Goal: Task Accomplishment & Management: Manage account settings

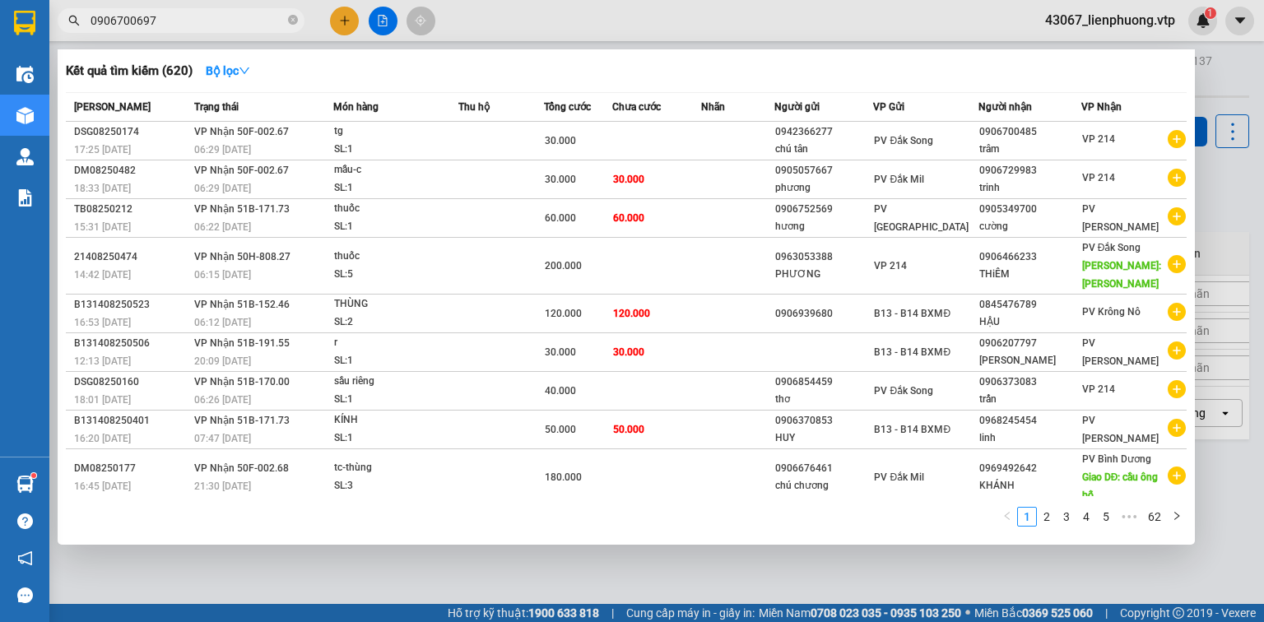
type input "0906700697"
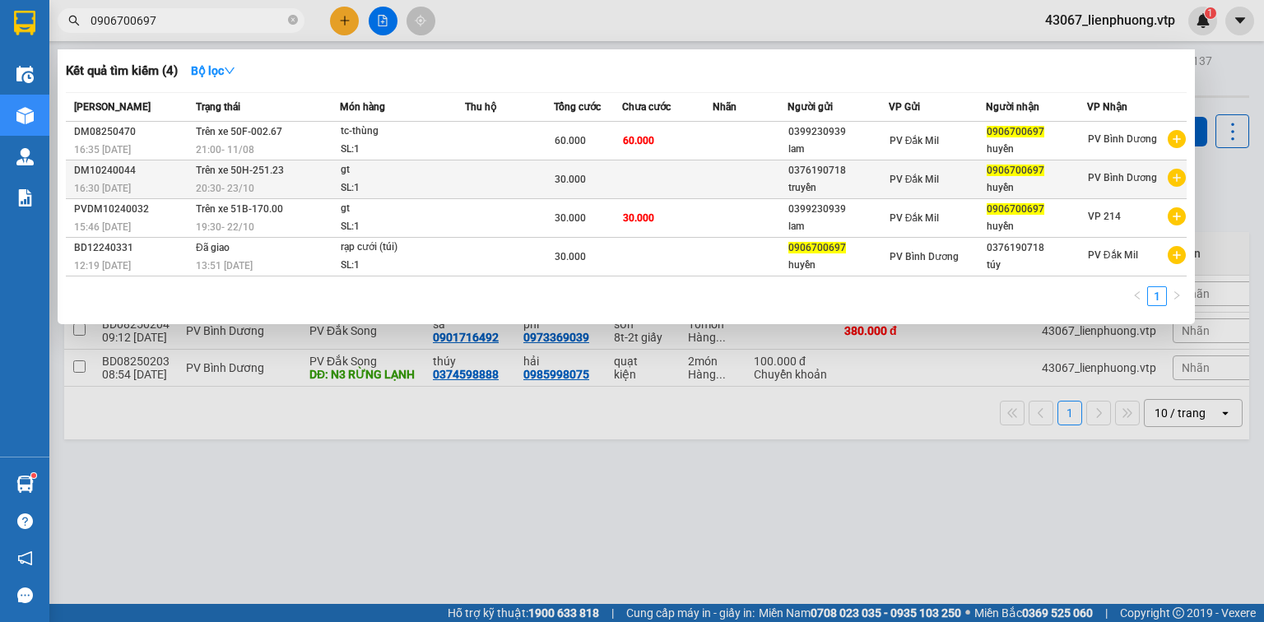
click at [741, 160] on td at bounding box center [749, 179] width 75 height 39
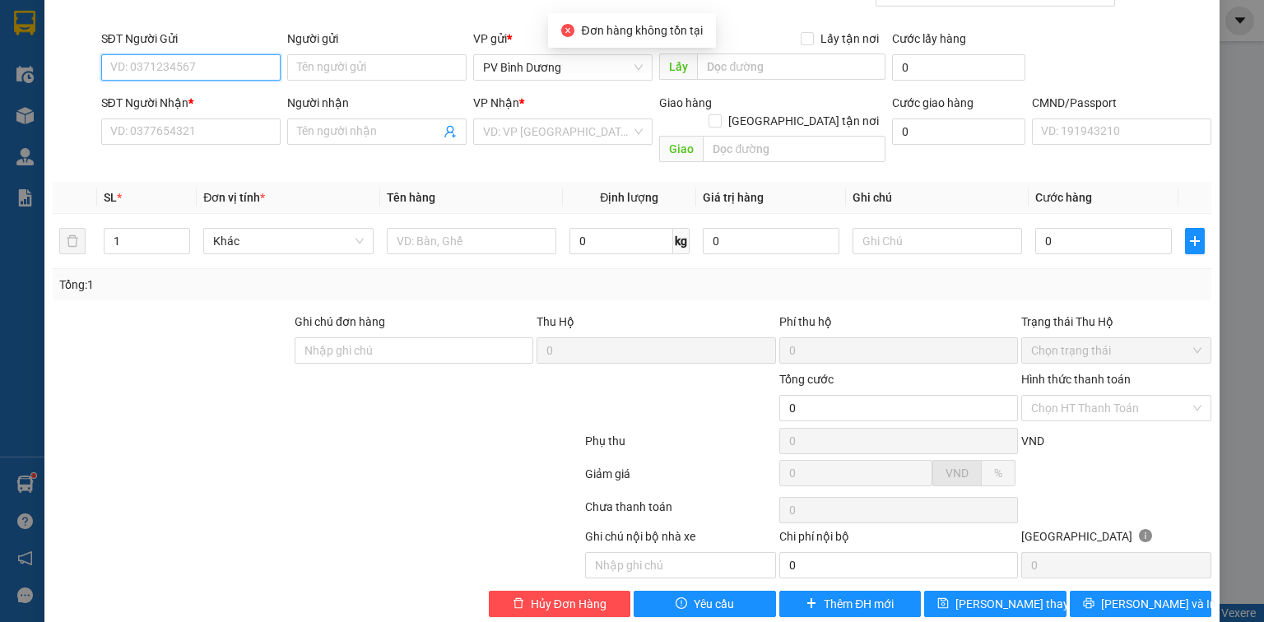
scroll to position [155, 0]
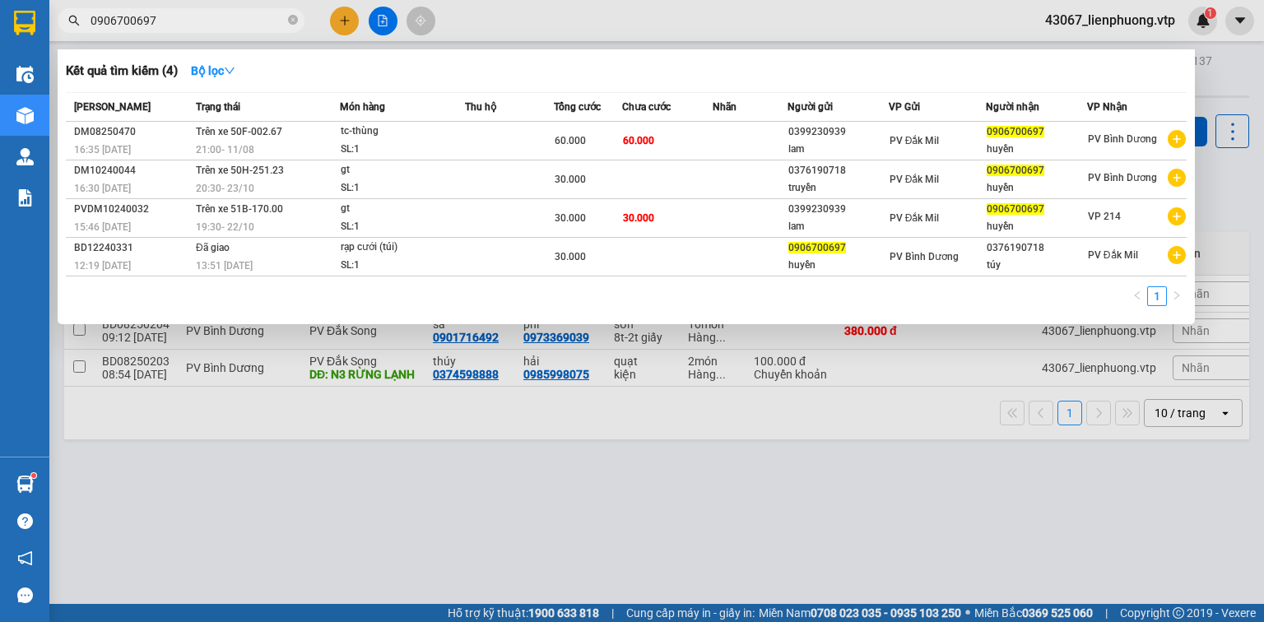
click at [193, 21] on input "0906700697" at bounding box center [187, 21] width 194 height 18
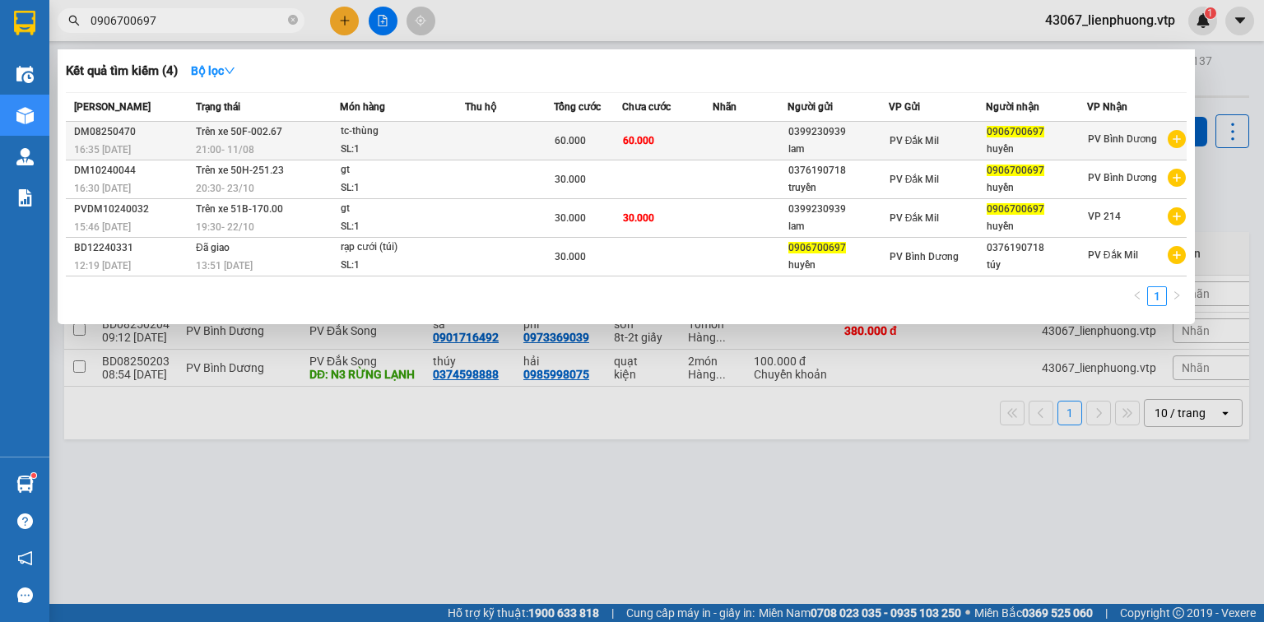
click at [692, 139] on td "60.000" at bounding box center [667, 141] width 90 height 39
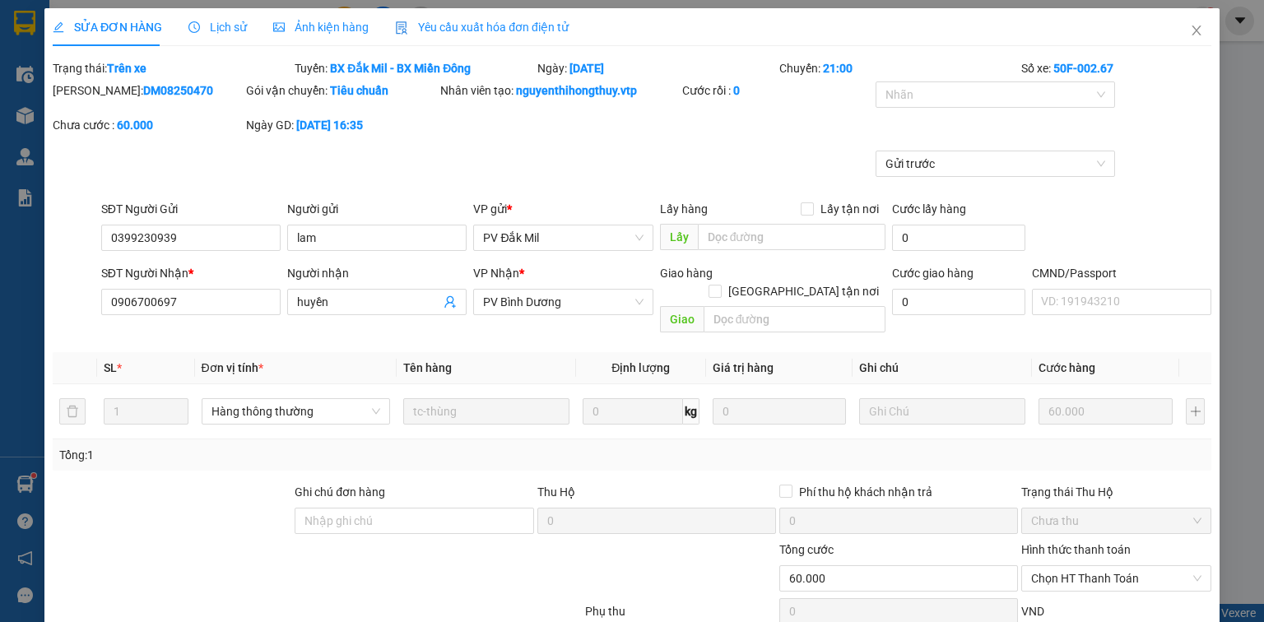
type input "3.000"
click at [1190, 36] on icon "close" at bounding box center [1196, 30] width 13 height 13
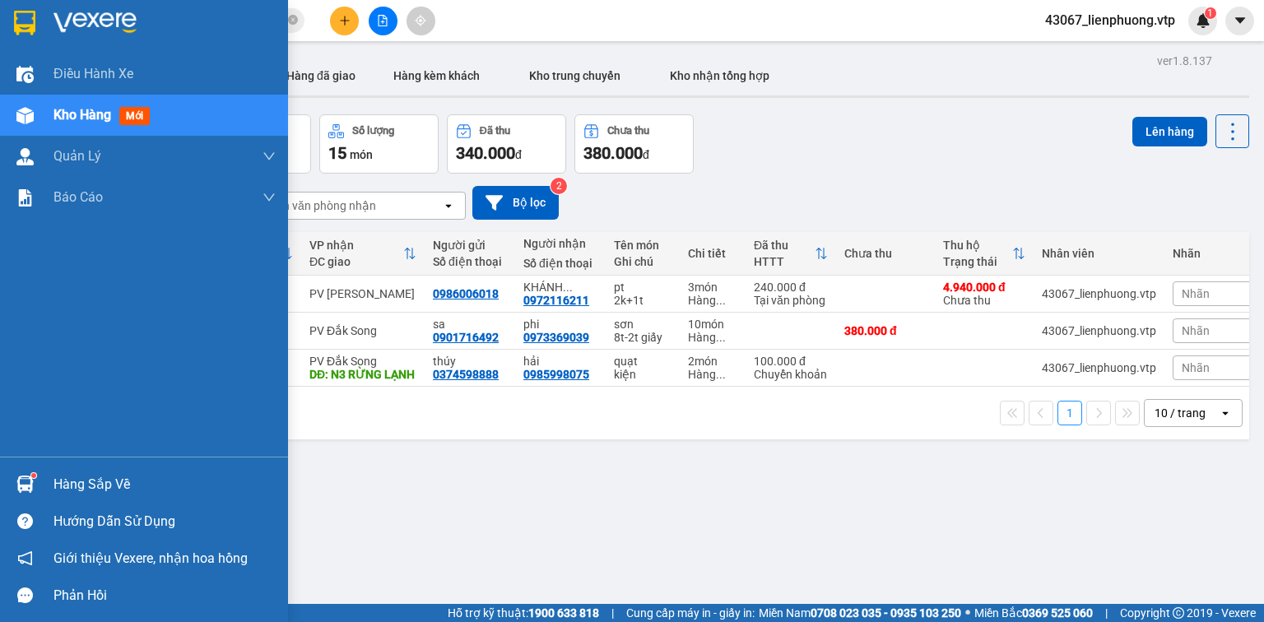
click at [93, 490] on div "Hàng sắp về" at bounding box center [164, 484] width 222 height 25
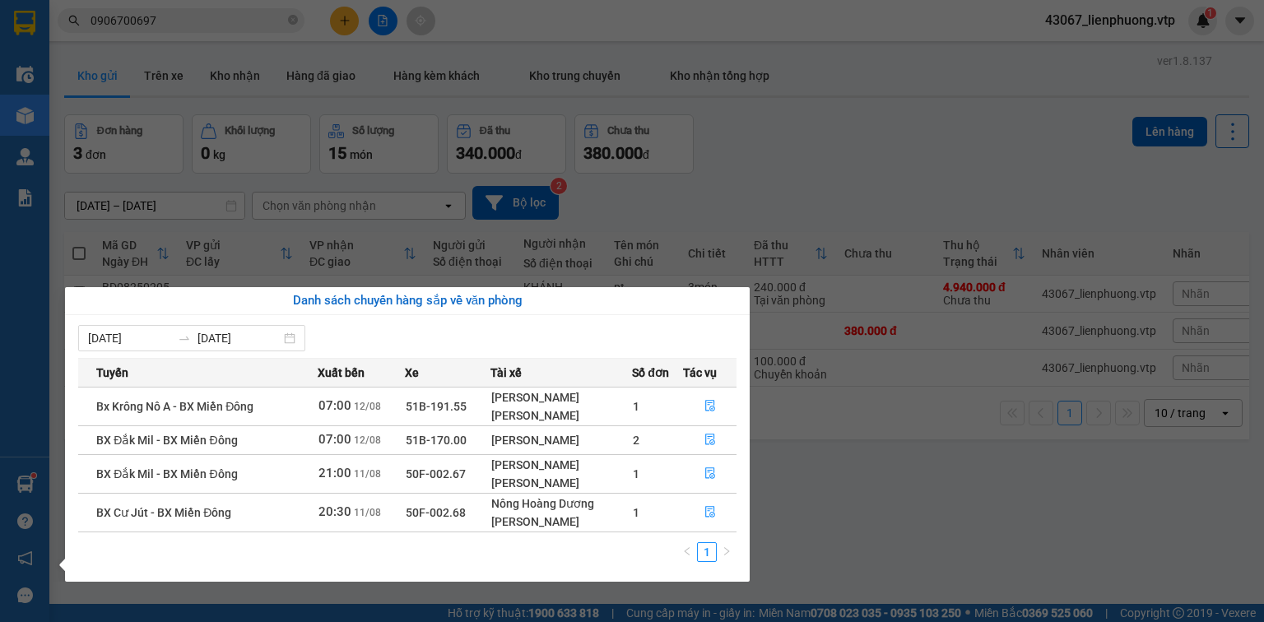
click at [438, 480] on td "50F-002.67" at bounding box center [447, 473] width 85 height 39
click at [551, 483] on div "[PERSON_NAME]" at bounding box center [561, 483] width 141 height 18
click at [705, 474] on icon "file-done" at bounding box center [710, 473] width 12 height 12
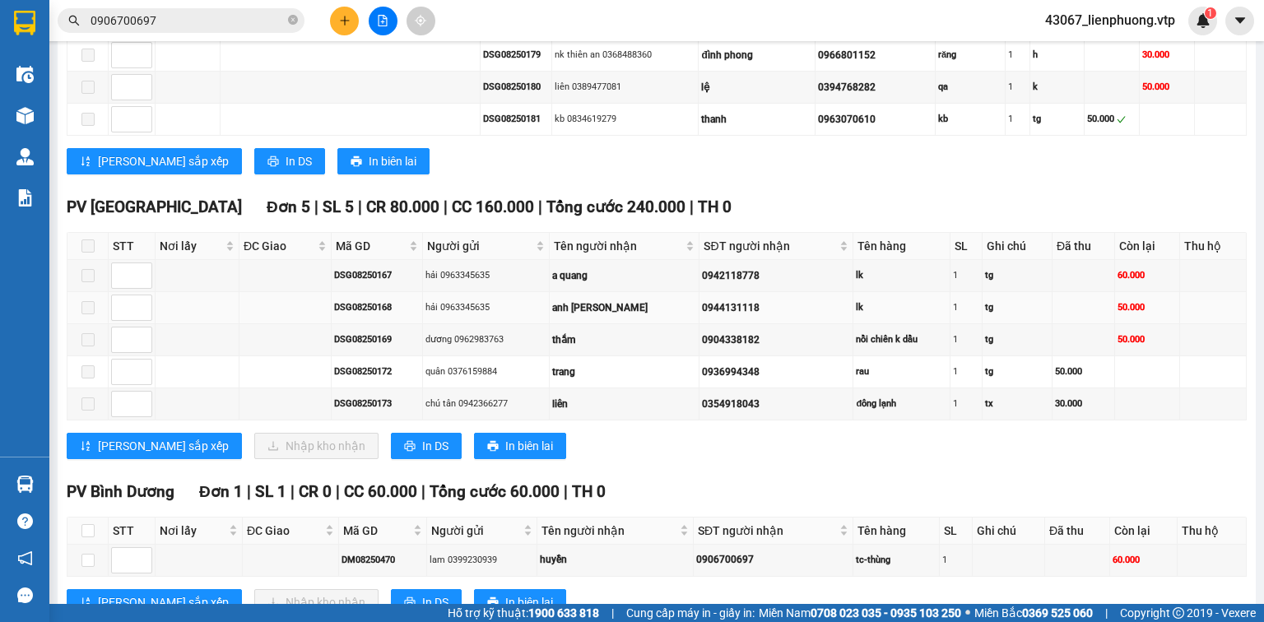
scroll to position [1631, 0]
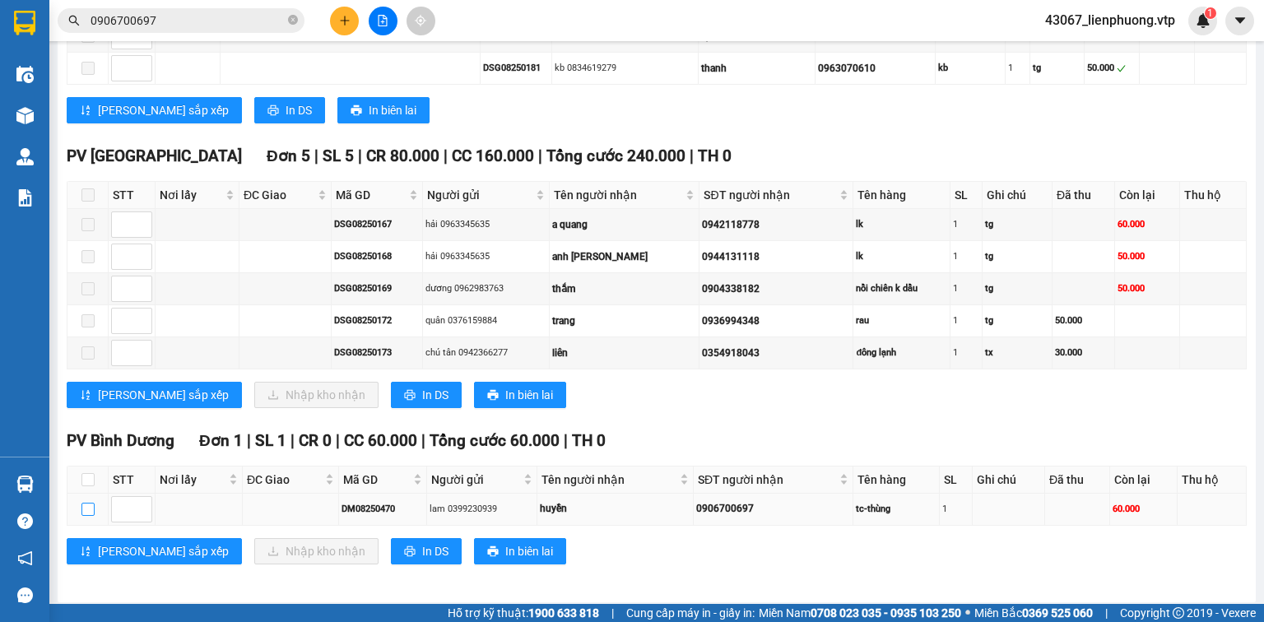
click at [85, 508] on input "checkbox" at bounding box center [87, 509] width 13 height 13
checkbox input "true"
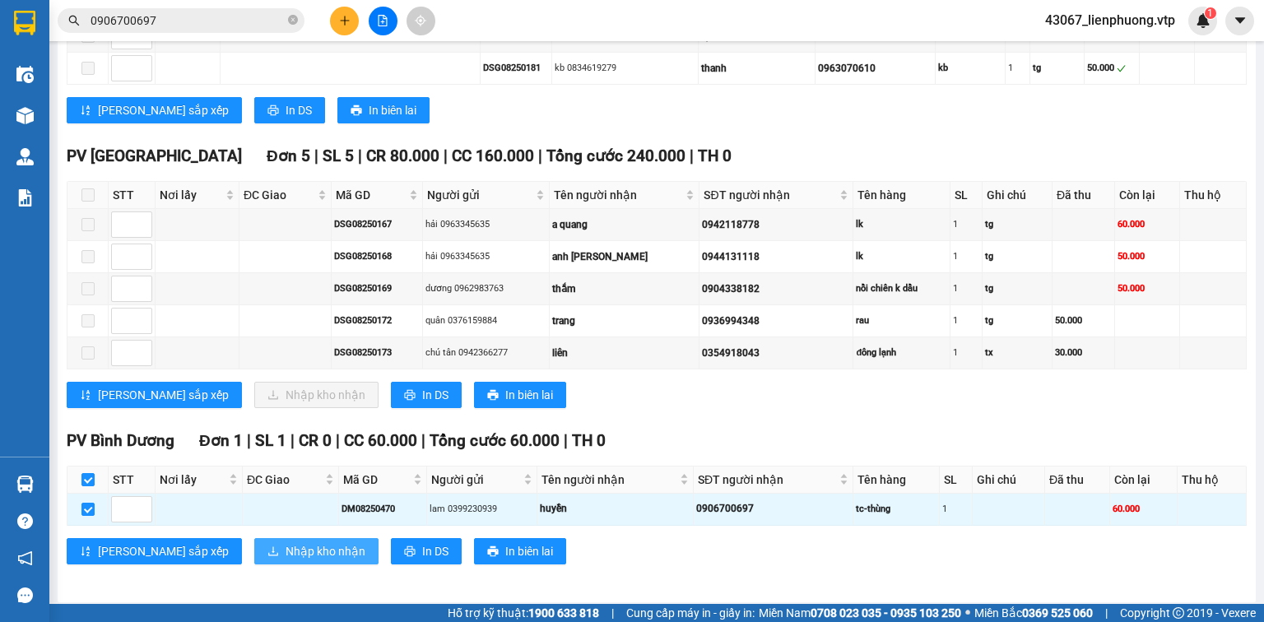
click at [285, 544] on span "Nhập kho nhận" at bounding box center [325, 551] width 80 height 18
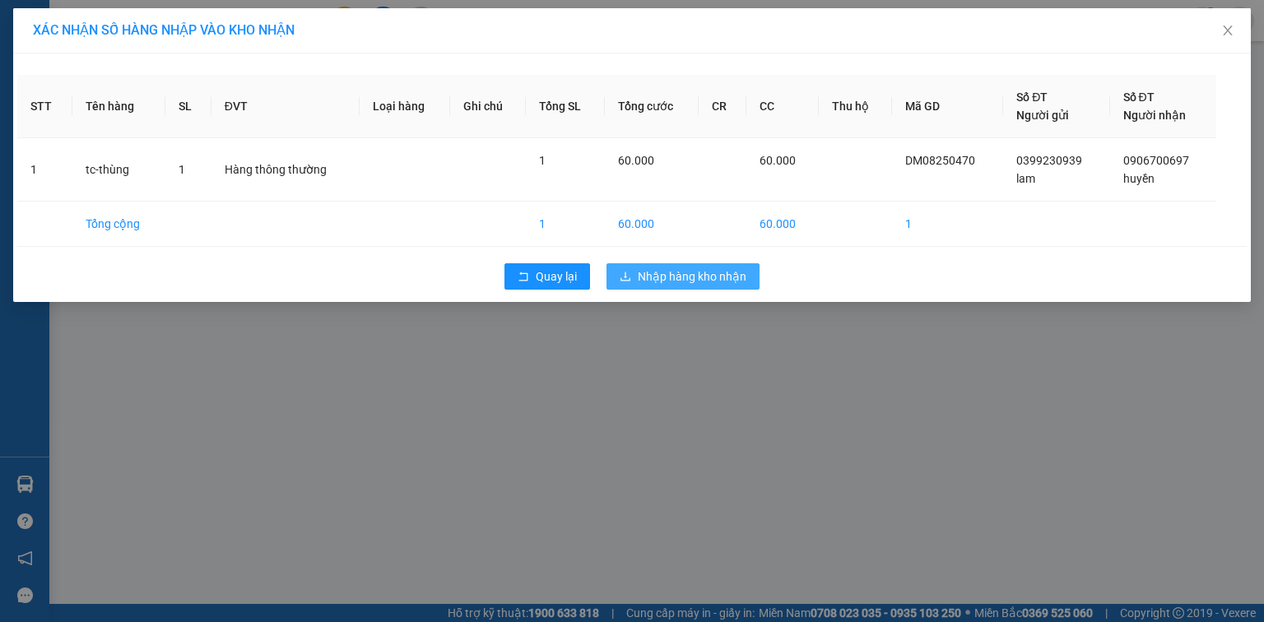
click at [682, 270] on span "Nhập hàng kho nhận" at bounding box center [692, 276] width 109 height 18
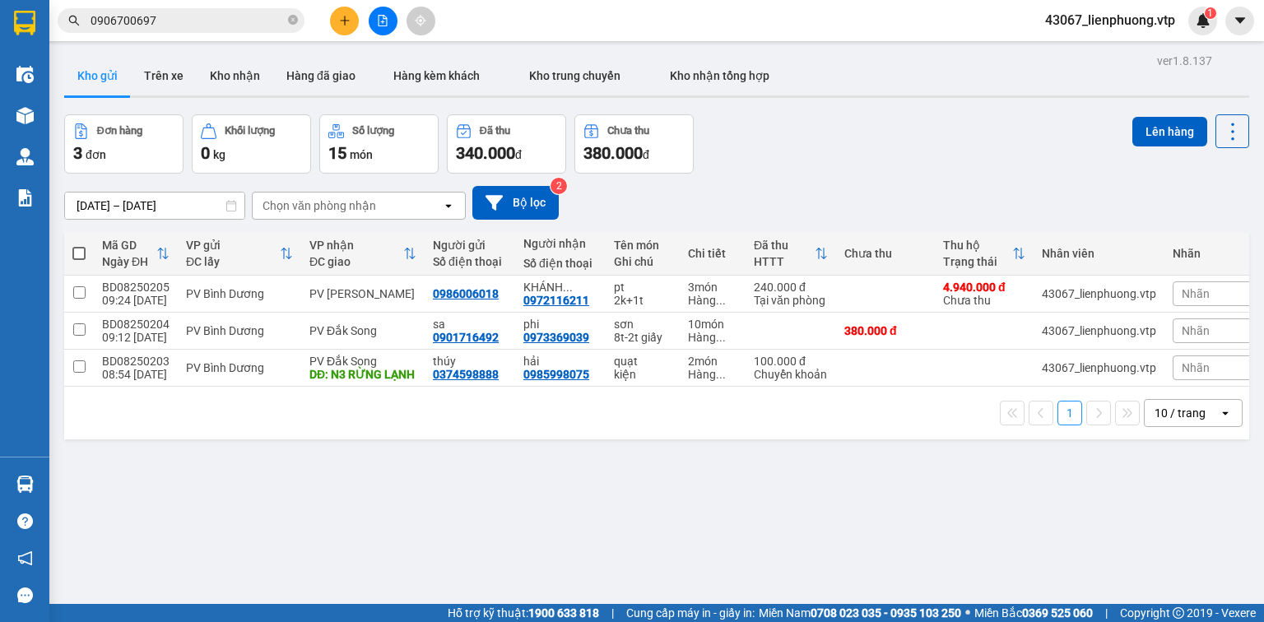
click at [175, 21] on input "0906700697" at bounding box center [187, 21] width 194 height 18
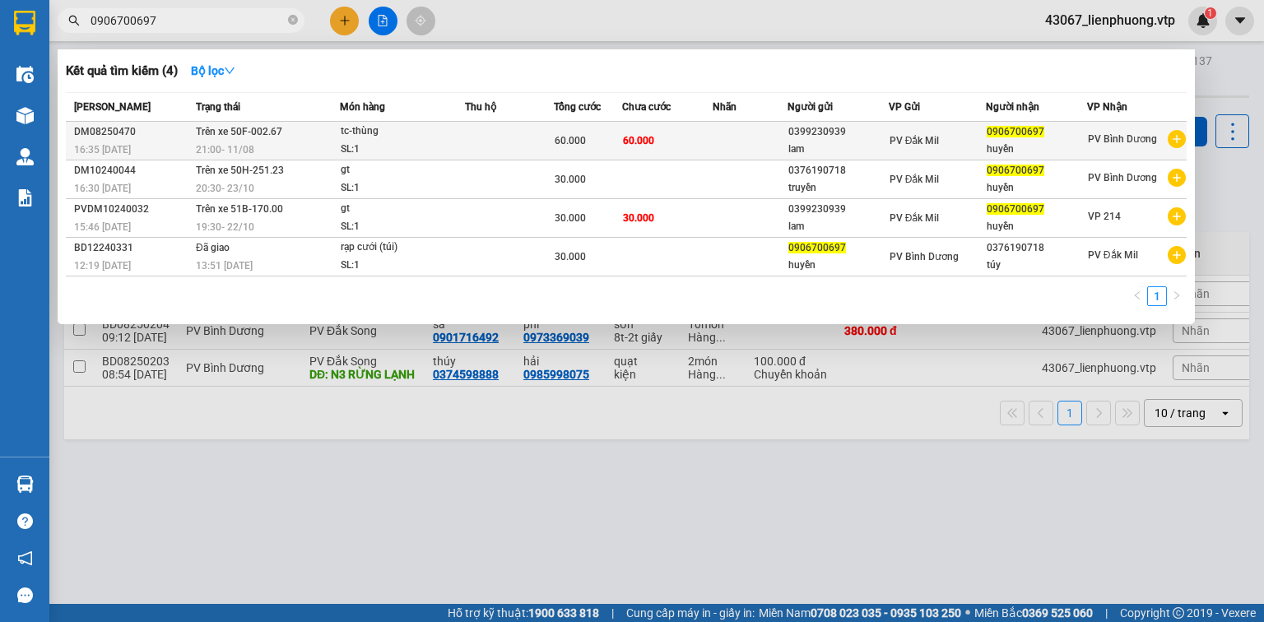
click at [602, 150] on td "60.000" at bounding box center [588, 141] width 69 height 39
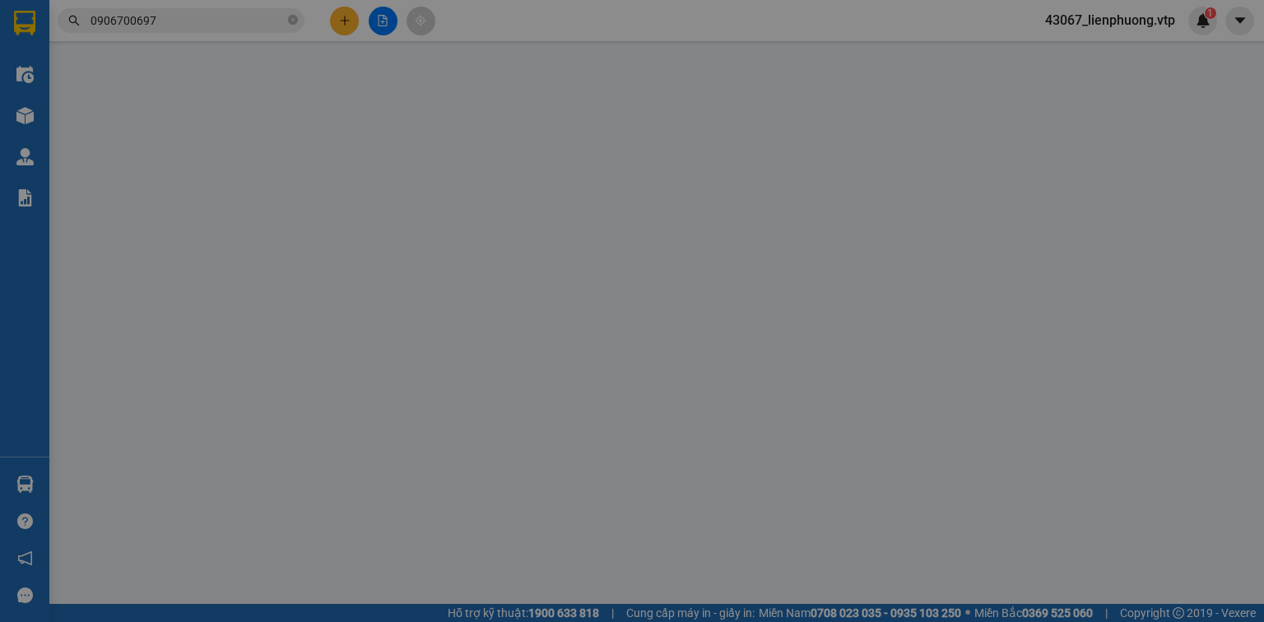
type input "0399230939"
type input "lam"
type input "0906700697"
type input "huyền"
type input "60.000"
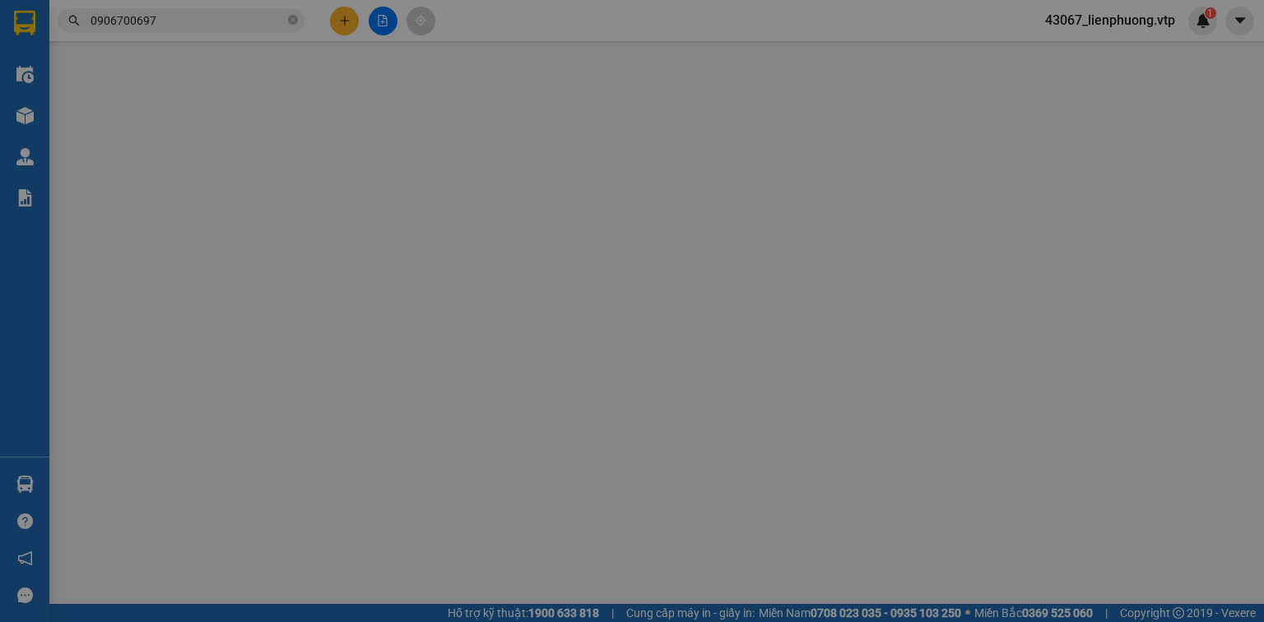
type input "60.000"
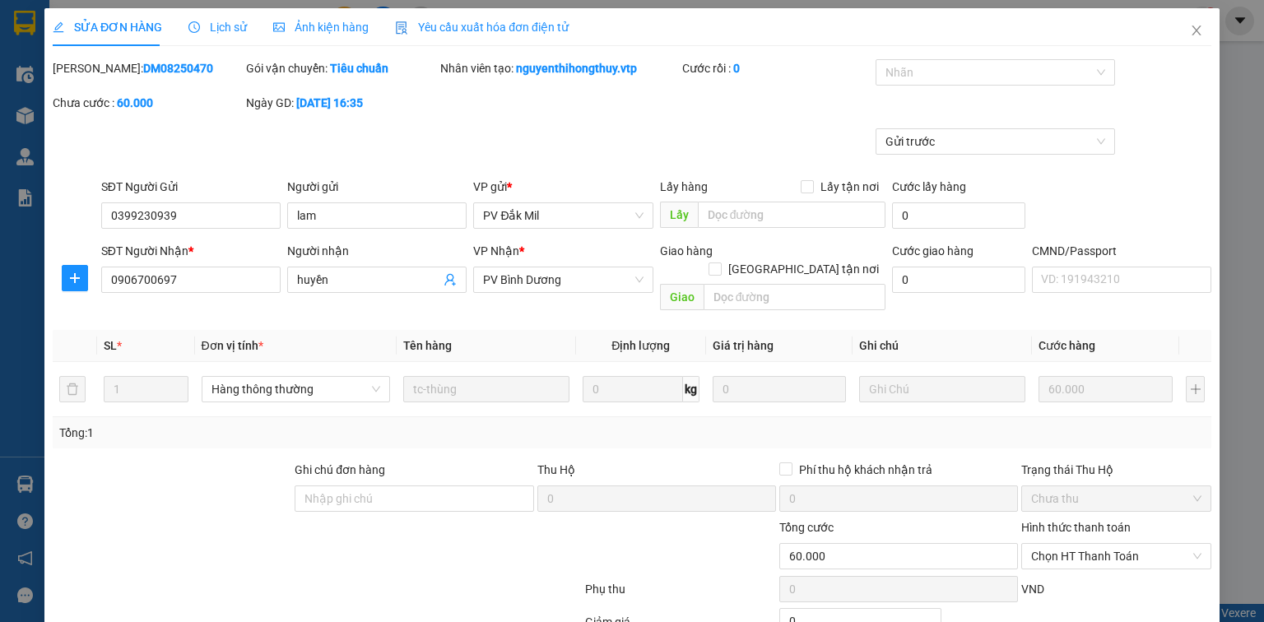
type input "3.000"
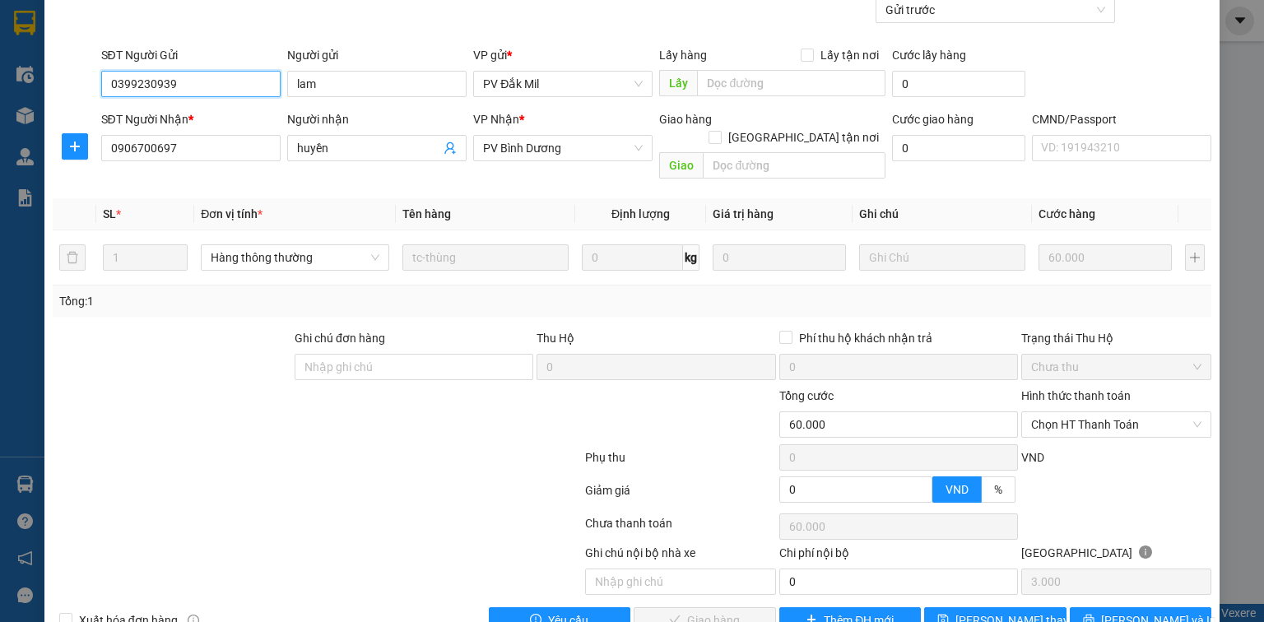
scroll to position [155, 0]
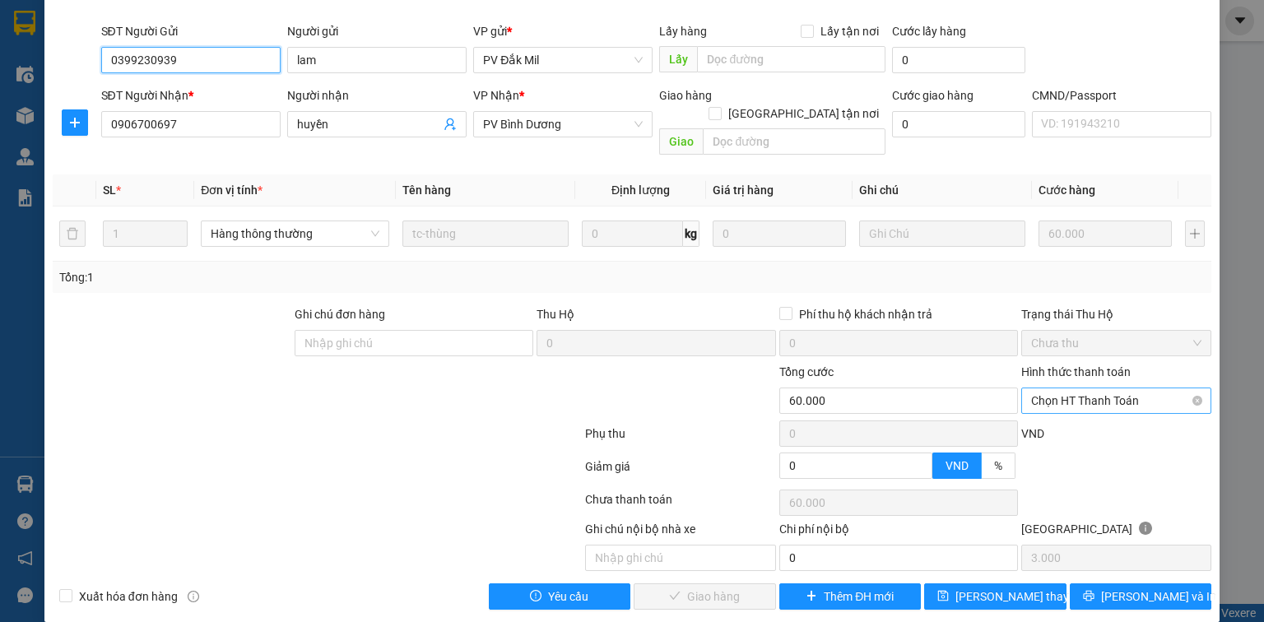
click at [1119, 388] on span "Chọn HT Thanh Toán" at bounding box center [1116, 400] width 170 height 25
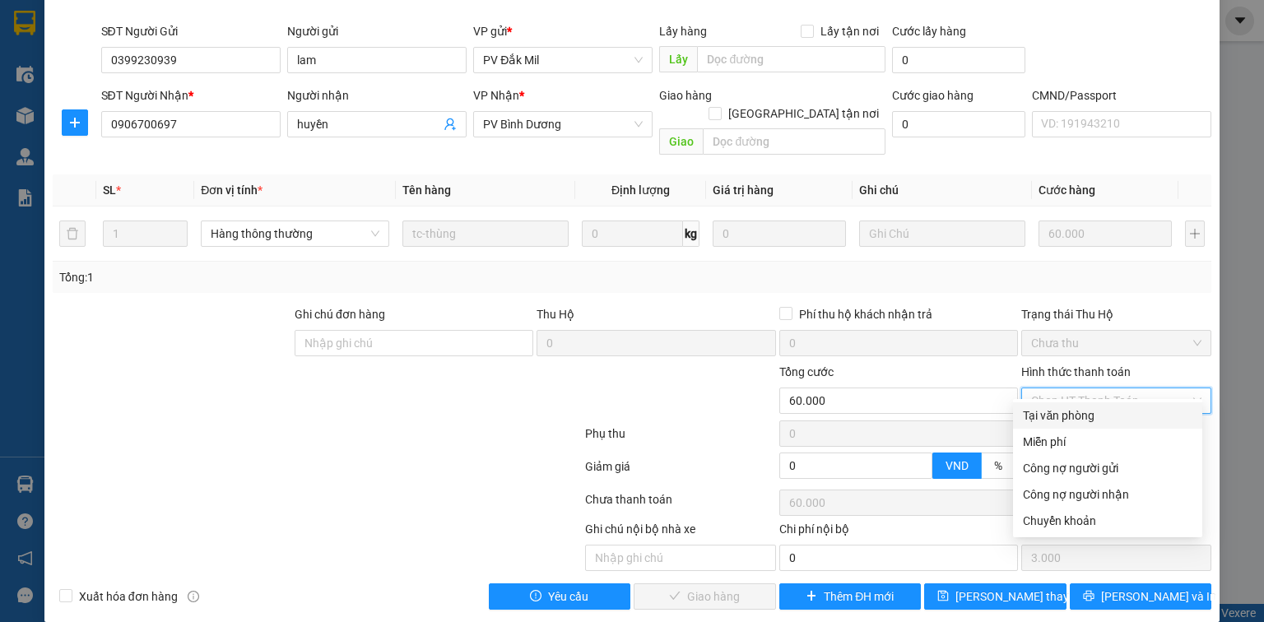
click at [1088, 415] on div "Tại văn phòng" at bounding box center [1107, 415] width 169 height 18
type input "0"
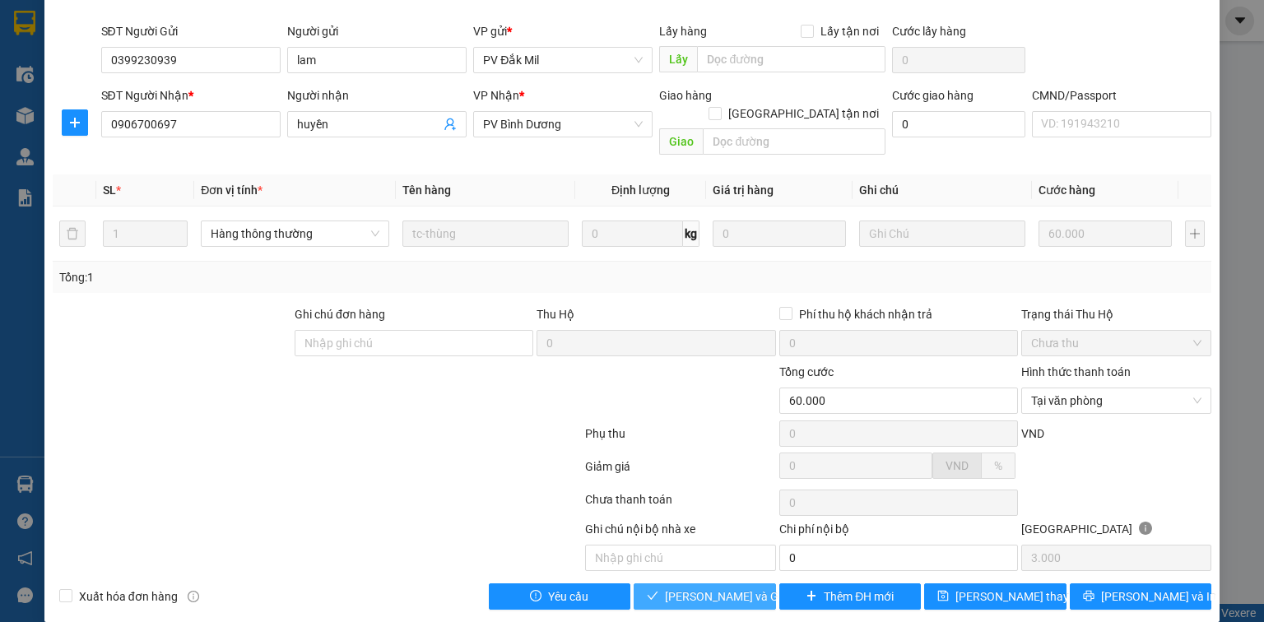
click at [731, 587] on span "[PERSON_NAME] và Giao hàng" at bounding box center [744, 596] width 158 height 18
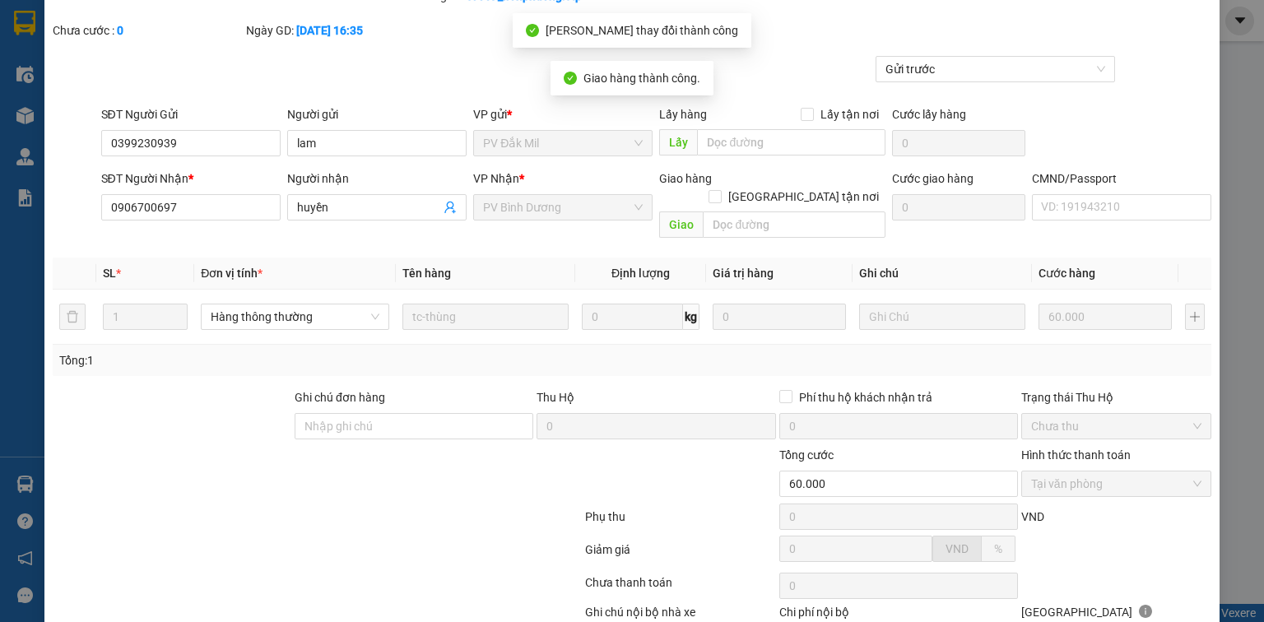
scroll to position [0, 0]
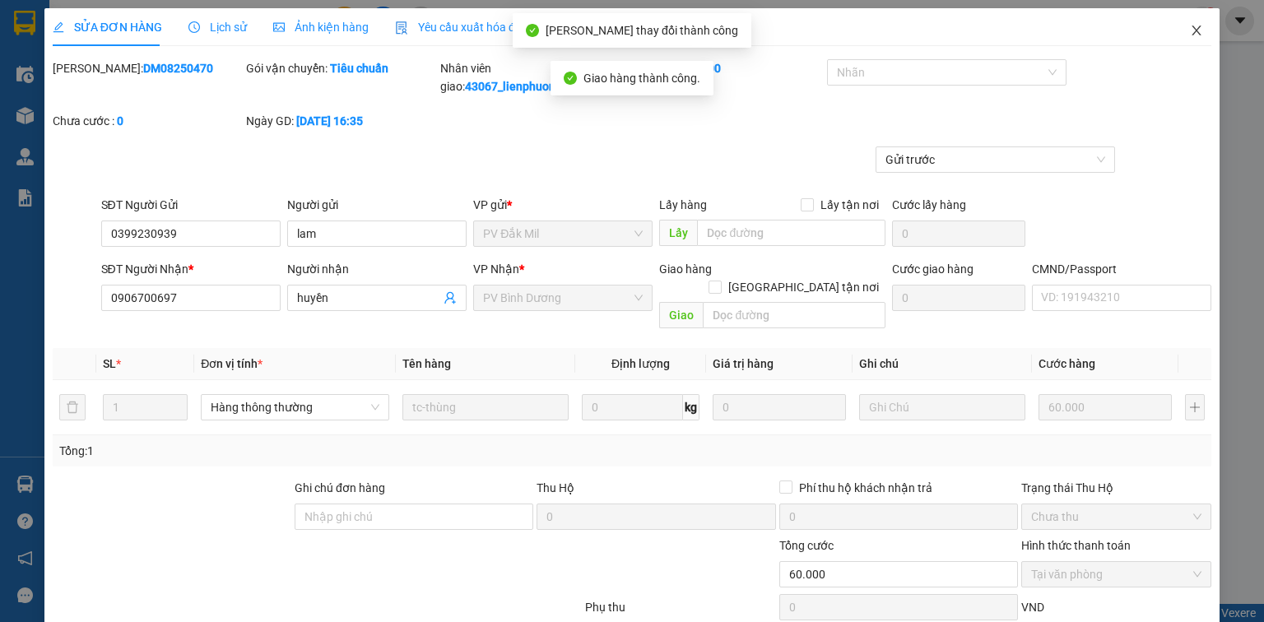
click at [1190, 26] on icon "close" at bounding box center [1196, 30] width 13 height 13
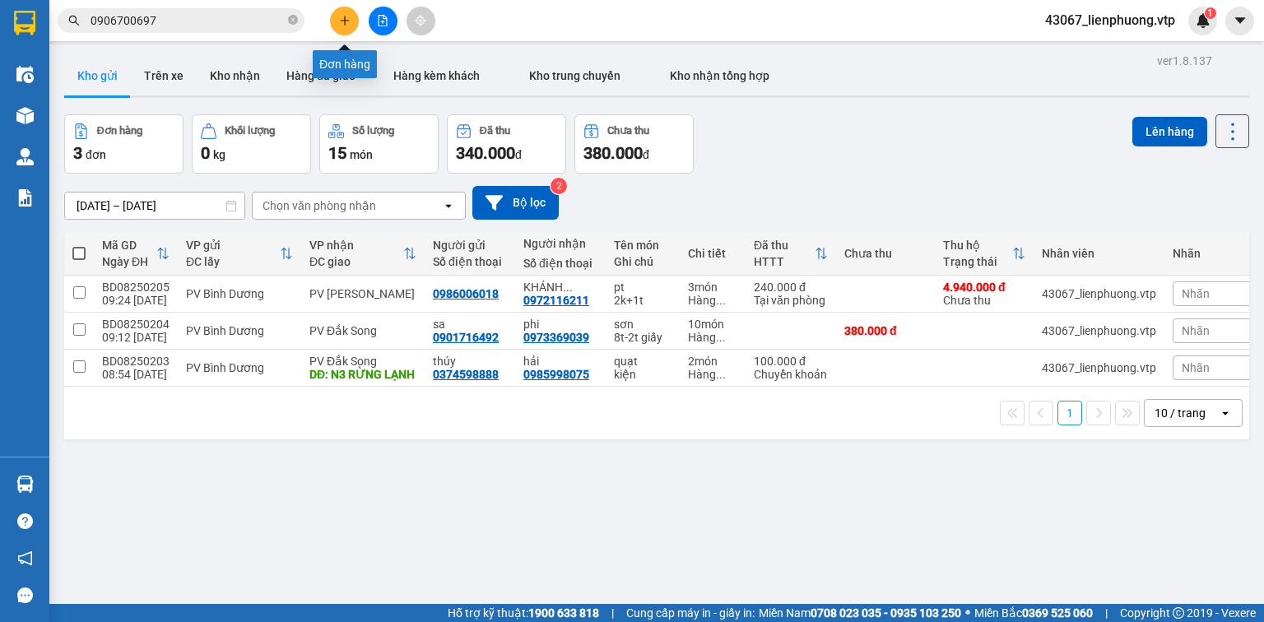
click at [339, 26] on button at bounding box center [344, 21] width 29 height 29
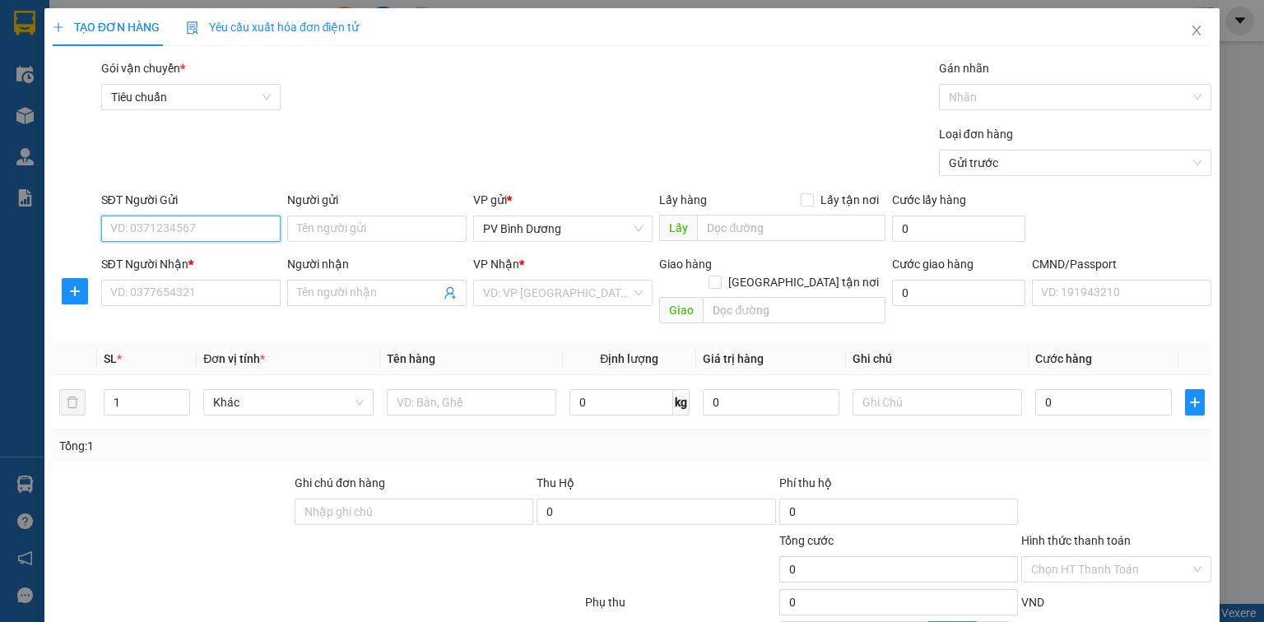
click at [230, 235] on input "SĐT Người Gửi" at bounding box center [190, 229] width 179 height 26
click at [217, 266] on div "0984293996 - DƯƠNG" at bounding box center [189, 262] width 158 height 18
type input "0984293996"
type input "DƯƠNG"
type input "0971415179"
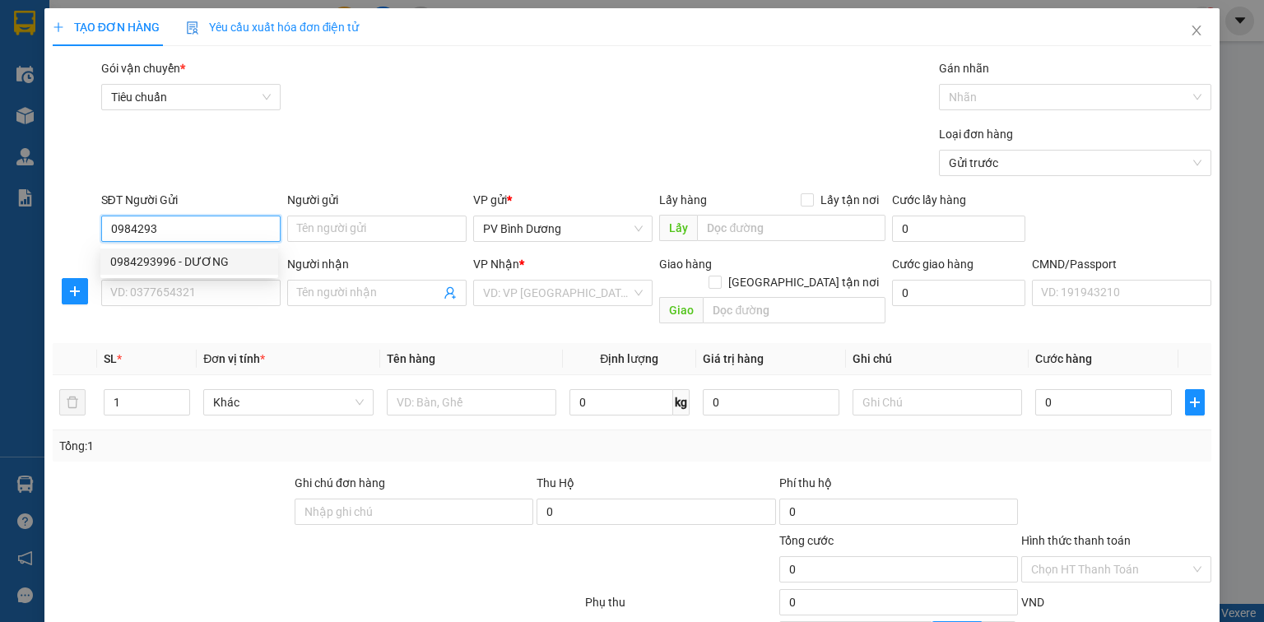
type input "[PERSON_NAME]"
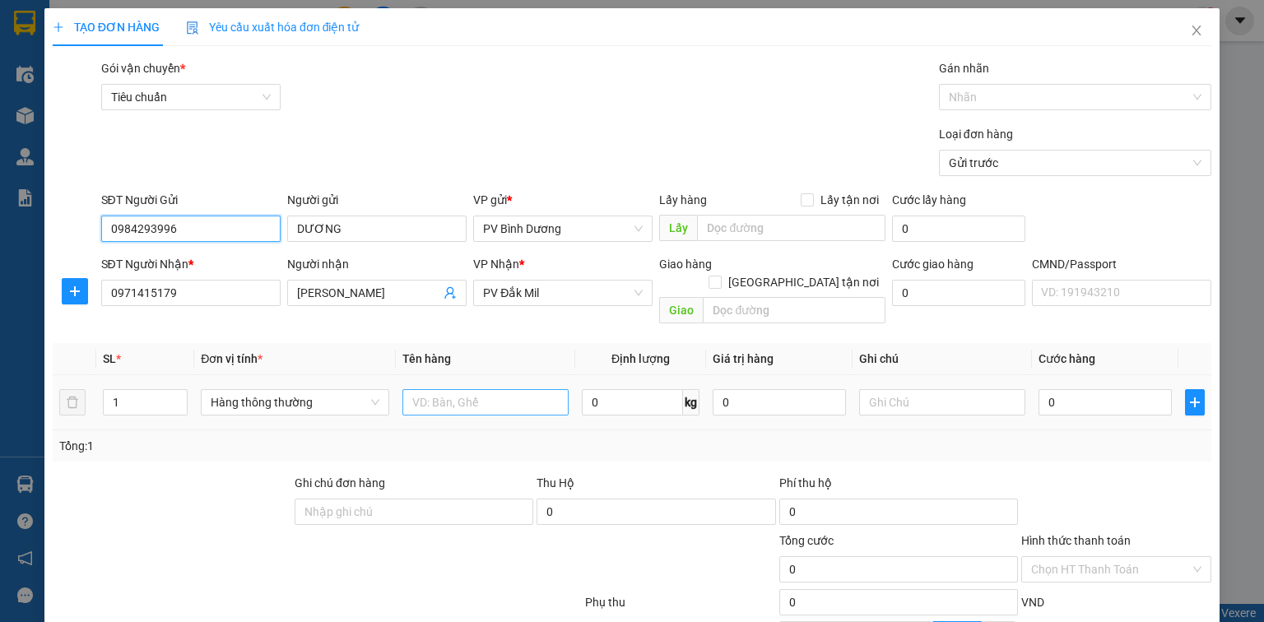
type input "0984293996"
click at [445, 390] on input "text" at bounding box center [485, 402] width 166 height 26
type input "pt"
type input "cục"
type input "5"
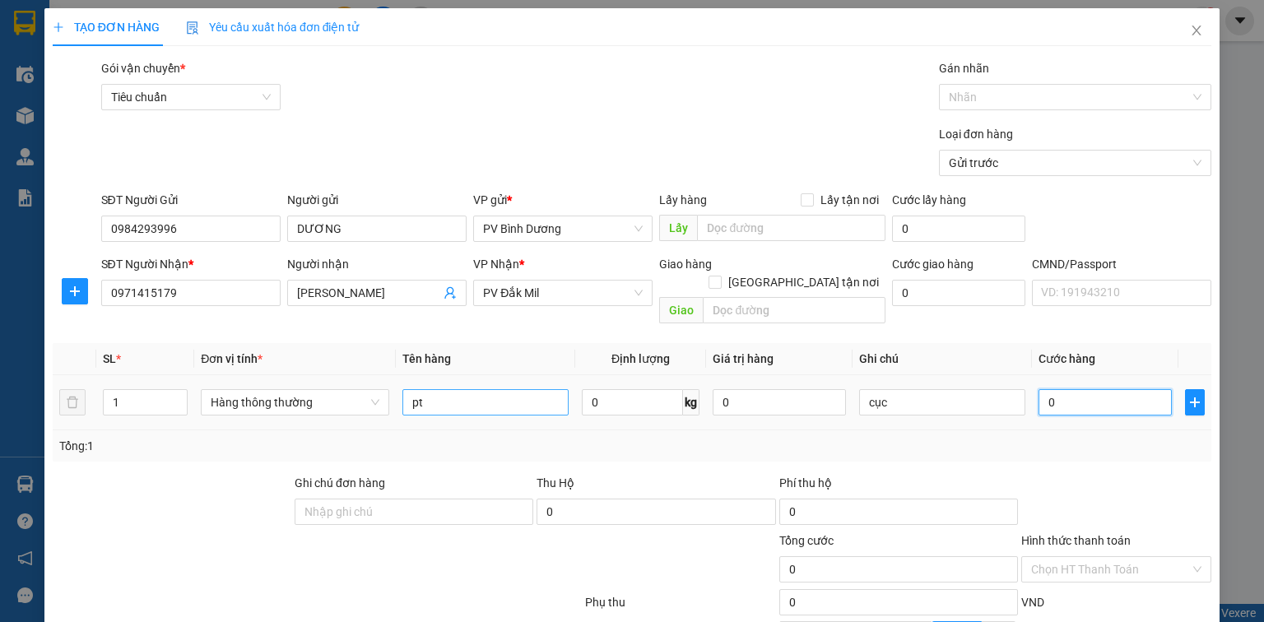
type input "5"
type input "50"
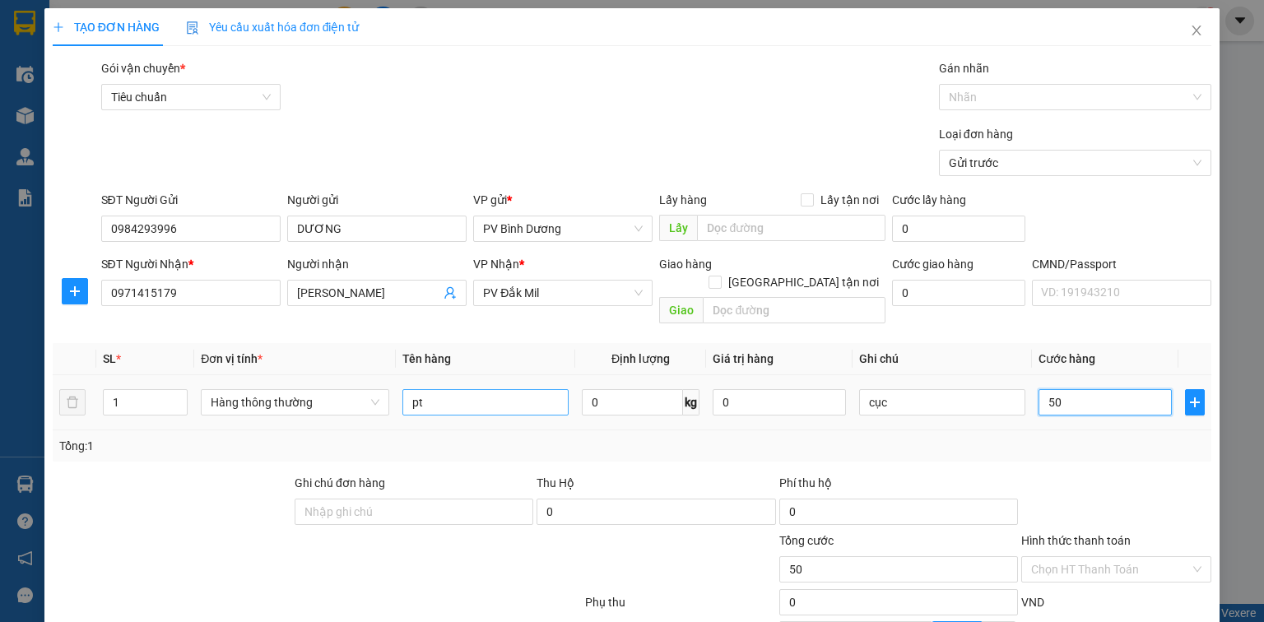
type input "500"
type input "5.000"
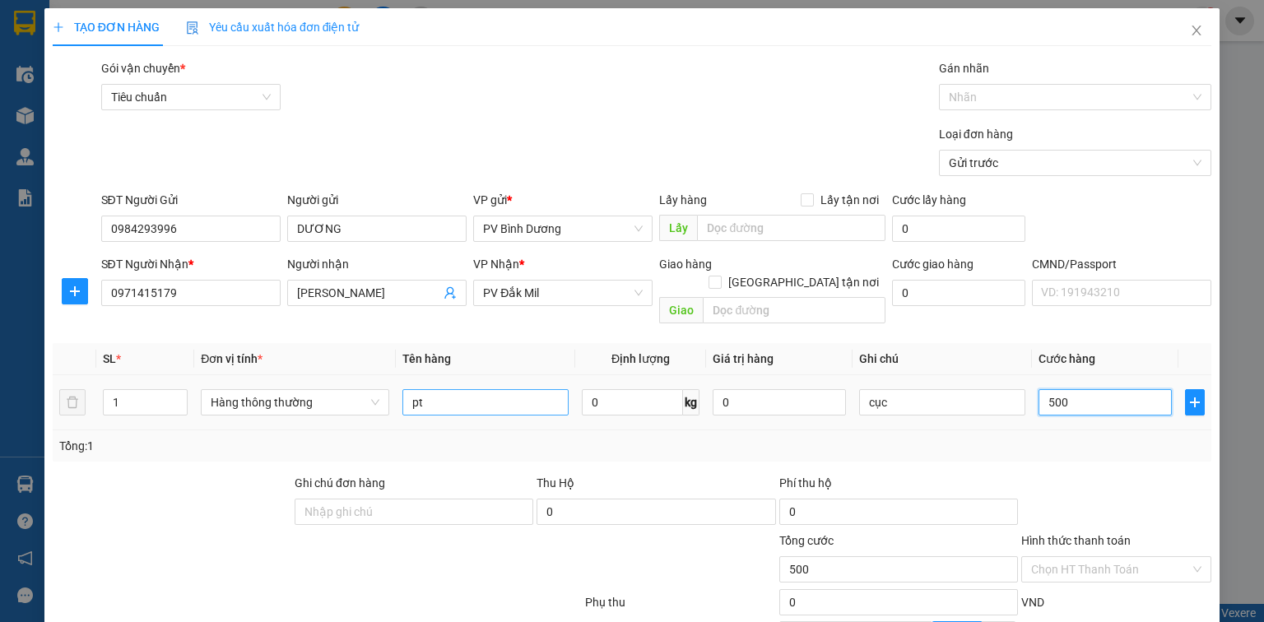
type input "5.000"
type input "50.000"
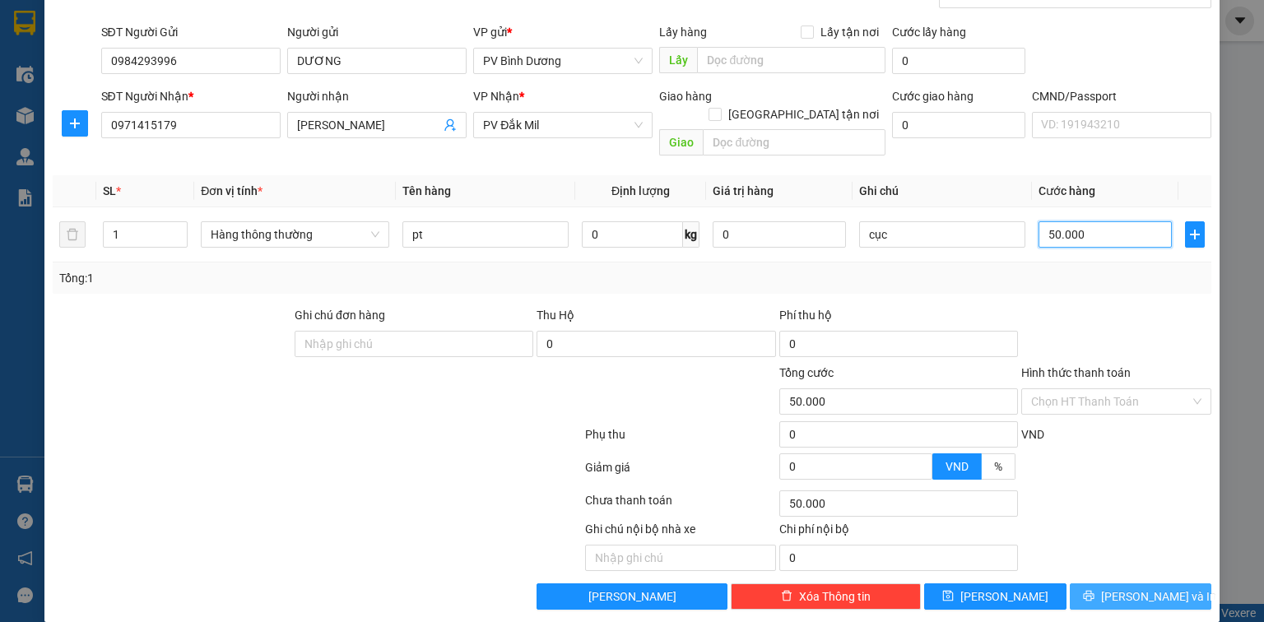
type input "50.000"
click at [1137, 587] on span "[PERSON_NAME] và In" at bounding box center [1158, 596] width 115 height 18
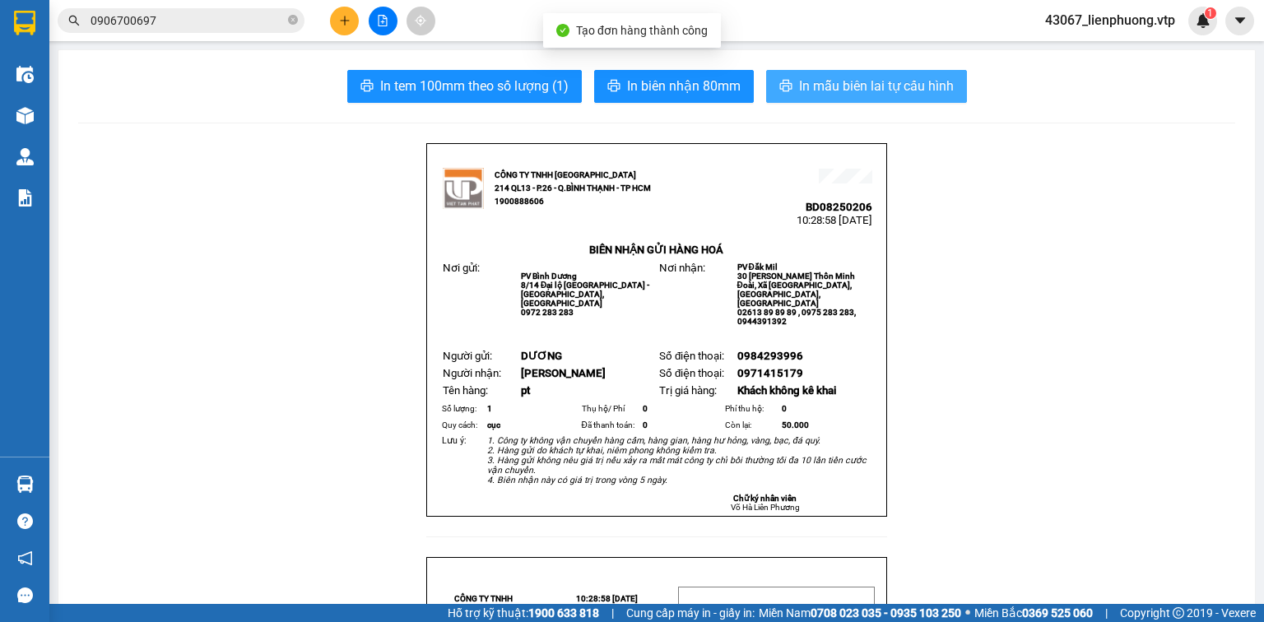
click at [846, 88] on span "In mẫu biên lai tự cấu hình" at bounding box center [876, 86] width 155 height 21
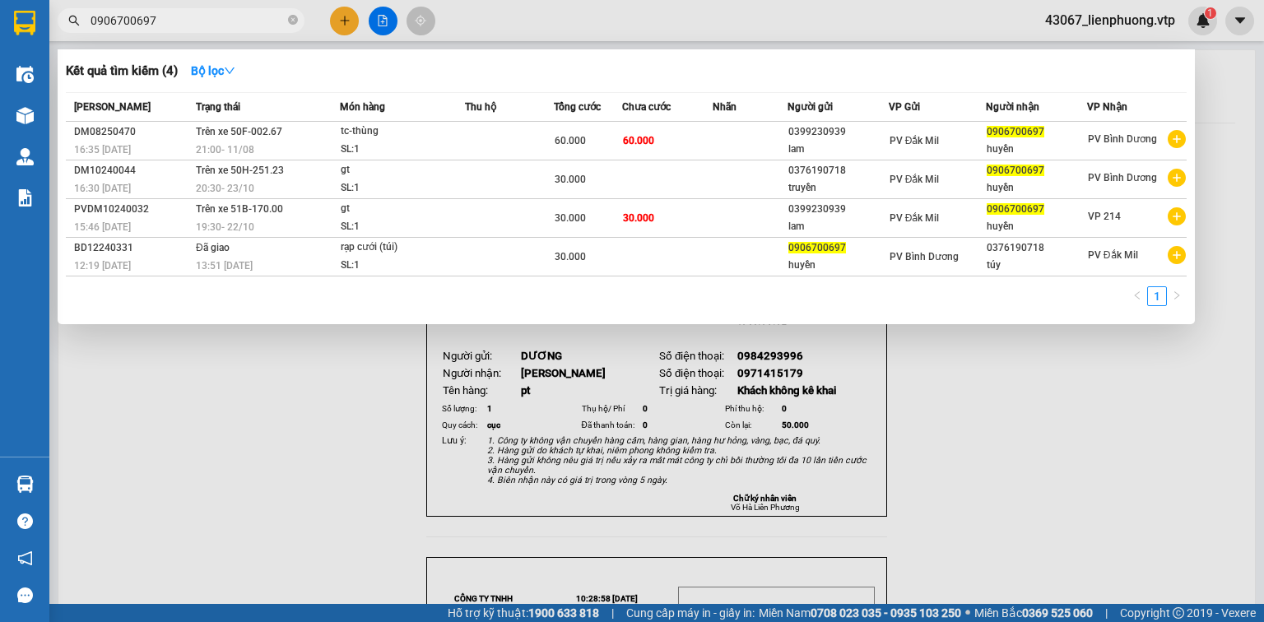
click at [213, 19] on input "0906700697" at bounding box center [187, 21] width 194 height 18
click at [336, 23] on div at bounding box center [632, 311] width 1264 height 622
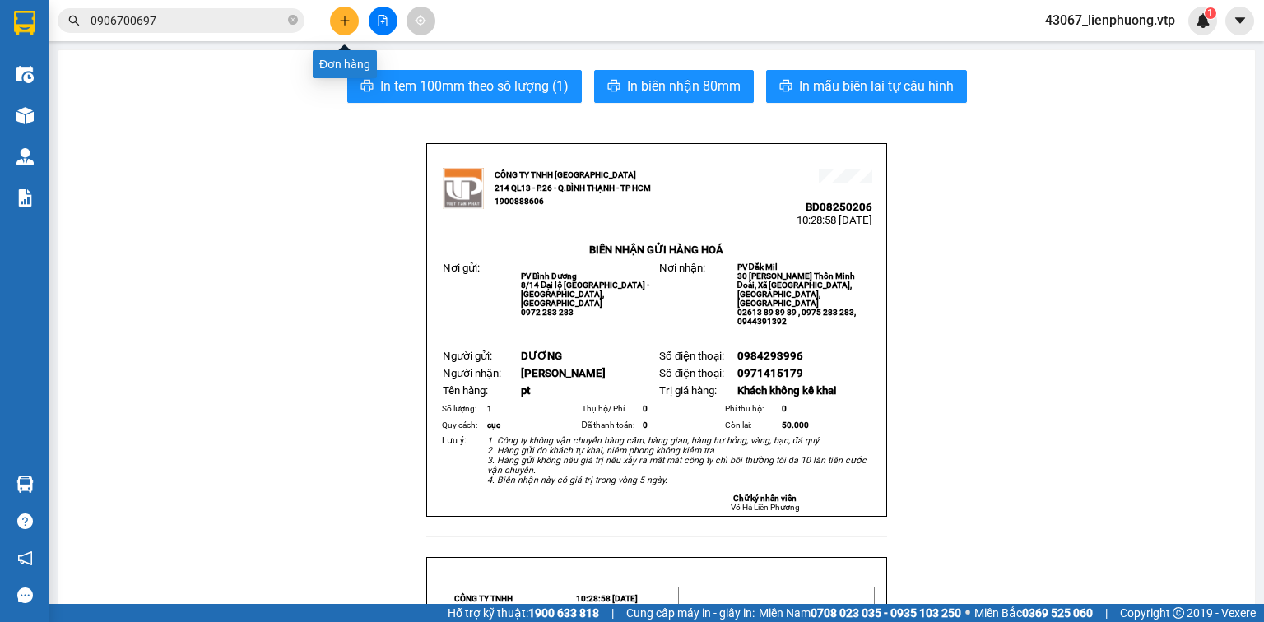
click at [339, 23] on icon "plus" at bounding box center [345, 21] width 12 height 12
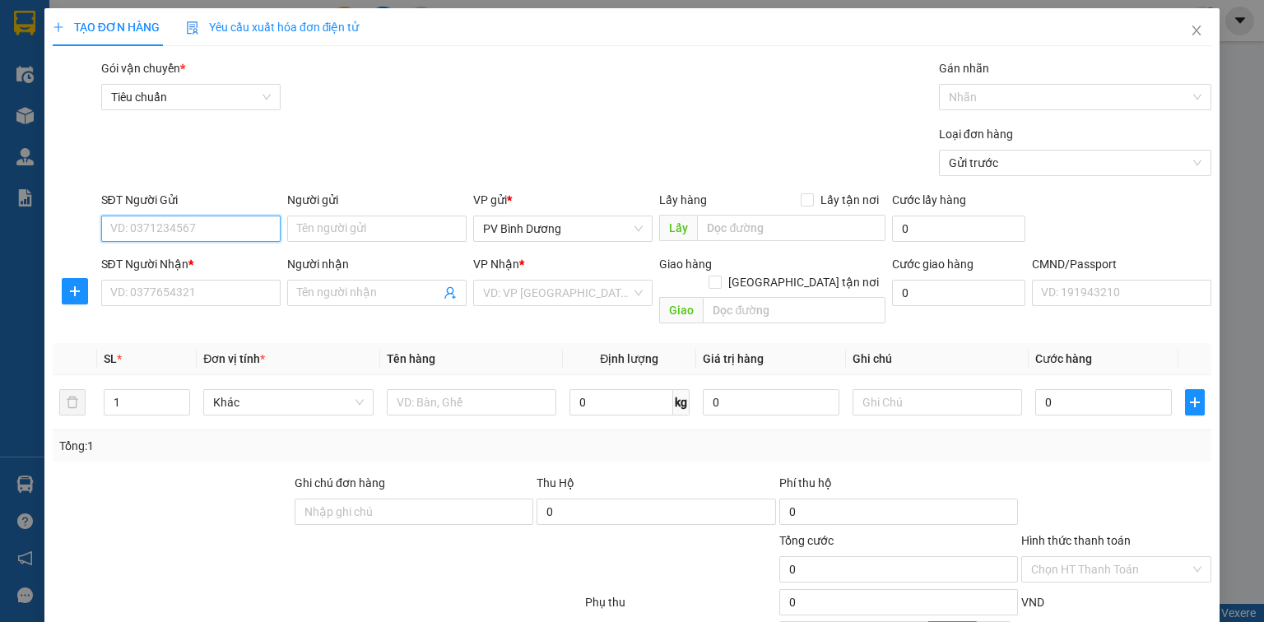
click at [240, 237] on input "SĐT Người Gửi" at bounding box center [190, 229] width 179 height 26
click at [232, 260] on div "0522992797" at bounding box center [189, 262] width 158 height 18
type input "0522992797"
type input "0917913535"
type input "TÀI"
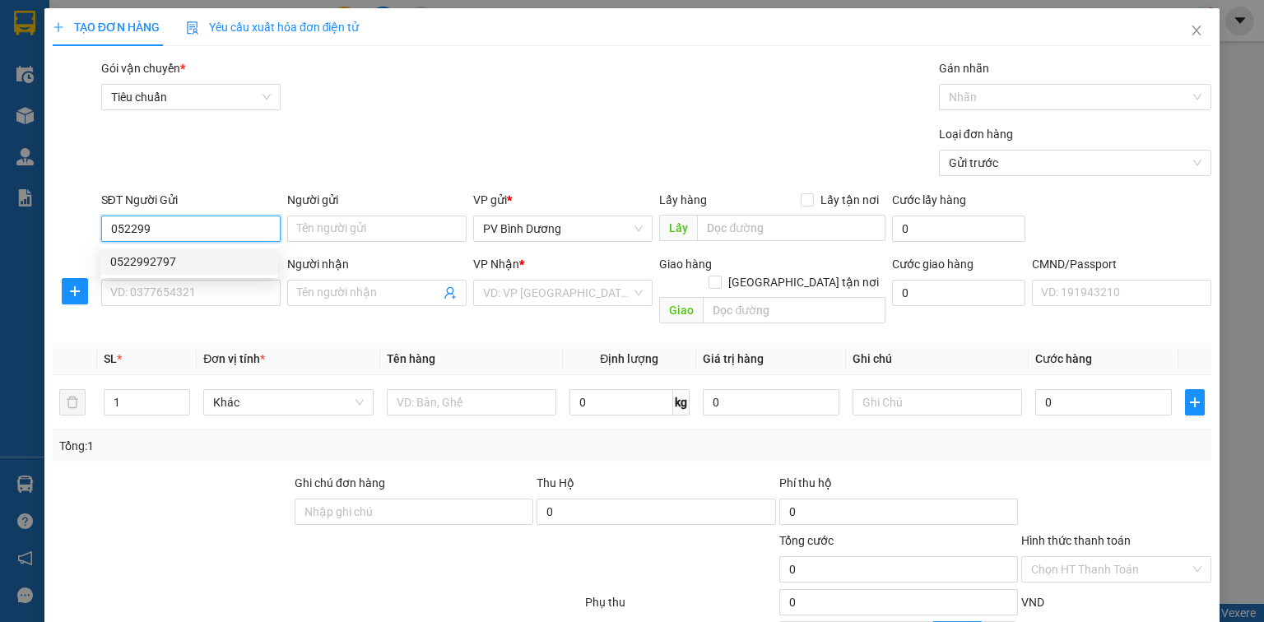
type input "chợ đăk mil"
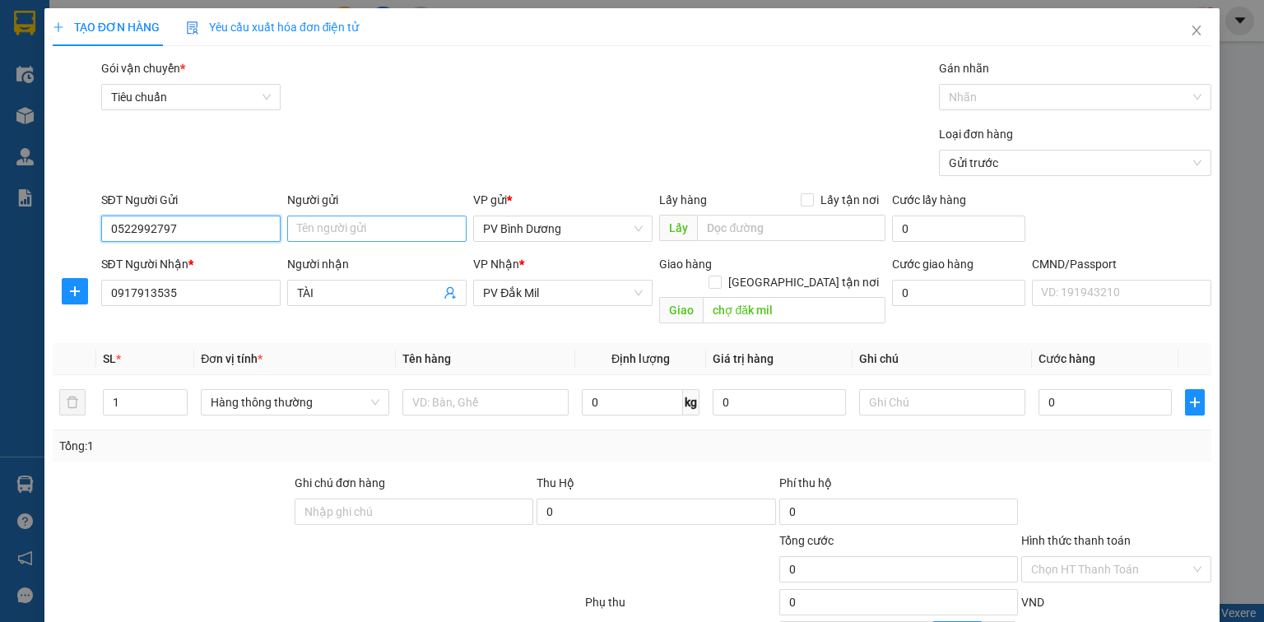
type input "0522992797"
click at [358, 230] on input "Người gửi" at bounding box center [376, 229] width 179 height 26
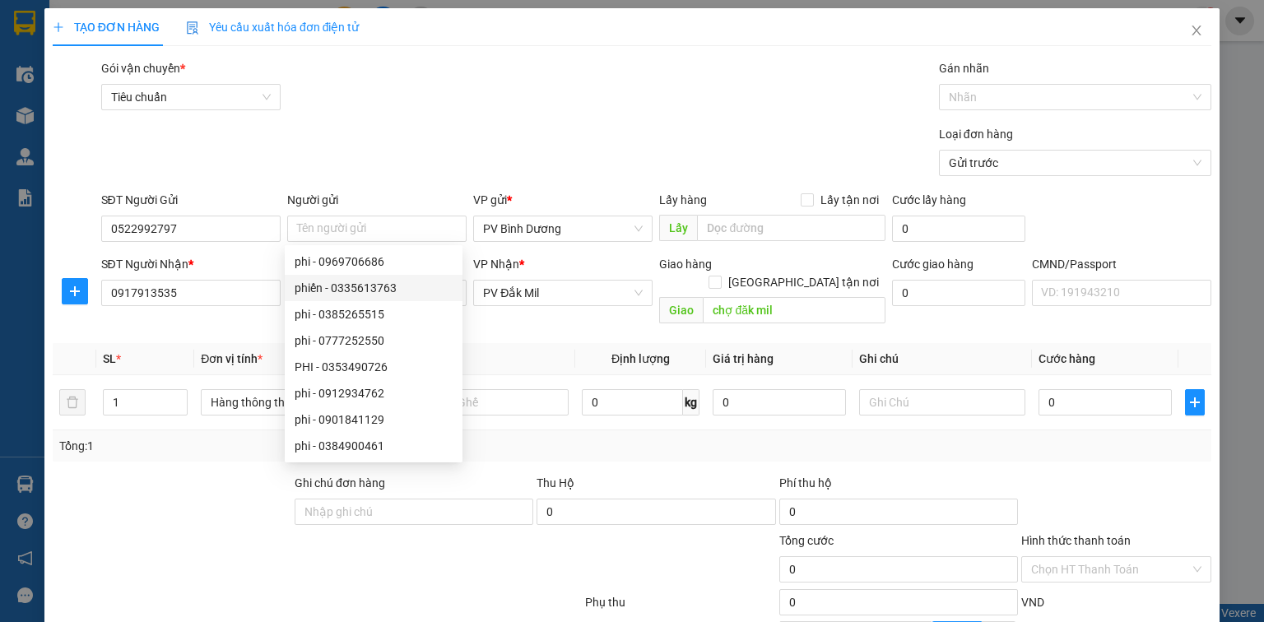
click at [220, 498] on div at bounding box center [172, 503] width 242 height 58
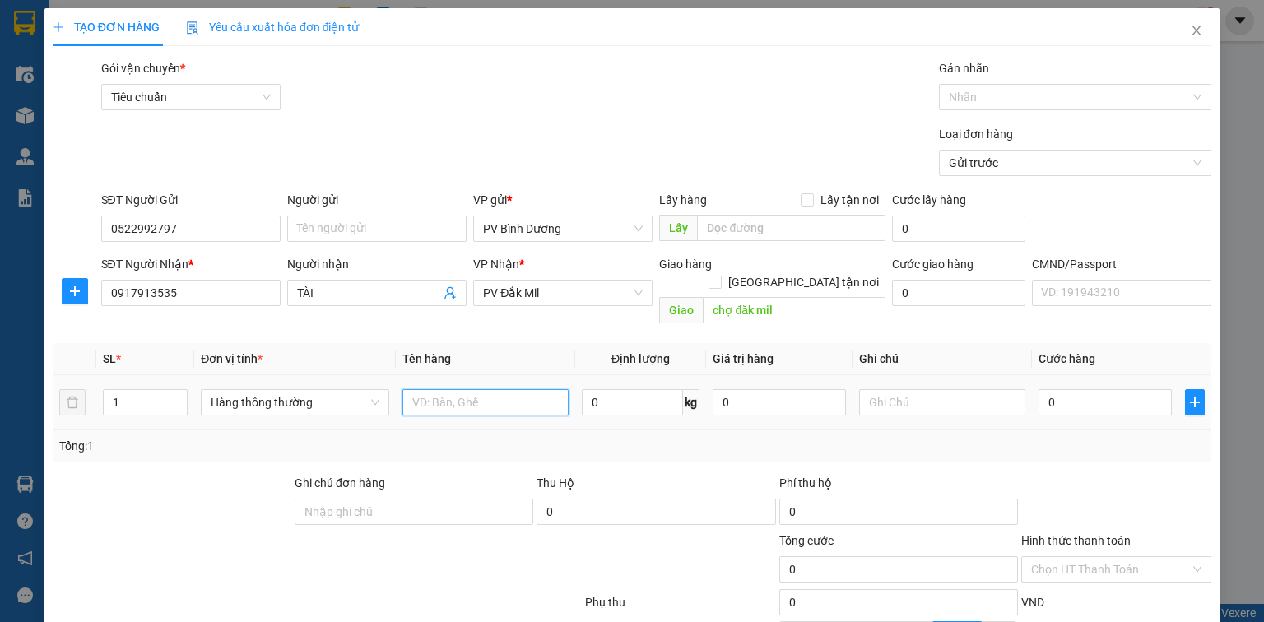
click at [441, 389] on input "text" at bounding box center [485, 402] width 166 height 26
type input "d"
type input "đông lạnh"
type input "tx"
type input "1"
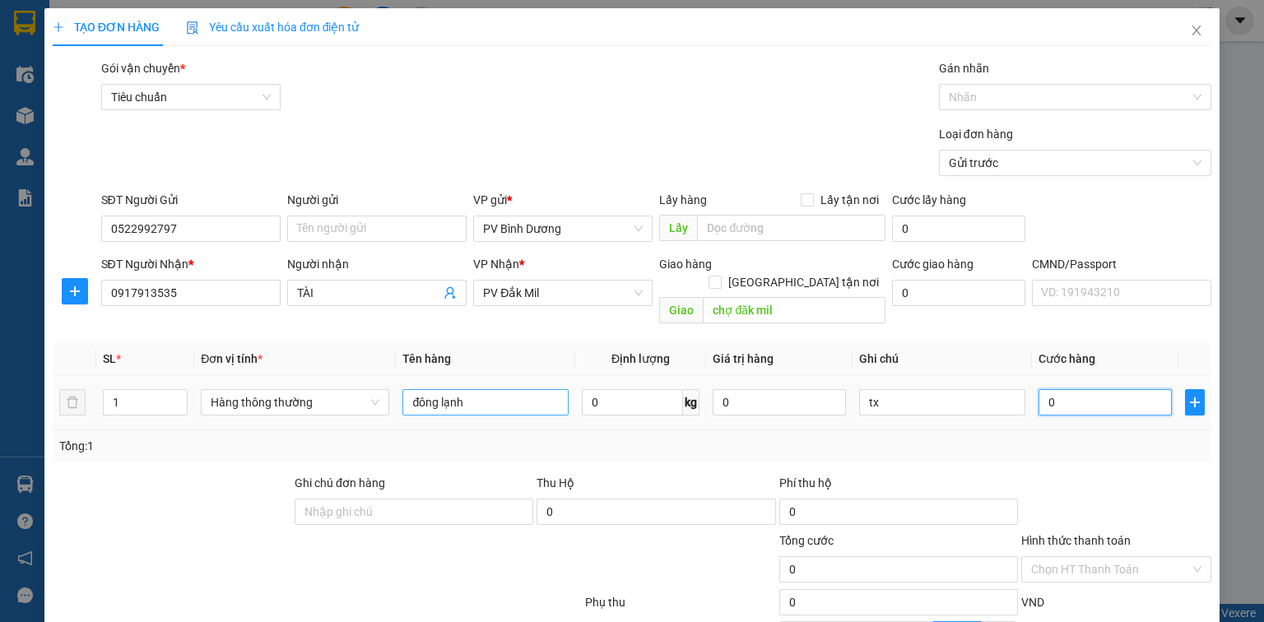
type input "1"
type input "10"
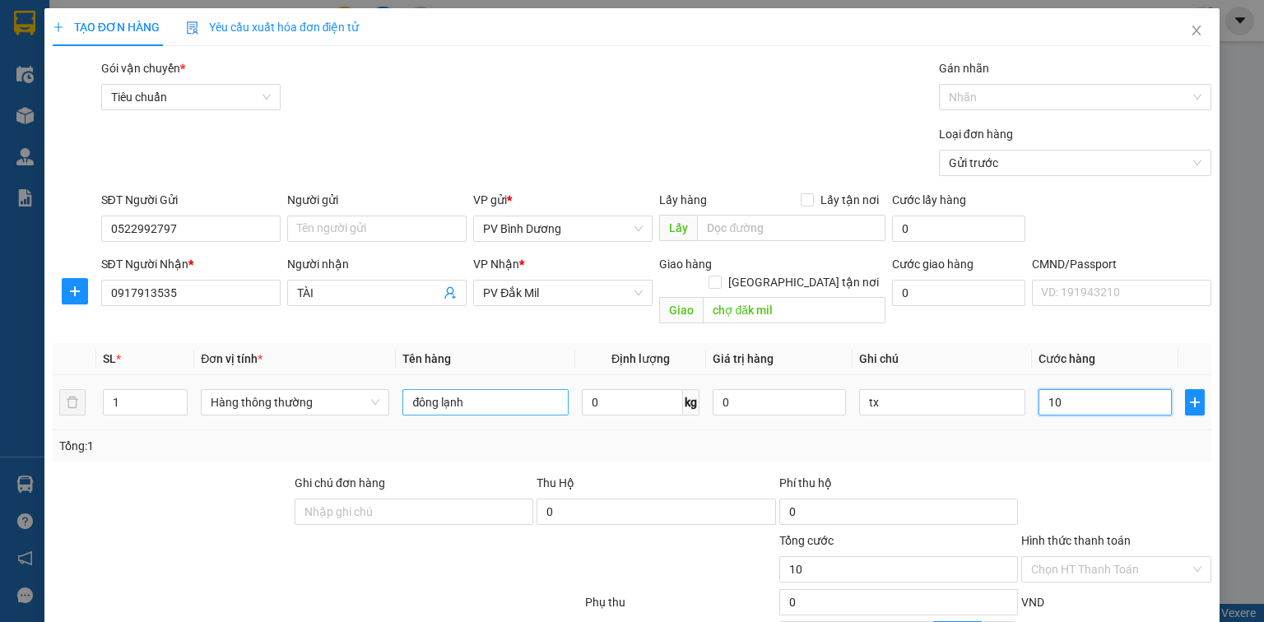
type input "100"
type input "1.000"
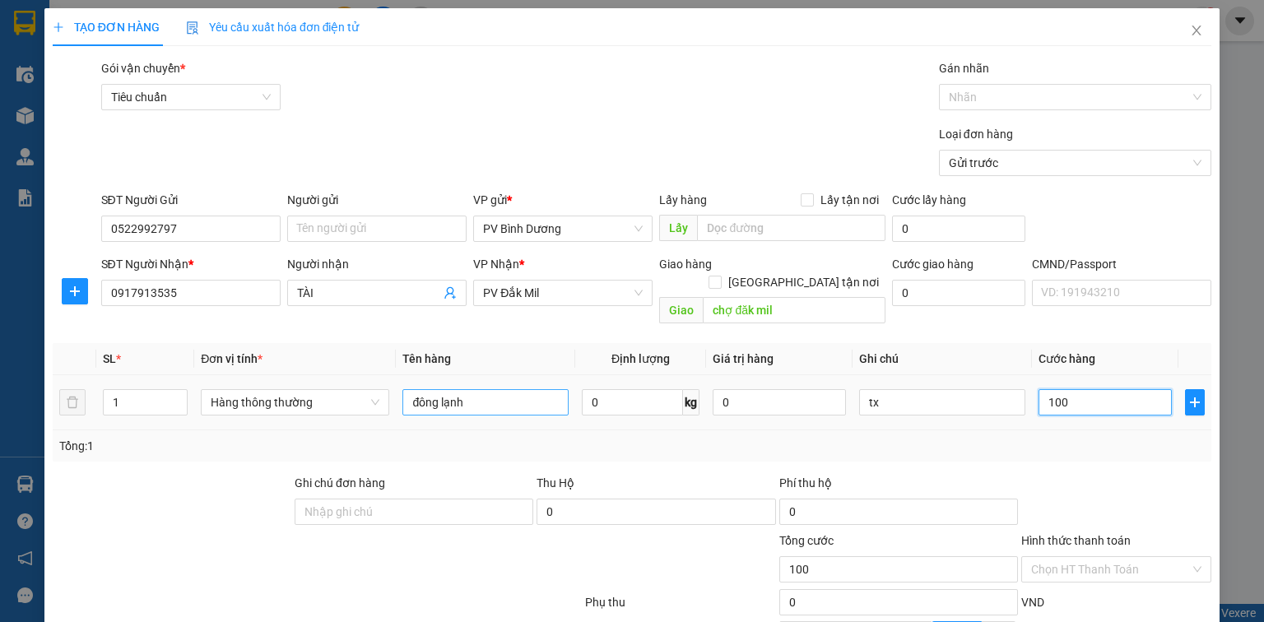
type input "1.000"
type input "10.000"
type input "100.000"
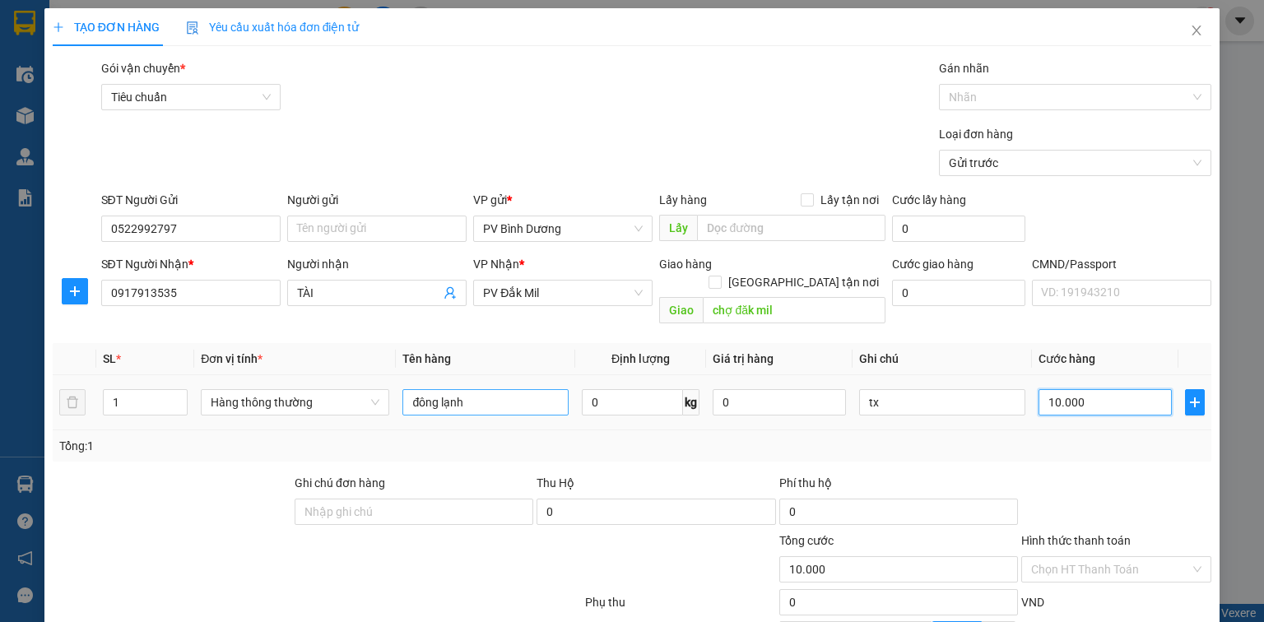
type input "100.000"
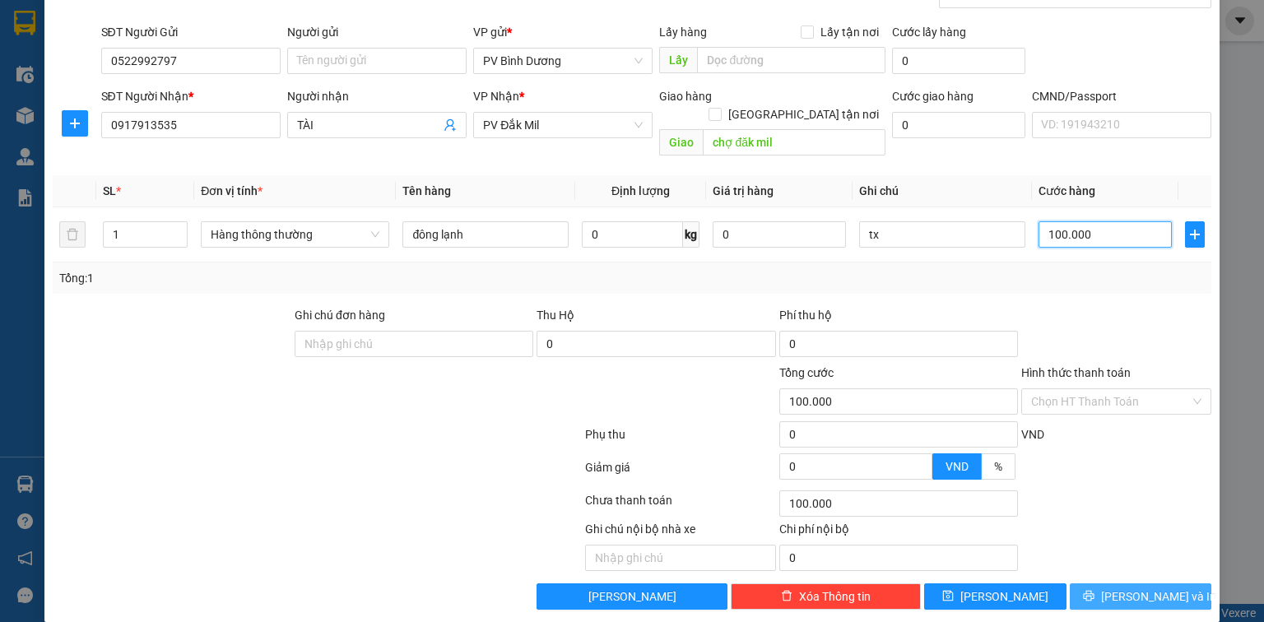
type input "100.000"
click at [1119, 587] on span "[PERSON_NAME] và In" at bounding box center [1158, 596] width 115 height 18
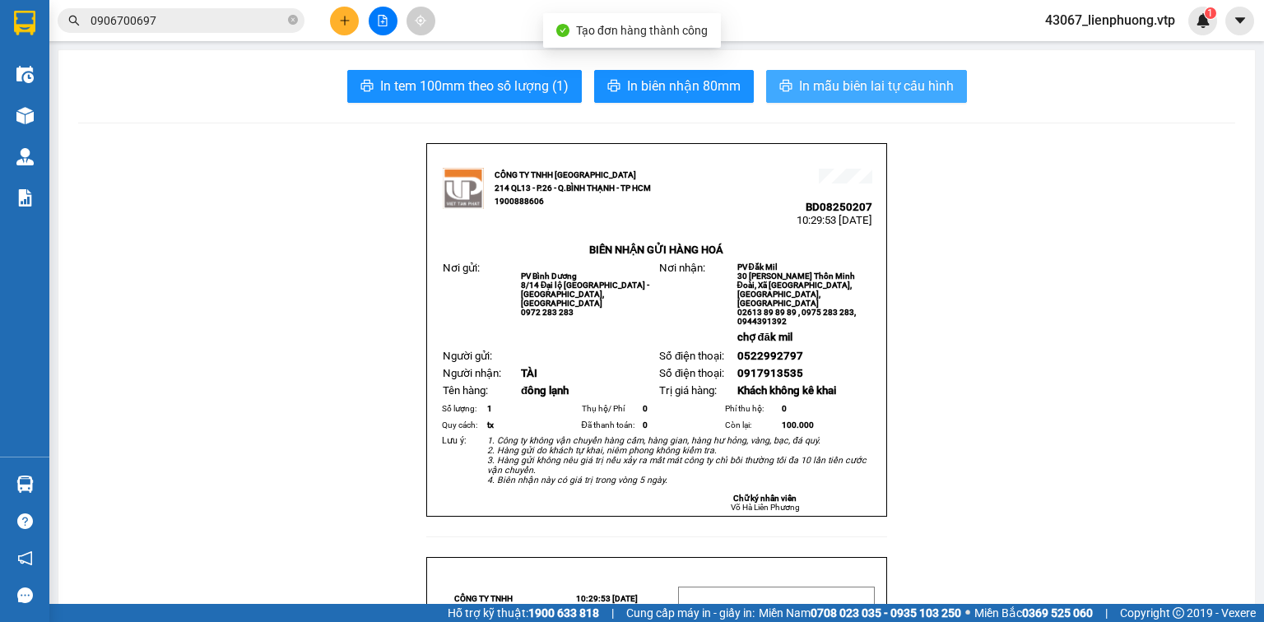
click at [846, 91] on span "In mẫu biên lai tự cấu hình" at bounding box center [876, 86] width 155 height 21
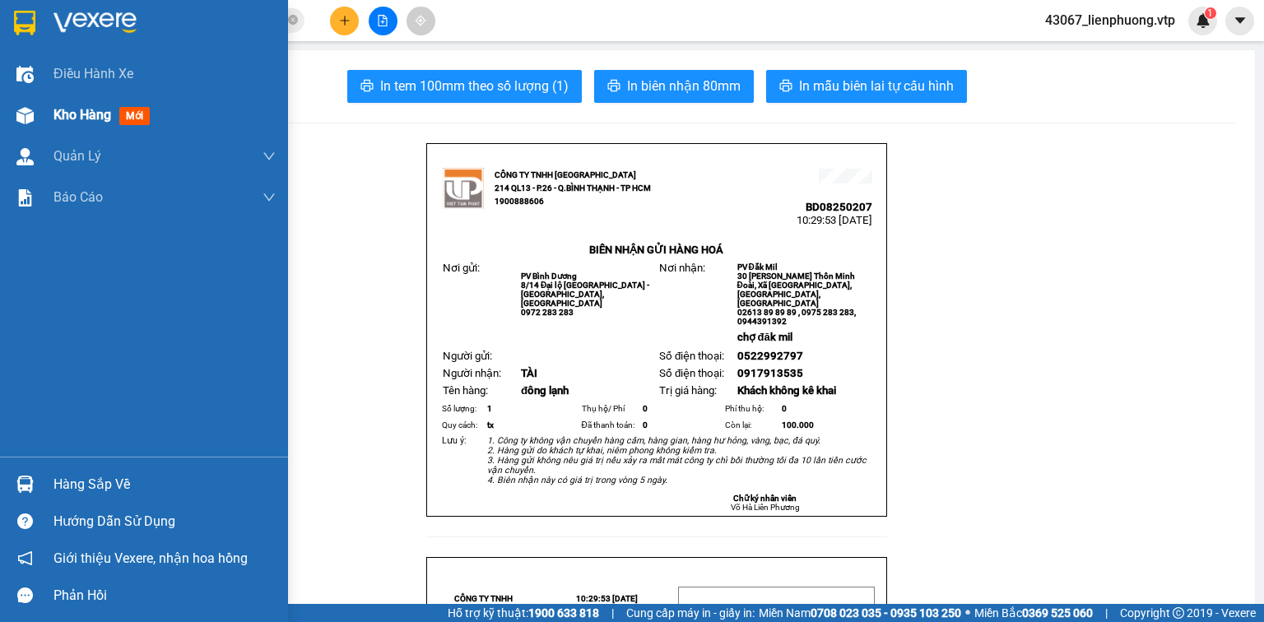
click at [158, 122] on div "Kho hàng mới" at bounding box center [164, 115] width 222 height 41
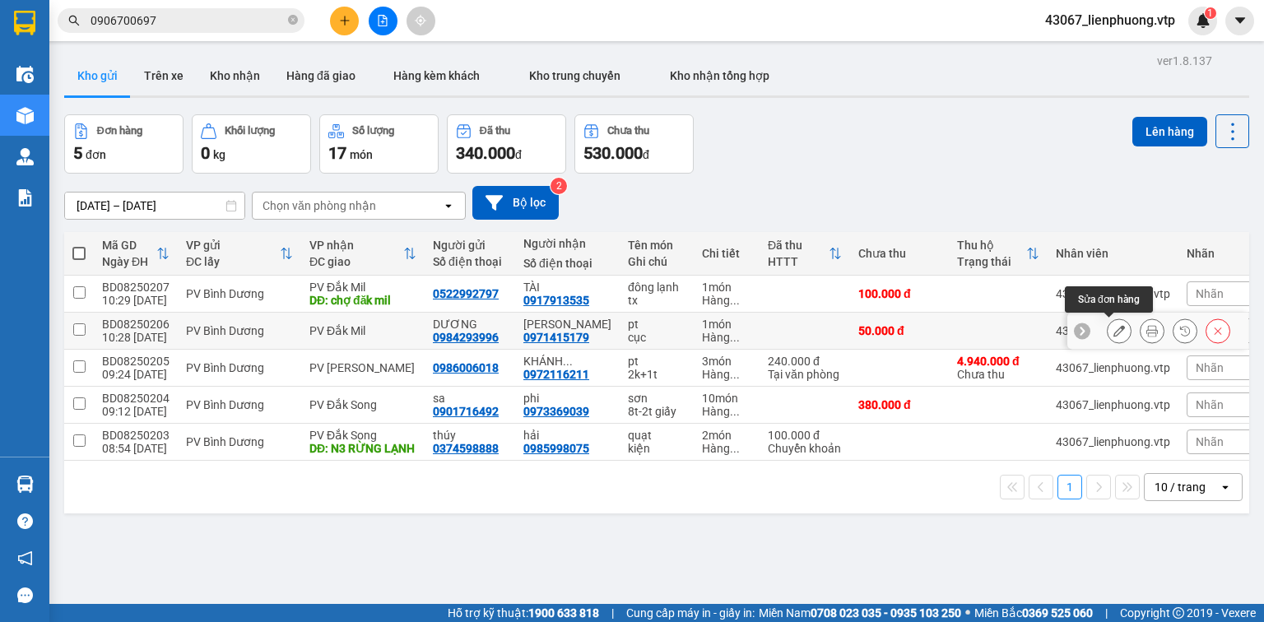
click at [1113, 334] on icon at bounding box center [1119, 331] width 12 height 12
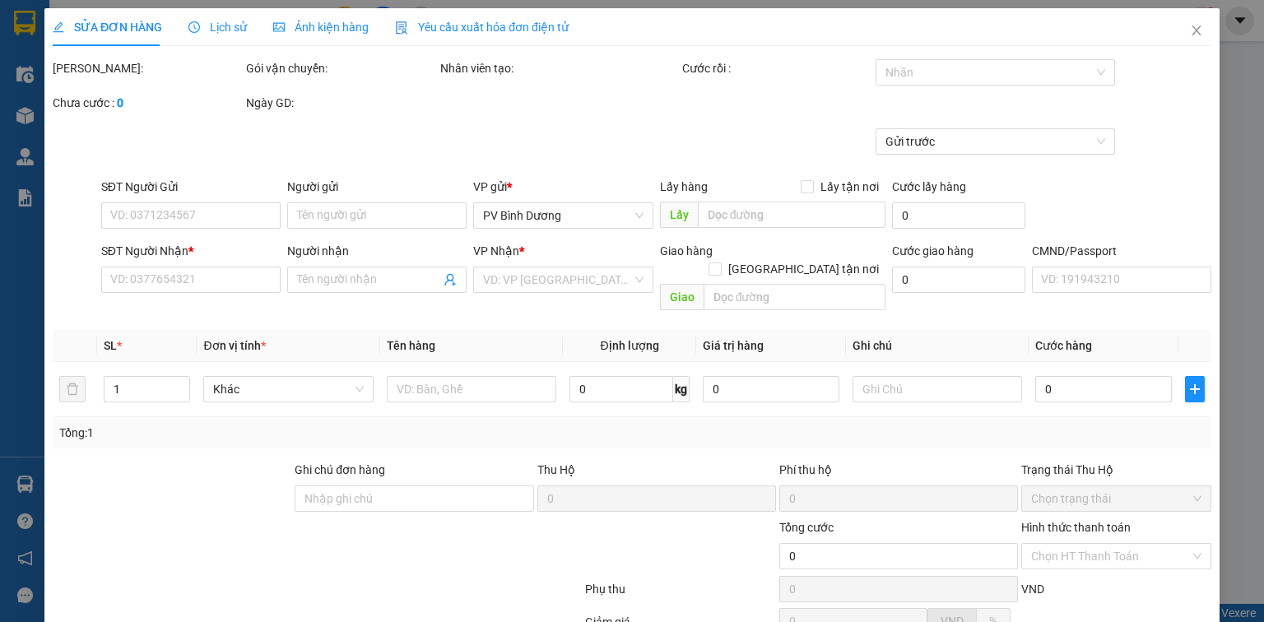
type input "0984293996"
type input "DƯƠNG"
type input "0971415179"
type input "[PERSON_NAME]"
type input "50.000"
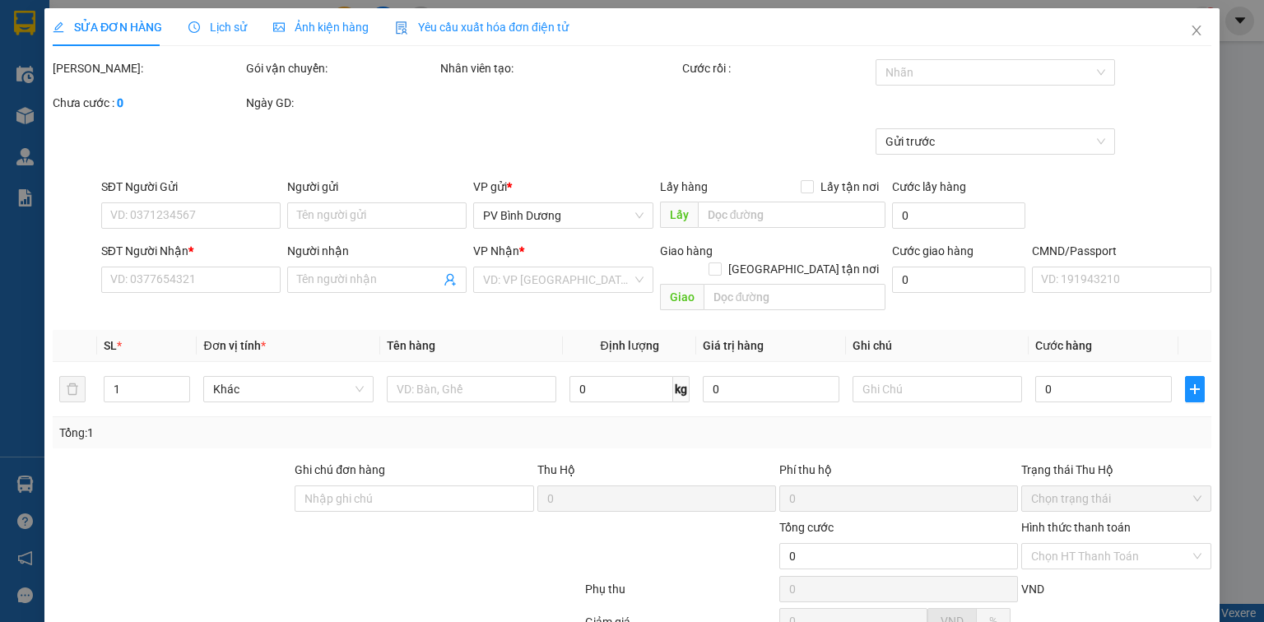
type input "50.000"
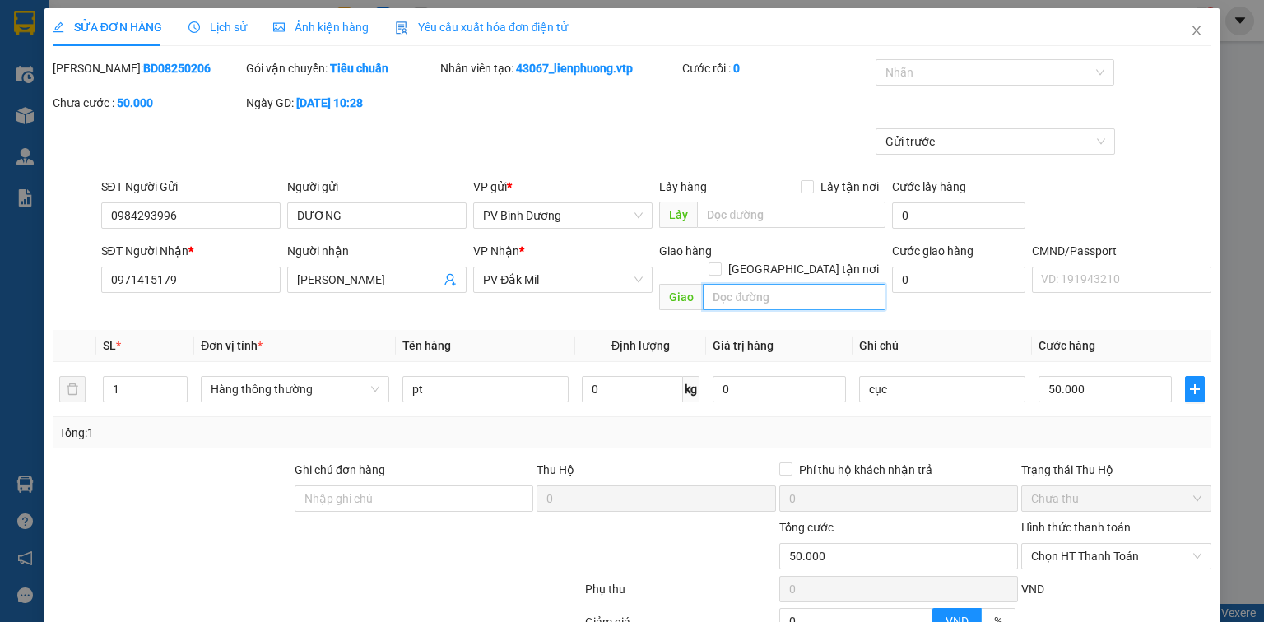
click at [754, 284] on input "text" at bounding box center [794, 297] width 183 height 26
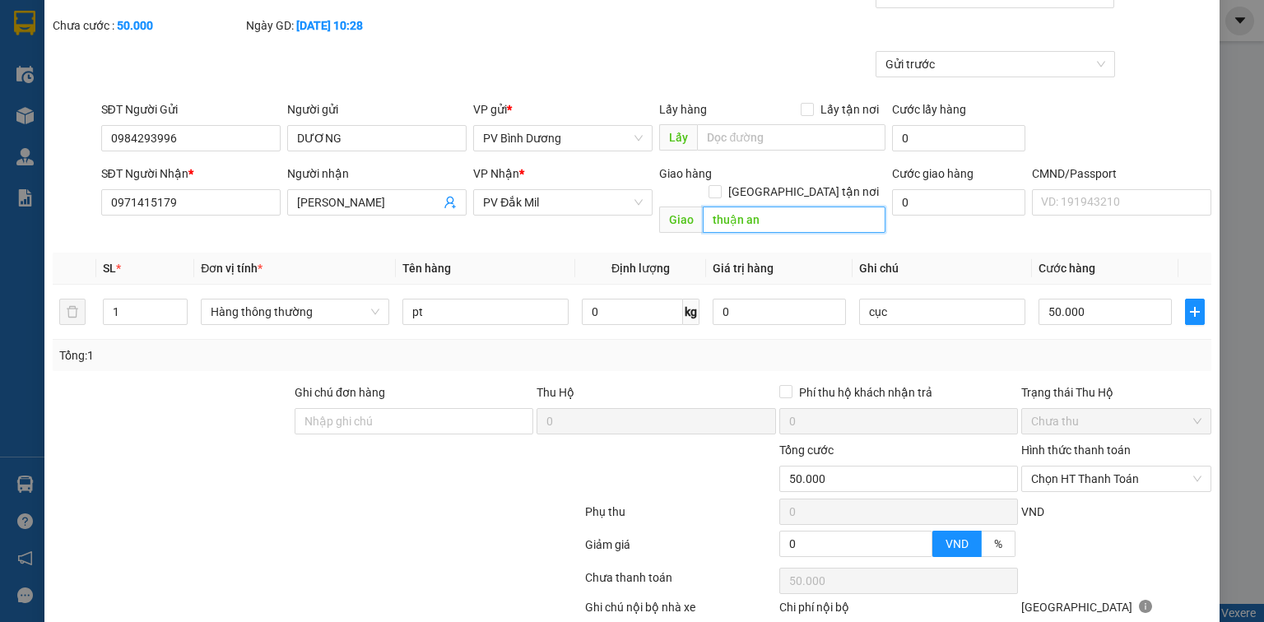
scroll to position [155, 0]
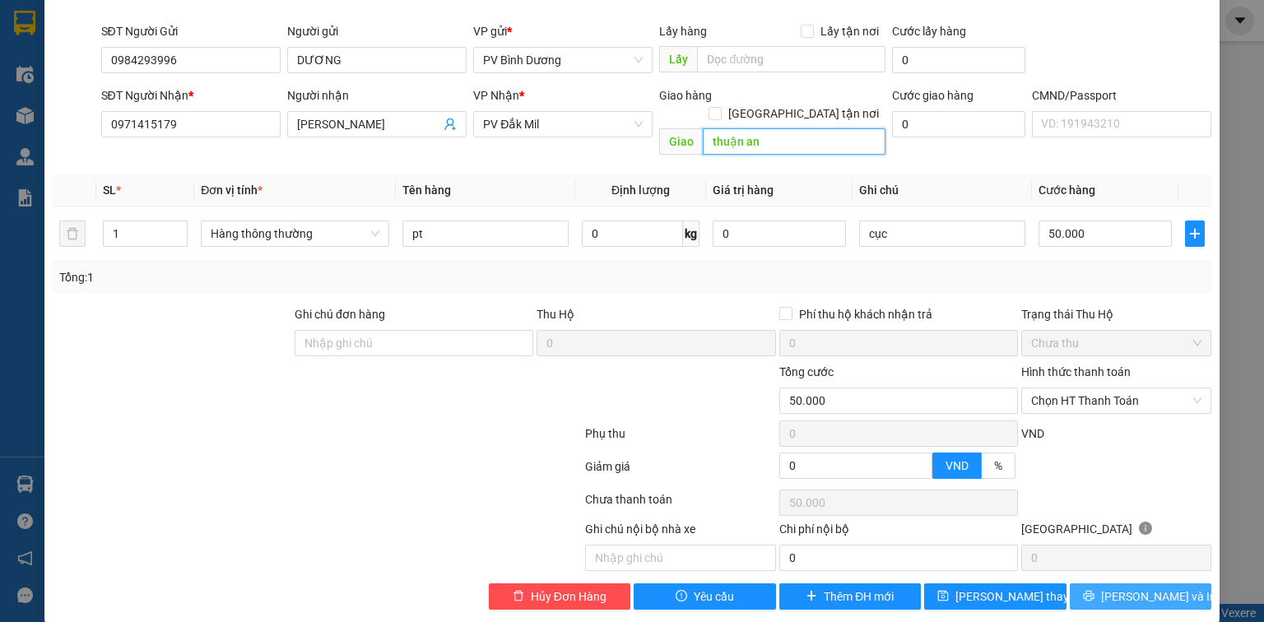
type input "thuận an"
click at [1125, 587] on span "[PERSON_NAME] và In" at bounding box center [1158, 596] width 115 height 18
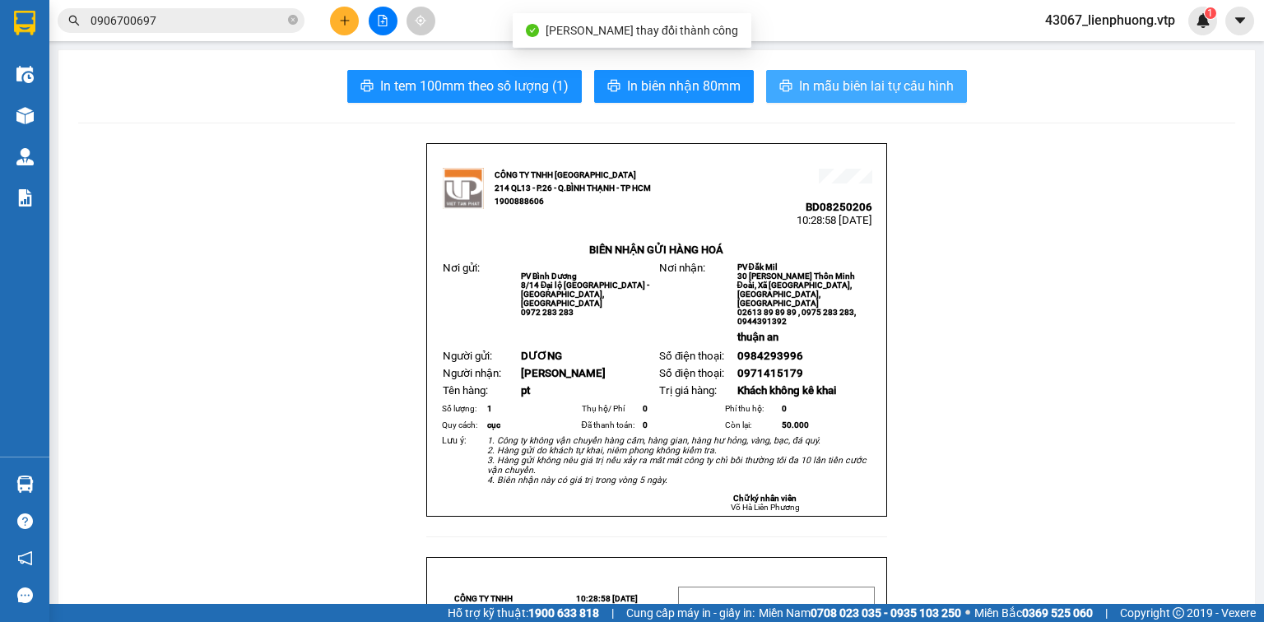
click at [880, 89] on span "In mẫu biên lai tự cấu hình" at bounding box center [876, 86] width 155 height 21
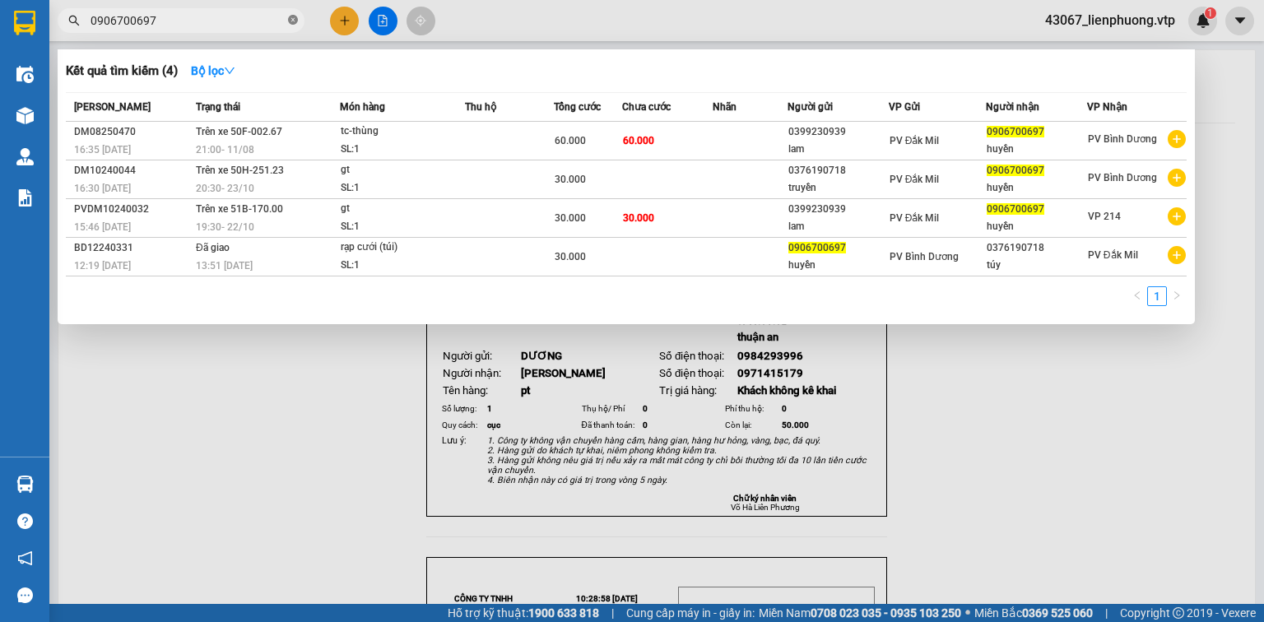
click at [292, 14] on span at bounding box center [293, 21] width 10 height 16
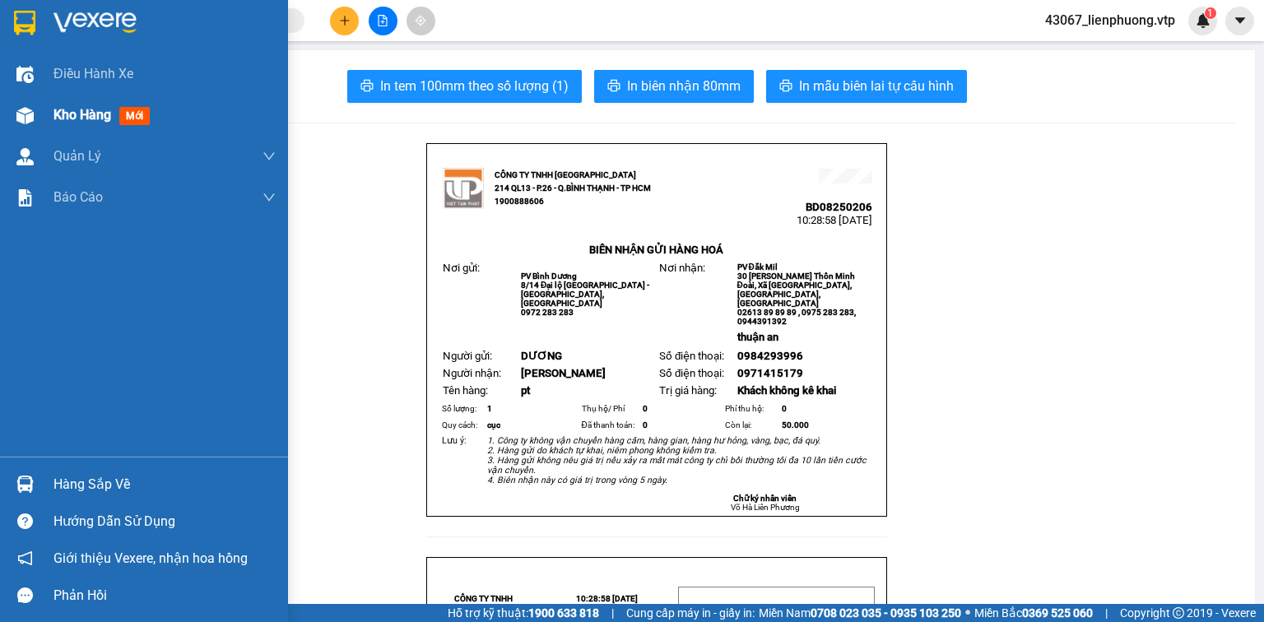
click at [72, 118] on span "Kho hàng" at bounding box center [82, 115] width 58 height 16
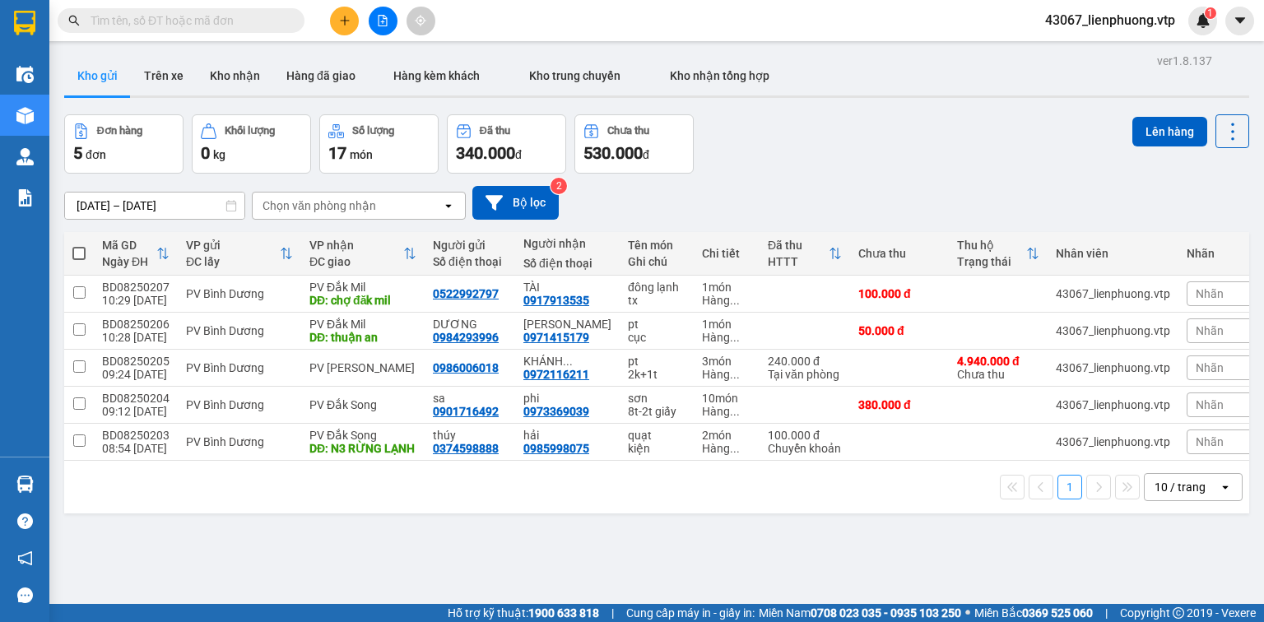
click at [731, 547] on div "ver 1.8.137 Kho gửi Trên xe Kho nhận Hàng đã giao Hàng kèm khách Kho trung chuy…" at bounding box center [657, 360] width 1198 height 622
click at [217, 18] on input "text" at bounding box center [187, 21] width 194 height 18
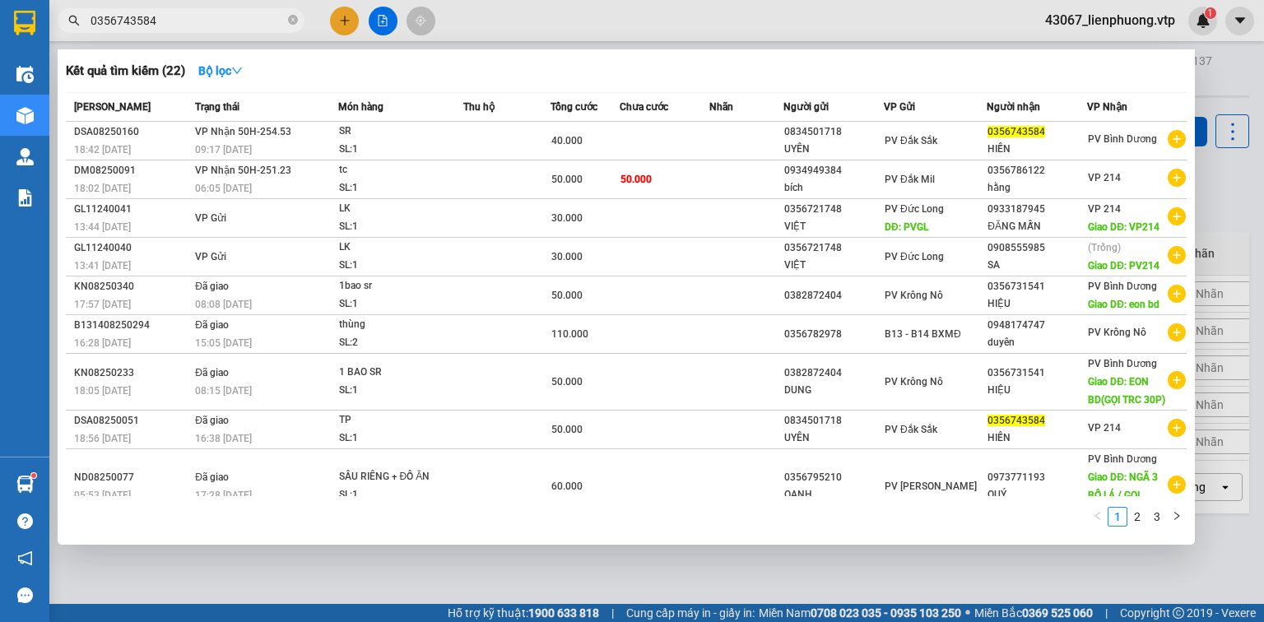
type input "0356743584"
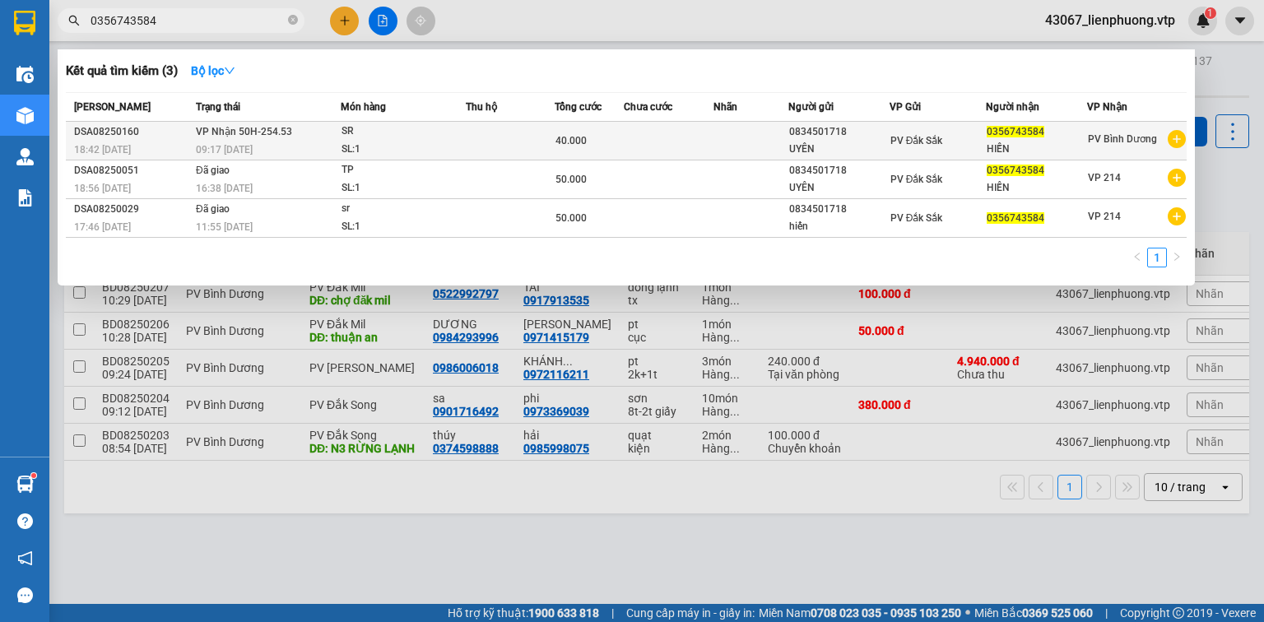
click at [522, 151] on td at bounding box center [510, 141] width 89 height 39
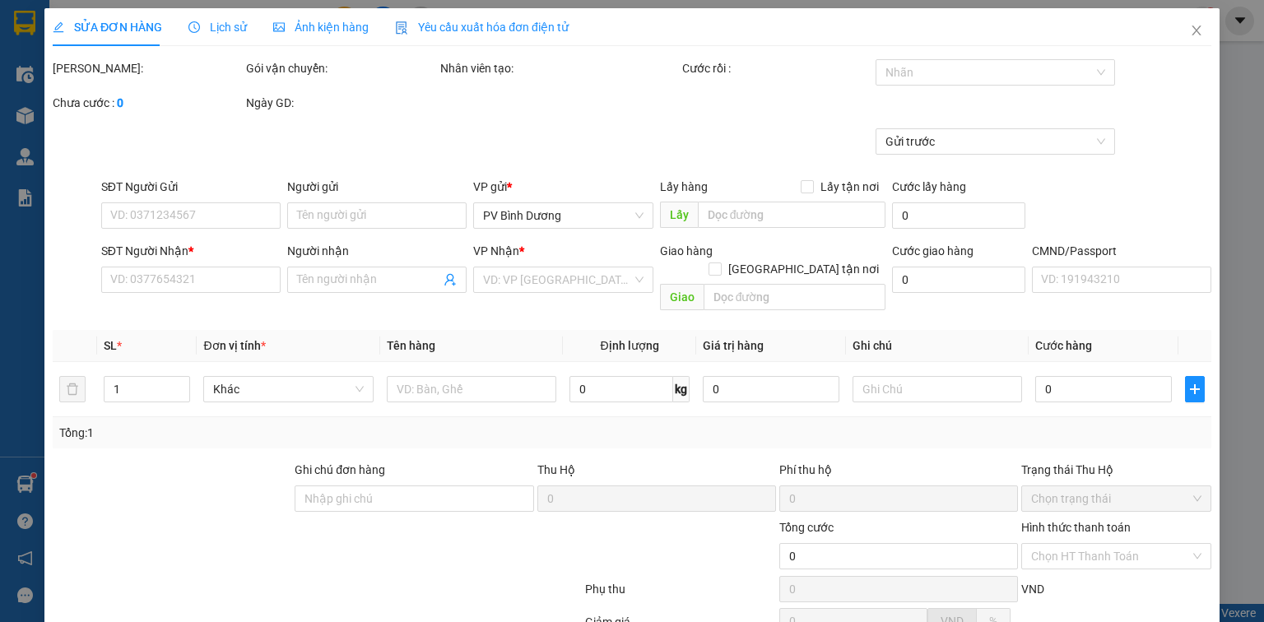
type input "2.000"
type input "0834501718"
type input "UYÊN"
type input "0356743584"
type input "HIẾN"
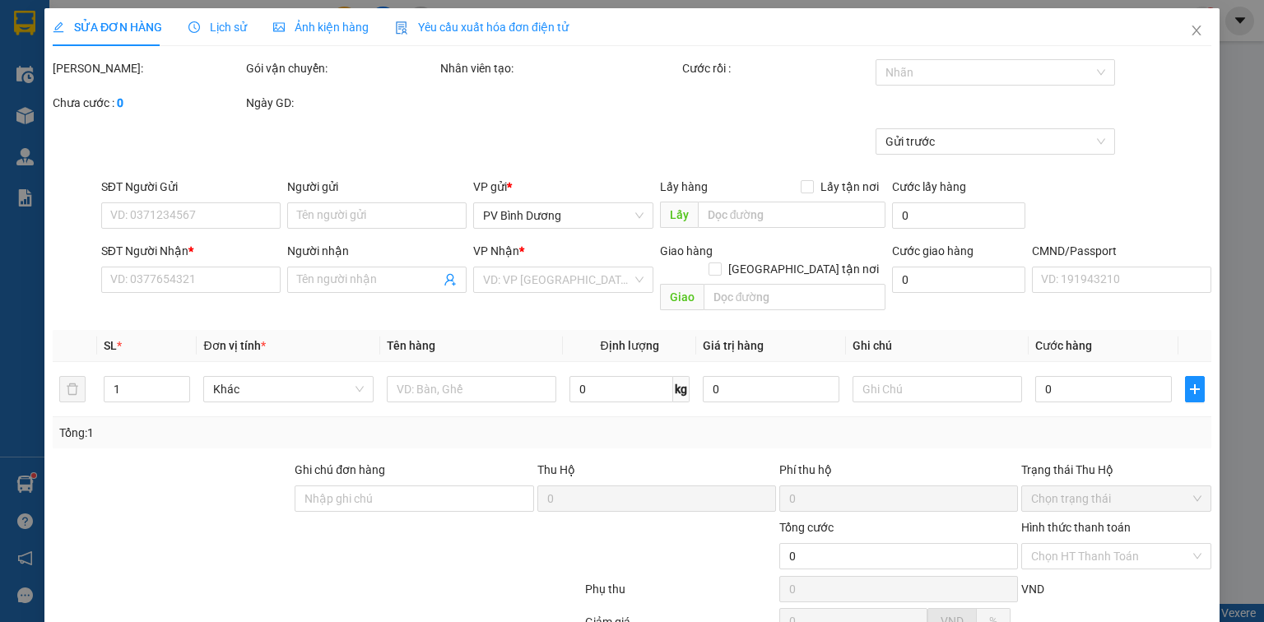
type input "40.000"
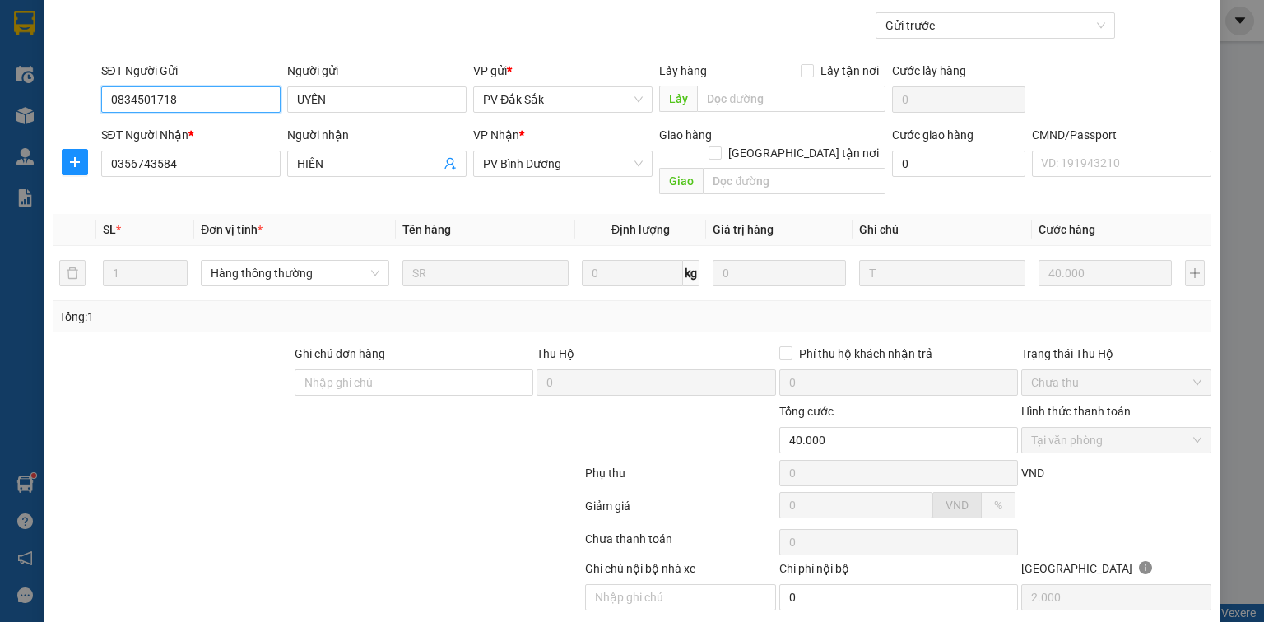
scroll to position [155, 0]
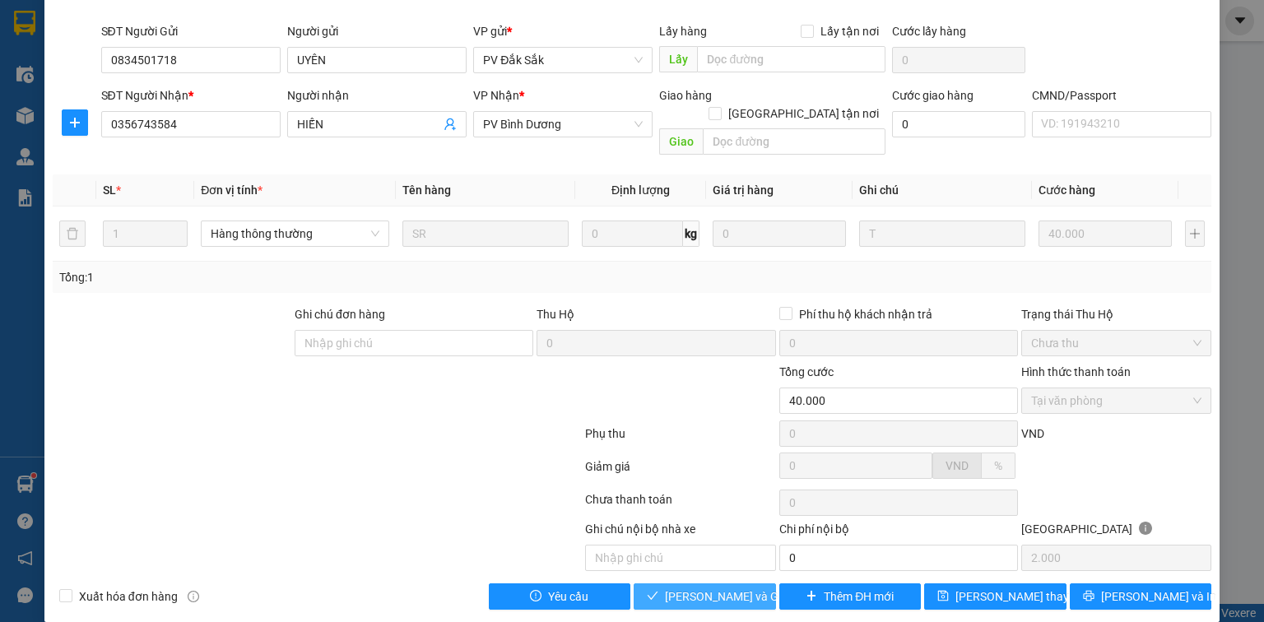
click at [731, 587] on span "[PERSON_NAME] và Giao hàng" at bounding box center [744, 596] width 158 height 18
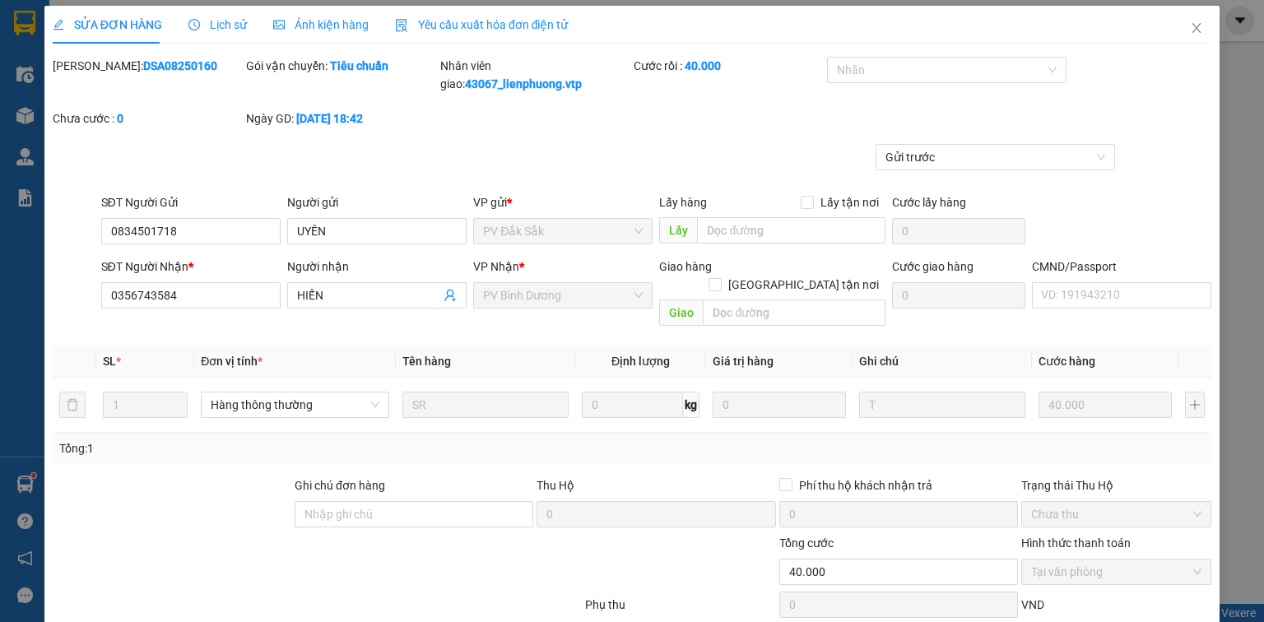
scroll to position [0, 0]
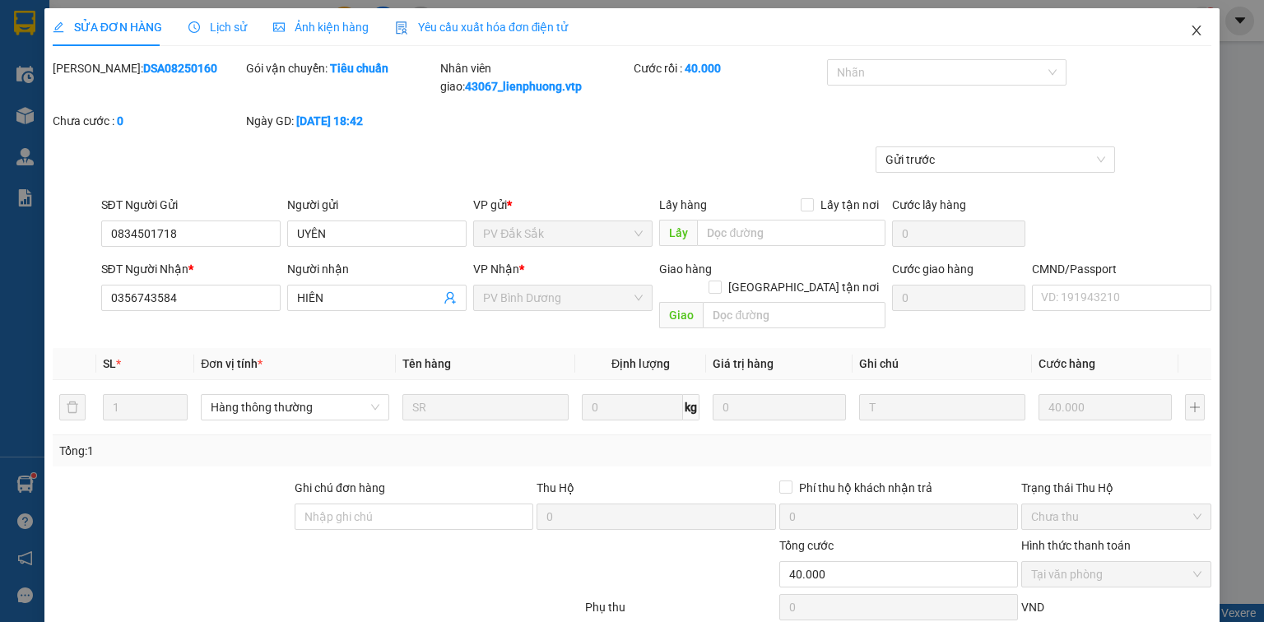
click at [1190, 26] on icon "close" at bounding box center [1196, 30] width 13 height 13
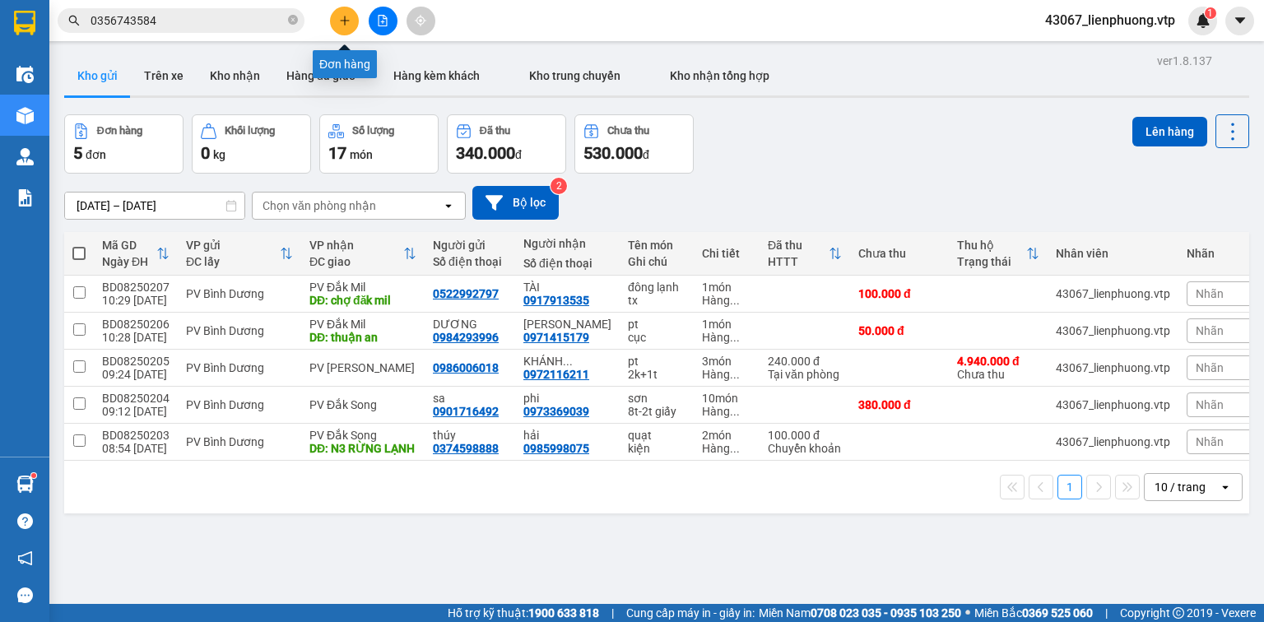
click at [341, 19] on icon "plus" at bounding box center [345, 21] width 12 height 12
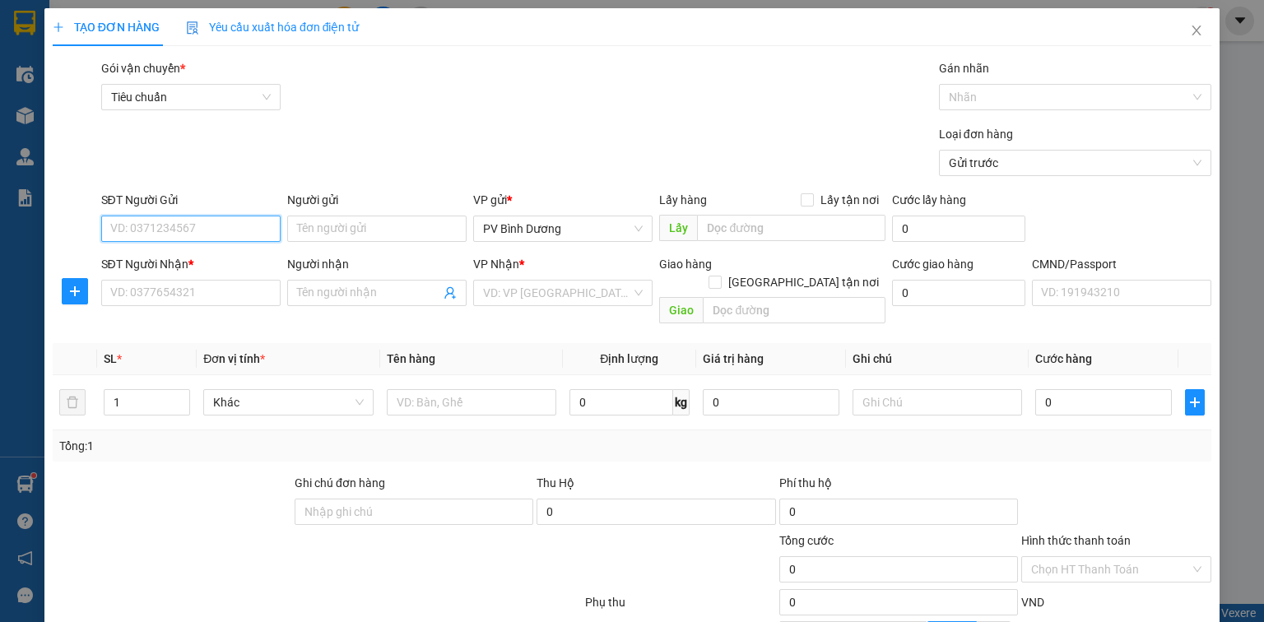
click at [224, 227] on input "SĐT Người Gửi" at bounding box center [190, 229] width 179 height 26
click at [211, 259] on div "00000000000 - 0" at bounding box center [189, 262] width 158 height 18
type input "00000000000"
type input "0"
type input "0367241928"
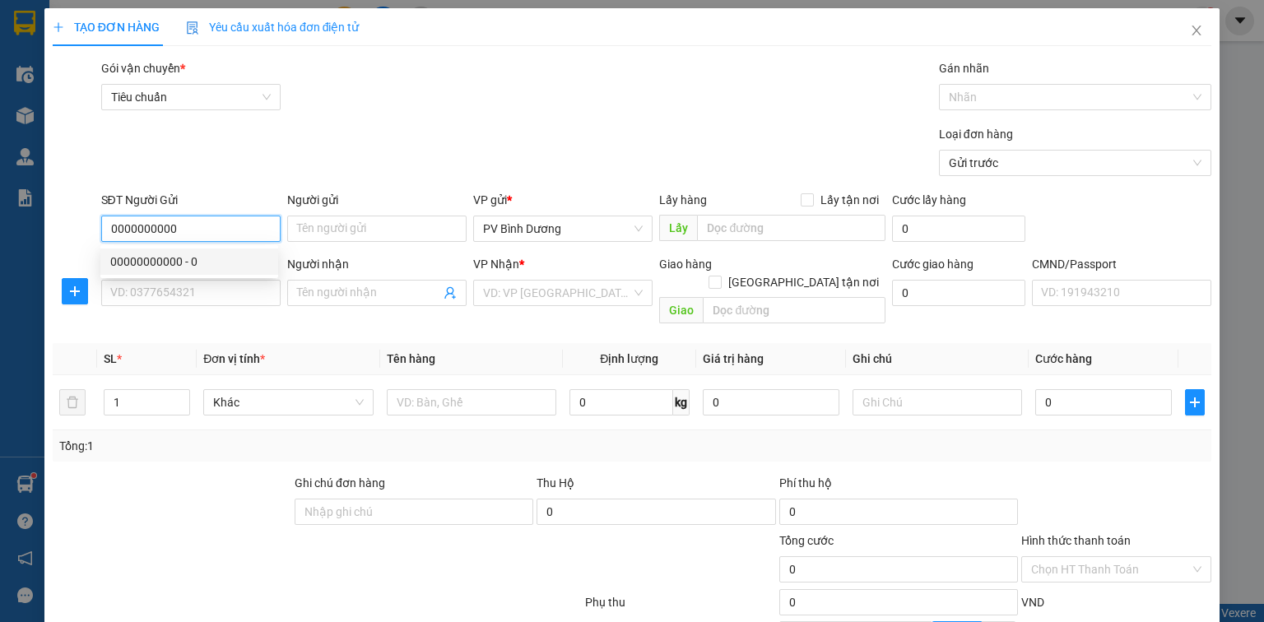
type input "BC"
type input "EPO"
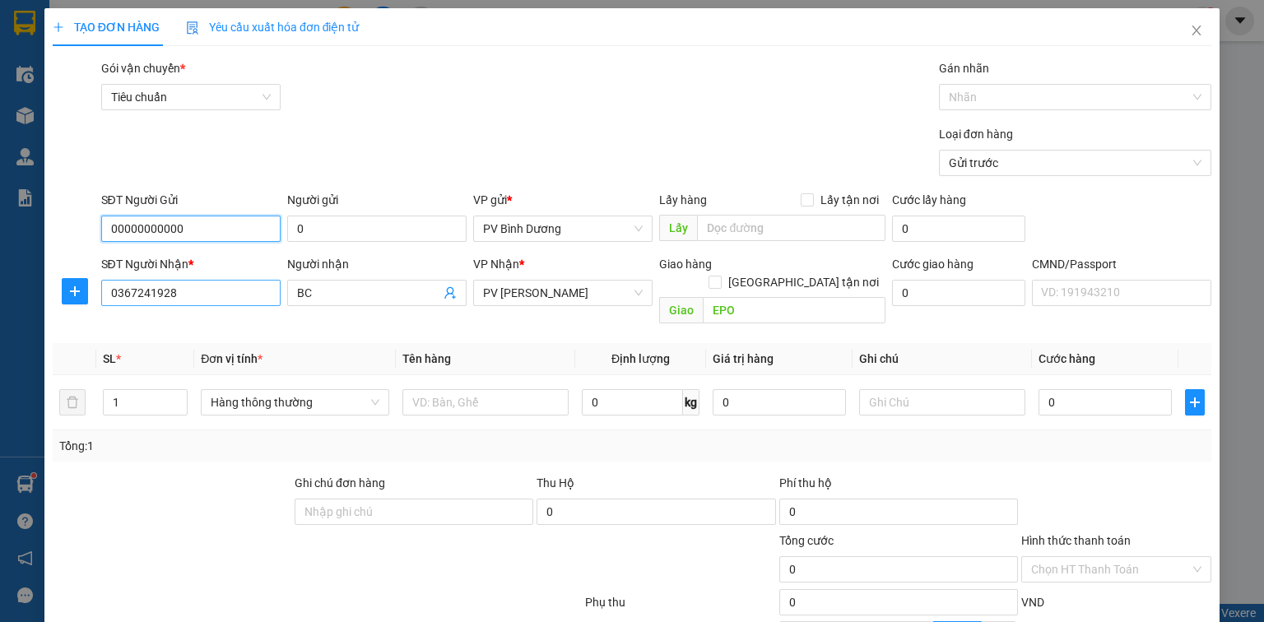
type input "00000000000"
click at [206, 297] on input "0367241928" at bounding box center [190, 293] width 179 height 26
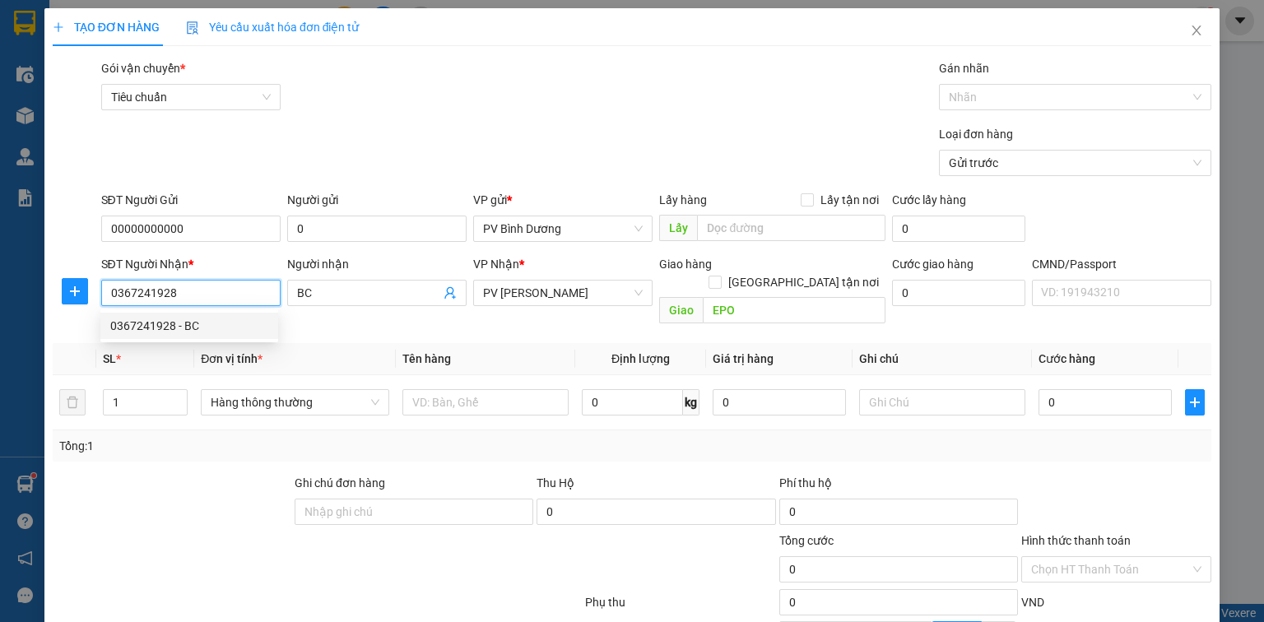
drag, startPoint x: 206, startPoint y: 297, endPoint x: 42, endPoint y: 315, distance: 165.5
click at [42, 315] on div "TẠO ĐƠN HÀNG Yêu cầu xuất hóa đơn điện tử Transit Pickup Surcharge Ids Transit …" at bounding box center [632, 311] width 1264 height 622
type input "0378368609"
click at [171, 329] on div "0378368609 - BC" at bounding box center [189, 326] width 158 height 18
type input "[GEOGRAPHIC_DATA]"
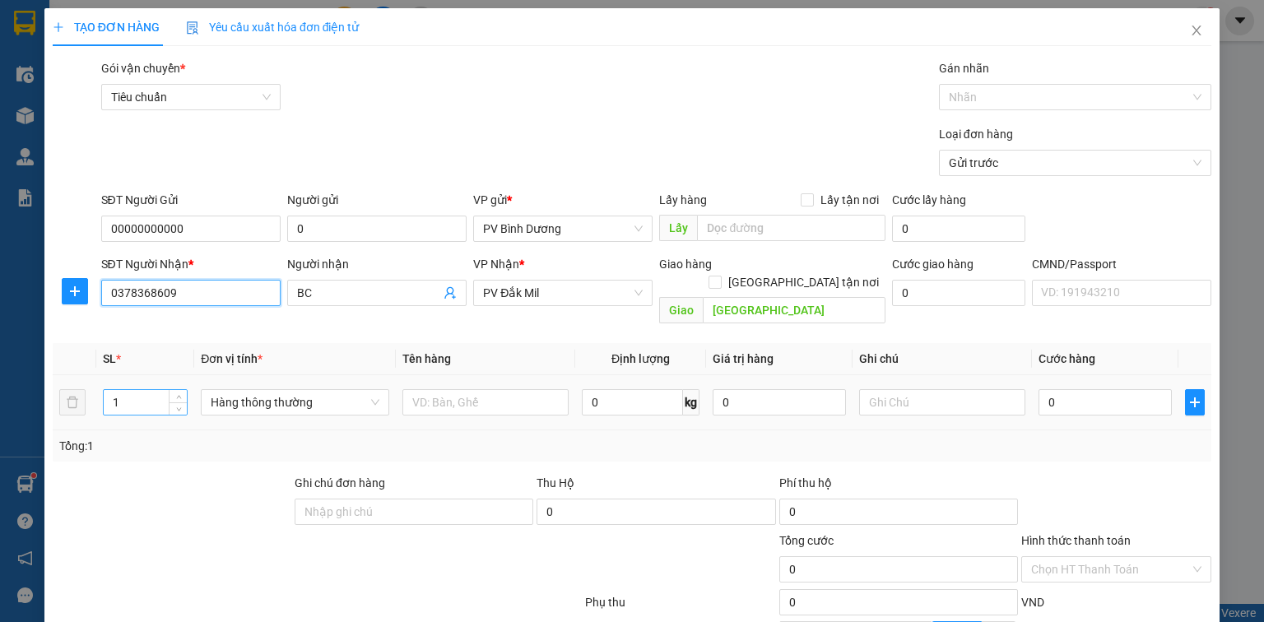
type input "0378368609"
drag, startPoint x: 147, startPoint y: 392, endPoint x: 99, endPoint y: 401, distance: 49.4
click at [99, 401] on td "1" at bounding box center [145, 402] width 98 height 55
type input "2"
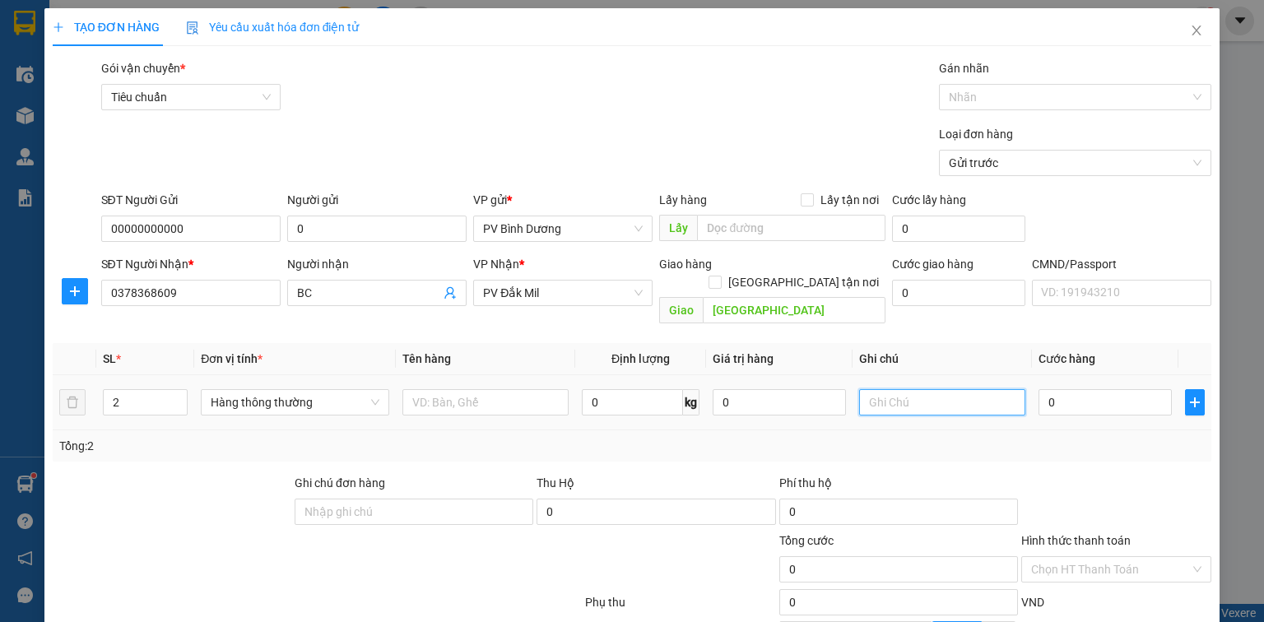
click at [880, 389] on input "text" at bounding box center [942, 402] width 166 height 26
type input "bao"
click at [532, 389] on input "text" at bounding box center [485, 402] width 166 height 26
type input "bánh canh"
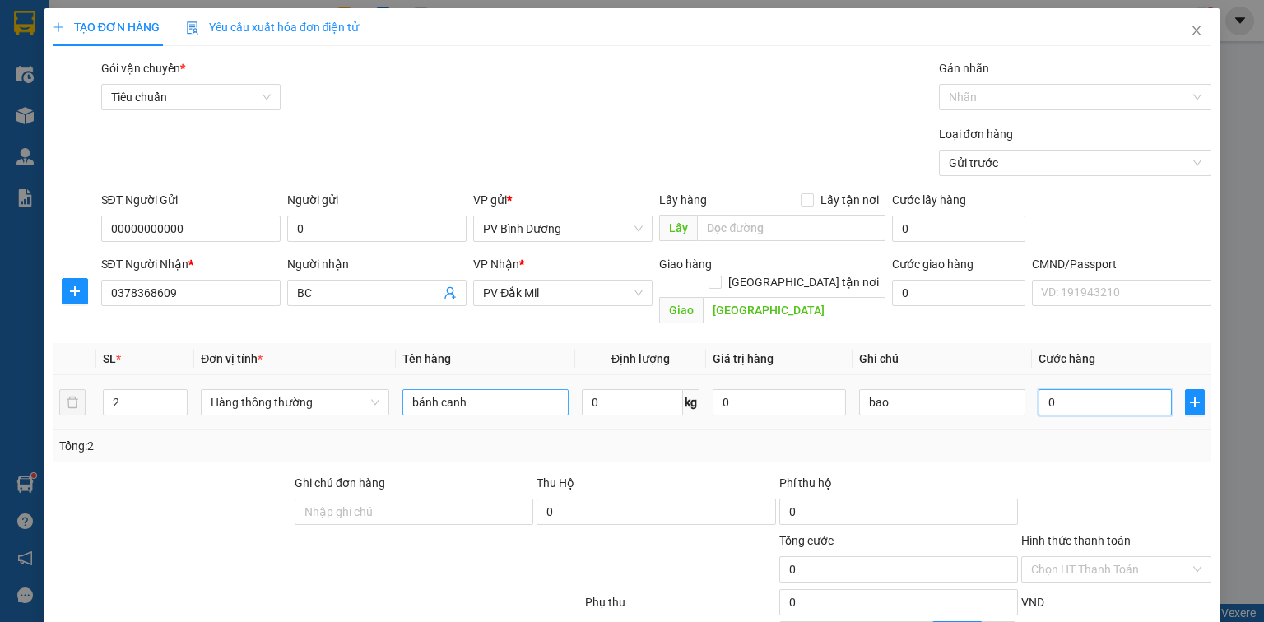
type input "1"
type input "10"
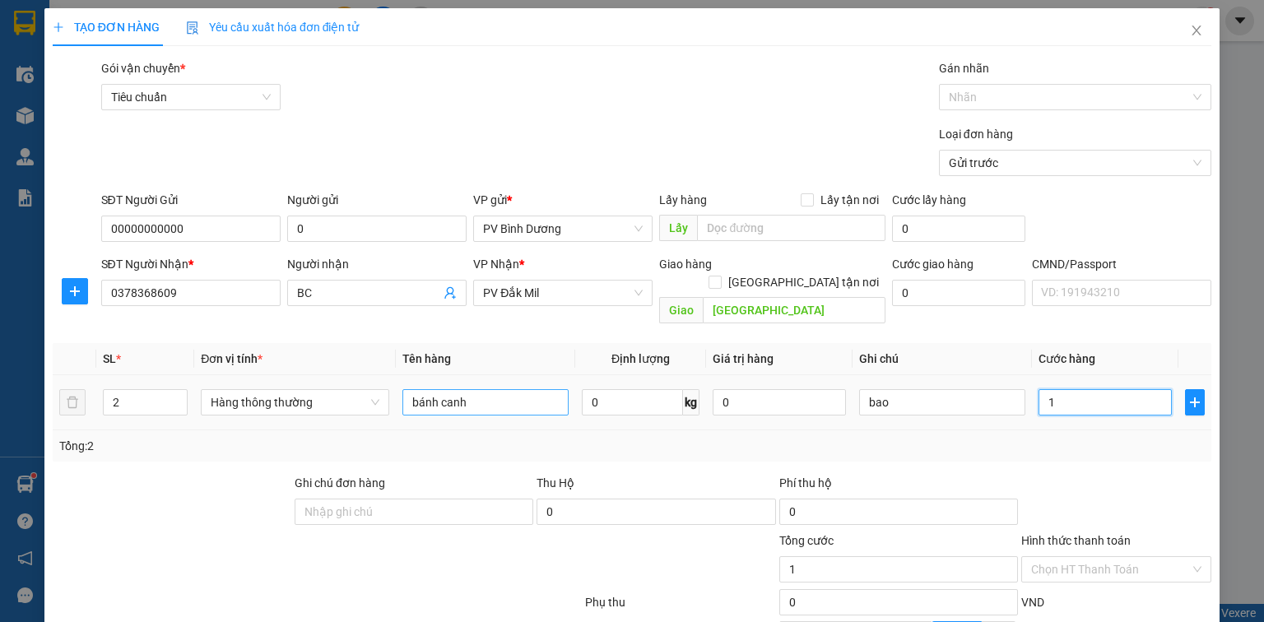
type input "10"
type input "100"
type input "1.000"
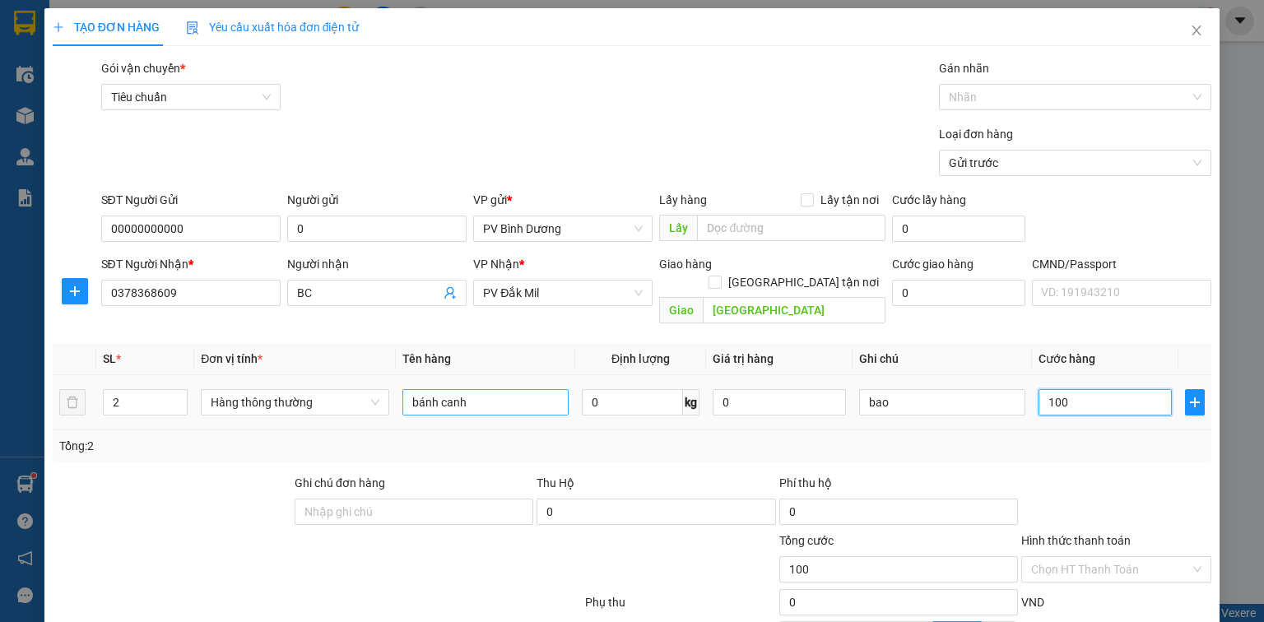
type input "1.000"
type input "10.000"
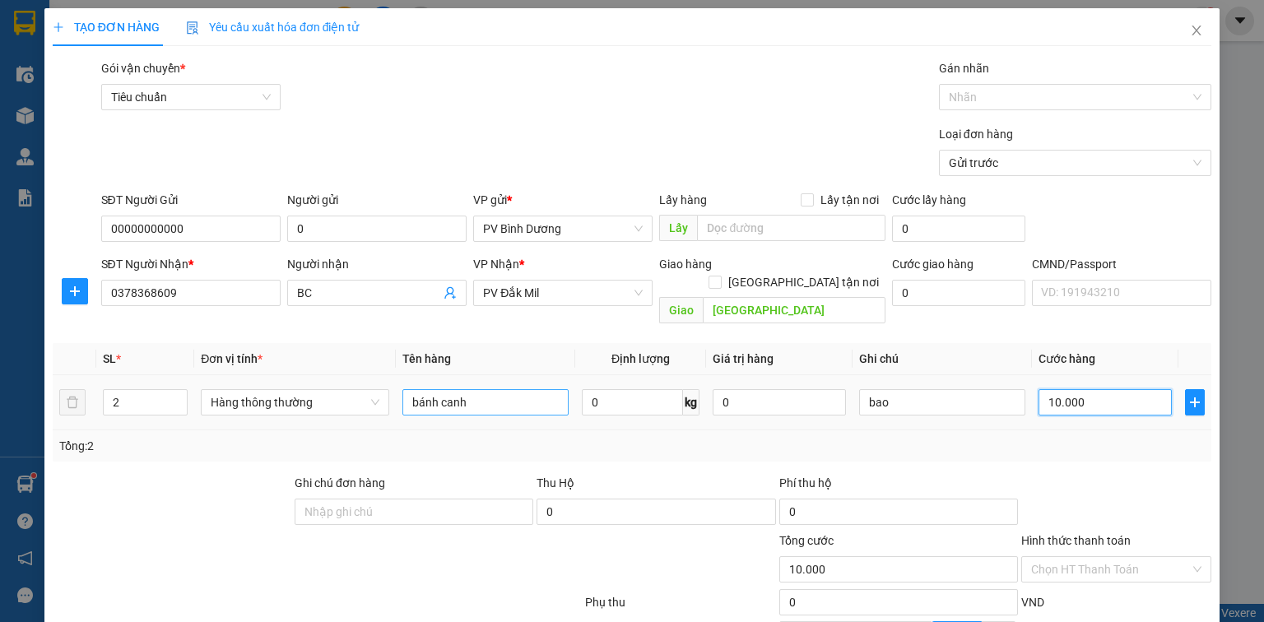
type input "100.000"
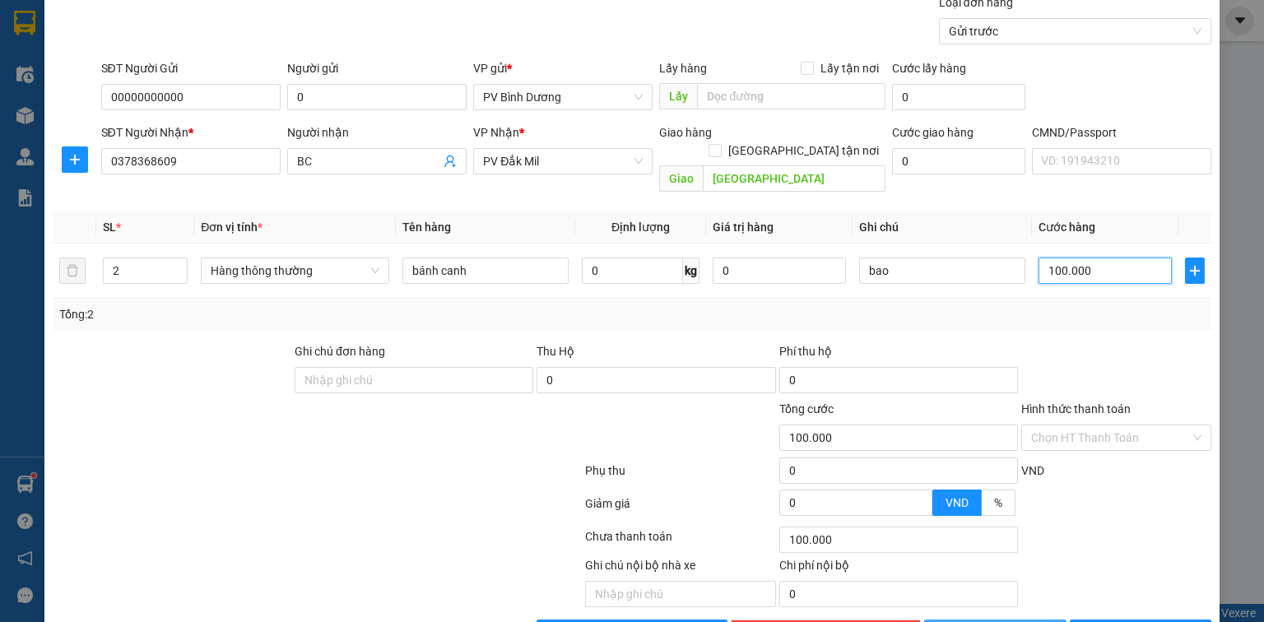
type input "100.000"
click at [981, 619] on button "[PERSON_NAME]" at bounding box center [995, 632] width 142 height 26
type input "1"
type input "0"
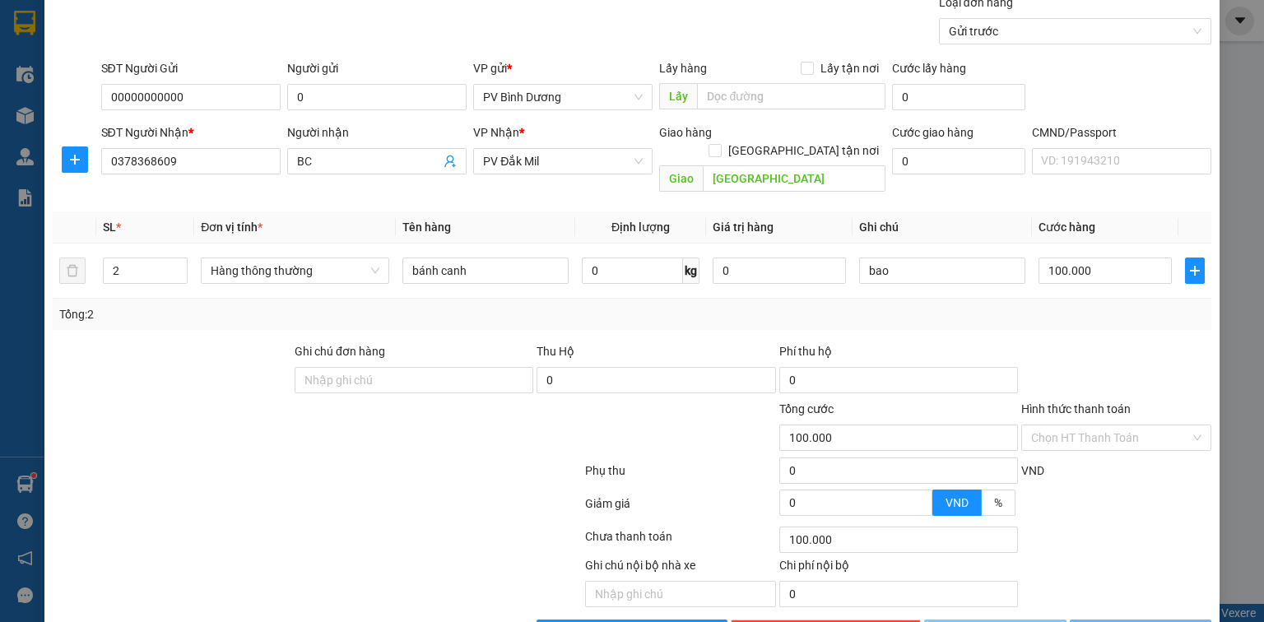
type input "0"
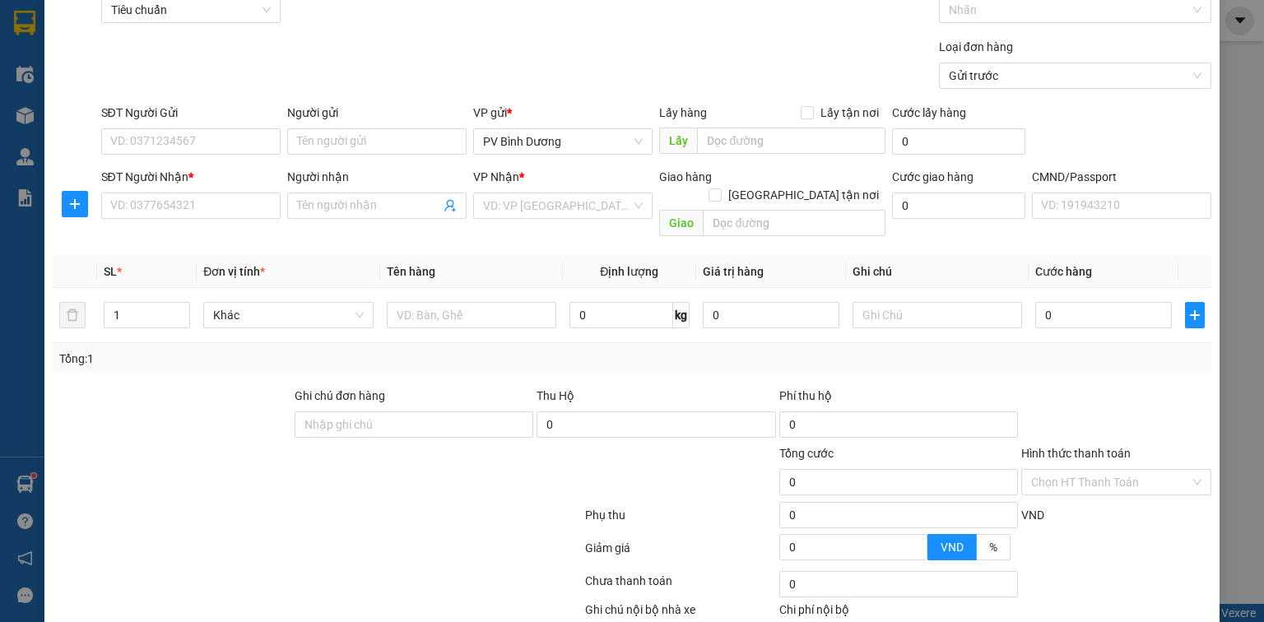
scroll to position [0, 0]
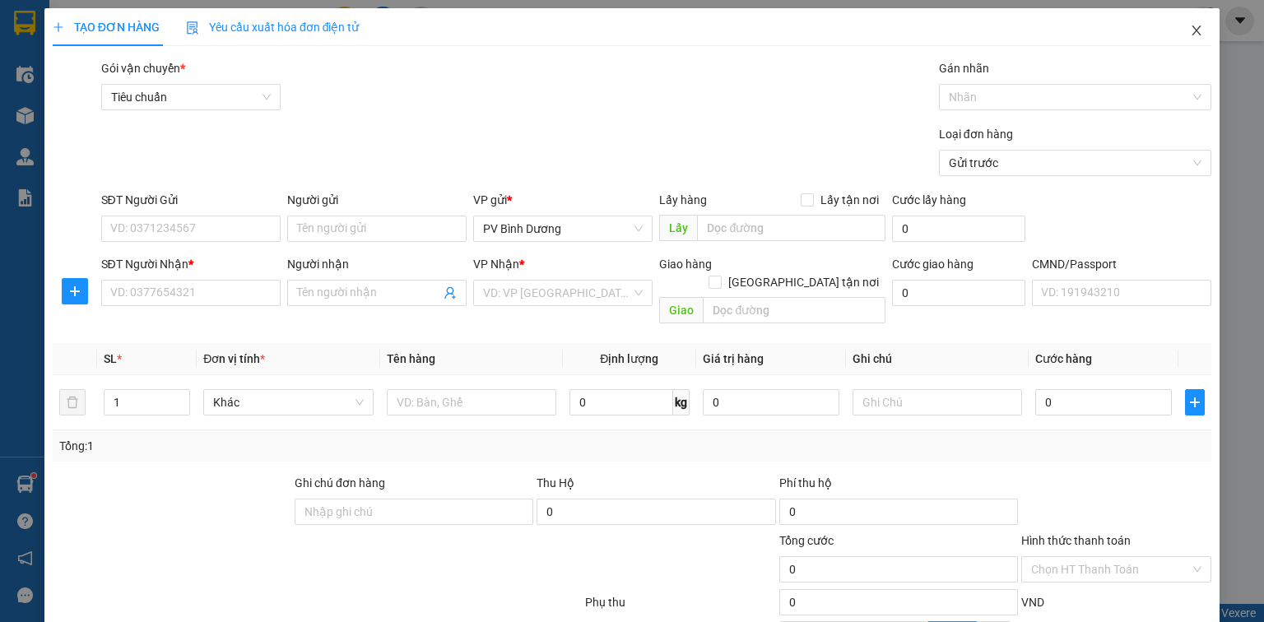
click at [1190, 30] on icon "close" at bounding box center [1196, 30] width 13 height 13
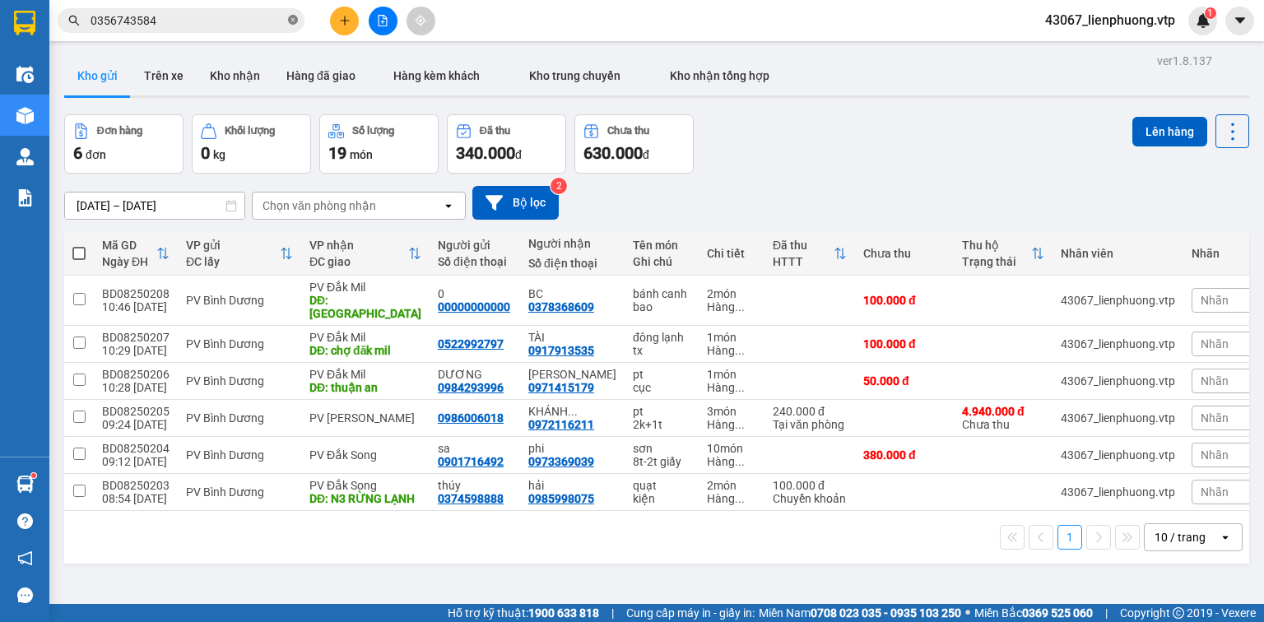
click at [290, 21] on icon "close-circle" at bounding box center [293, 20] width 10 height 10
click at [336, 18] on button at bounding box center [344, 21] width 29 height 29
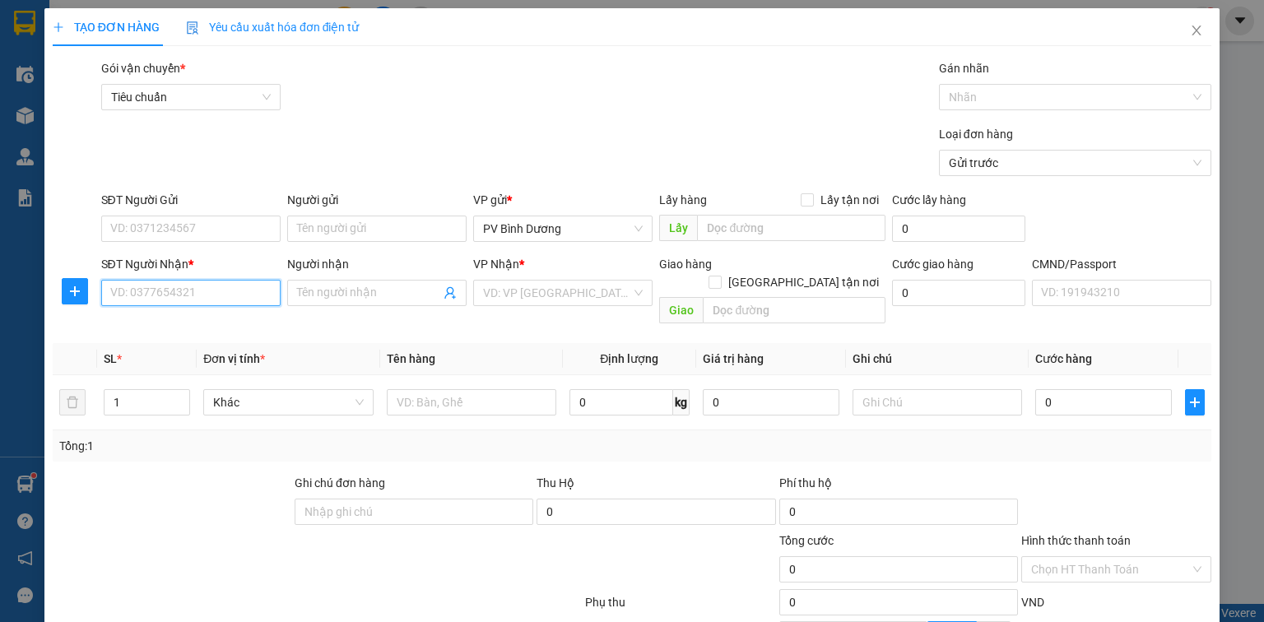
click at [218, 303] on input "SĐT Người Nhận *" at bounding box center [190, 293] width 179 height 26
type input "0968"
click at [223, 226] on input "SĐT Người Gửi" at bounding box center [190, 229] width 179 height 26
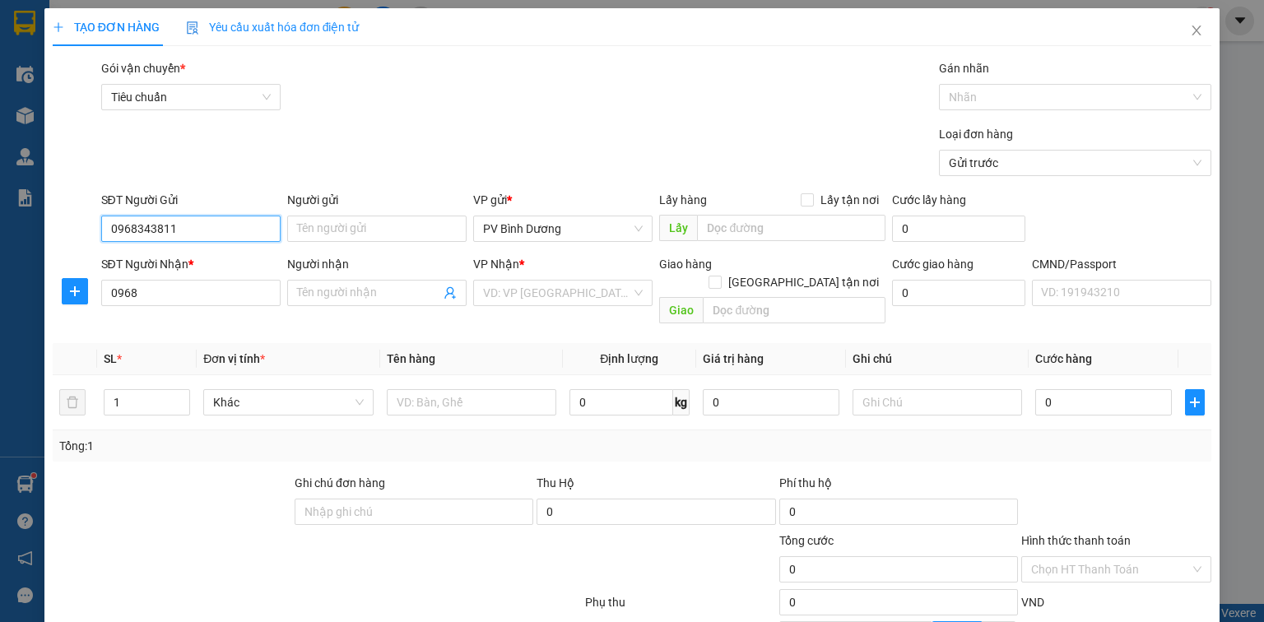
type input "0968343811"
click at [386, 221] on input "Người gửi" at bounding box center [376, 229] width 179 height 26
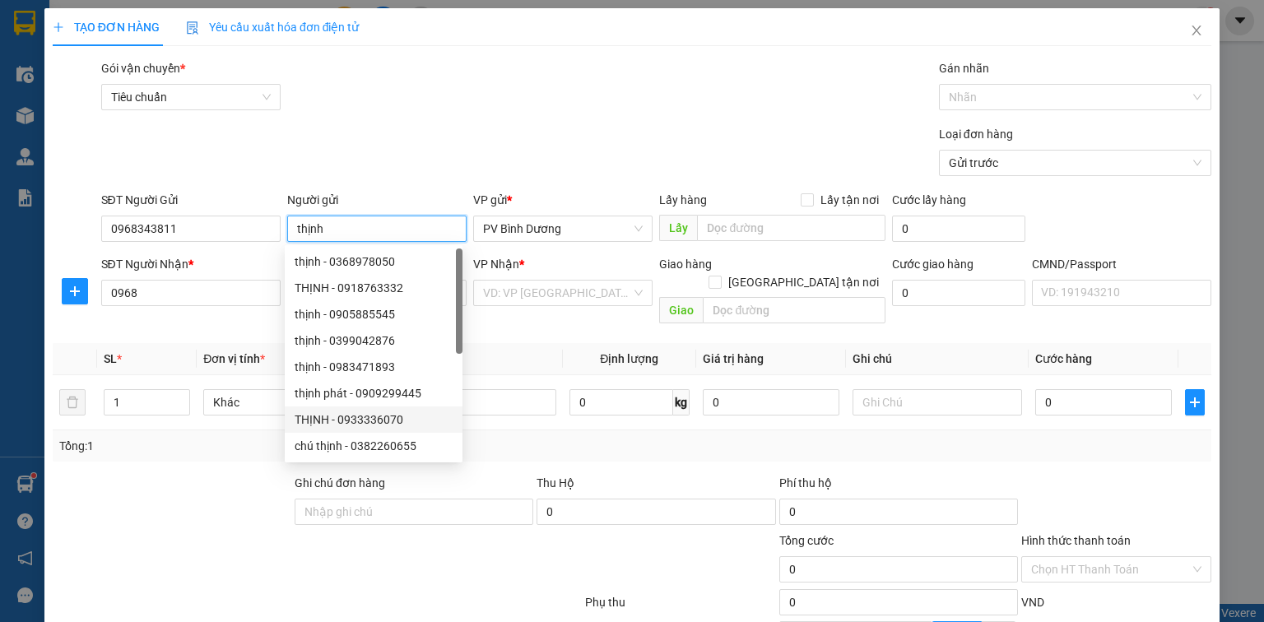
type input "thịnh"
click at [201, 510] on div at bounding box center [172, 503] width 242 height 58
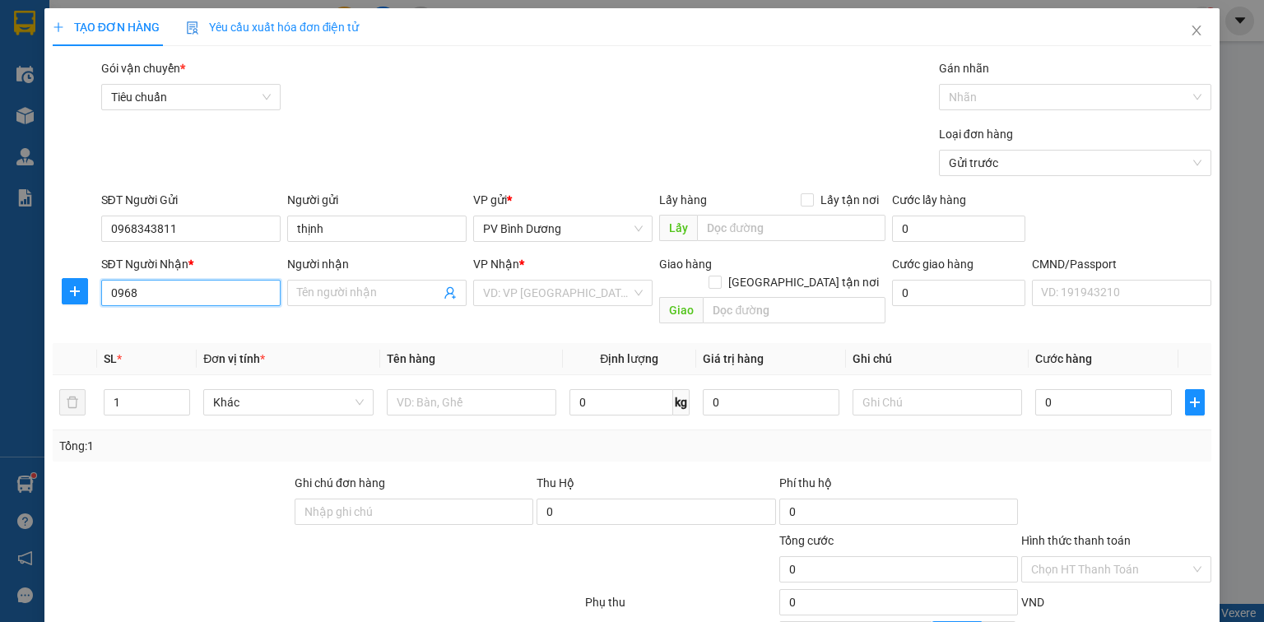
drag, startPoint x: 169, startPoint y: 297, endPoint x: 46, endPoint y: 296, distance: 123.4
click at [46, 296] on div "TẠO ĐƠN HÀNG Yêu cầu xuất hóa đơn điện tử Transit Pickup Surcharge Ids Transit …" at bounding box center [631, 399] width 1175 height 782
type input "0935795090"
click at [216, 332] on div "0935795090 - KHÔI" at bounding box center [189, 326] width 158 height 18
type input "KHÔI"
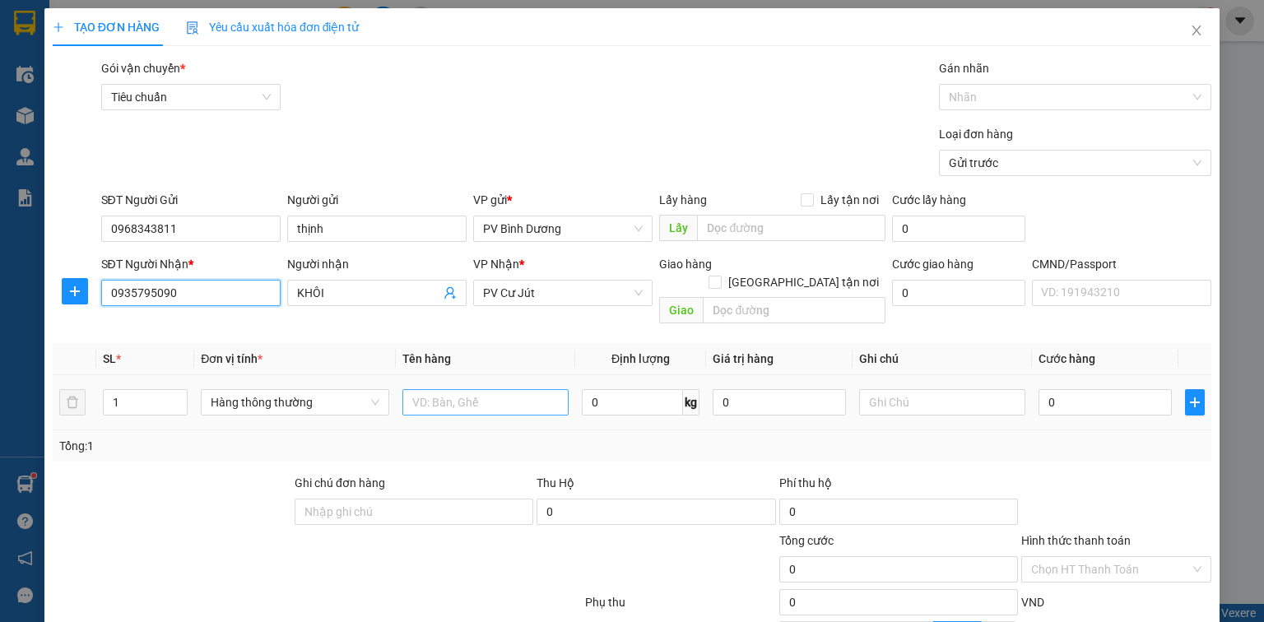
type input "0935795090"
click at [489, 392] on input "text" at bounding box center [485, 402] width 166 height 26
type input "pt"
type input "thùng giấy"
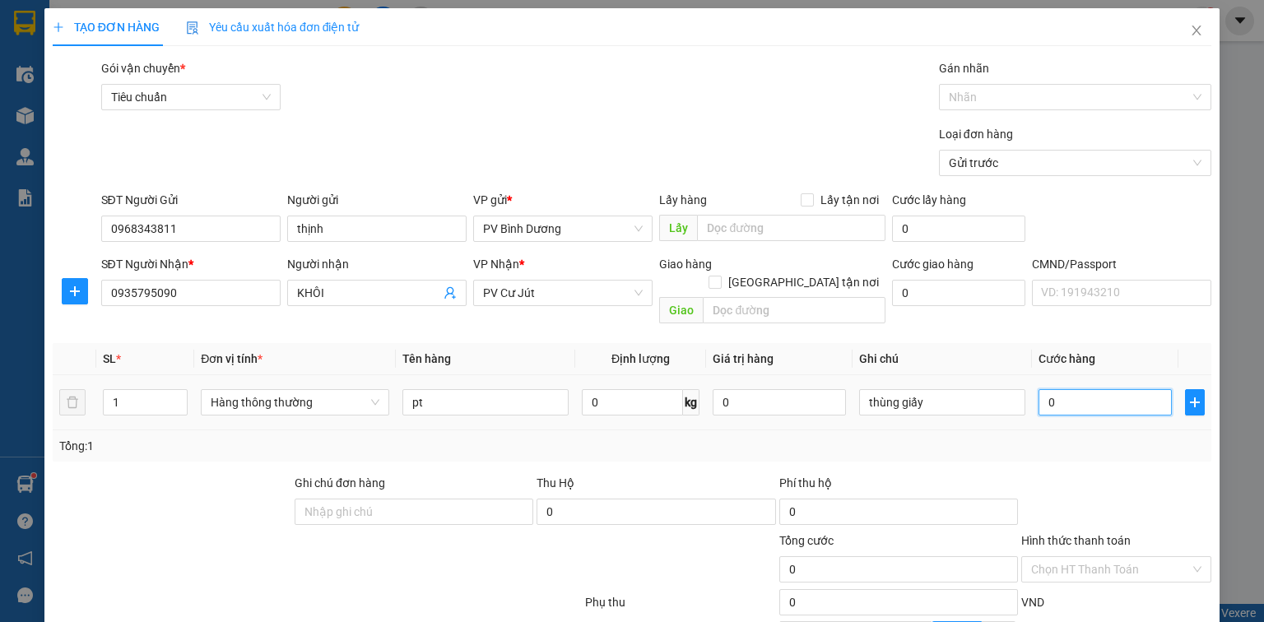
type input "4"
type input "40"
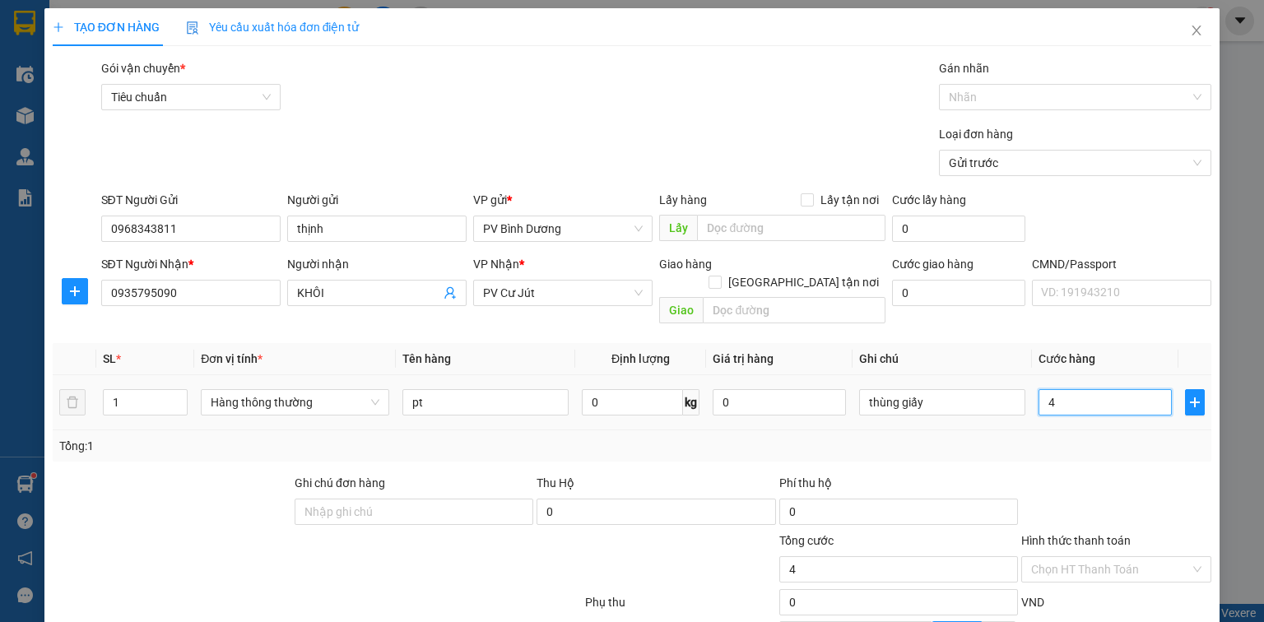
type input "40"
type input "400"
type input "4.000"
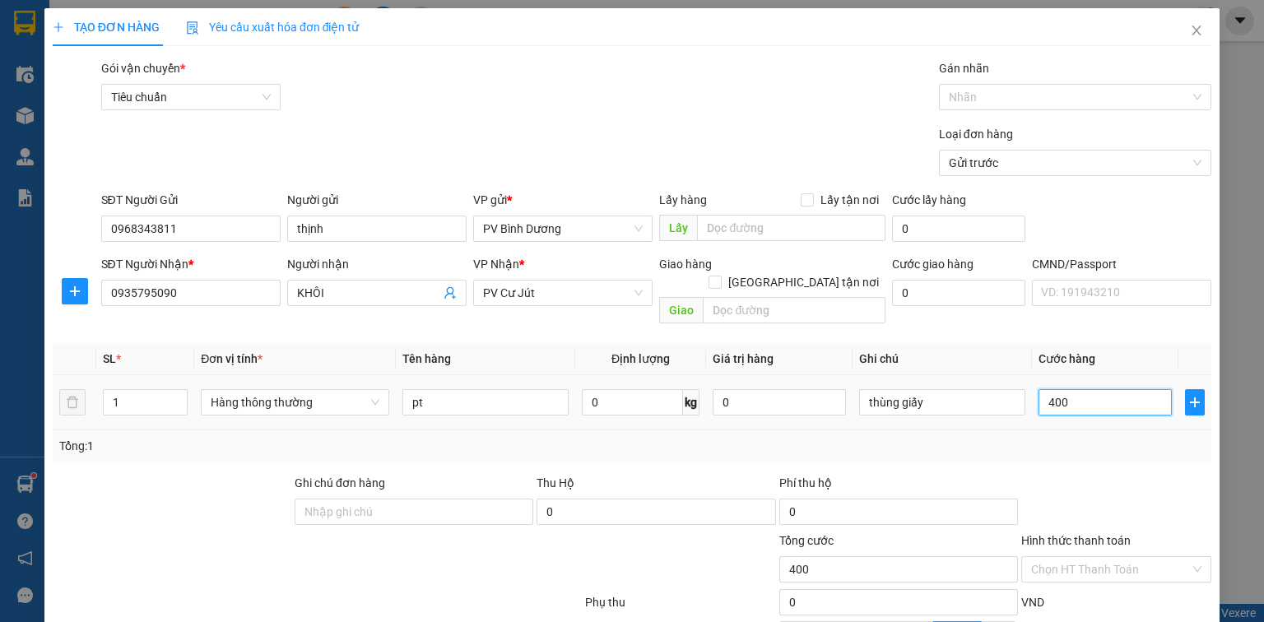
type input "4.000"
type input "40.000"
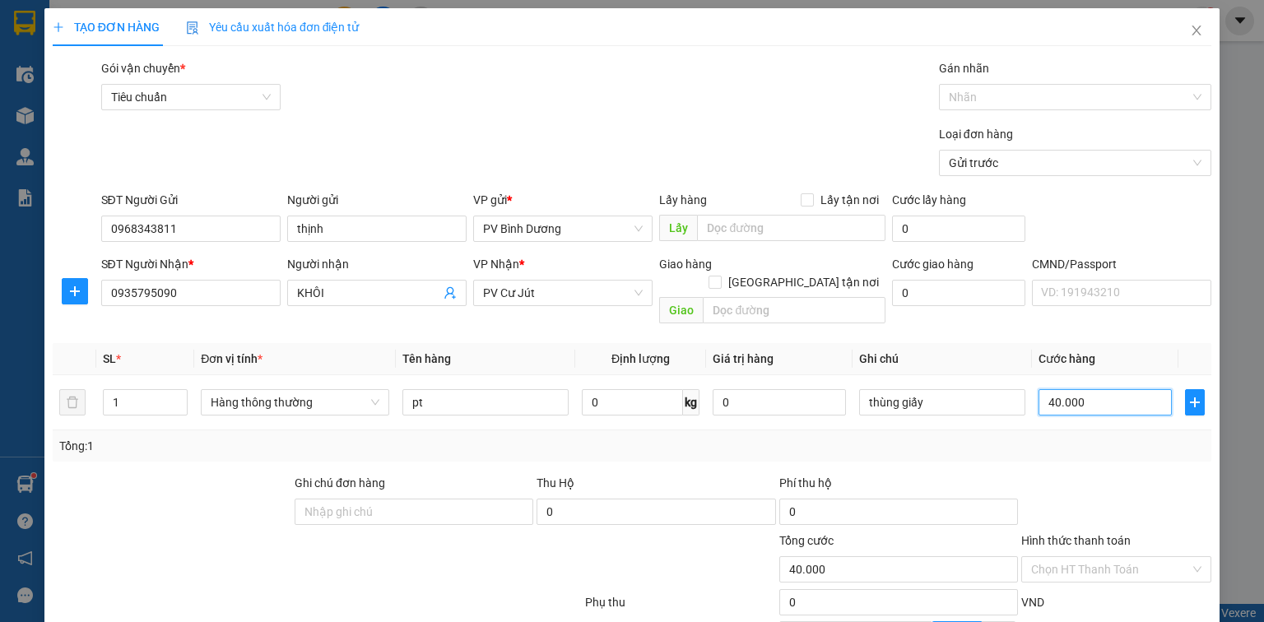
type input "40.000"
click at [1090, 438] on div "Tổng: 1" at bounding box center [632, 445] width 1158 height 31
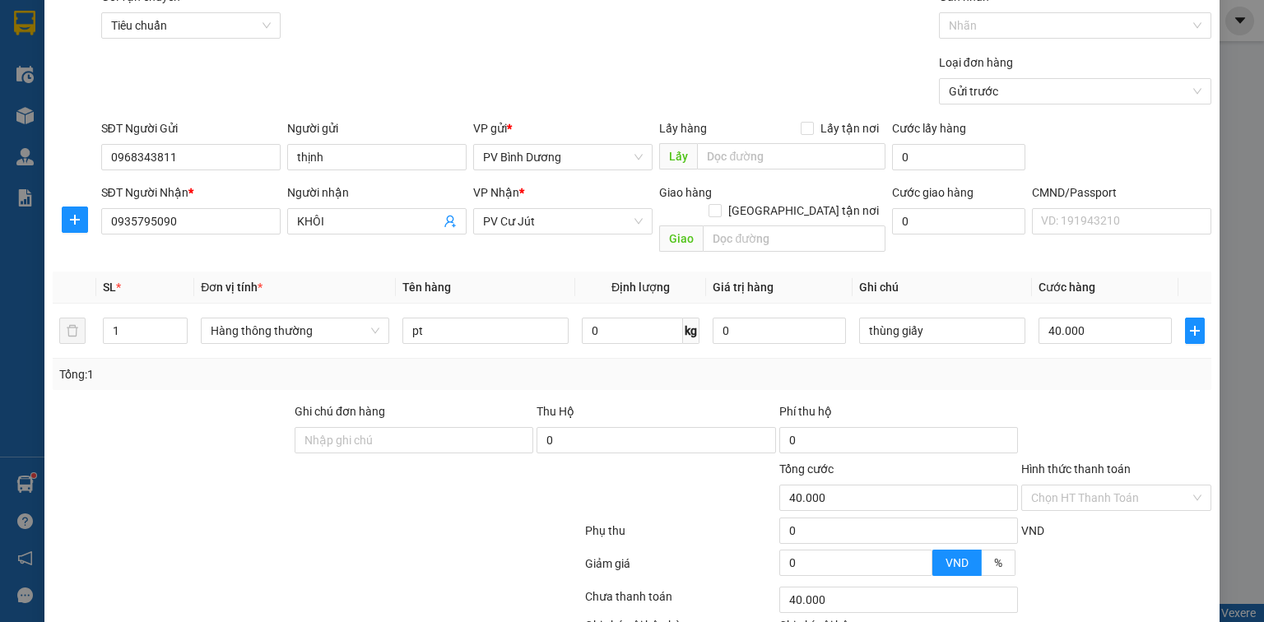
scroll to position [168, 0]
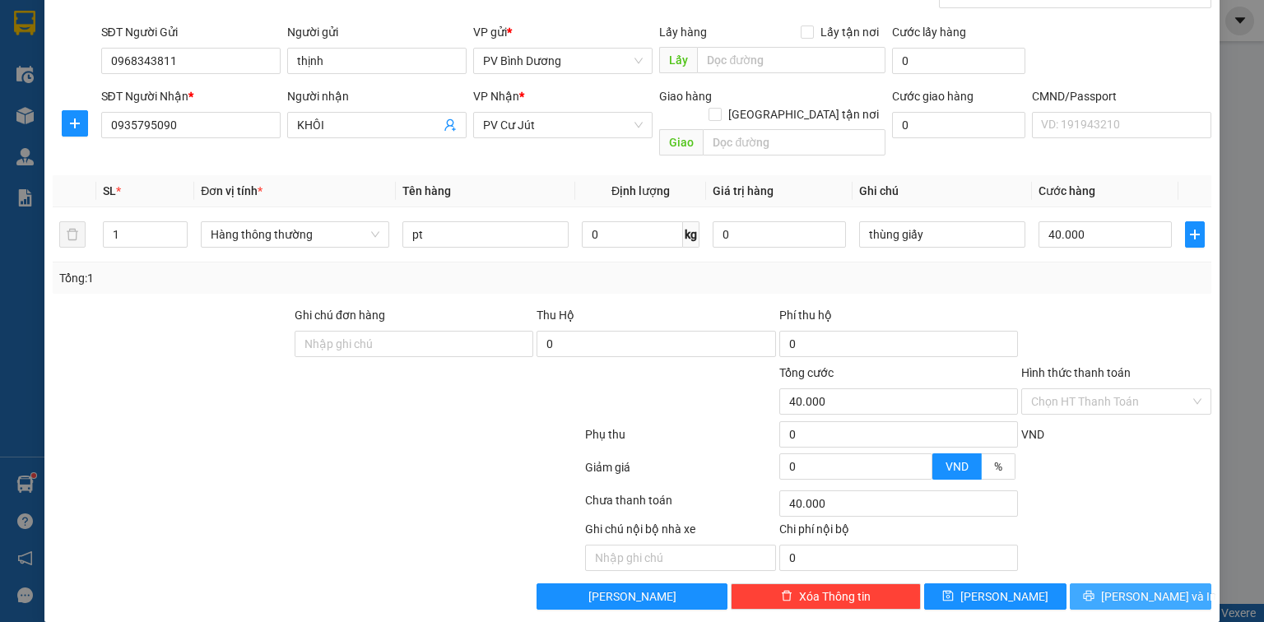
click at [1116, 584] on button "[PERSON_NAME] và In" at bounding box center [1140, 596] width 142 height 26
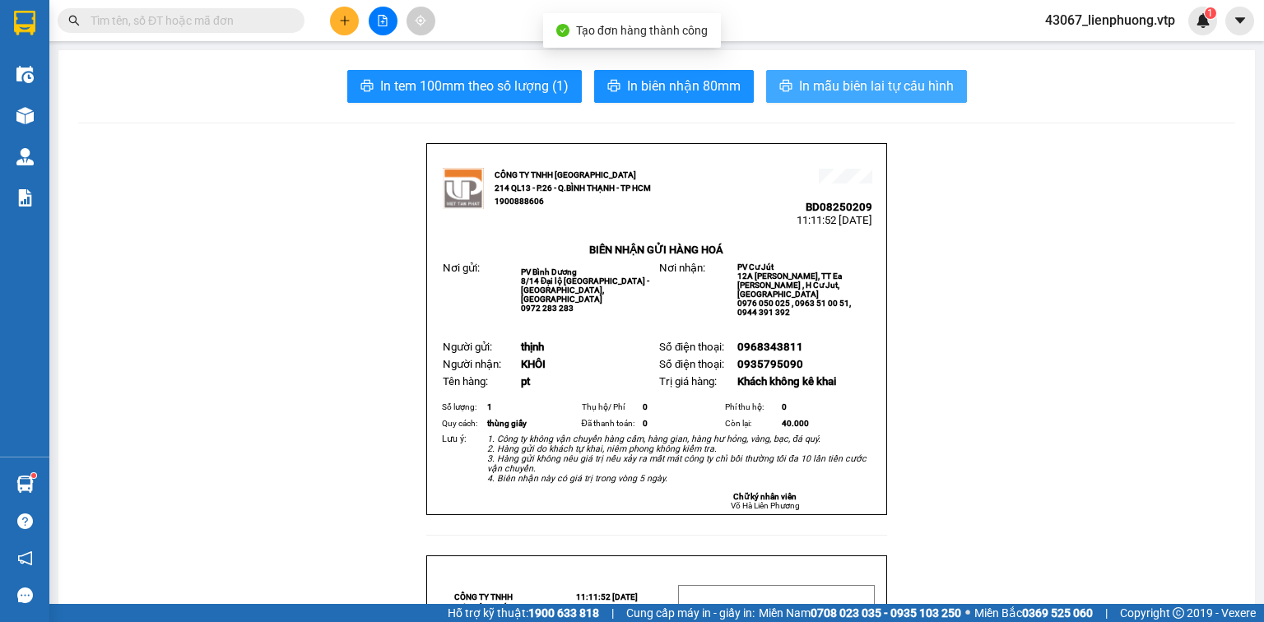
click at [897, 87] on span "In mẫu biên lai tự cấu hình" at bounding box center [876, 86] width 155 height 21
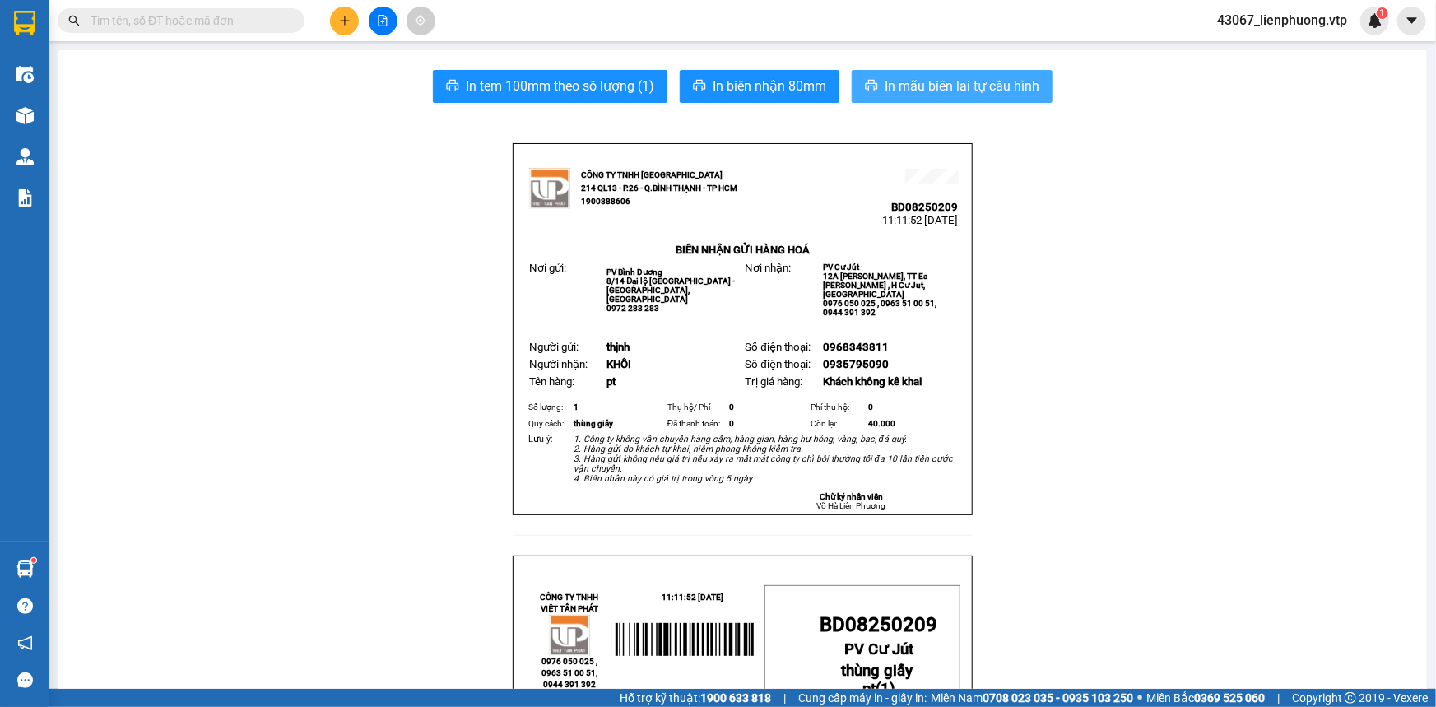
click at [905, 76] on span "In mẫu biên lai tự cấu hình" at bounding box center [961, 86] width 155 height 21
click at [248, 16] on input "text" at bounding box center [187, 21] width 194 height 18
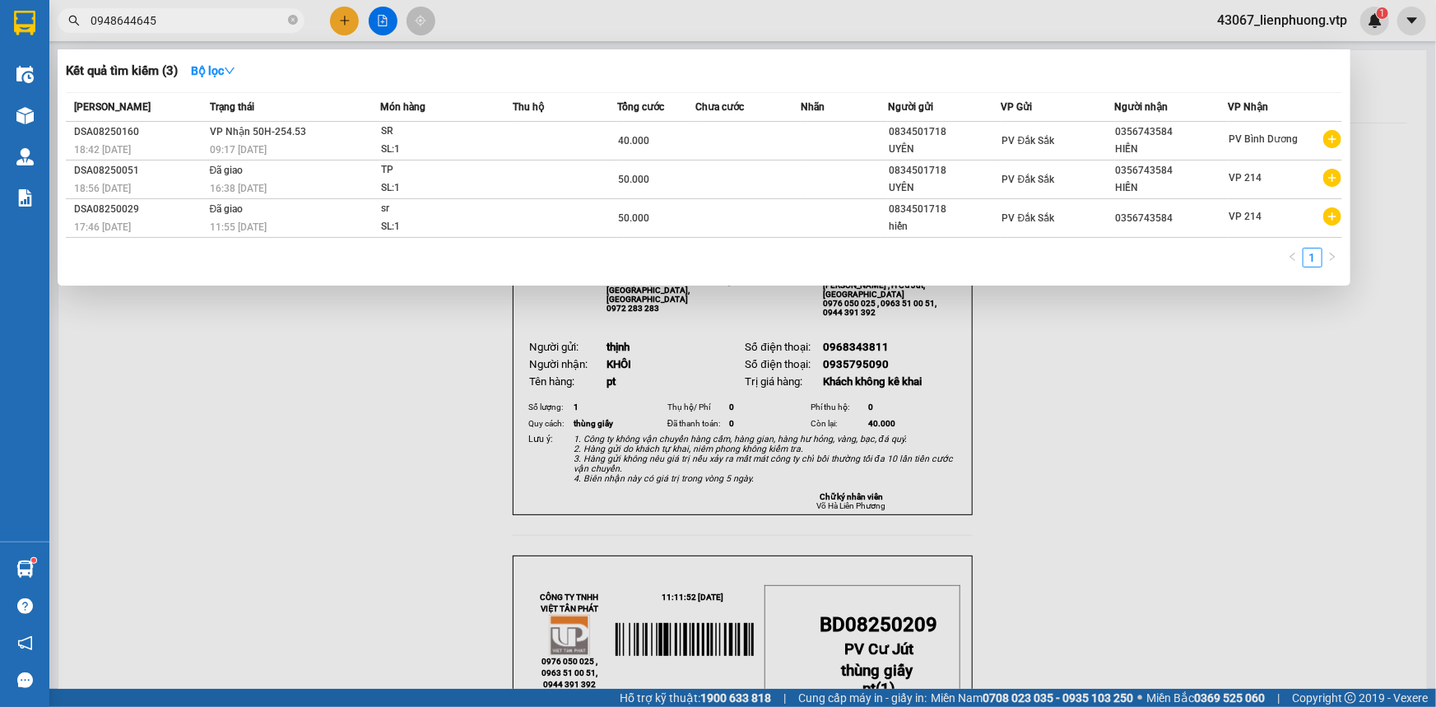
type input "0948644645"
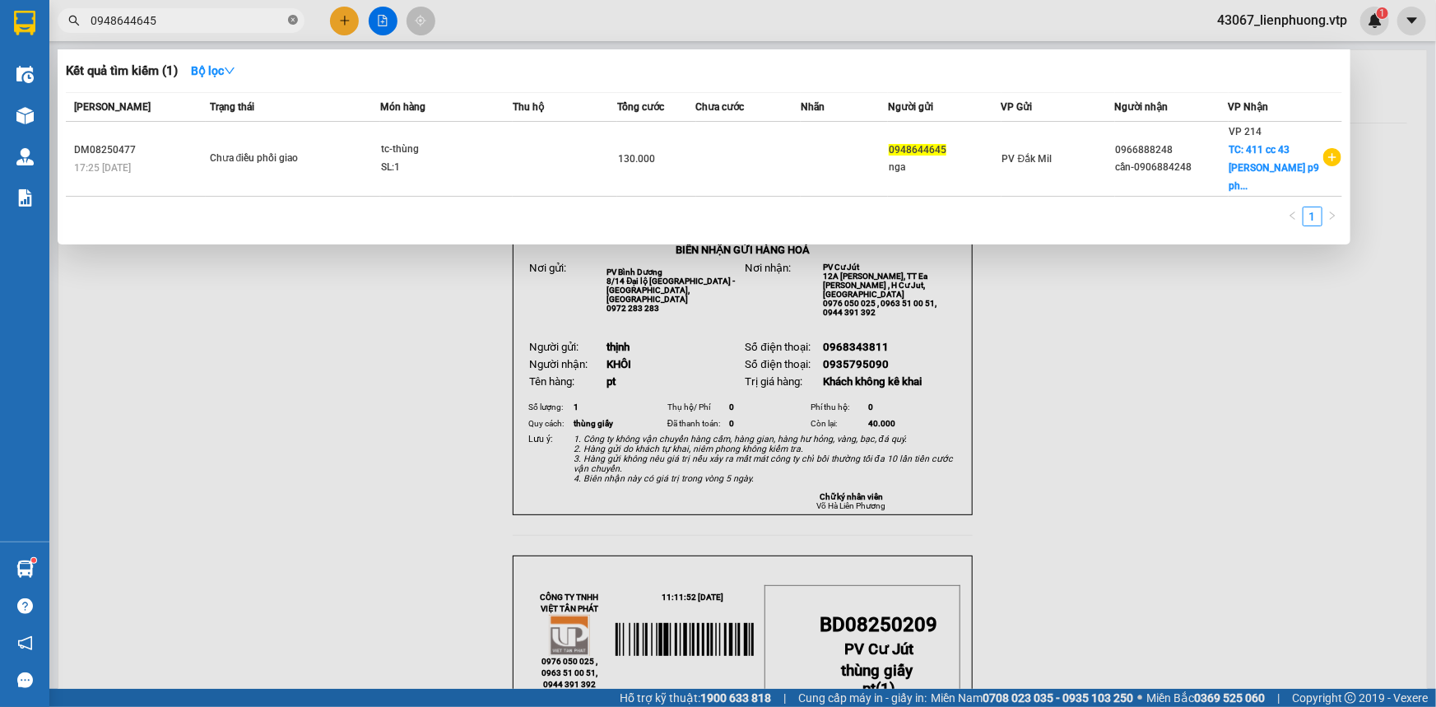
click at [292, 17] on icon "close-circle" at bounding box center [293, 20] width 10 height 10
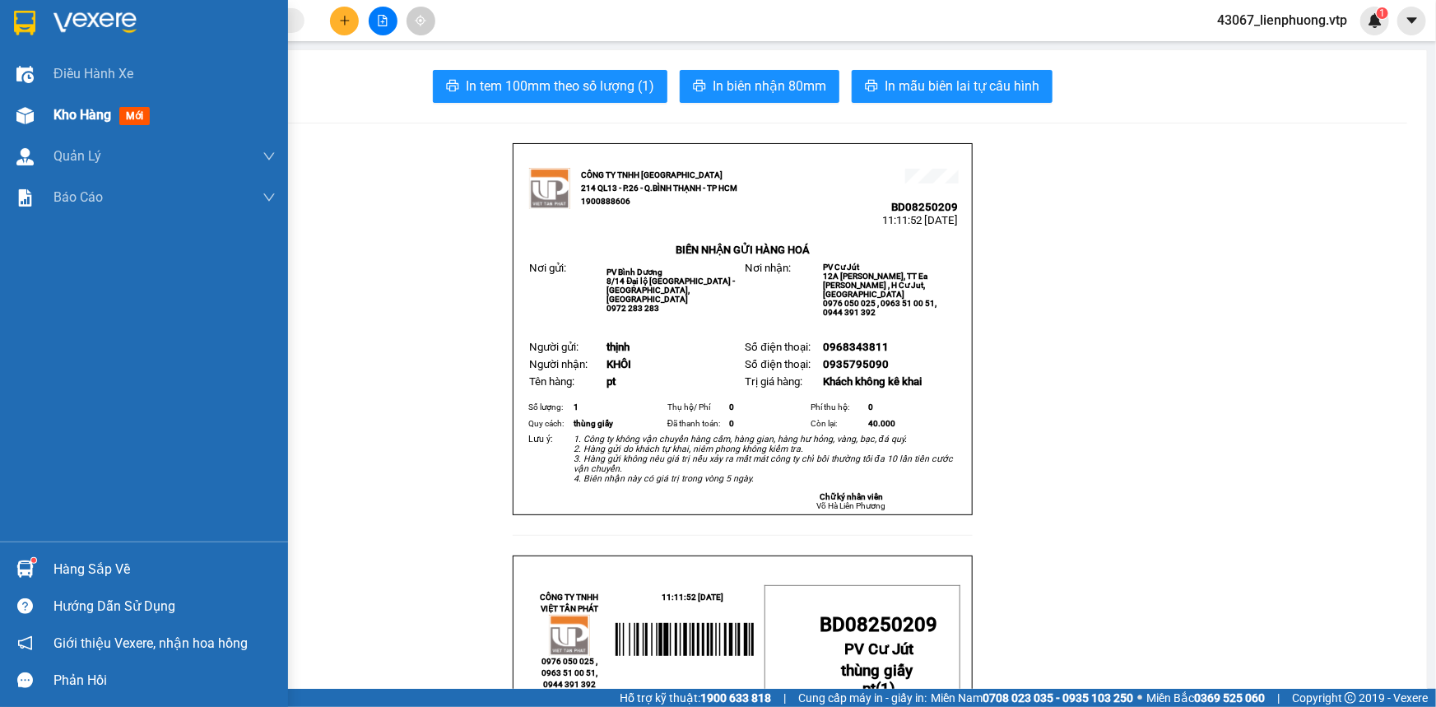
click at [59, 121] on span "Kho hàng" at bounding box center [82, 115] width 58 height 16
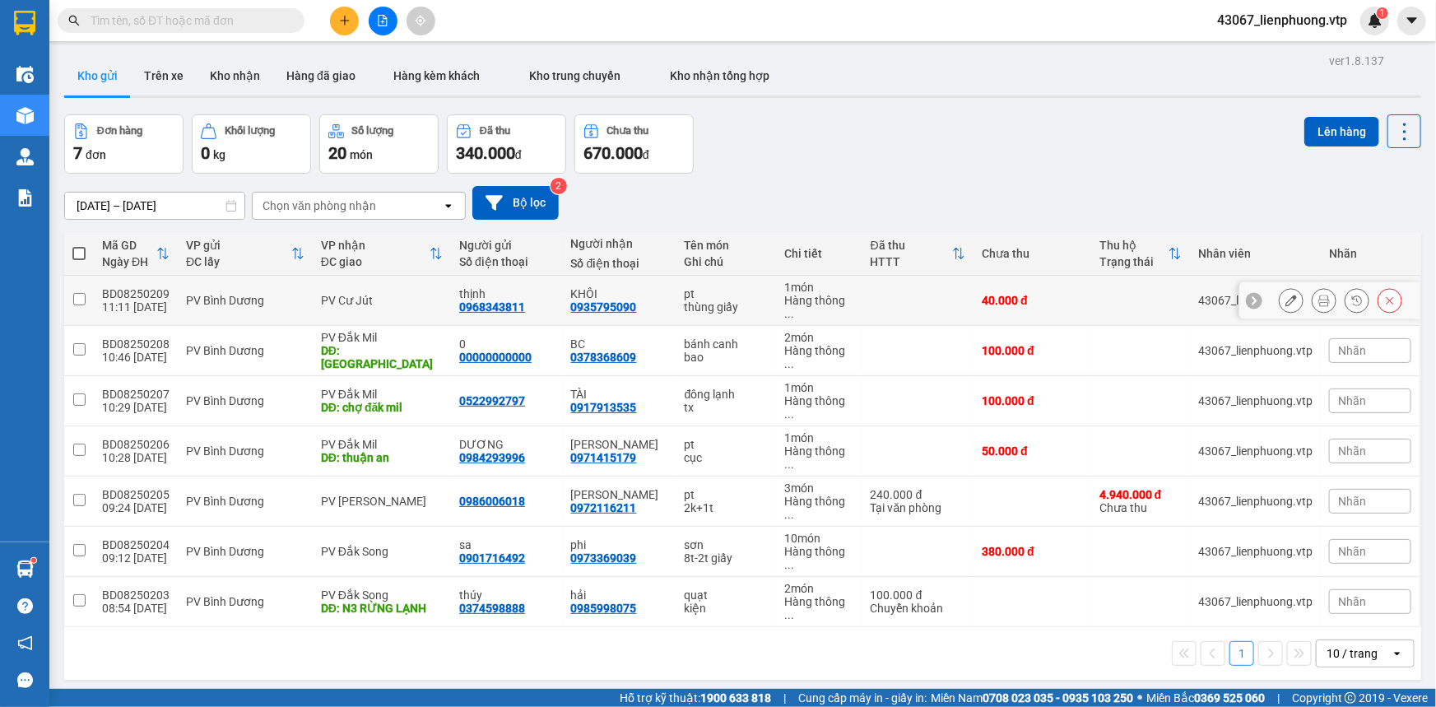
click at [78, 293] on input "checkbox" at bounding box center [79, 299] width 12 height 12
checkbox input "true"
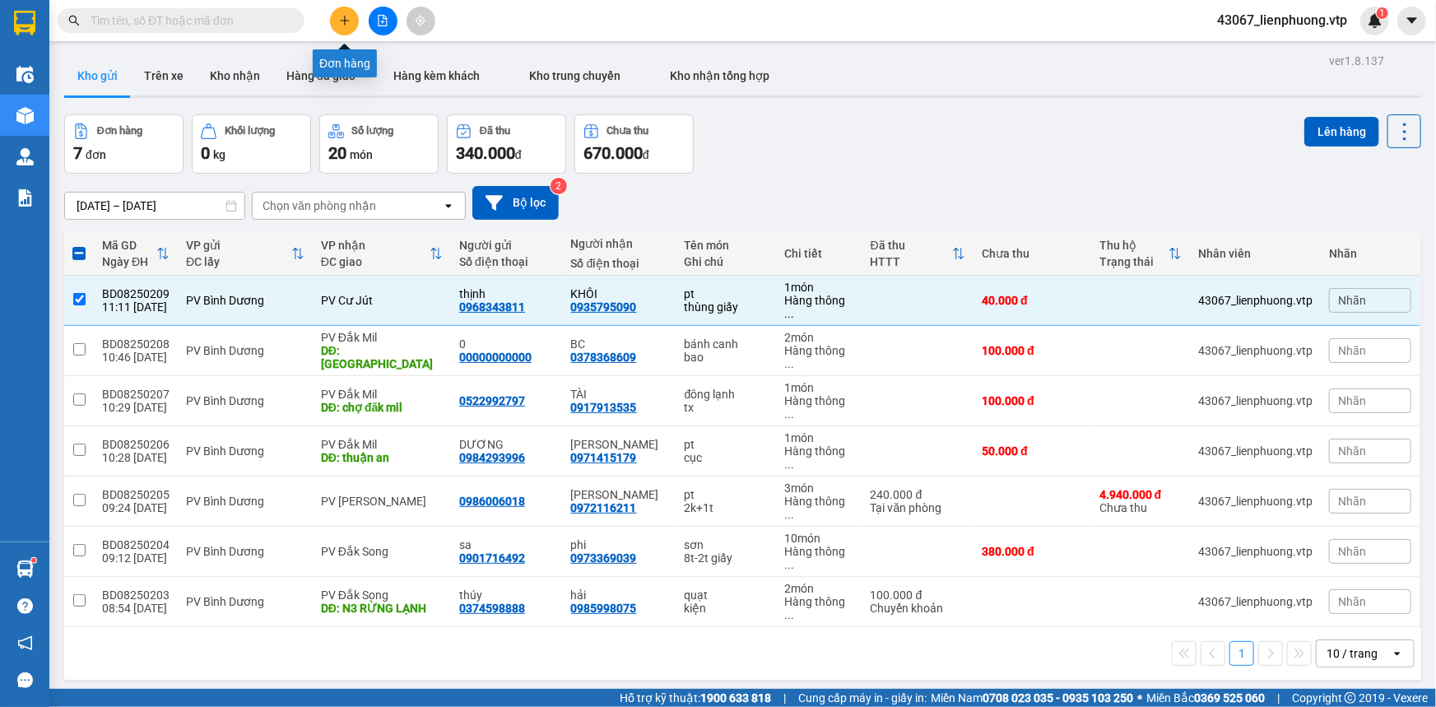
click at [345, 20] on icon "plus" at bounding box center [344, 20] width 9 height 1
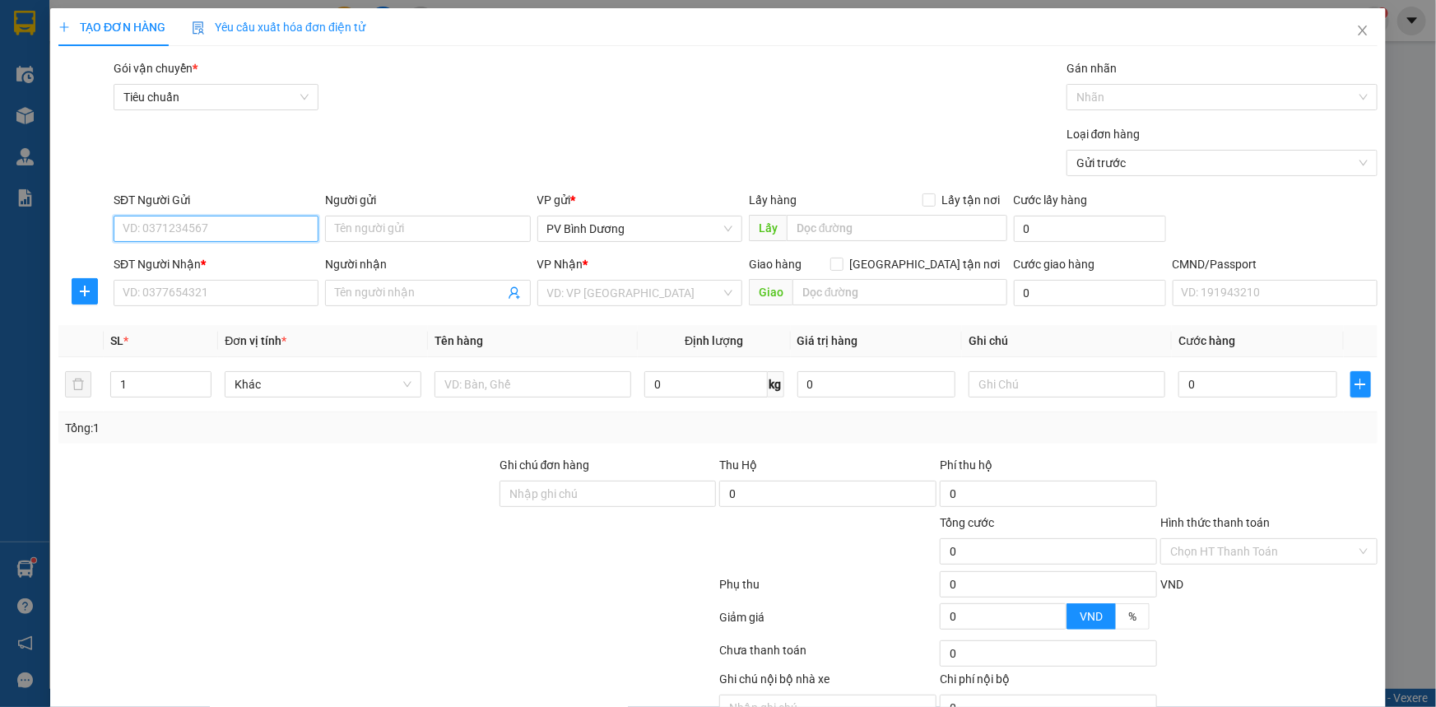
click at [253, 223] on input "SĐT Người Gửi" at bounding box center [216, 229] width 205 height 26
type input "0000000000"
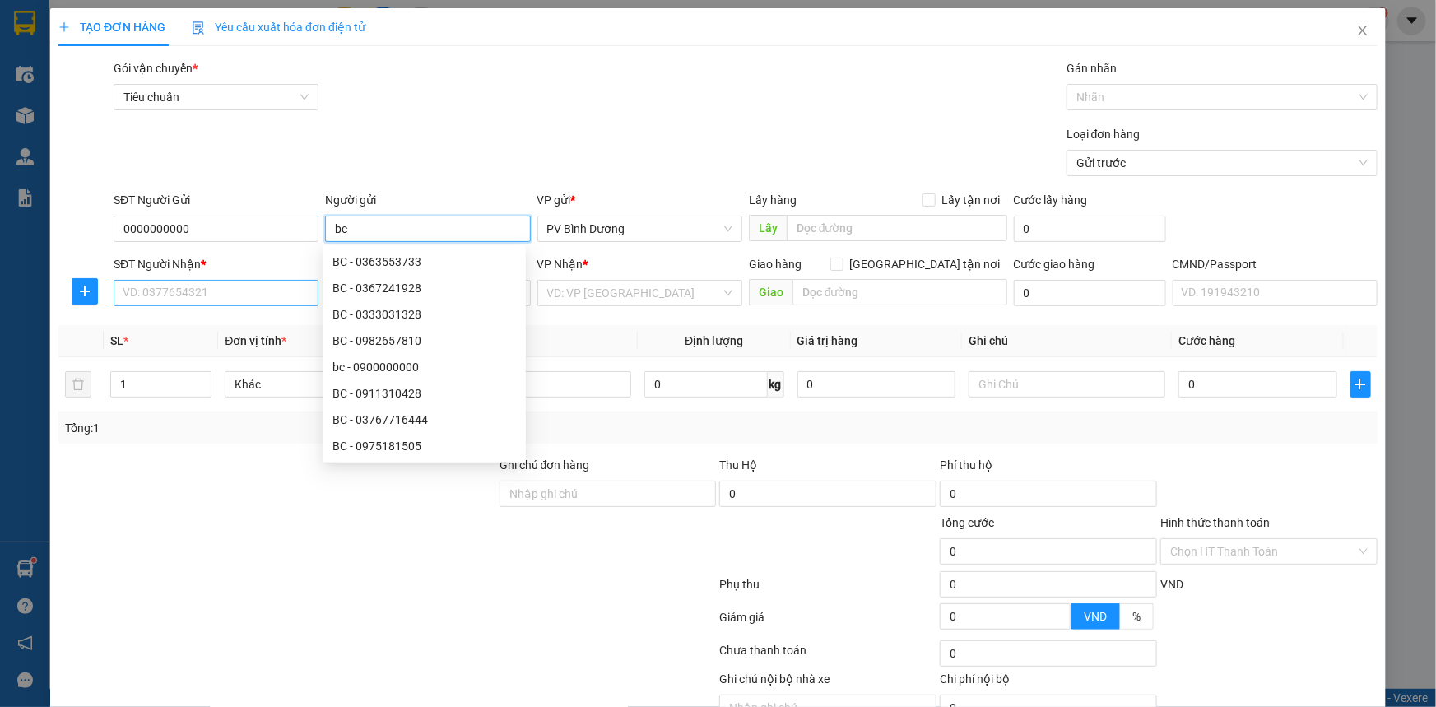
type input "bc"
click at [230, 292] on input "SĐT Người Nhận *" at bounding box center [216, 293] width 205 height 26
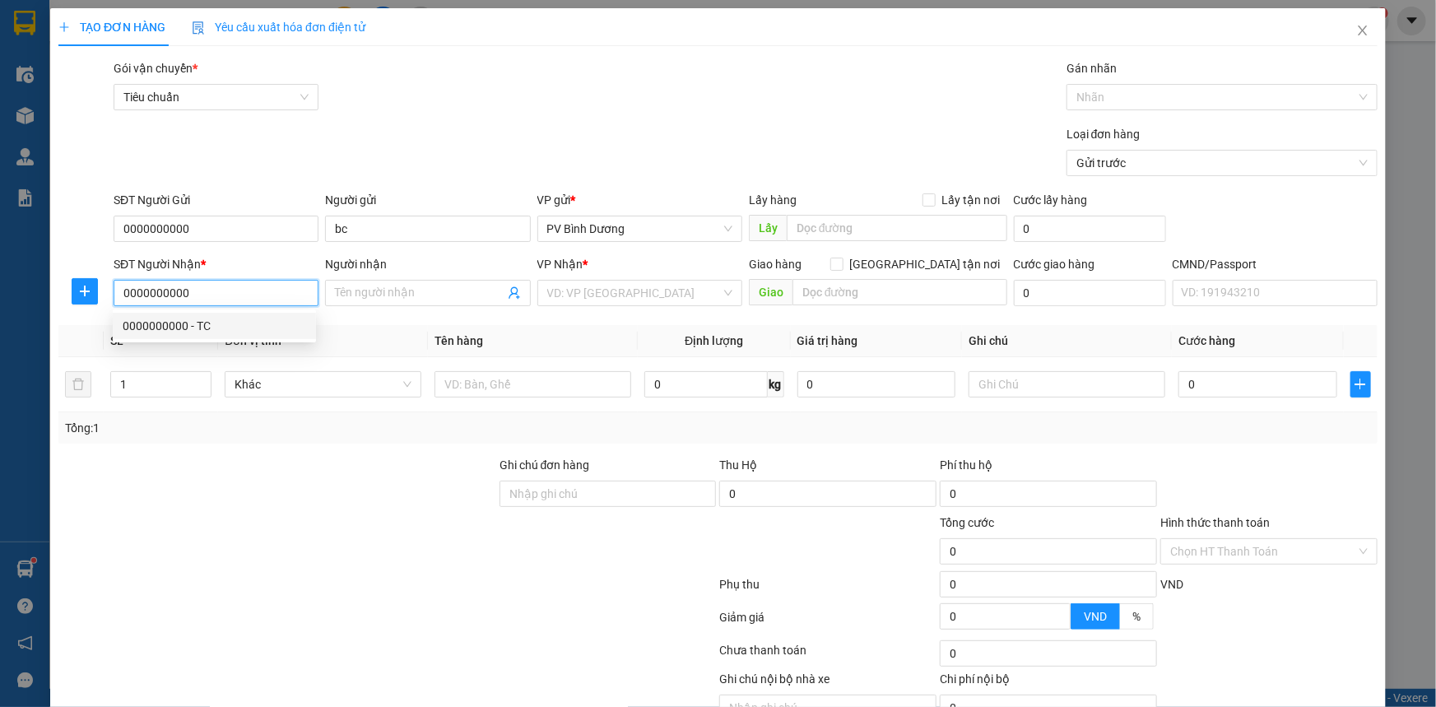
type input "0000000000"
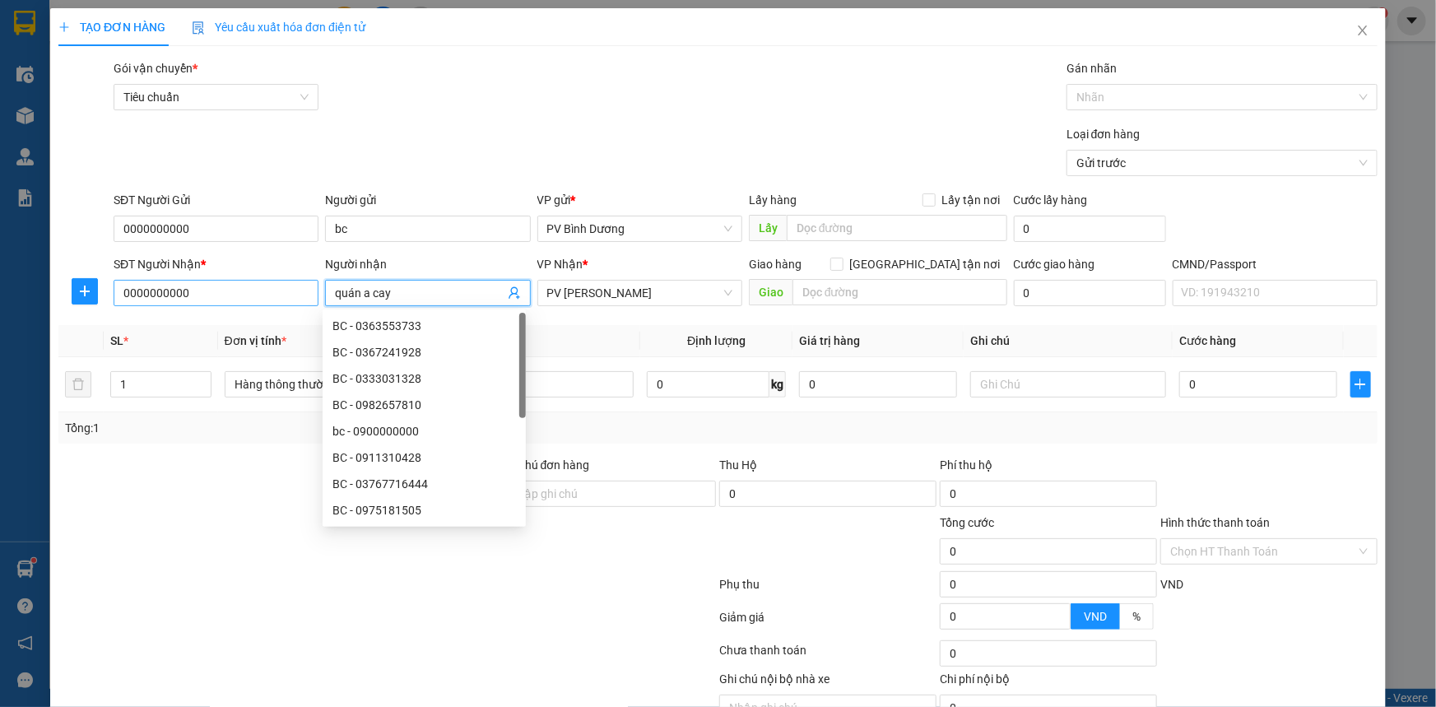
type input "quán a cay"
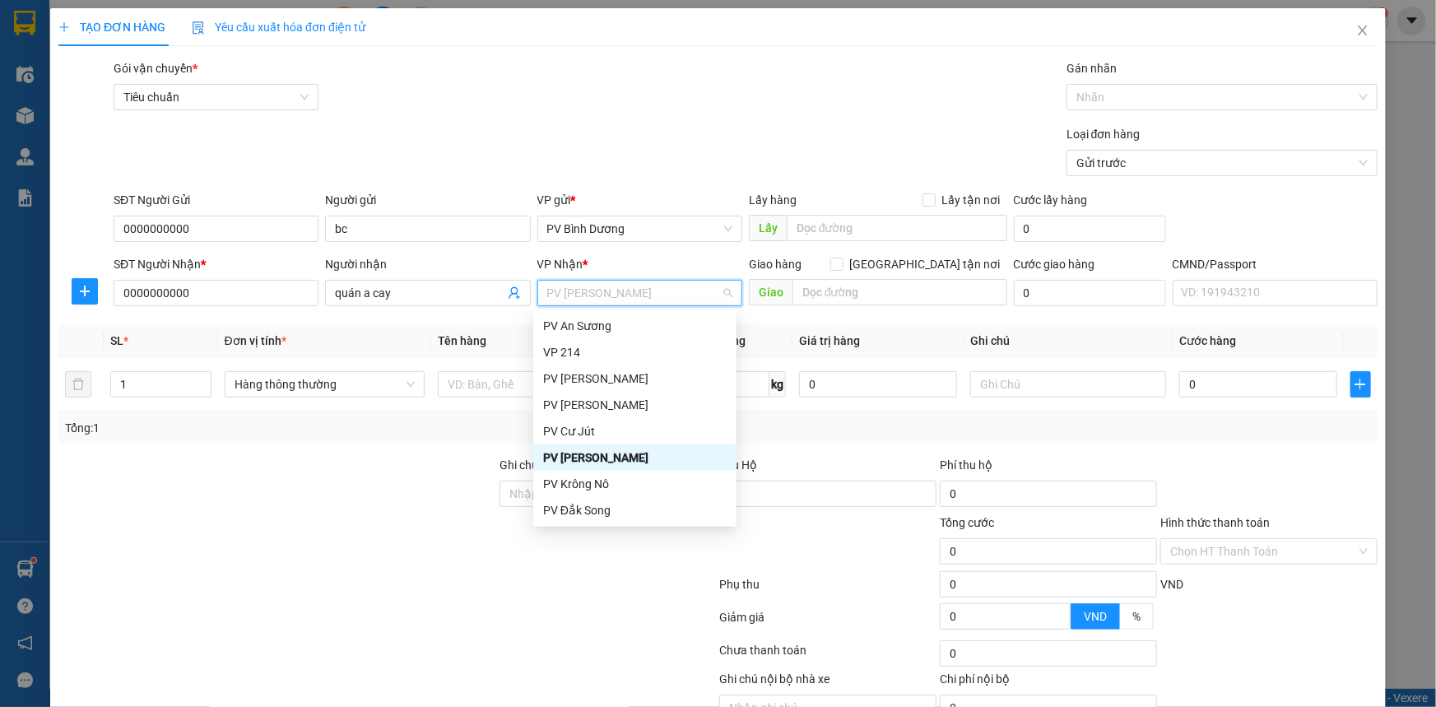
click at [611, 454] on div "PV [PERSON_NAME]" at bounding box center [634, 457] width 183 height 18
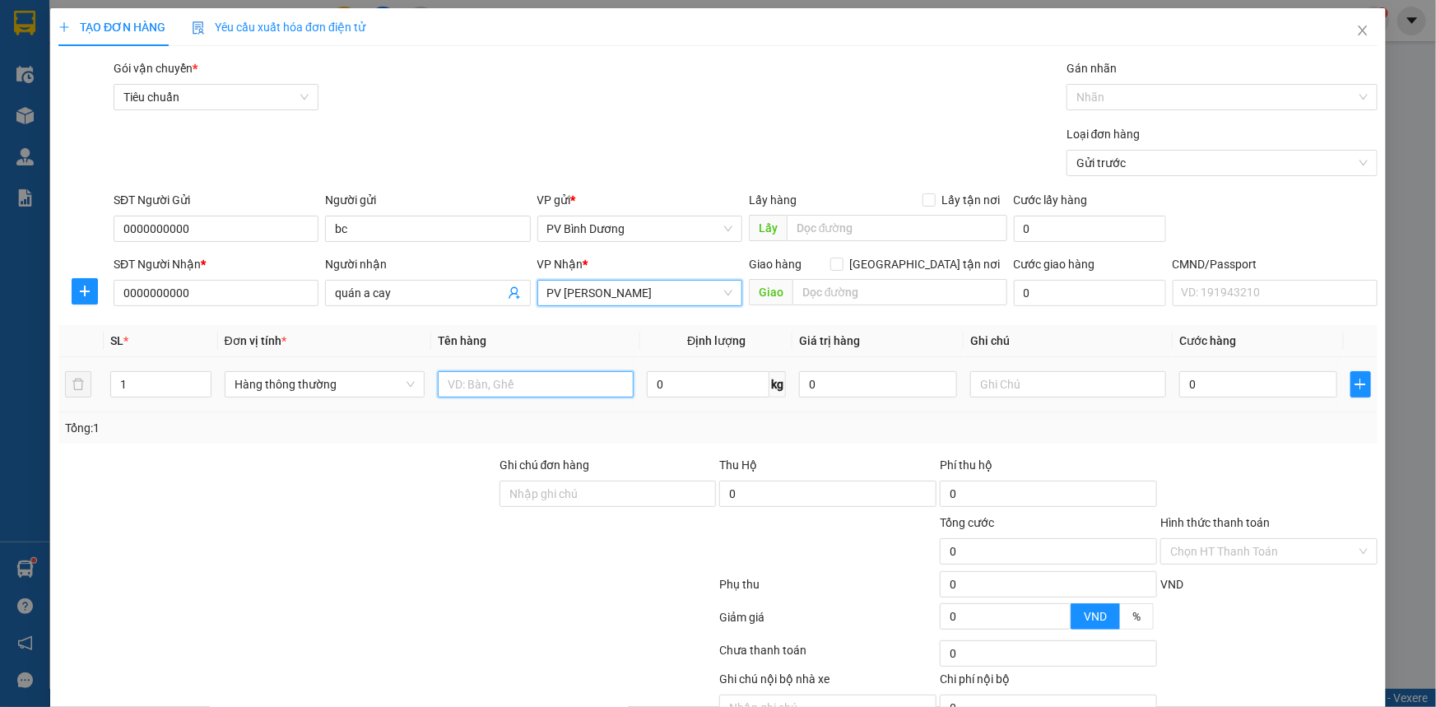
click at [464, 381] on input "text" at bounding box center [536, 384] width 196 height 26
type input "bc"
type input "bao"
type input "5"
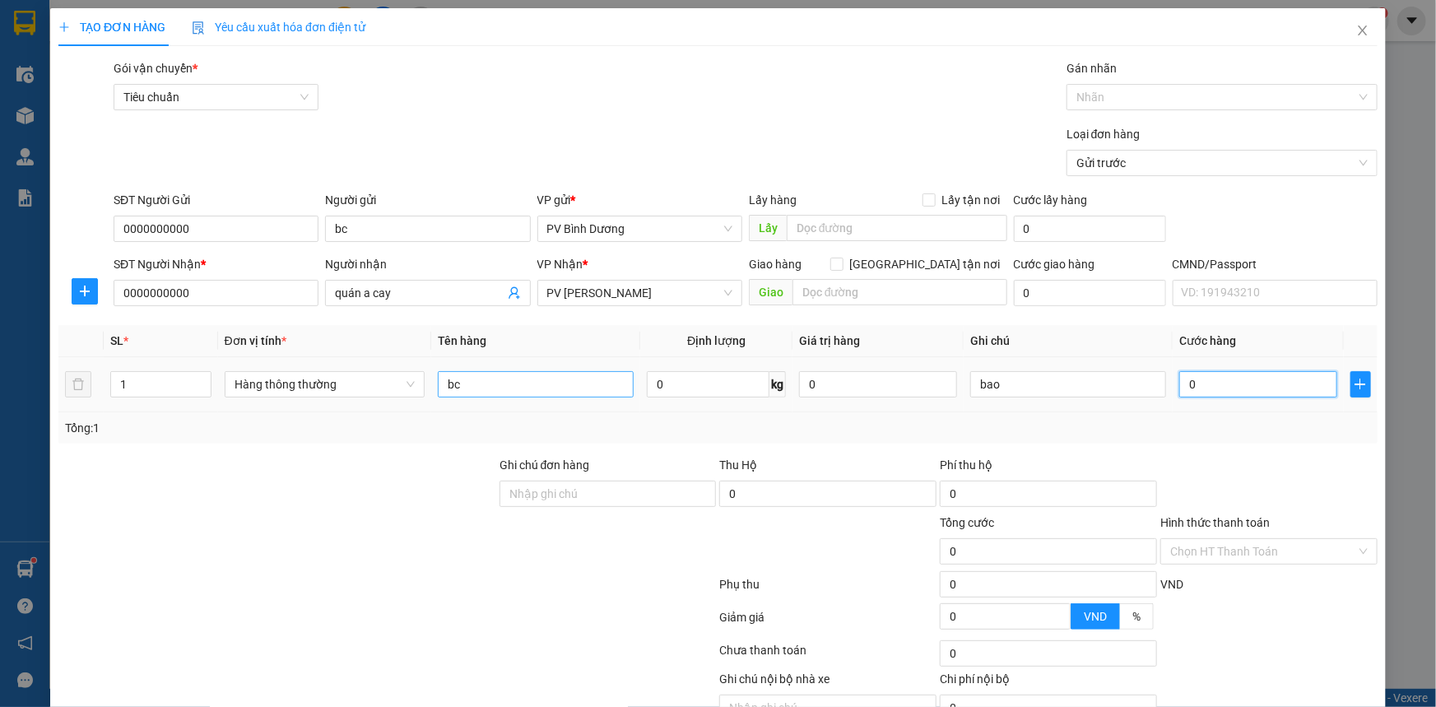
type input "5"
type input "50"
type input "500"
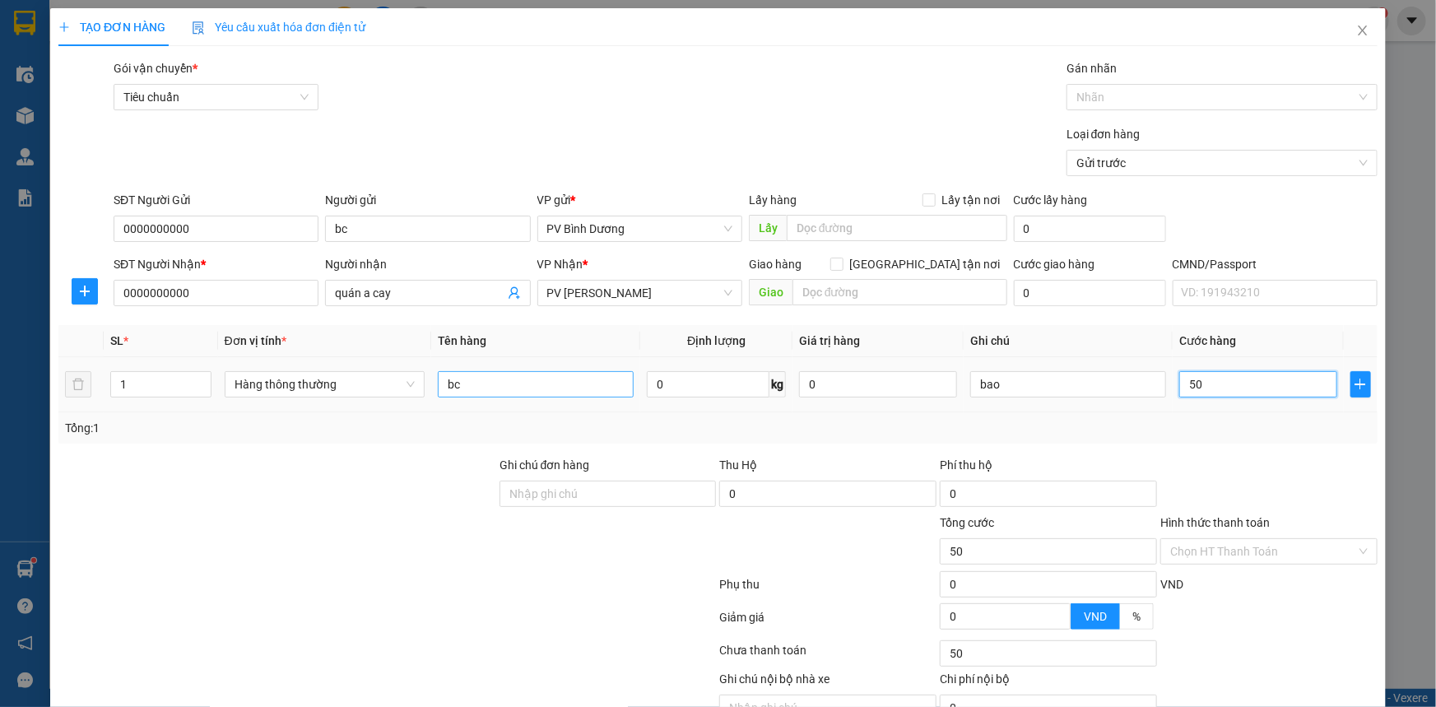
type input "500"
type input "5.000"
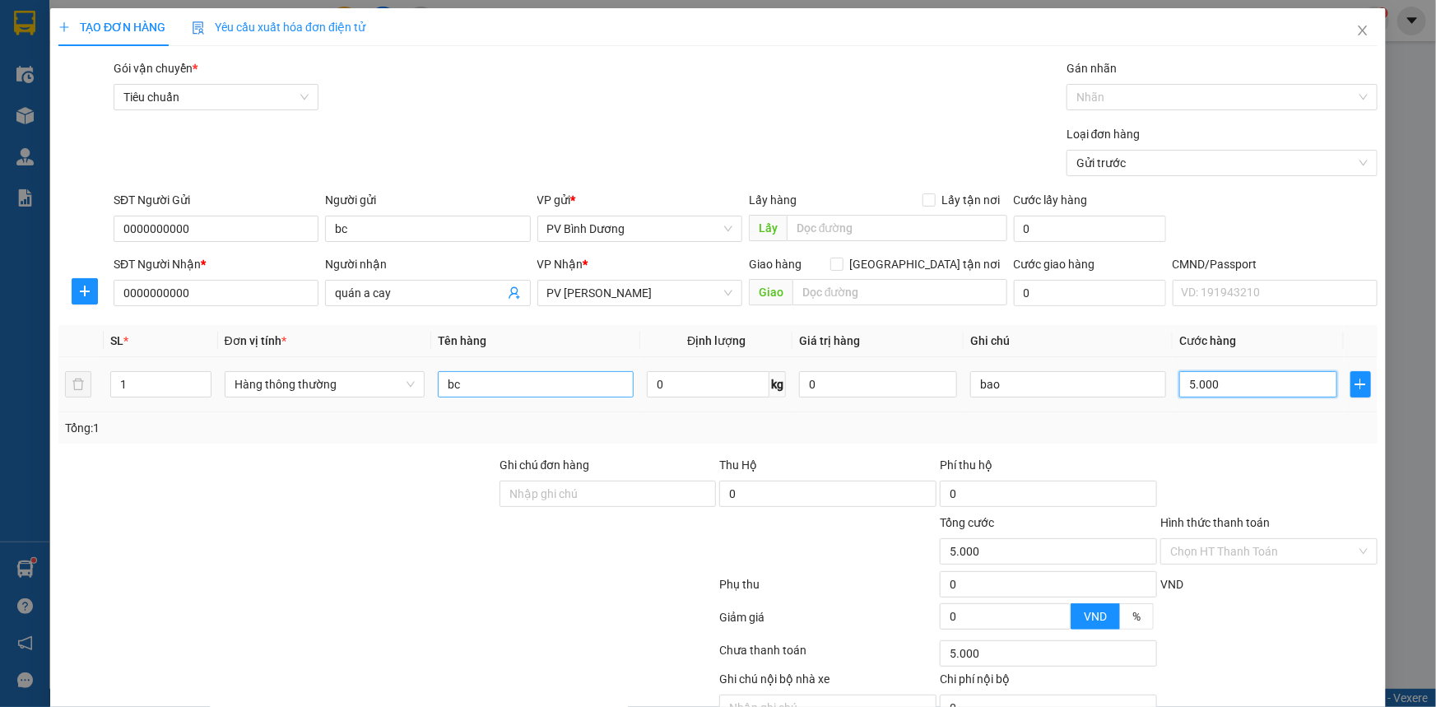
type input "50.000"
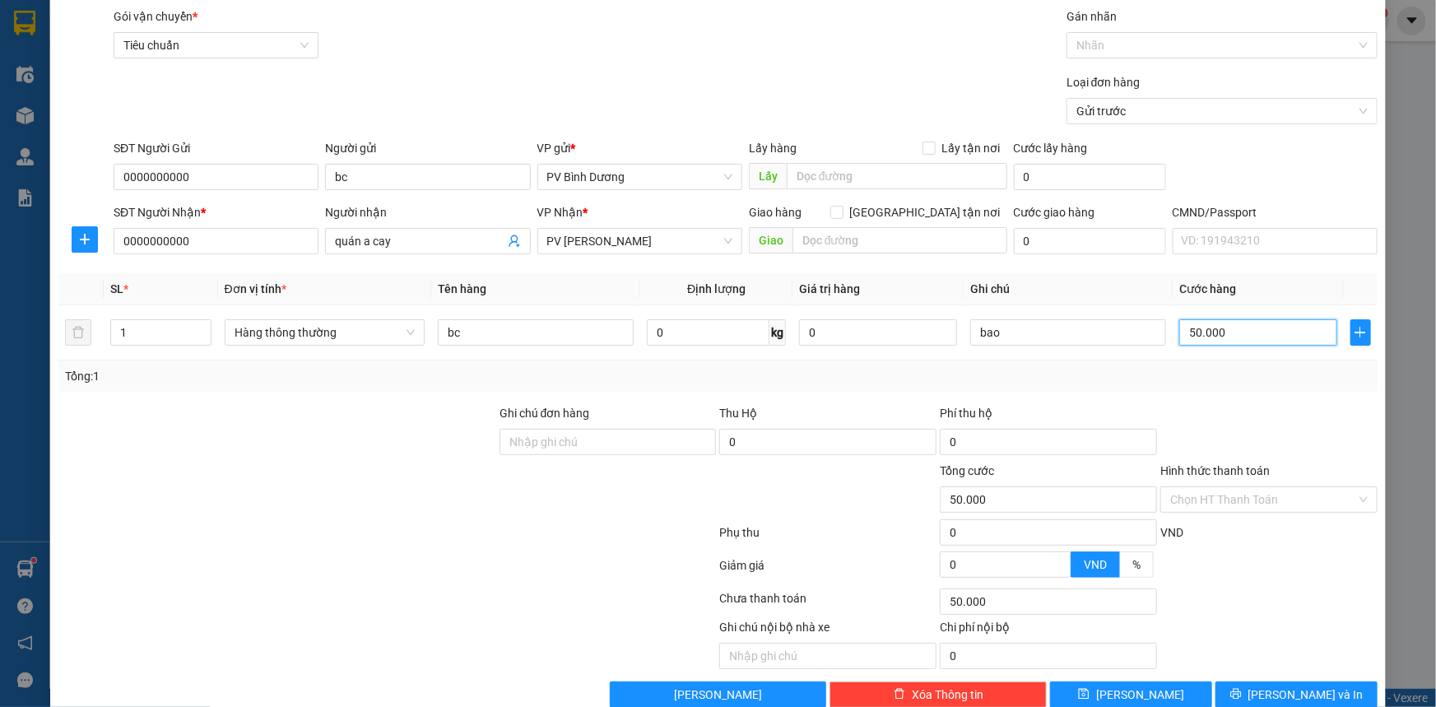
scroll to position [83, 0]
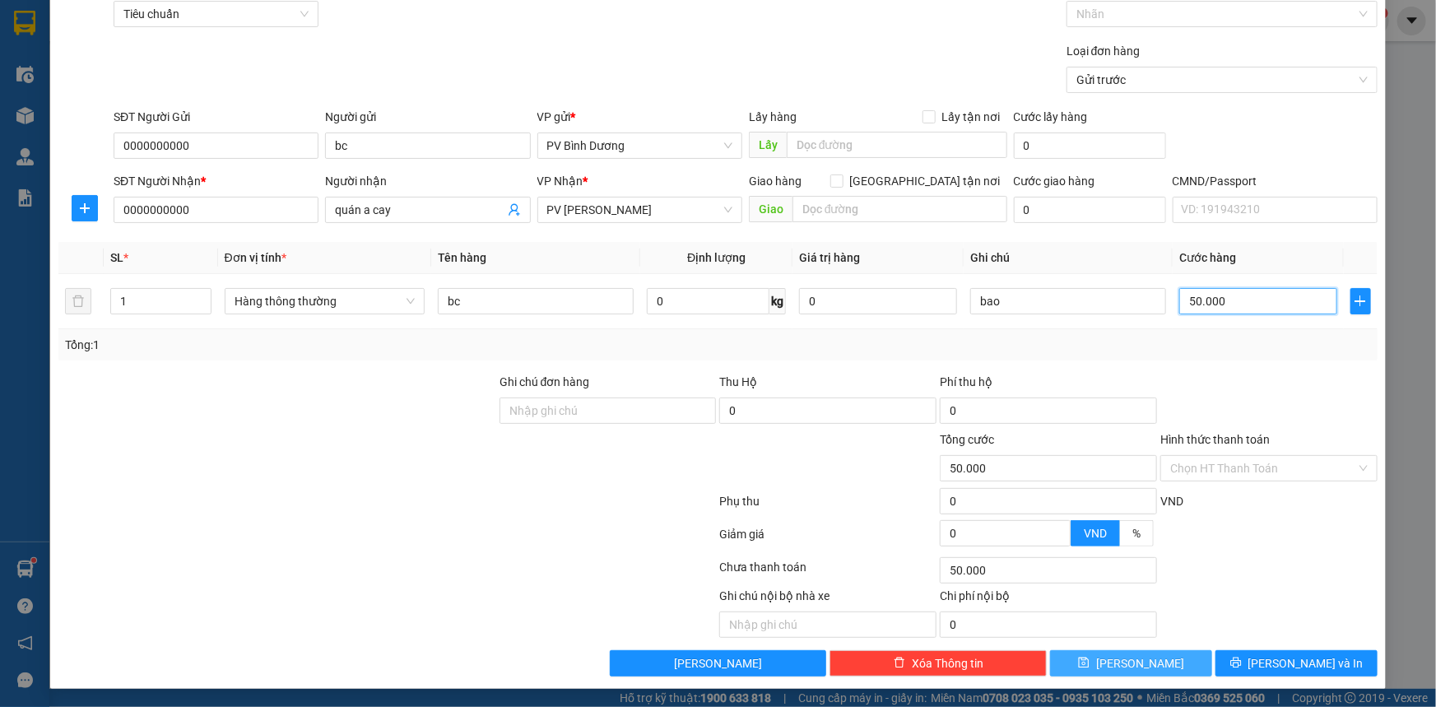
type input "50.000"
click at [1112, 621] on button "[PERSON_NAME]" at bounding box center [1131, 663] width 162 height 26
type input "0"
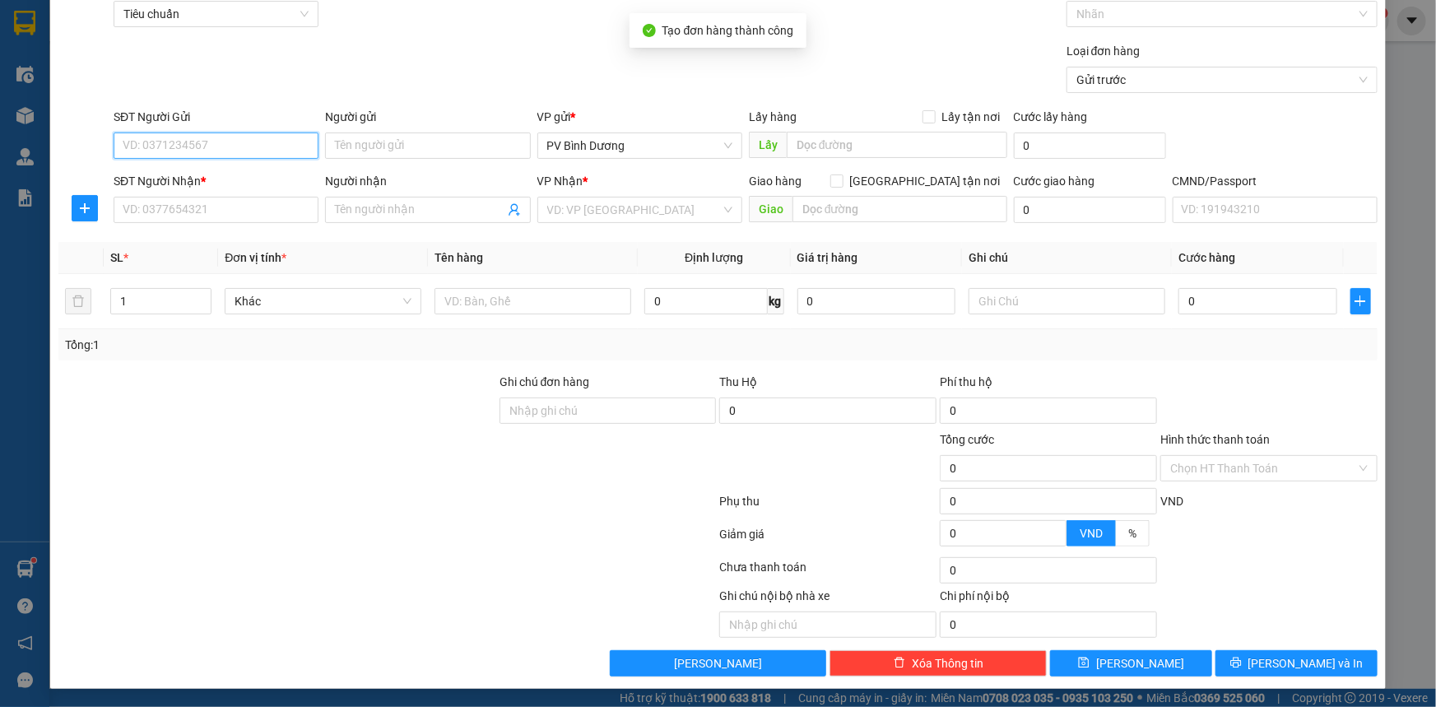
click at [239, 141] on input "SĐT Người Gửi" at bounding box center [216, 145] width 205 height 26
type input "0000000000"
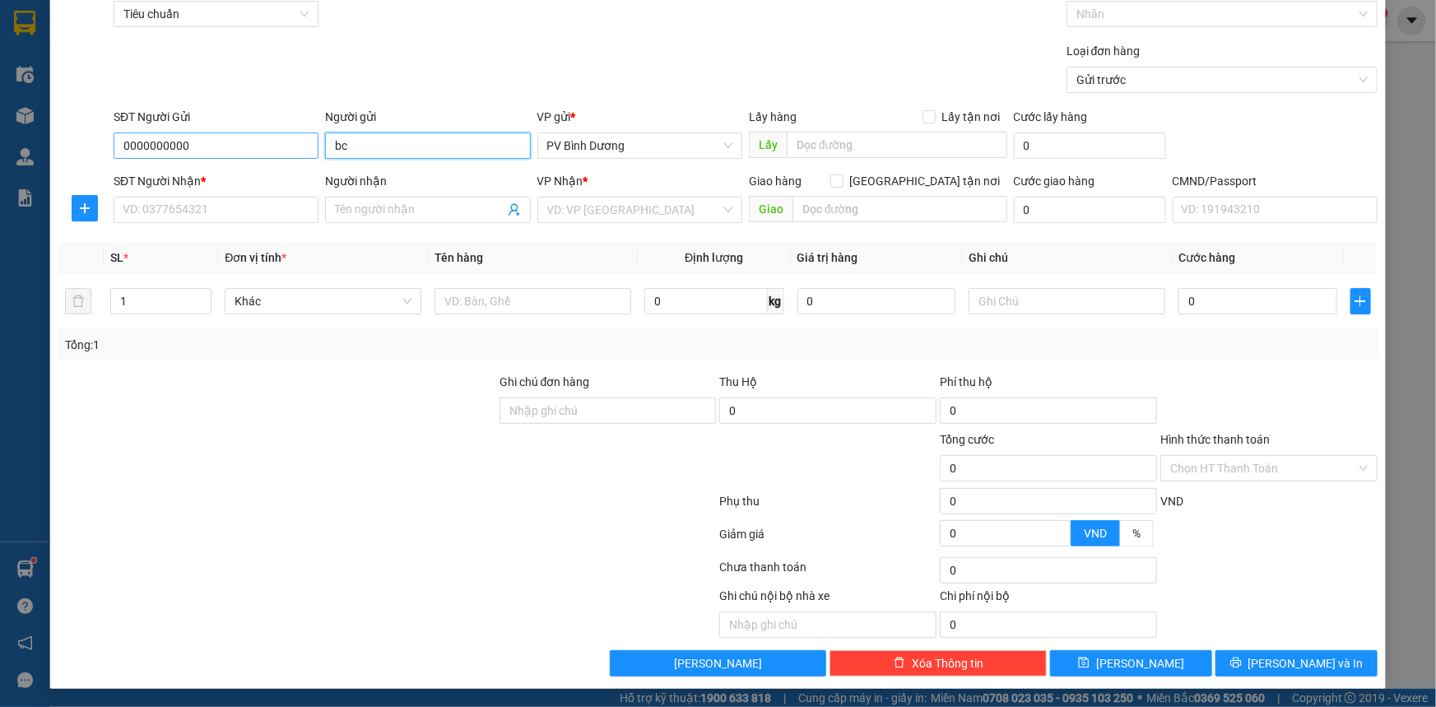
type input "bc"
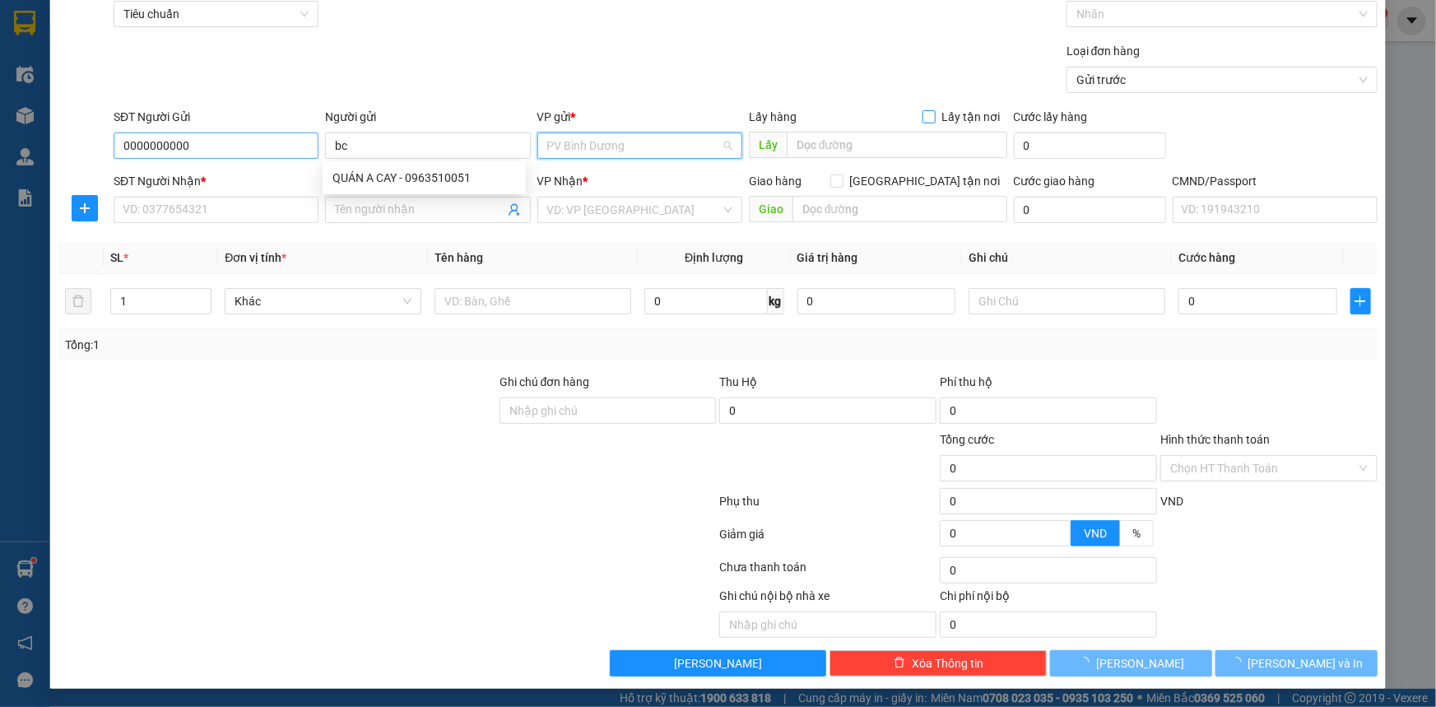
scroll to position [211, 0]
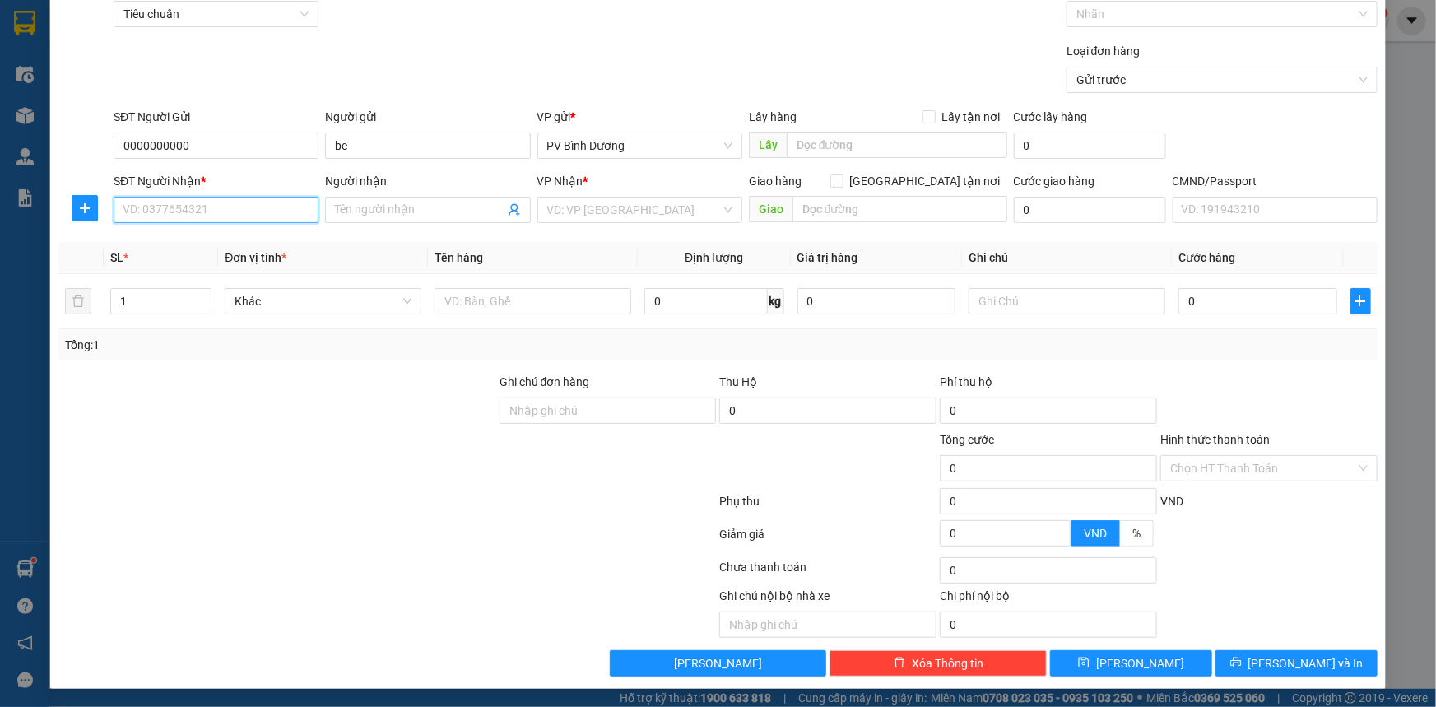
click at [177, 215] on input "SĐT Người Nhận *" at bounding box center [216, 210] width 205 height 26
type input "0000000000"
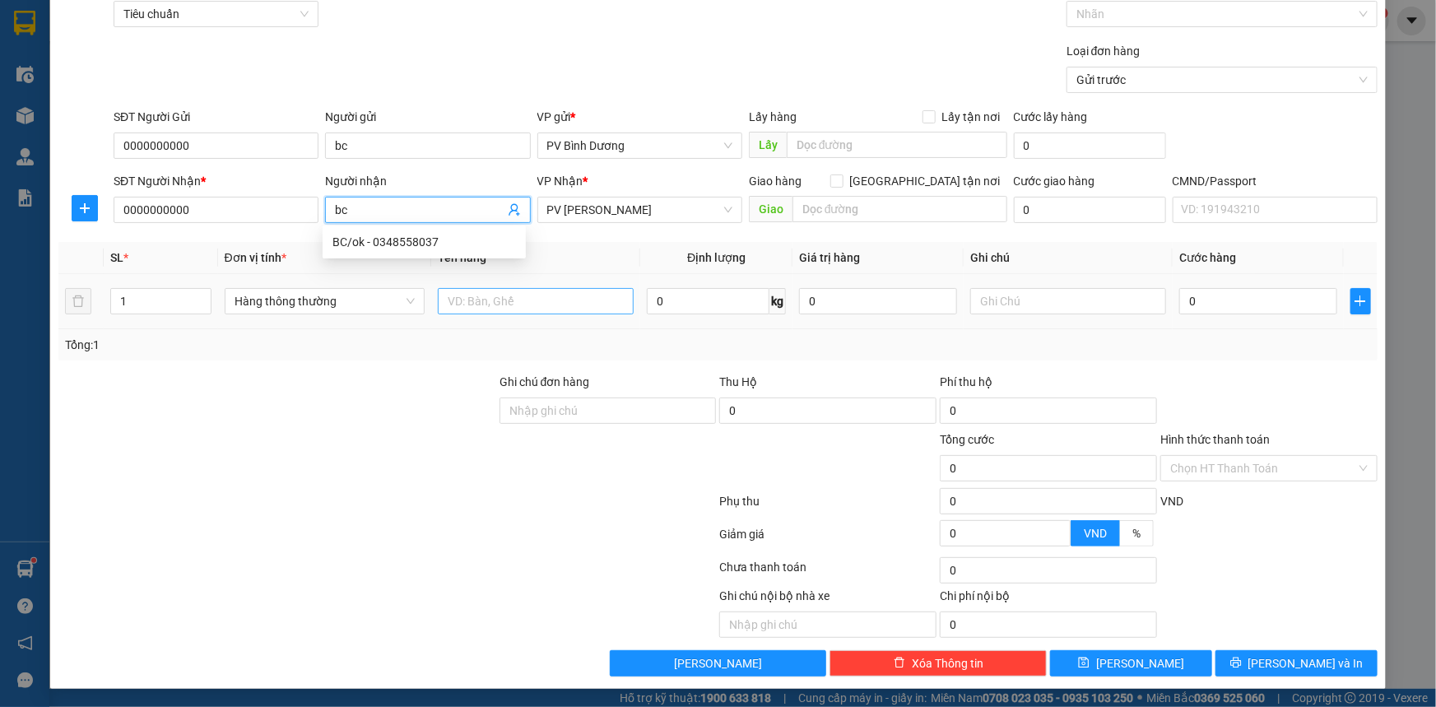
type input "bc"
click at [522, 299] on input "text" at bounding box center [536, 301] width 196 height 26
type input "bc"
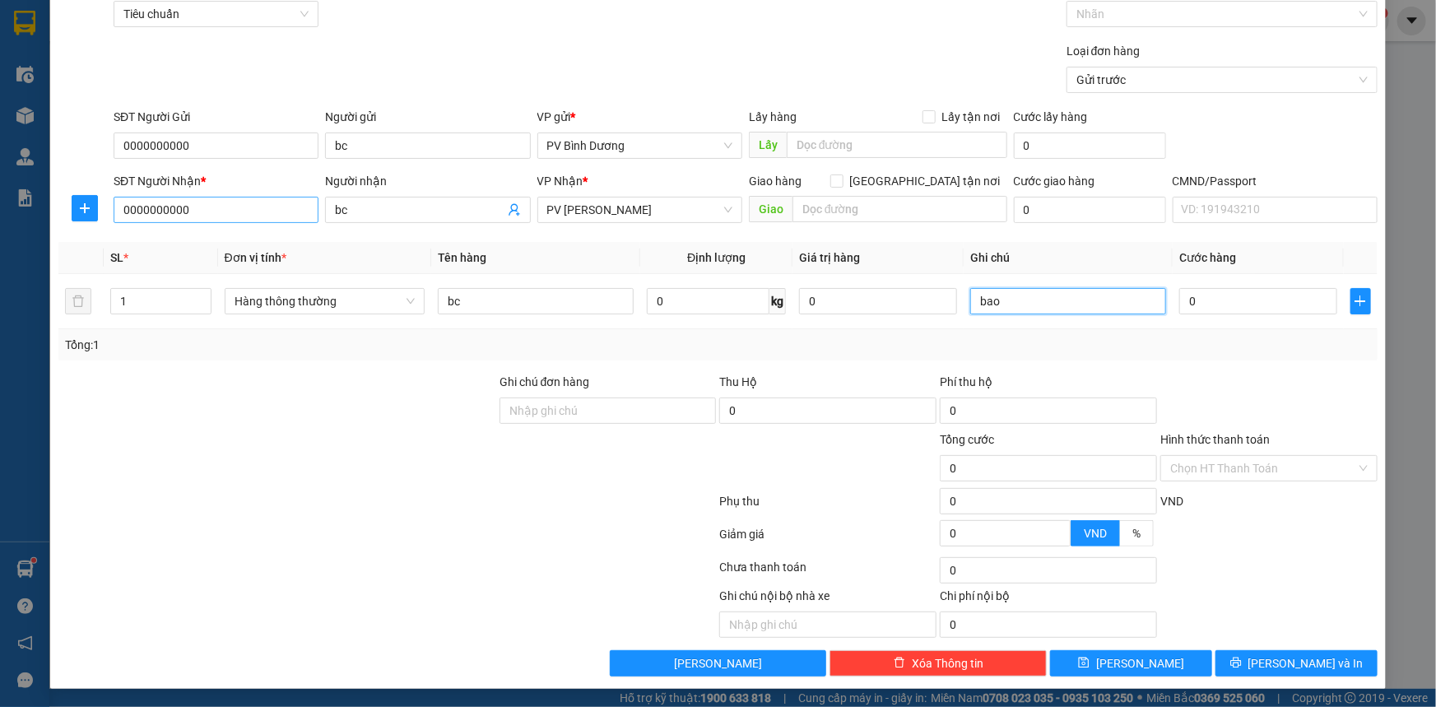
type input "bao"
drag, startPoint x: 206, startPoint y: 213, endPoint x: 1435, endPoint y: 318, distance: 1233.6
click at [2, 247] on div "TẠO ĐƠN HÀNG Yêu cầu xuất hóa đơn điện tử Transit Pickup Surcharge Ids Transit …" at bounding box center [718, 353] width 1436 height 707
type input "0981088343"
click at [193, 239] on div "0981088343 - bc" at bounding box center [214, 242] width 183 height 18
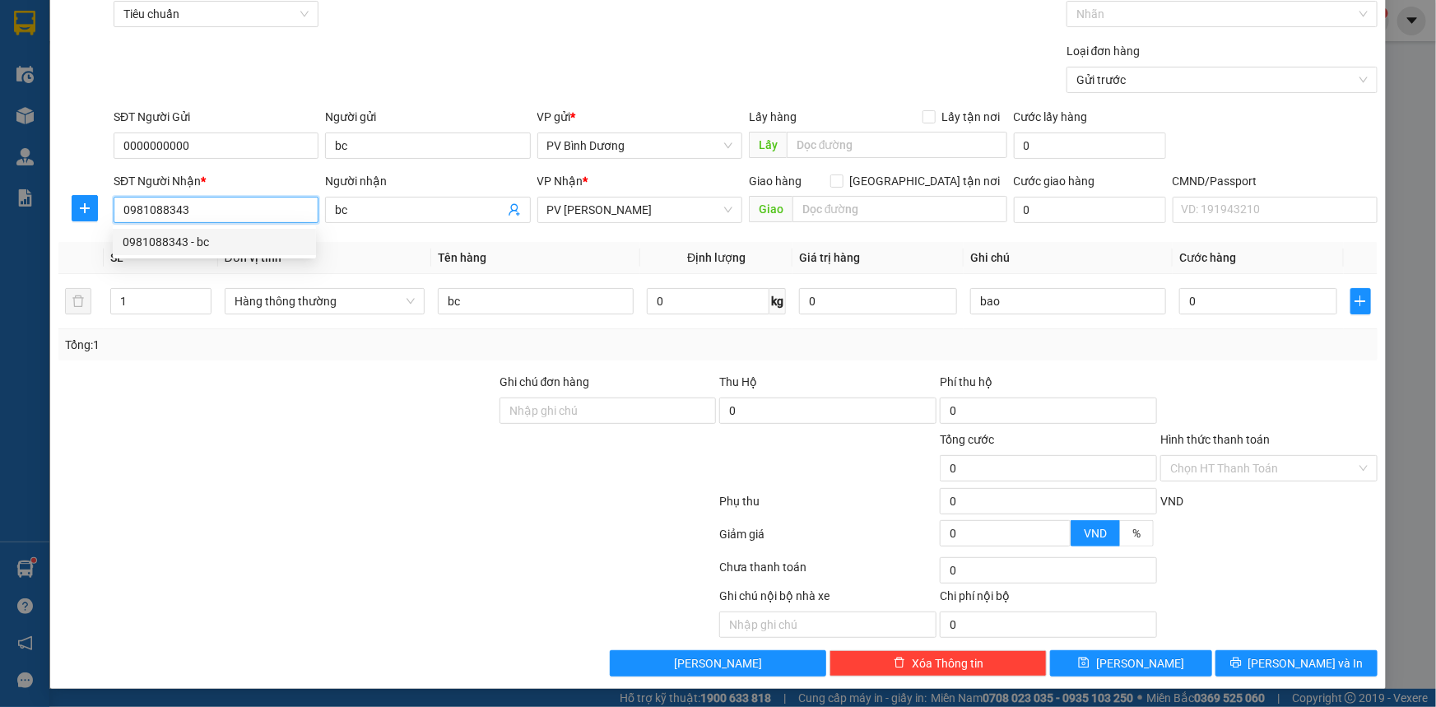
type input "bc"
type input "0981088343"
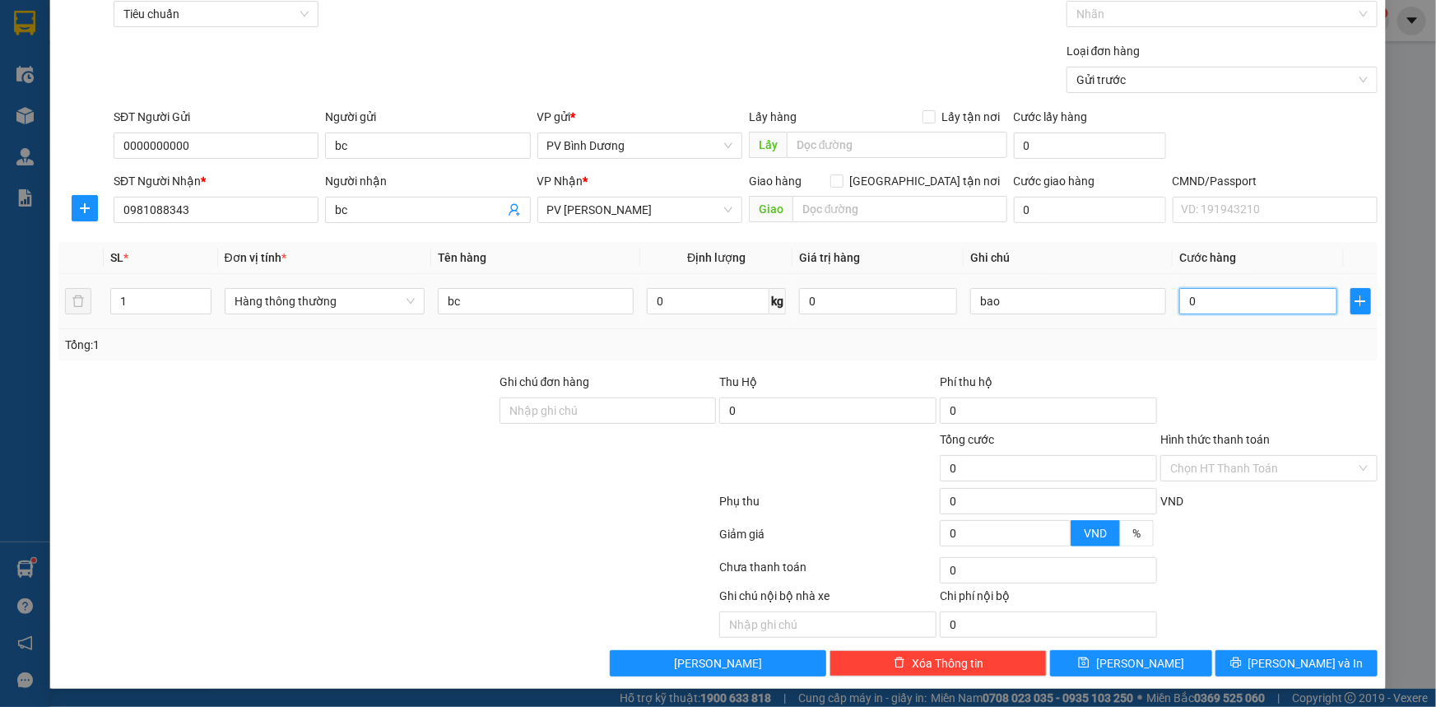
type input "5"
type input "50"
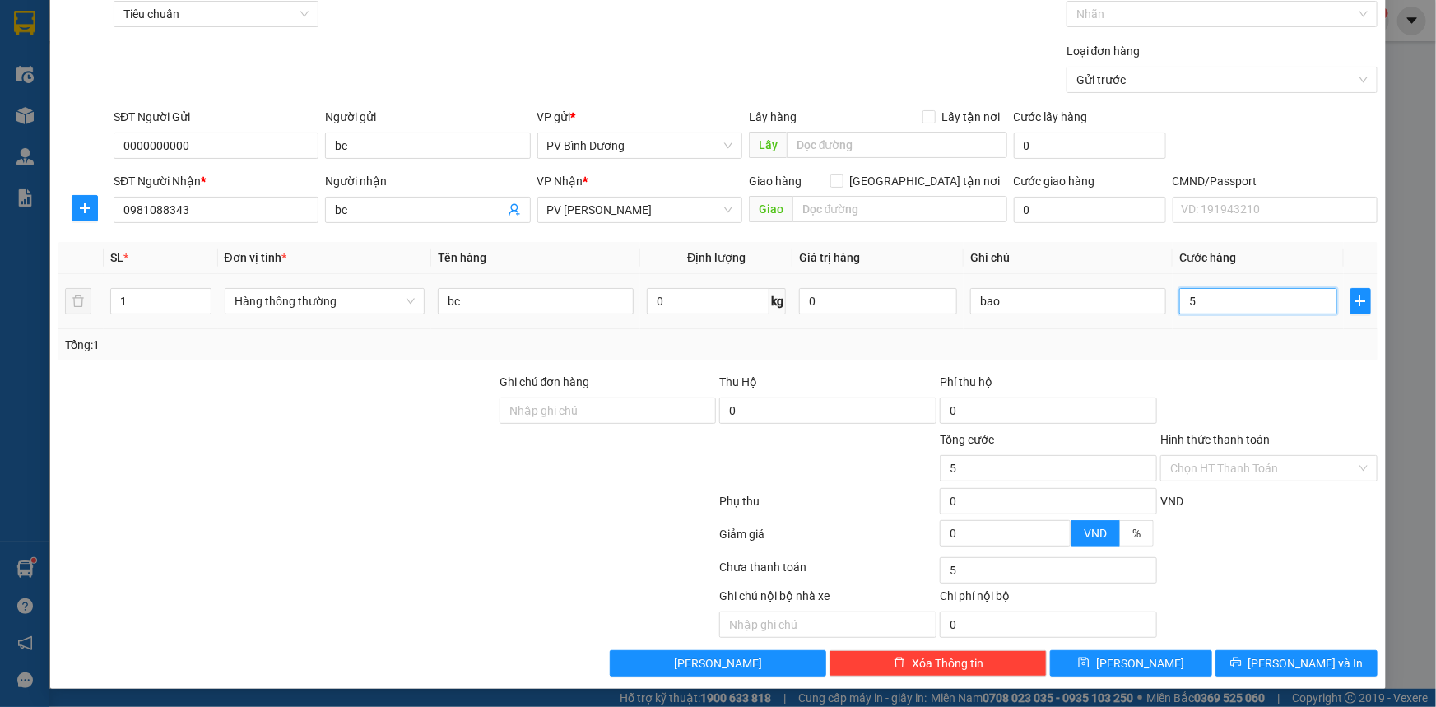
type input "50"
type input "500"
type input "5.000"
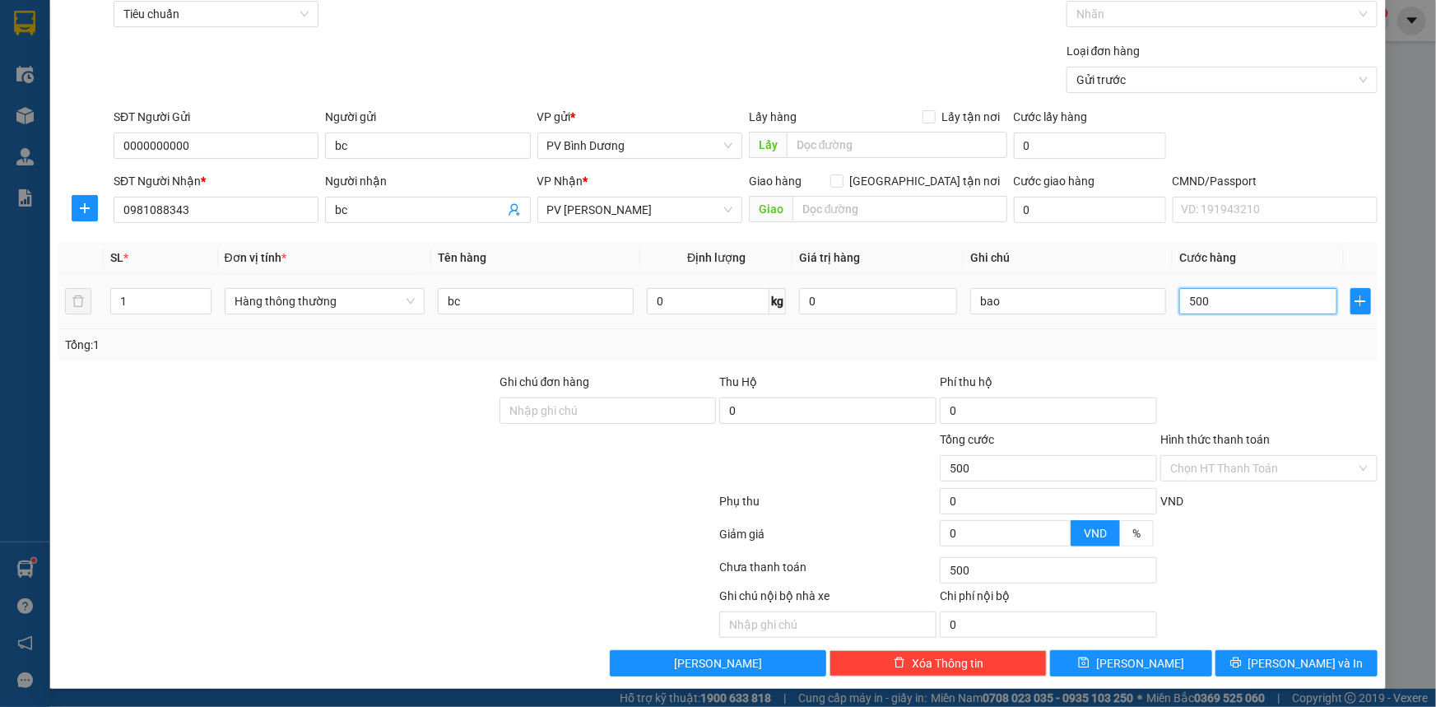
type input "5.000"
type input "50.000"
click at [1138, 621] on span "[PERSON_NAME]" at bounding box center [1140, 663] width 88 height 18
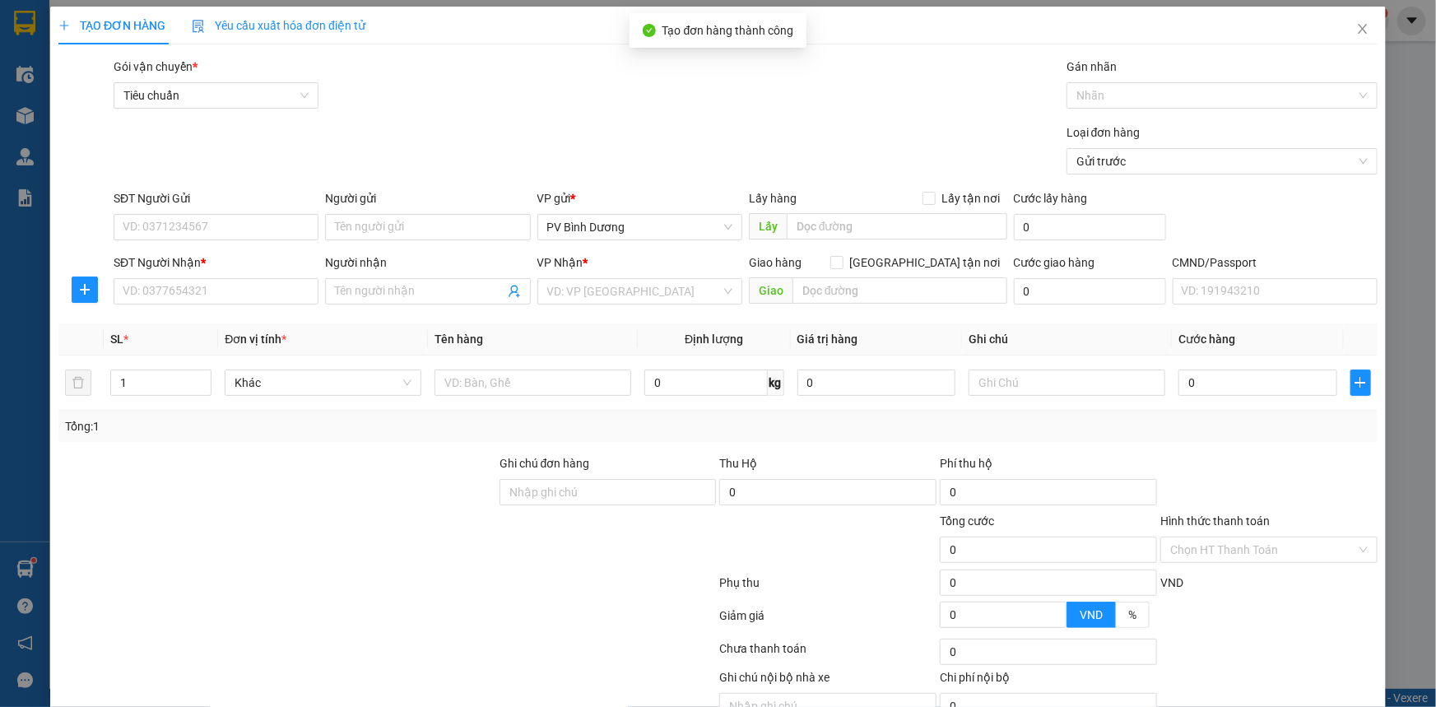
scroll to position [0, 0]
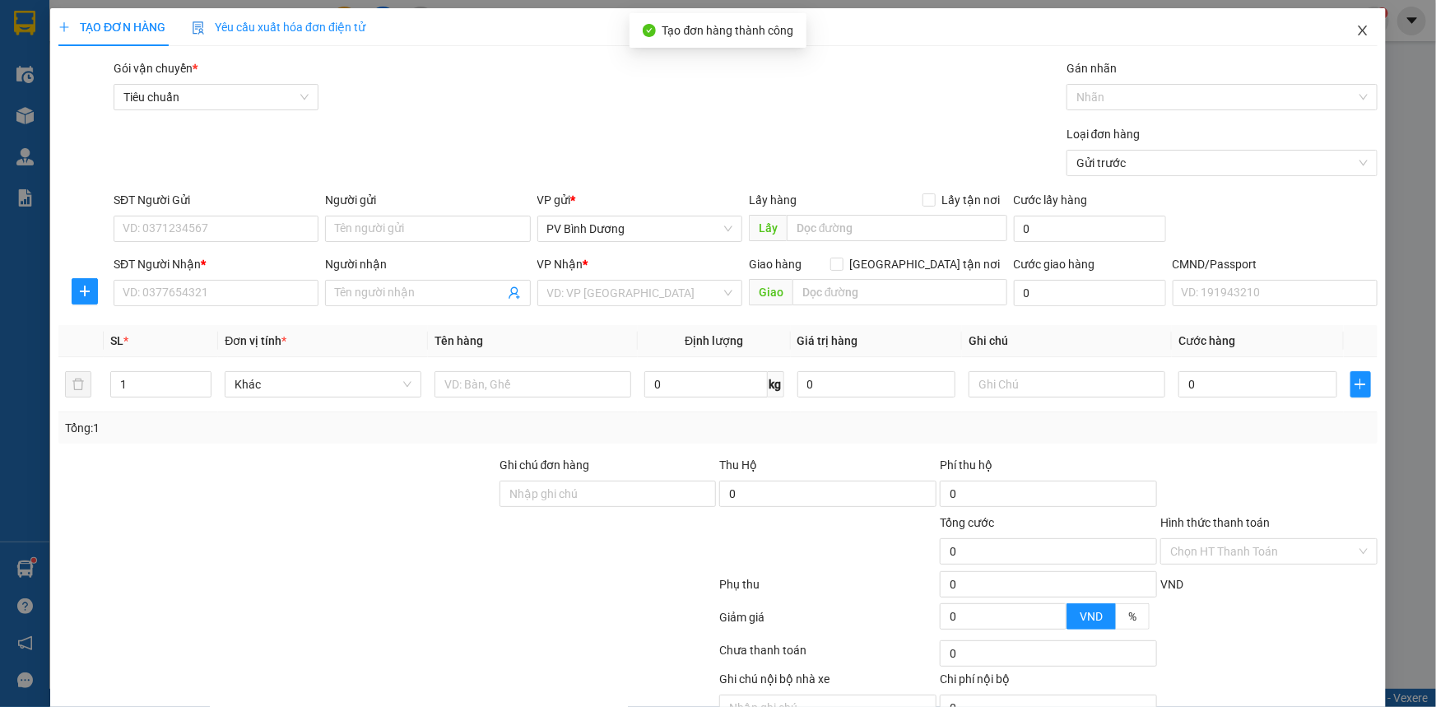
click at [1263, 35] on icon "close" at bounding box center [1361, 31] width 9 height 10
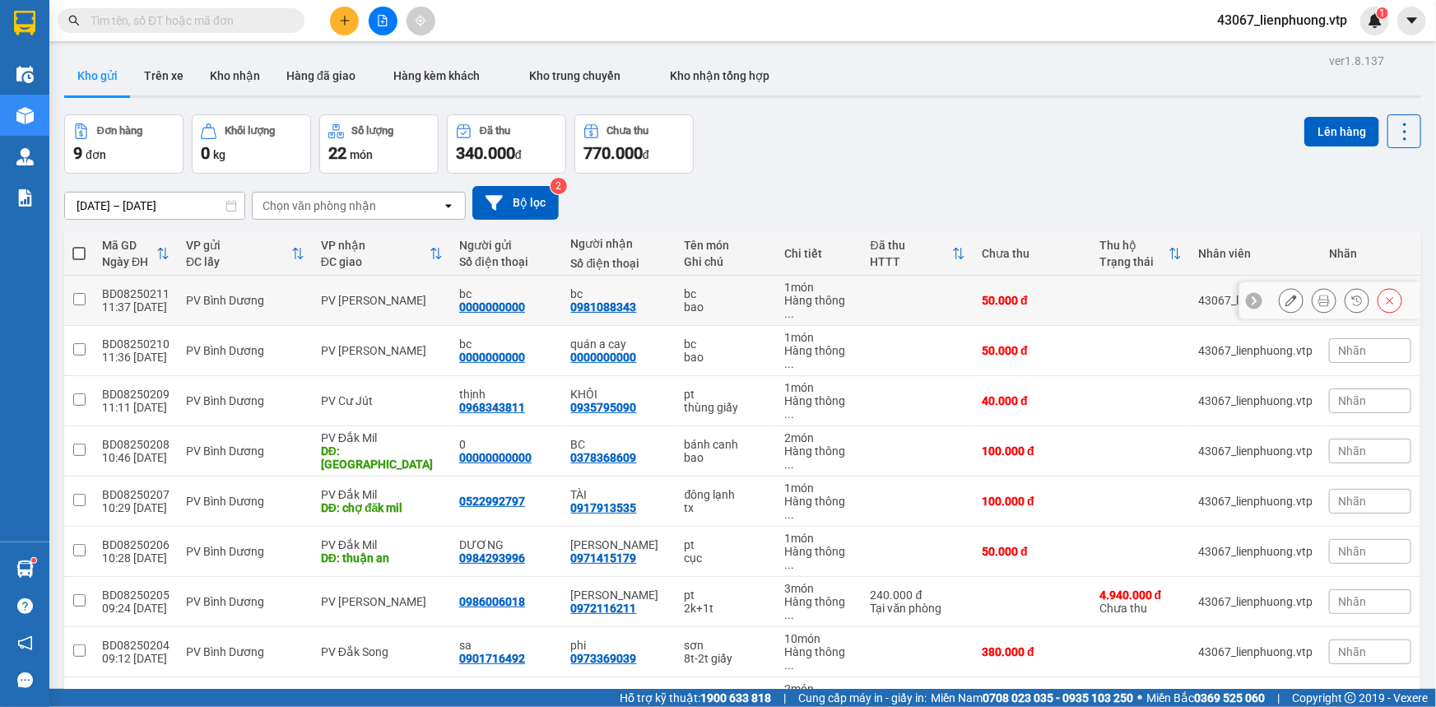
click at [79, 295] on input "checkbox" at bounding box center [79, 299] width 12 height 12
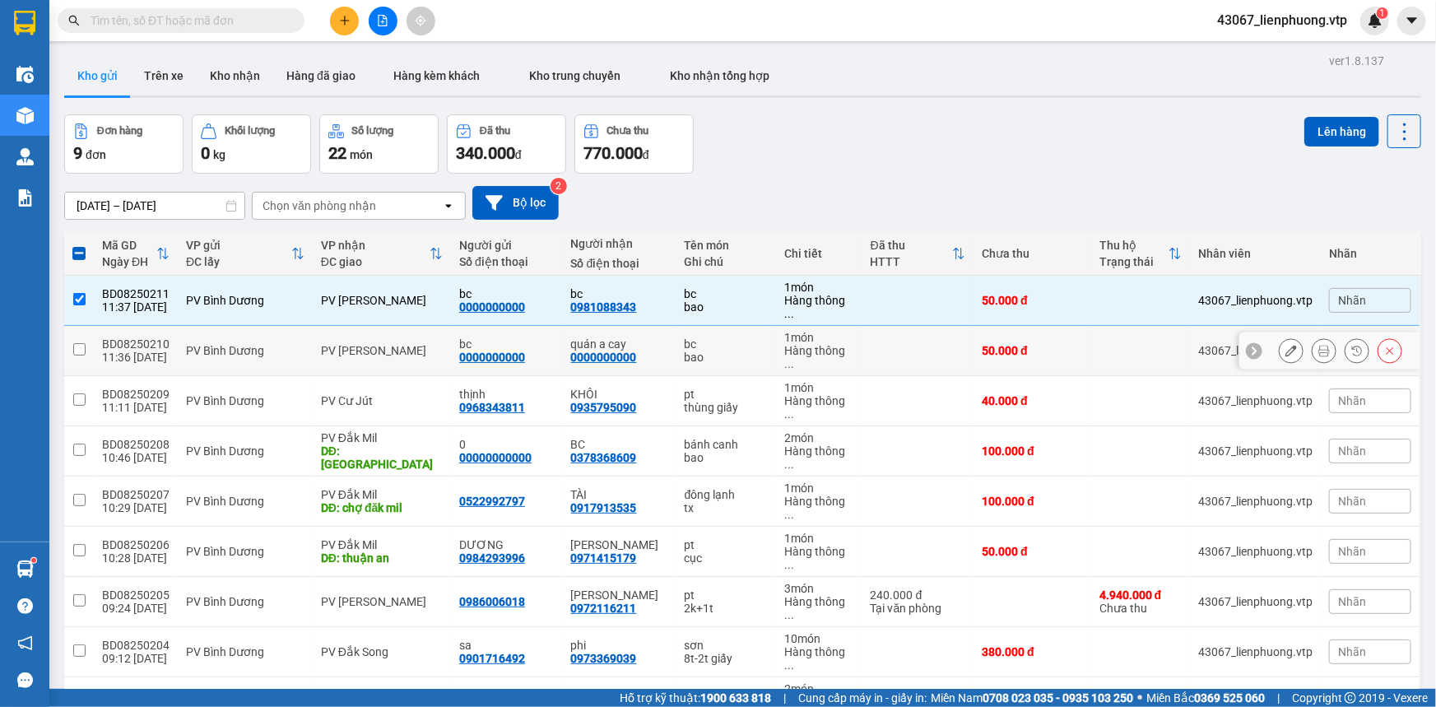
click at [81, 343] on input "checkbox" at bounding box center [79, 349] width 12 height 12
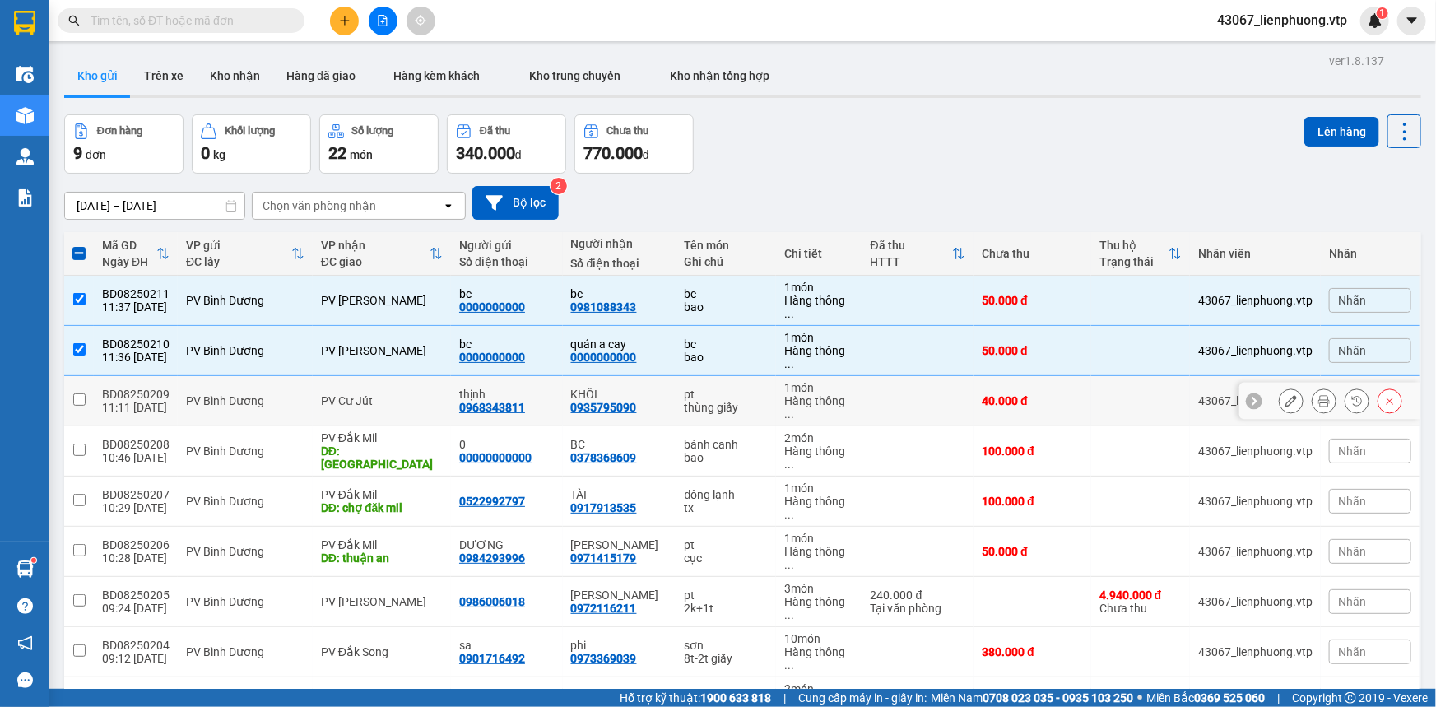
click at [77, 393] on input "checkbox" at bounding box center [79, 399] width 12 height 12
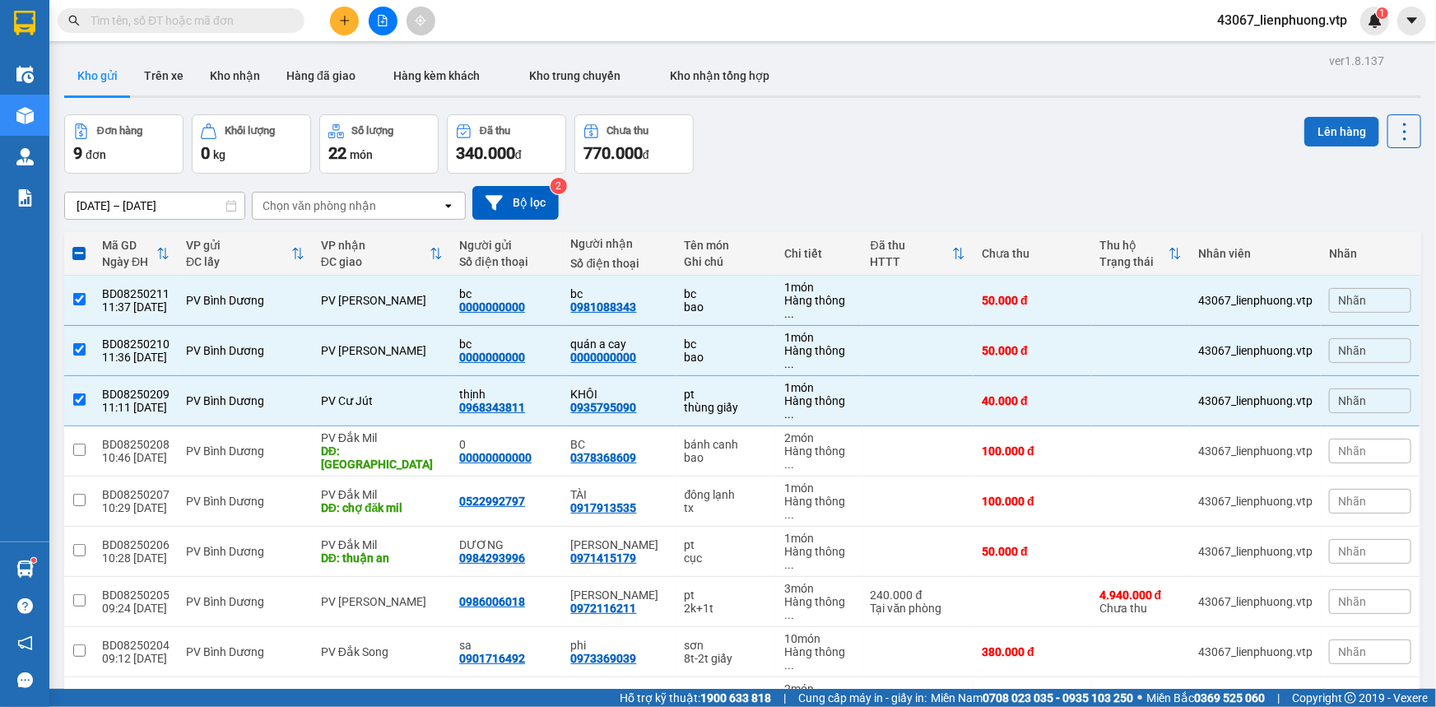
click at [1263, 132] on button "Lên hàng" at bounding box center [1341, 132] width 75 height 30
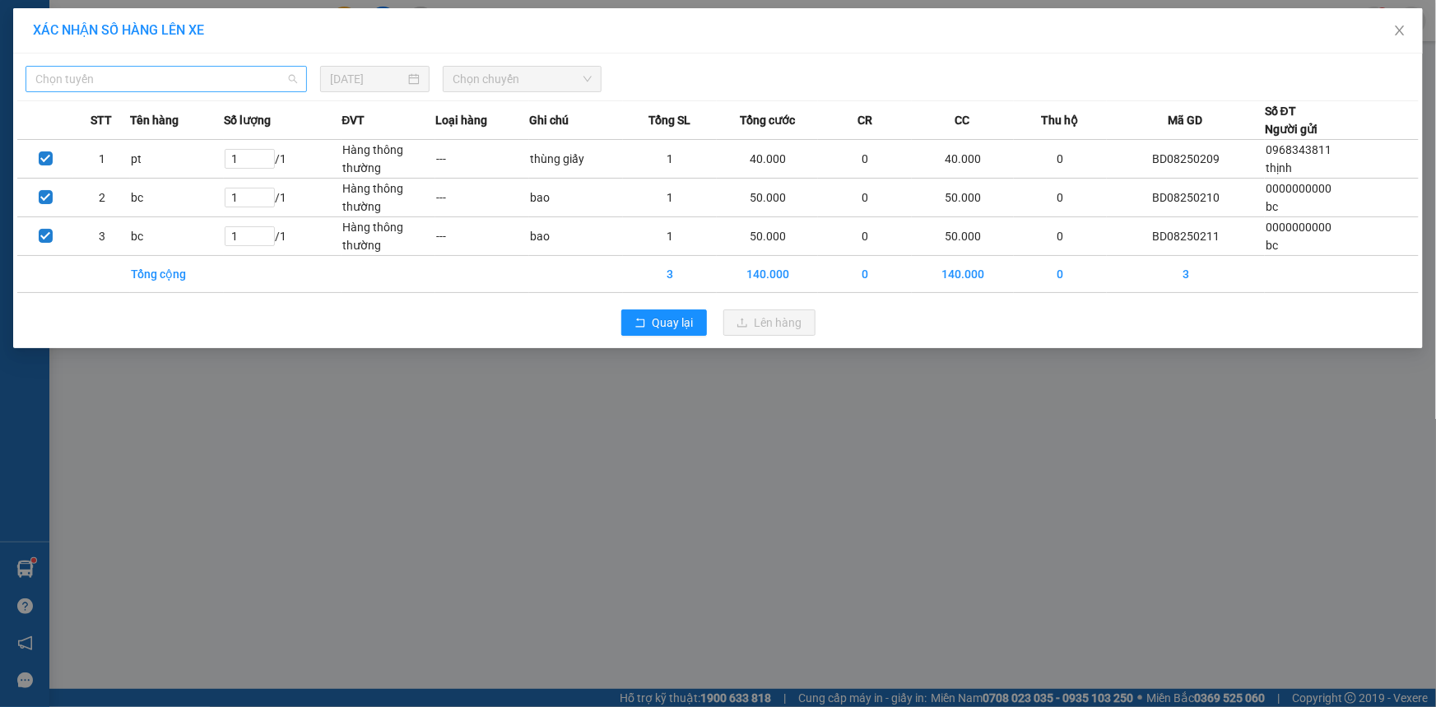
click at [244, 82] on span "Chọn tuyến" at bounding box center [166, 79] width 262 height 25
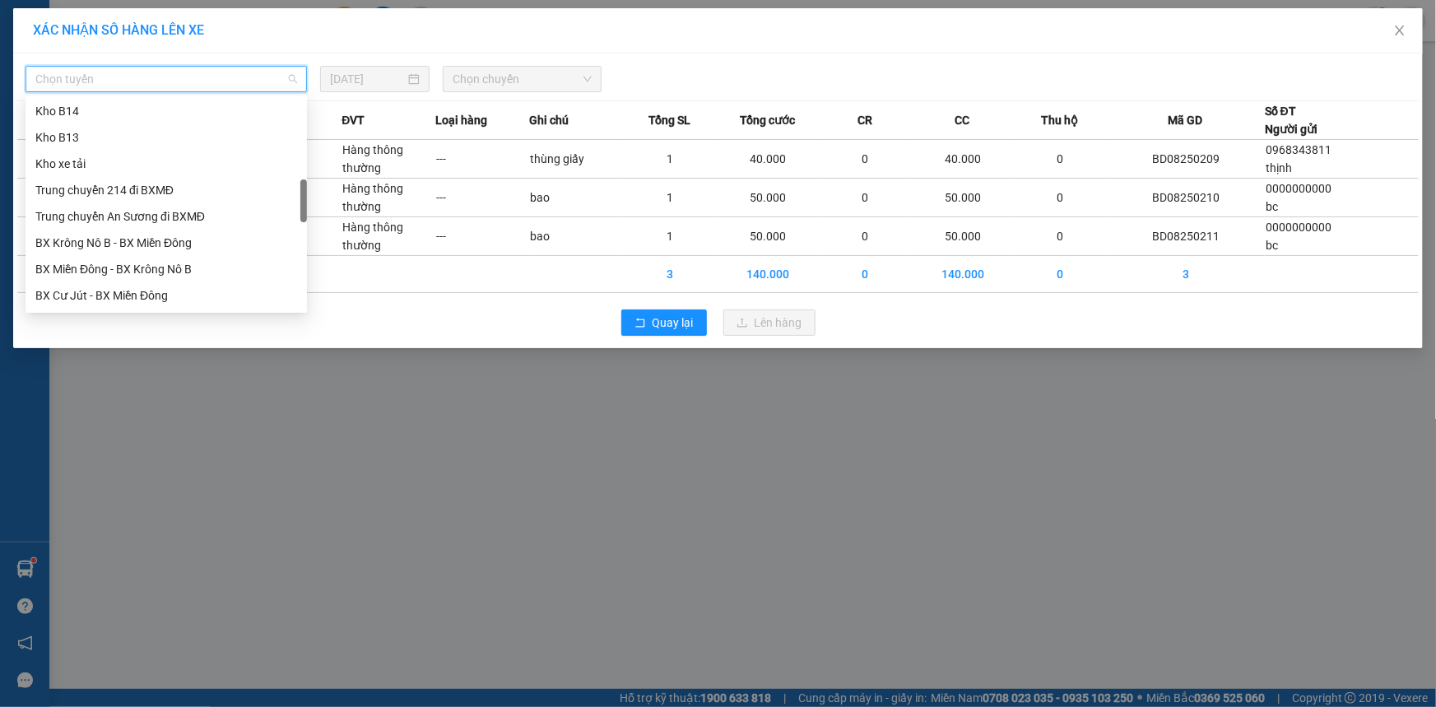
scroll to position [523, 0]
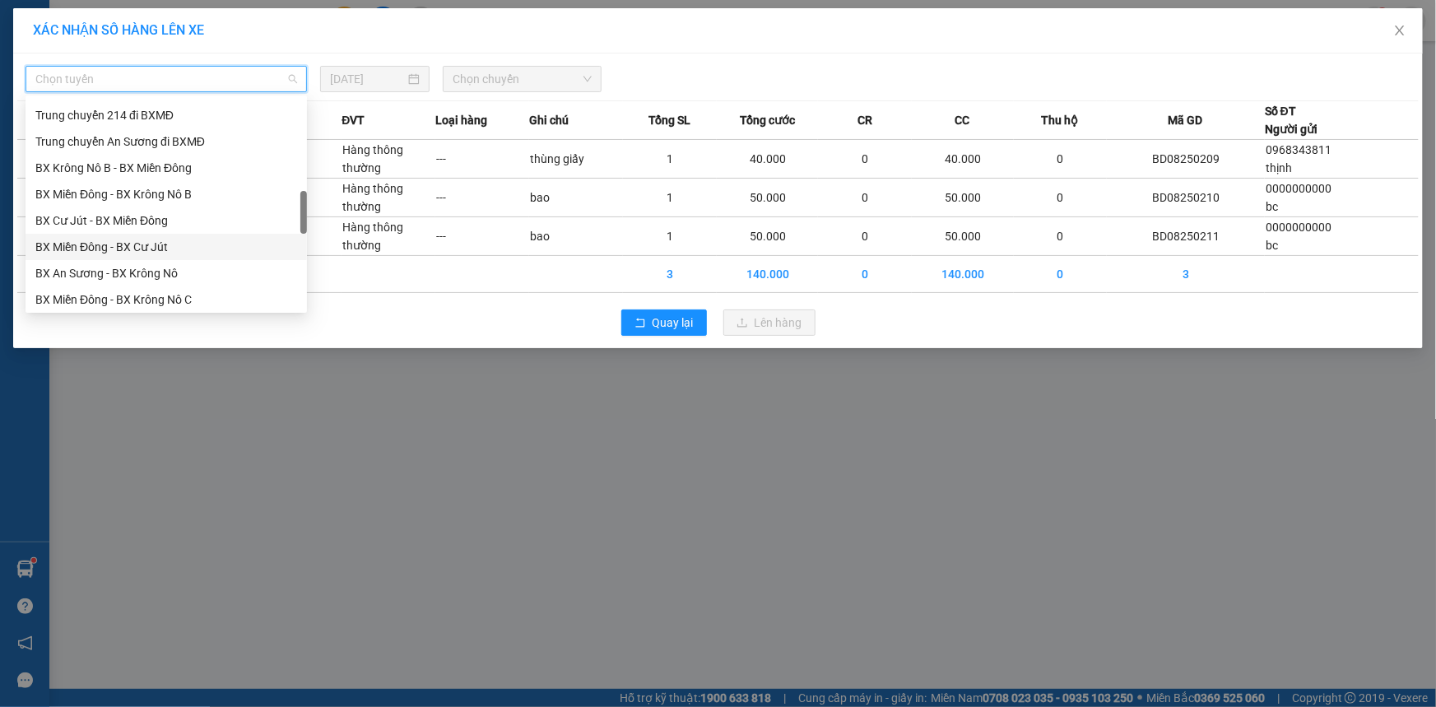
click at [165, 249] on div "BX Miền Đông - BX Cư Jút" at bounding box center [166, 247] width 262 height 18
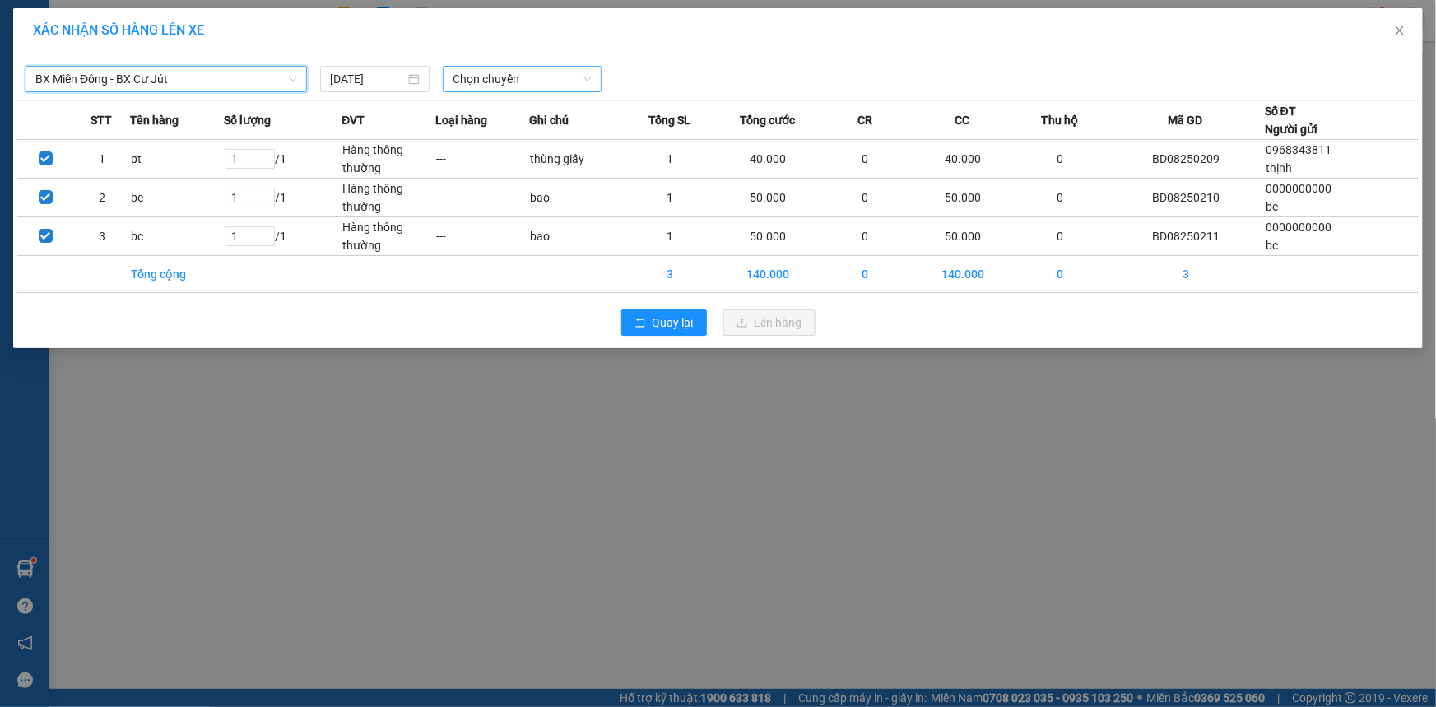
click at [546, 86] on span "Chọn chuyến" at bounding box center [521, 79] width 139 height 25
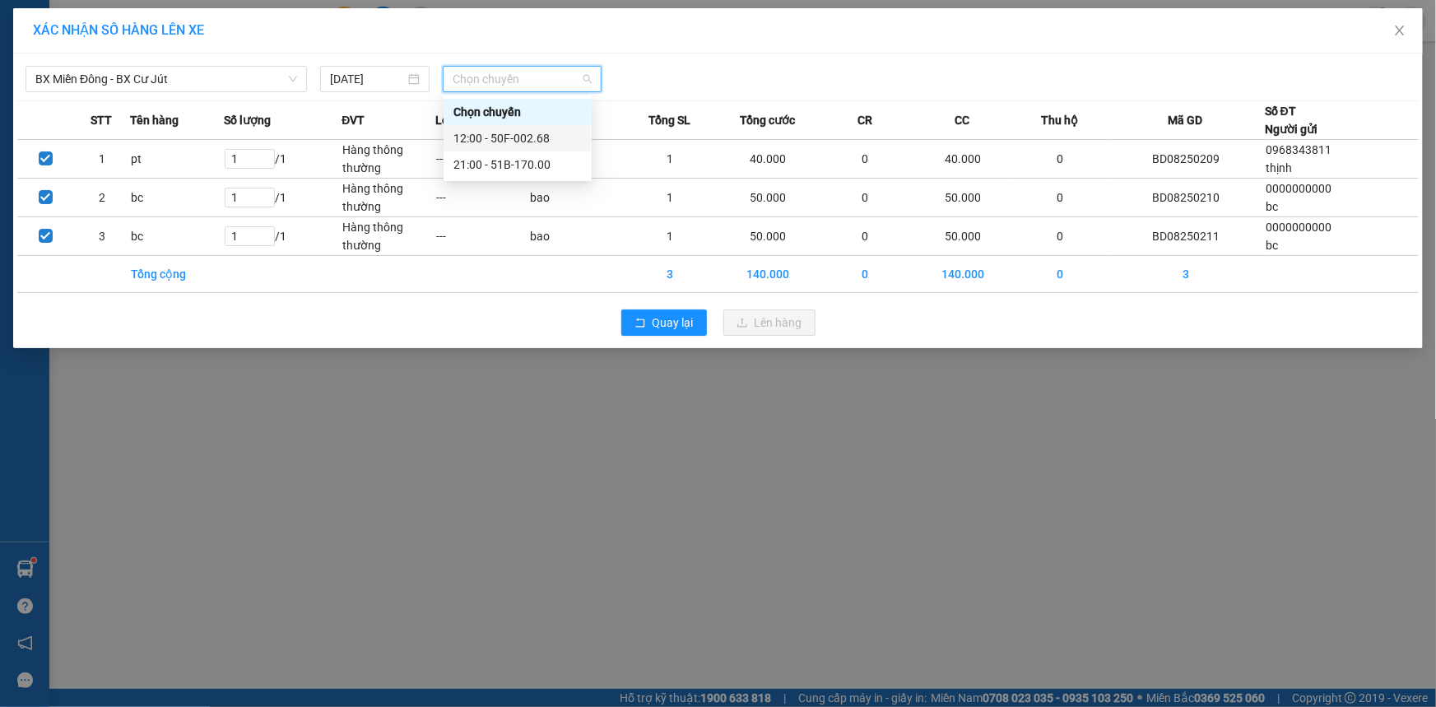
click at [524, 141] on div "12:00 - 50F-002.68" at bounding box center [517, 138] width 128 height 18
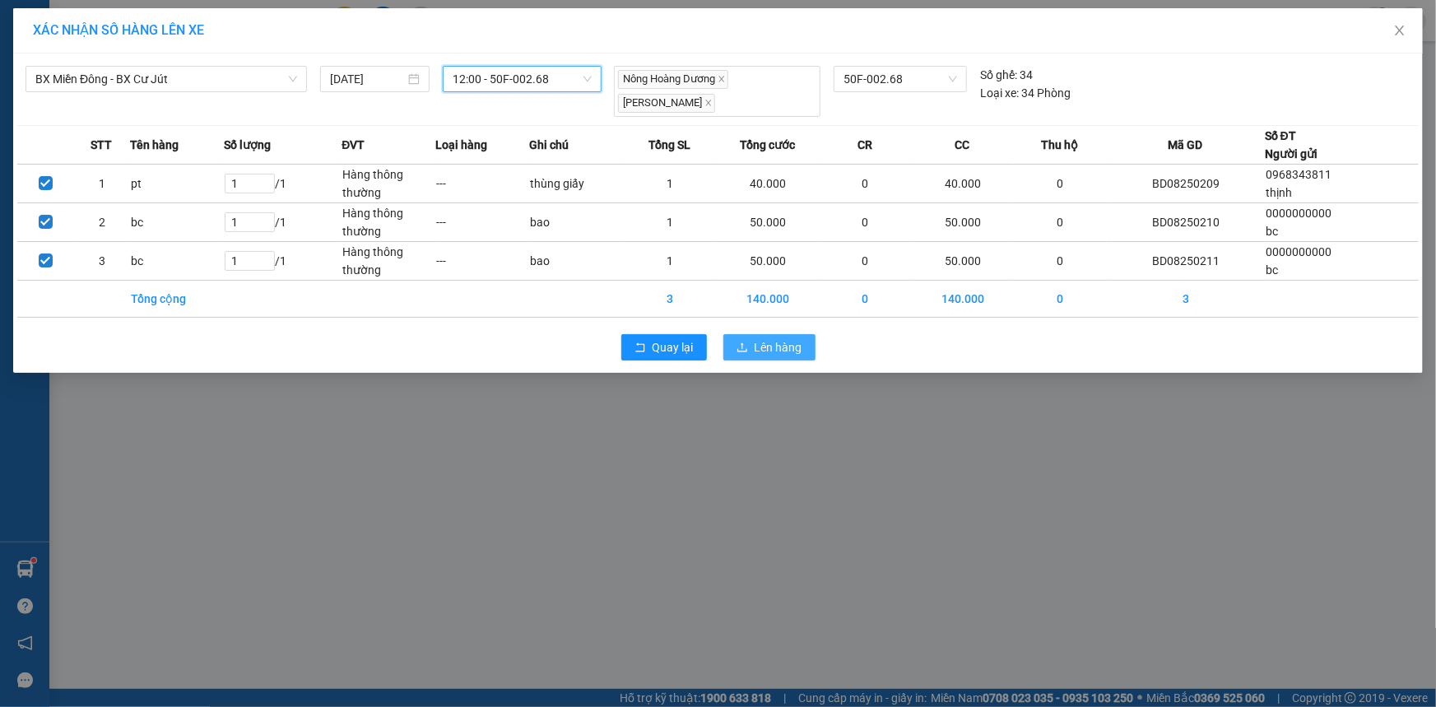
click at [757, 345] on span "Lên hàng" at bounding box center [778, 347] width 48 height 18
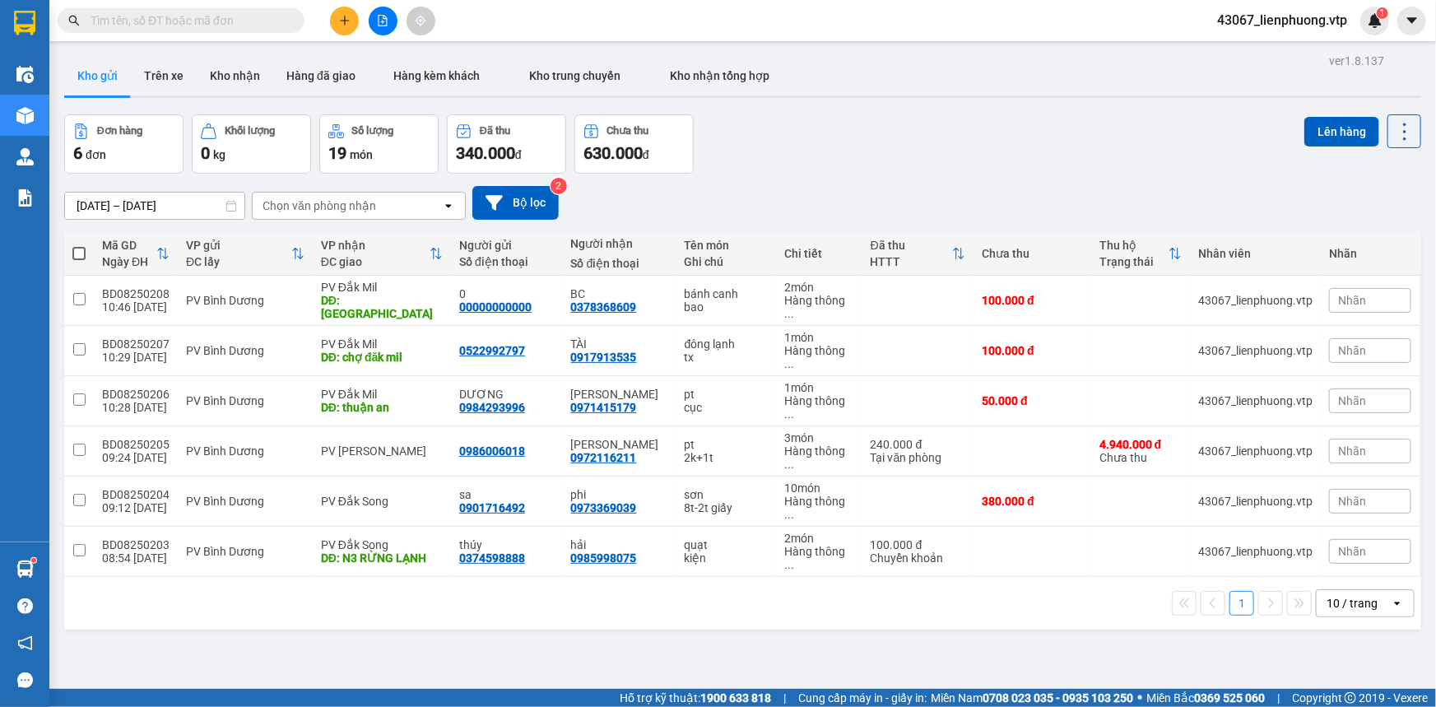
click at [496, 591] on div "ver 1.8.137 Kho gửi Trên xe Kho nhận Hàng đã giao Hàng kèm khách Kho trung chuy…" at bounding box center [743, 402] width 1370 height 707
click at [341, 24] on icon "plus" at bounding box center [345, 21] width 12 height 12
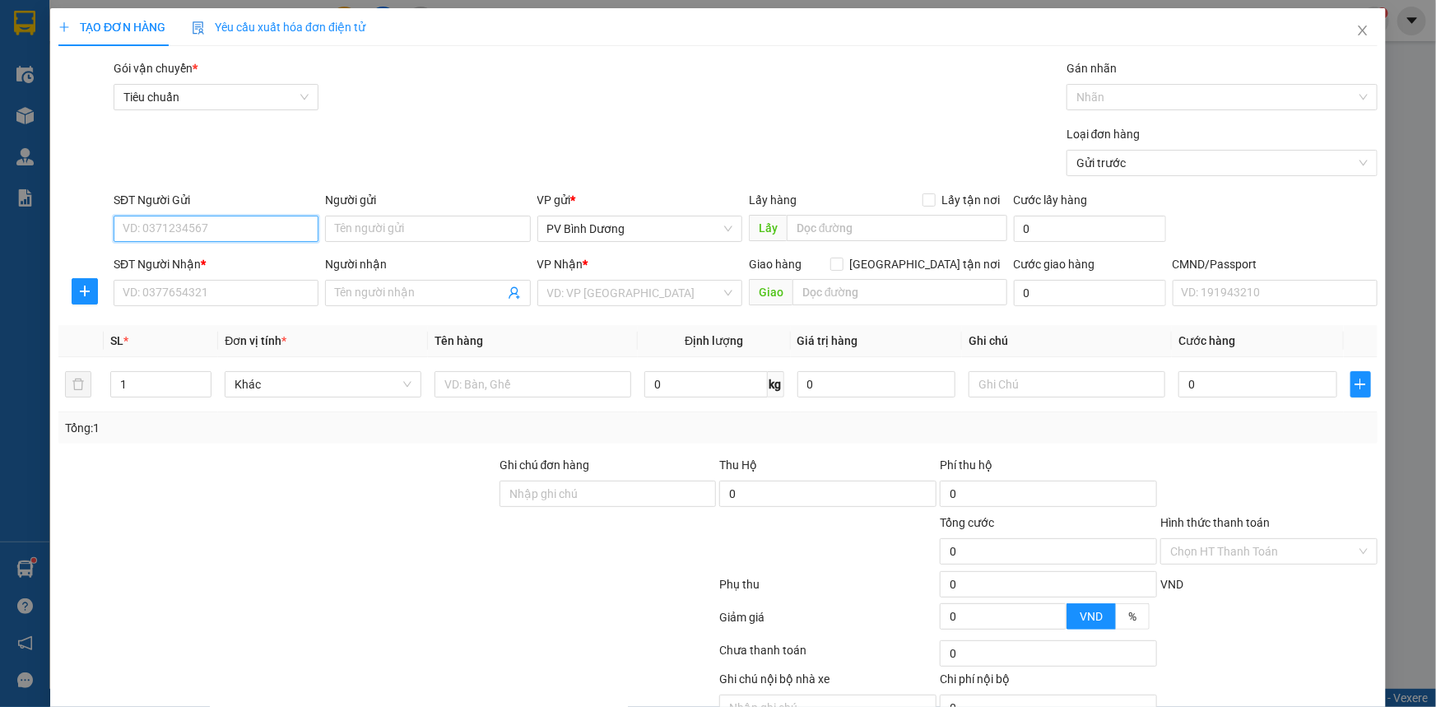
click at [271, 223] on input "SĐT Người Gửi" at bounding box center [216, 229] width 205 height 26
click at [284, 265] on div "0000000000 - bc" at bounding box center [214, 262] width 183 height 18
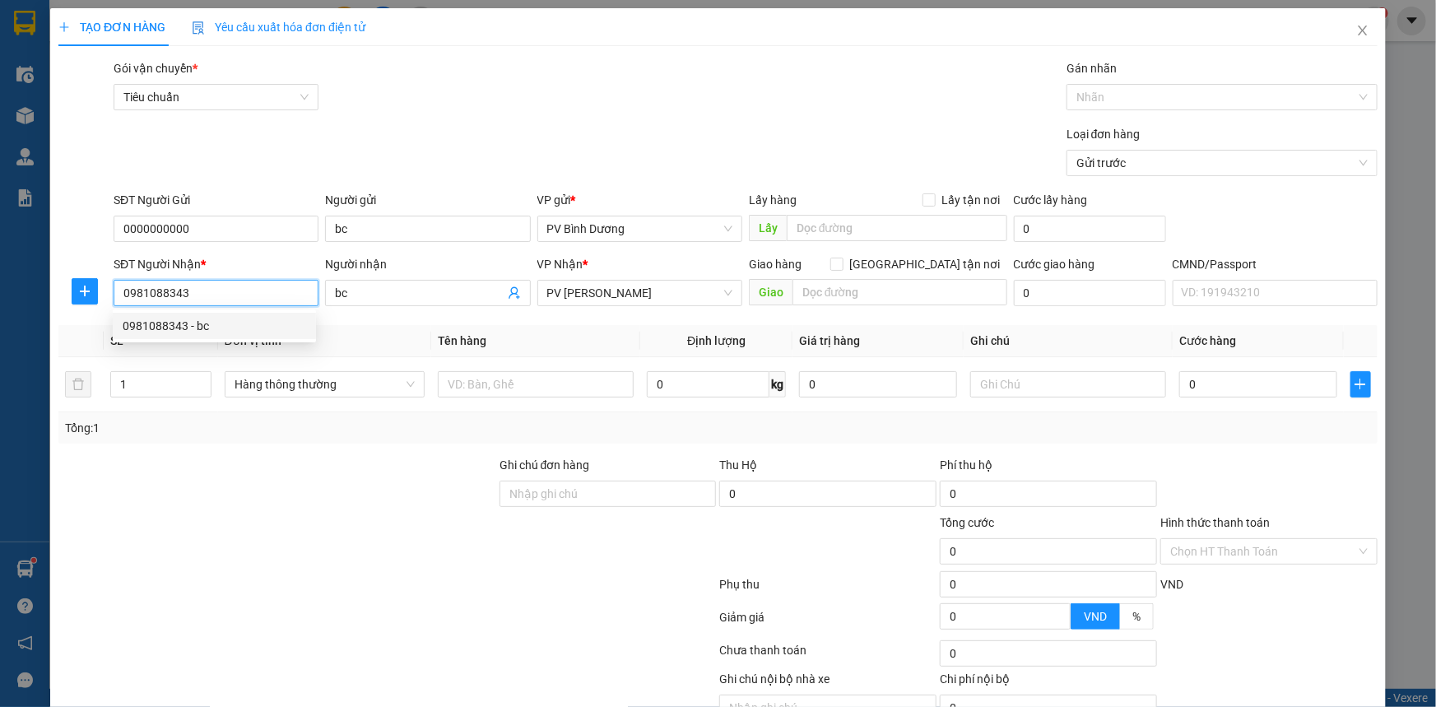
drag, startPoint x: 239, startPoint y: 301, endPoint x: 109, endPoint y: 322, distance: 131.7
click at [109, 322] on div "Transit Pickup Surcharge Ids Transit Deliver Surcharge Ids Transit Deliver Surc…" at bounding box center [717, 409] width 1319 height 700
click at [193, 329] on div "0358273733 - bc" at bounding box center [214, 326] width 183 height 18
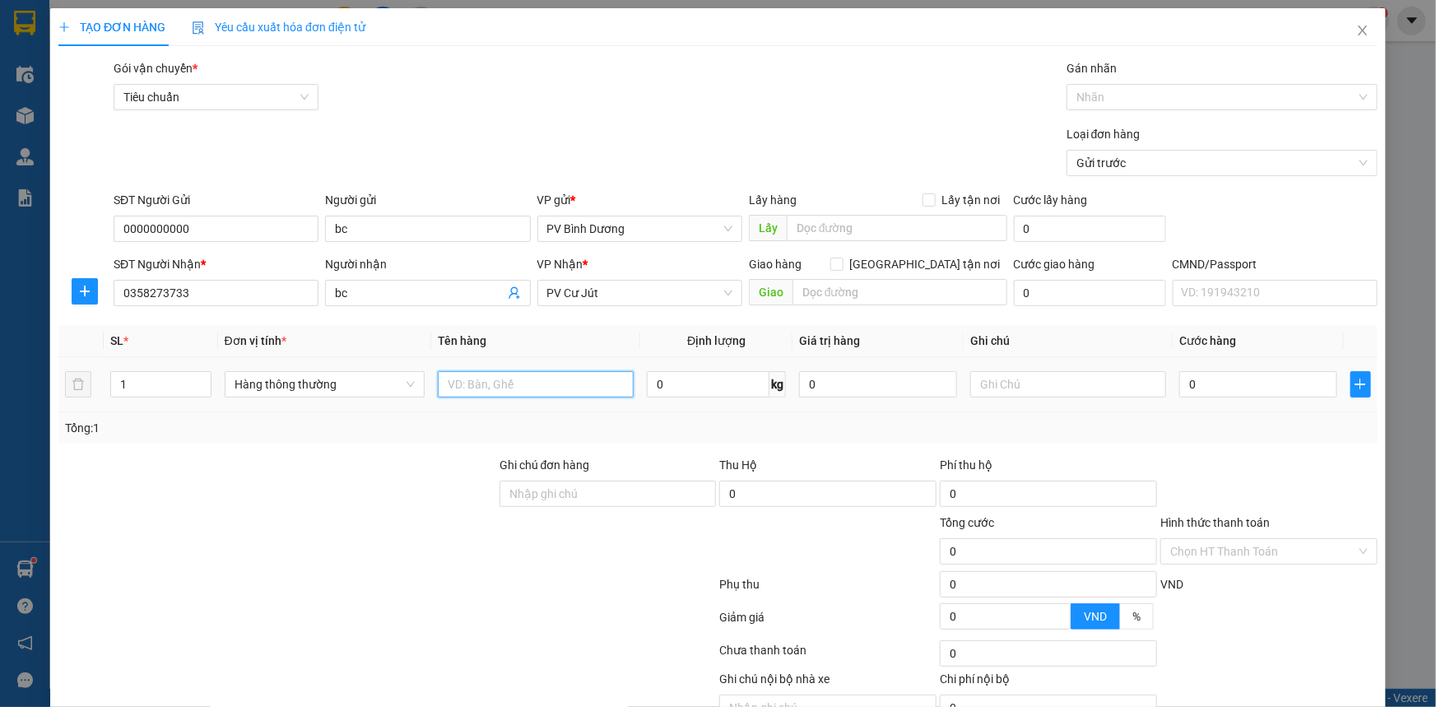
click at [471, 387] on input "text" at bounding box center [536, 384] width 196 height 26
click at [397, 506] on div at bounding box center [277, 485] width 441 height 58
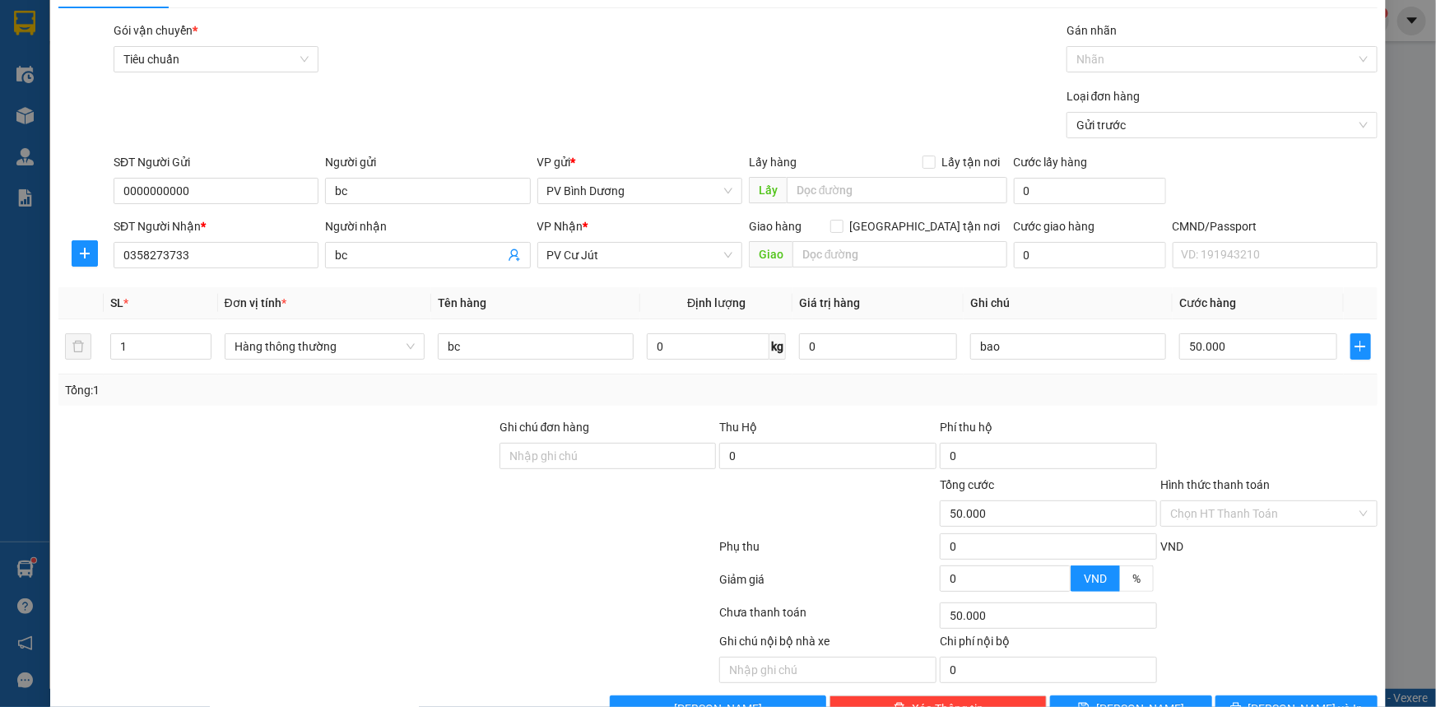
scroll to position [83, 0]
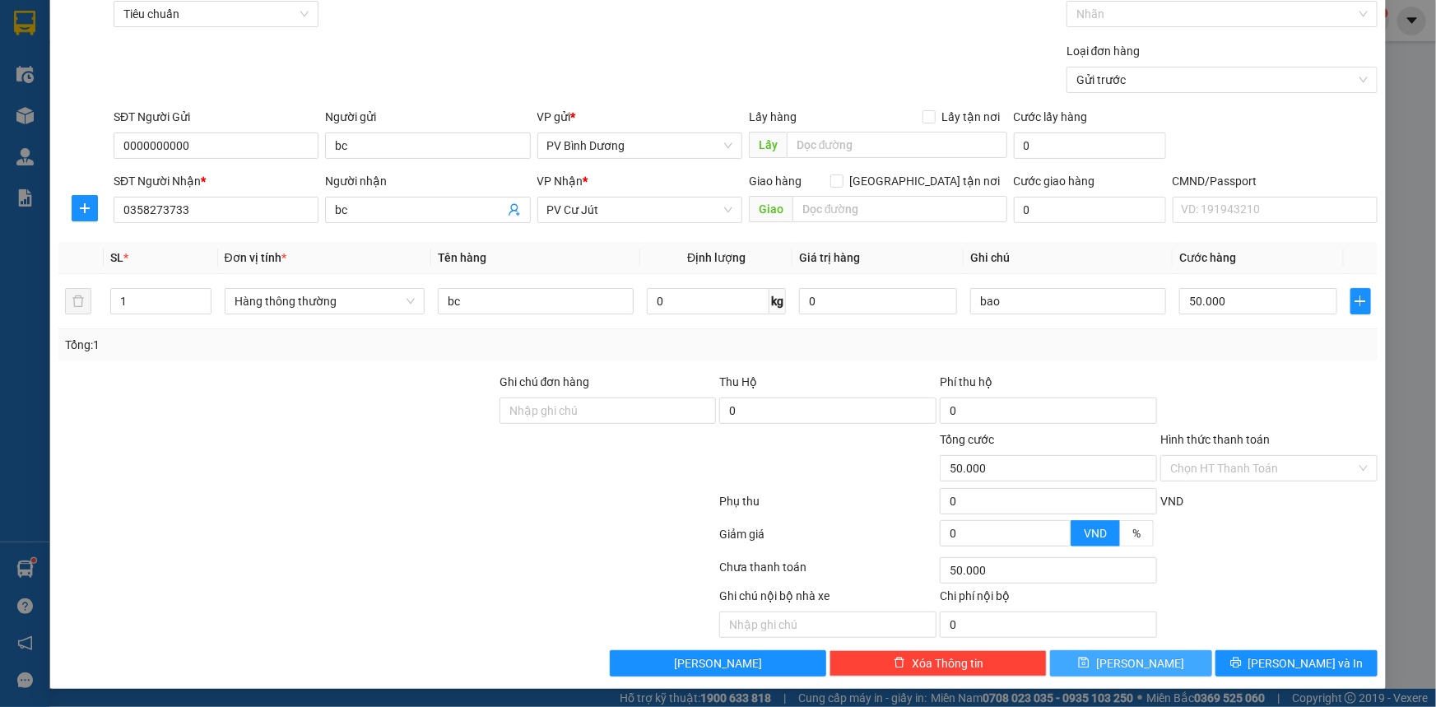
click at [1166, 621] on button "[PERSON_NAME]" at bounding box center [1131, 663] width 162 height 26
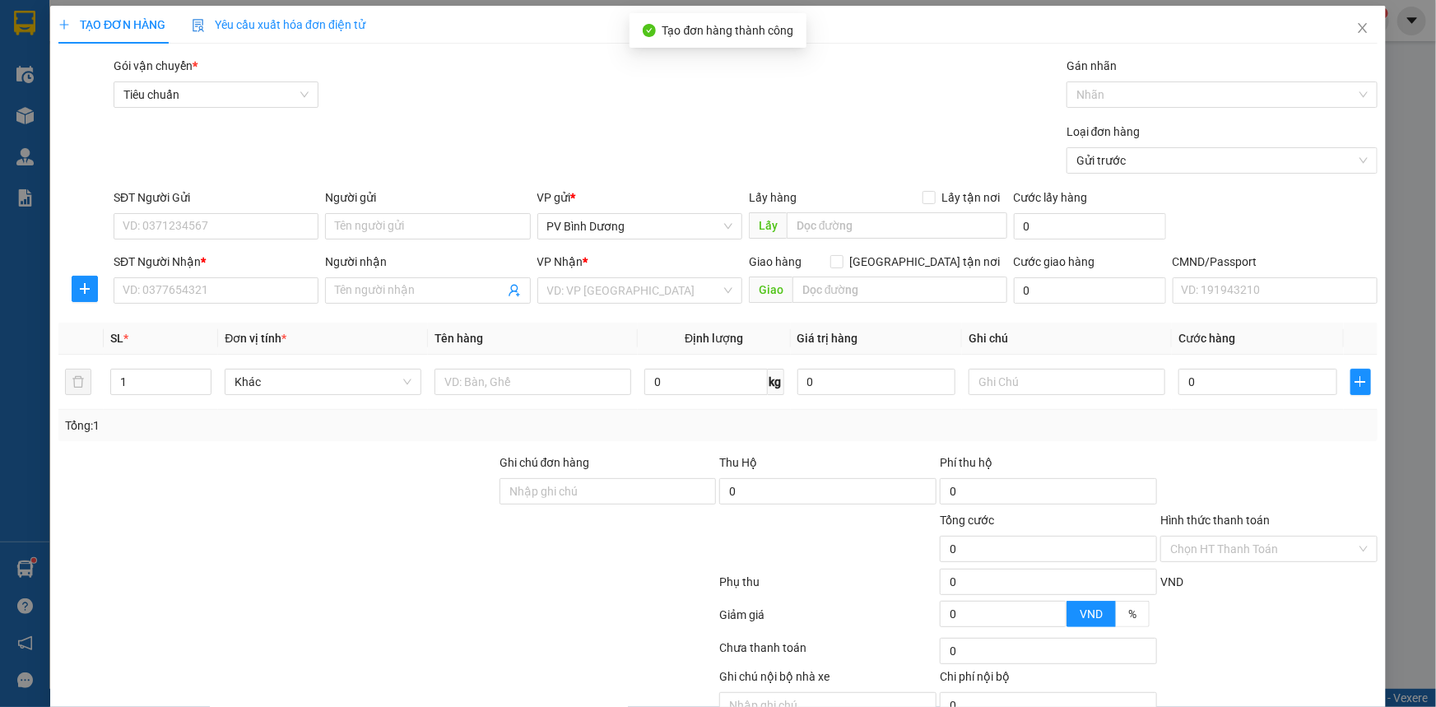
scroll to position [0, 0]
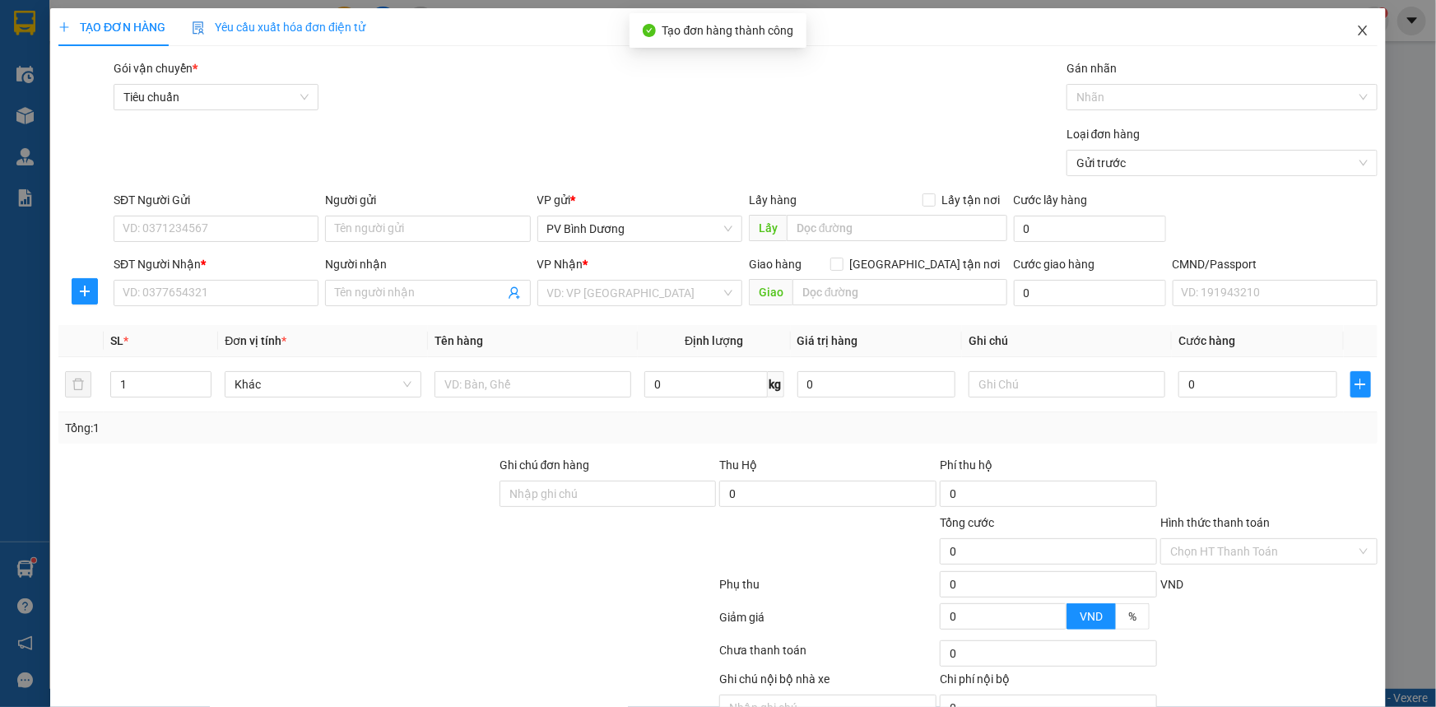
click at [1263, 26] on icon "close" at bounding box center [1362, 30] width 13 height 13
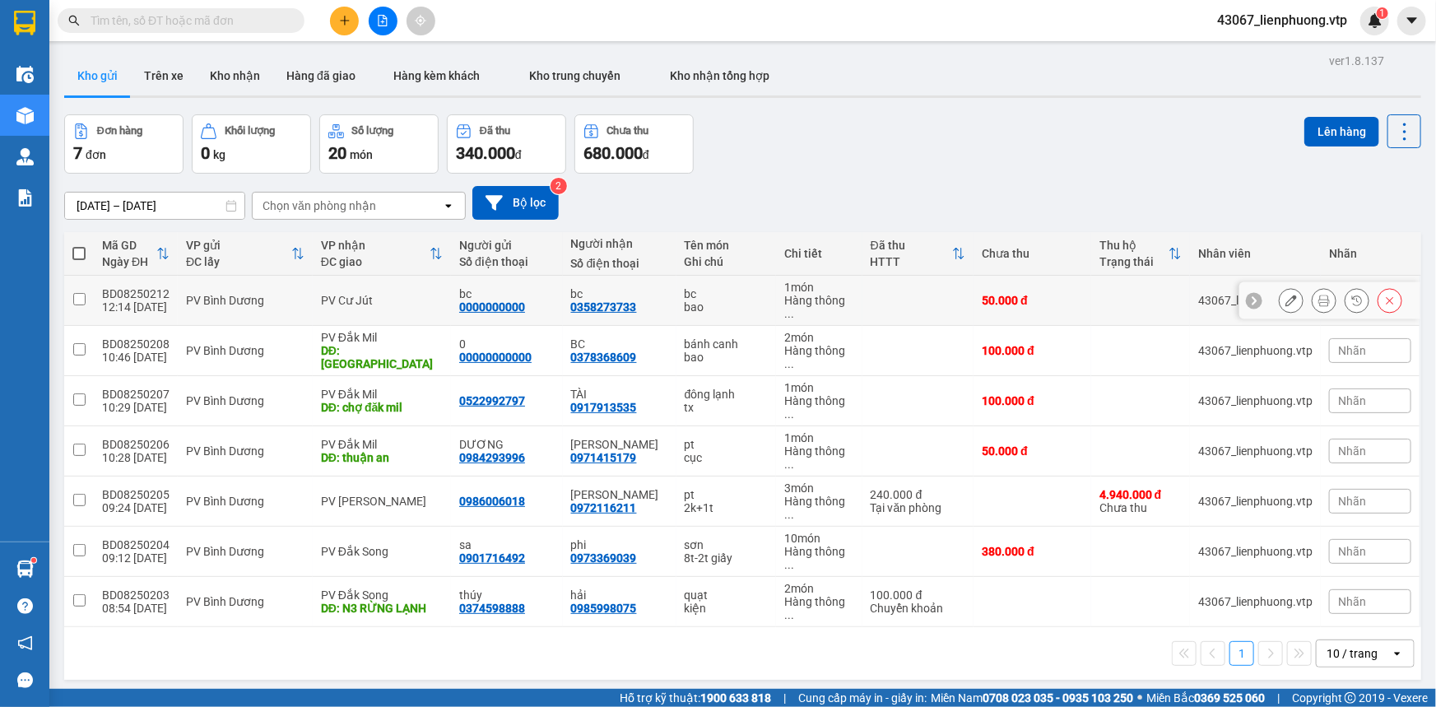
click at [76, 295] on input "checkbox" at bounding box center [79, 299] width 12 height 12
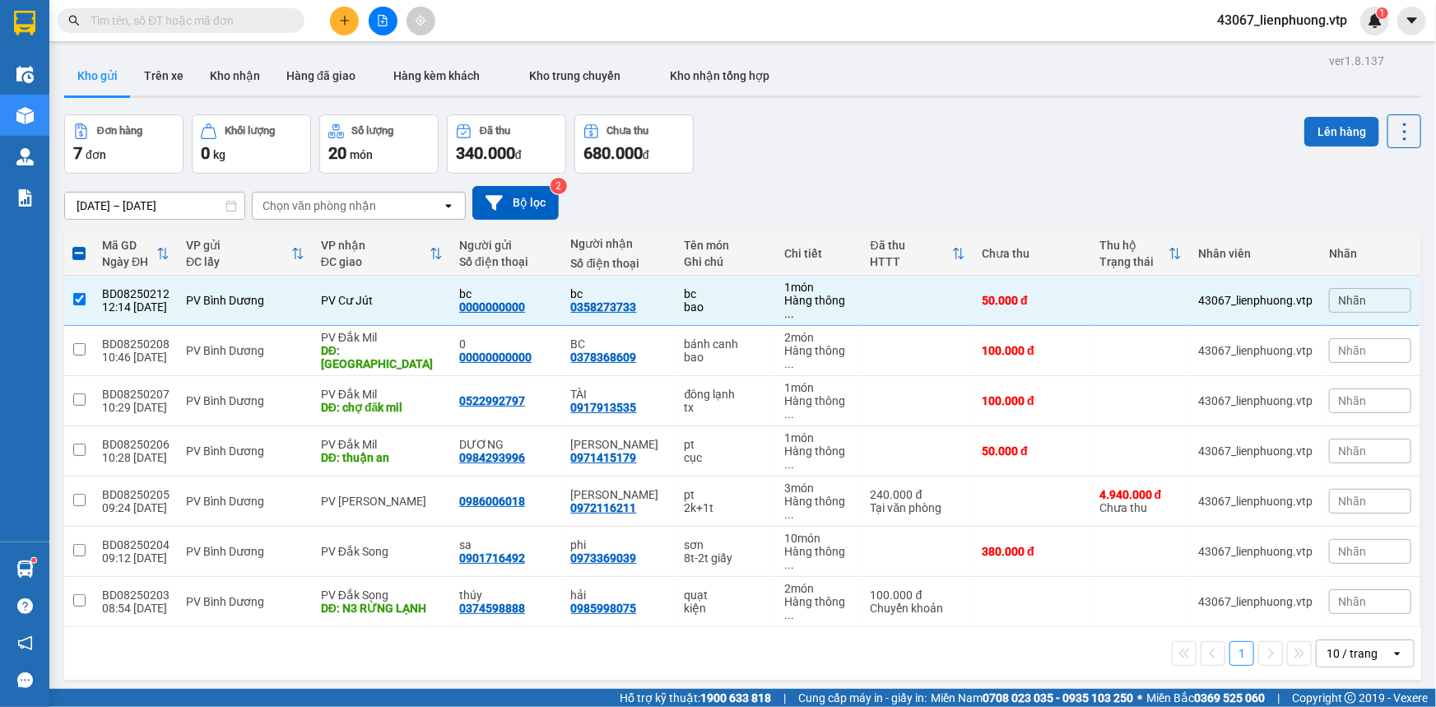
click at [1263, 130] on button "Lên hàng" at bounding box center [1341, 132] width 75 height 30
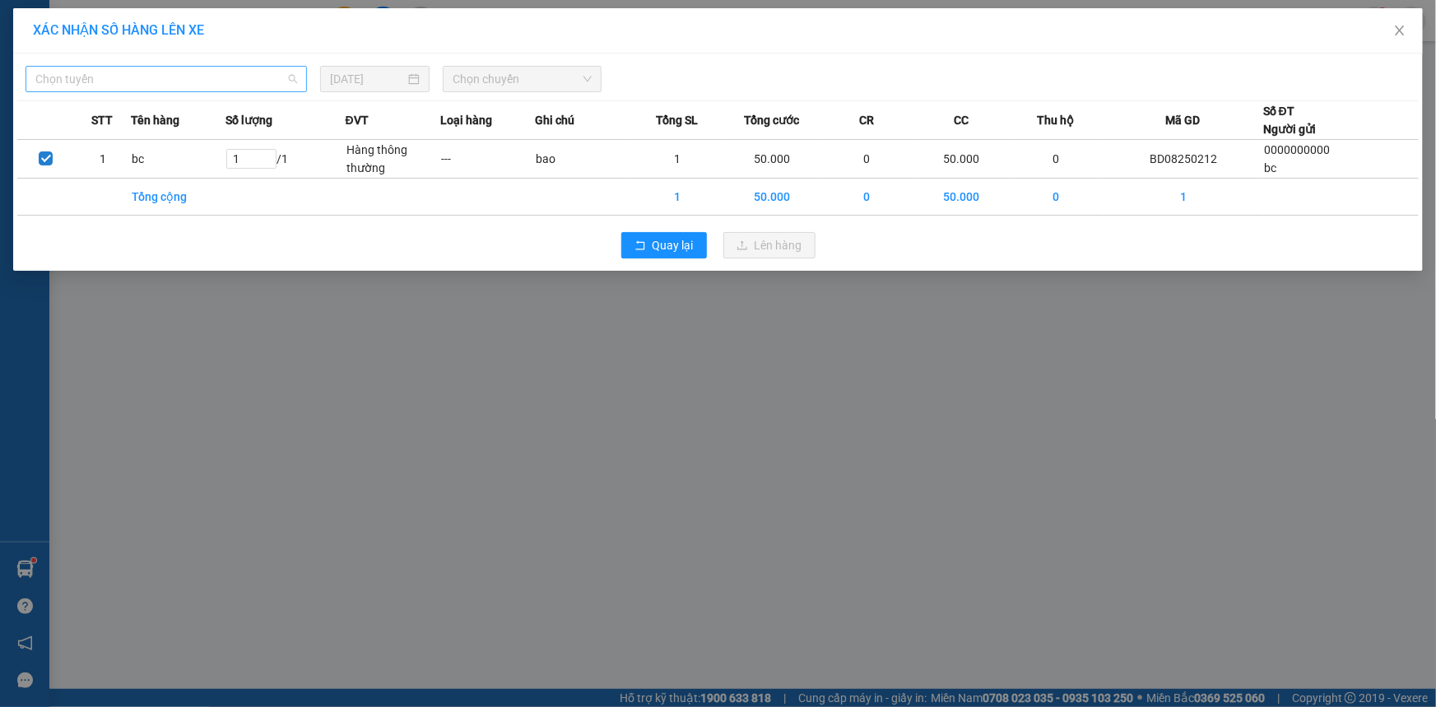
click at [225, 80] on span "Chọn tuyến" at bounding box center [166, 79] width 262 height 25
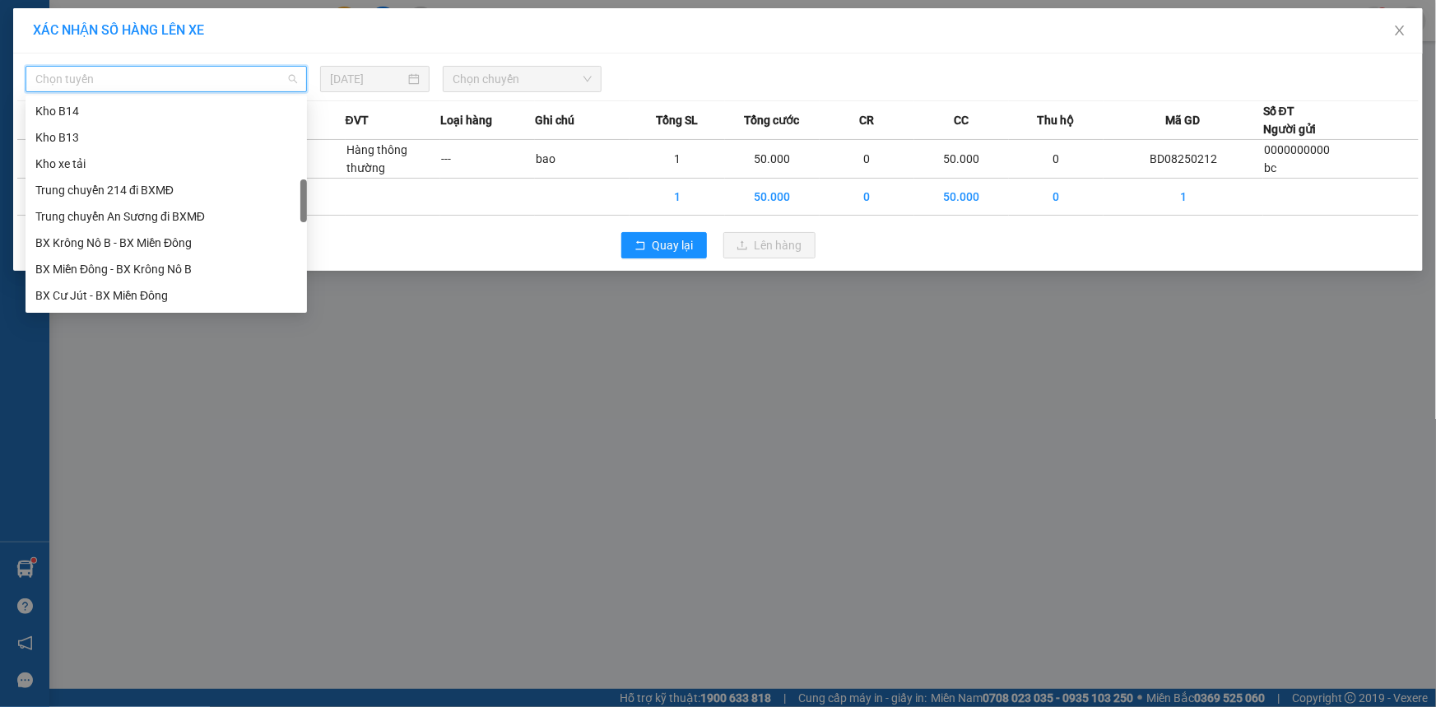
scroll to position [523, 0]
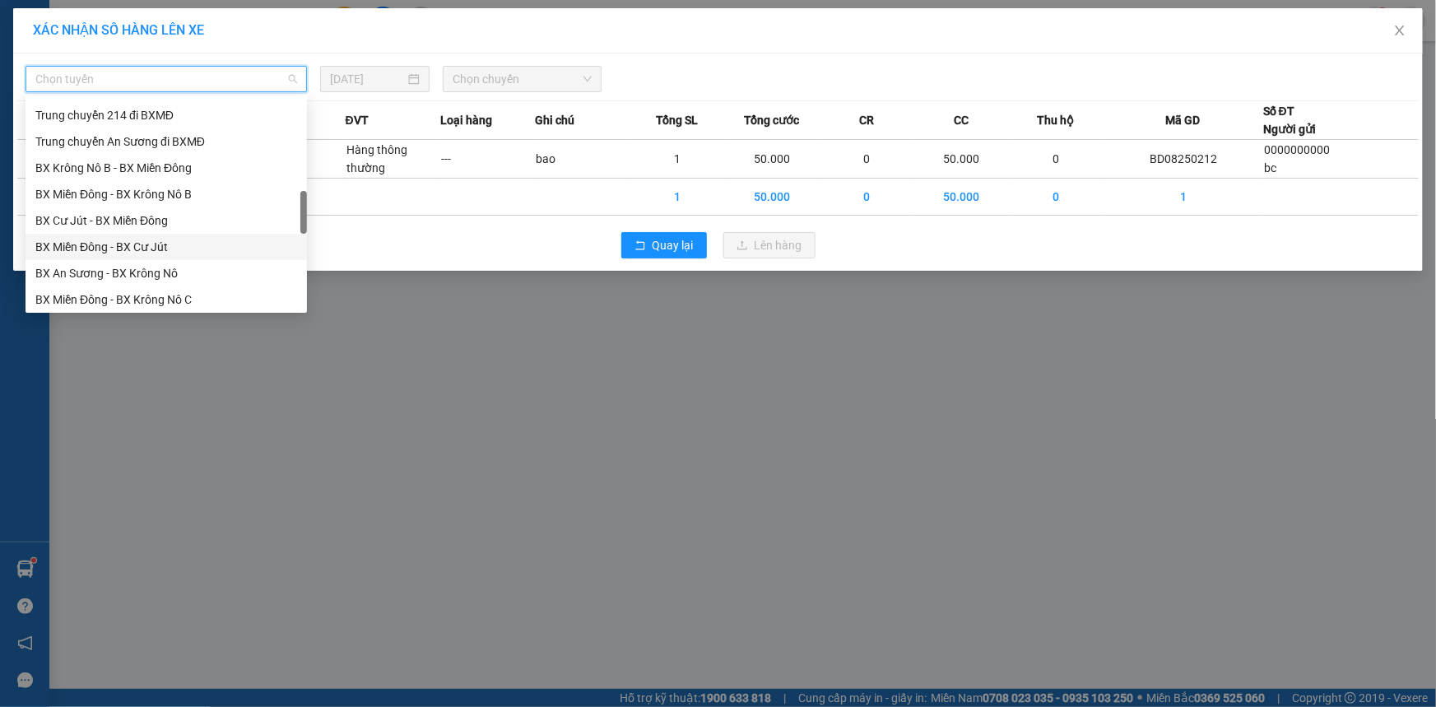
click at [185, 253] on div "BX Miền Đông - BX Cư Jút" at bounding box center [166, 247] width 262 height 18
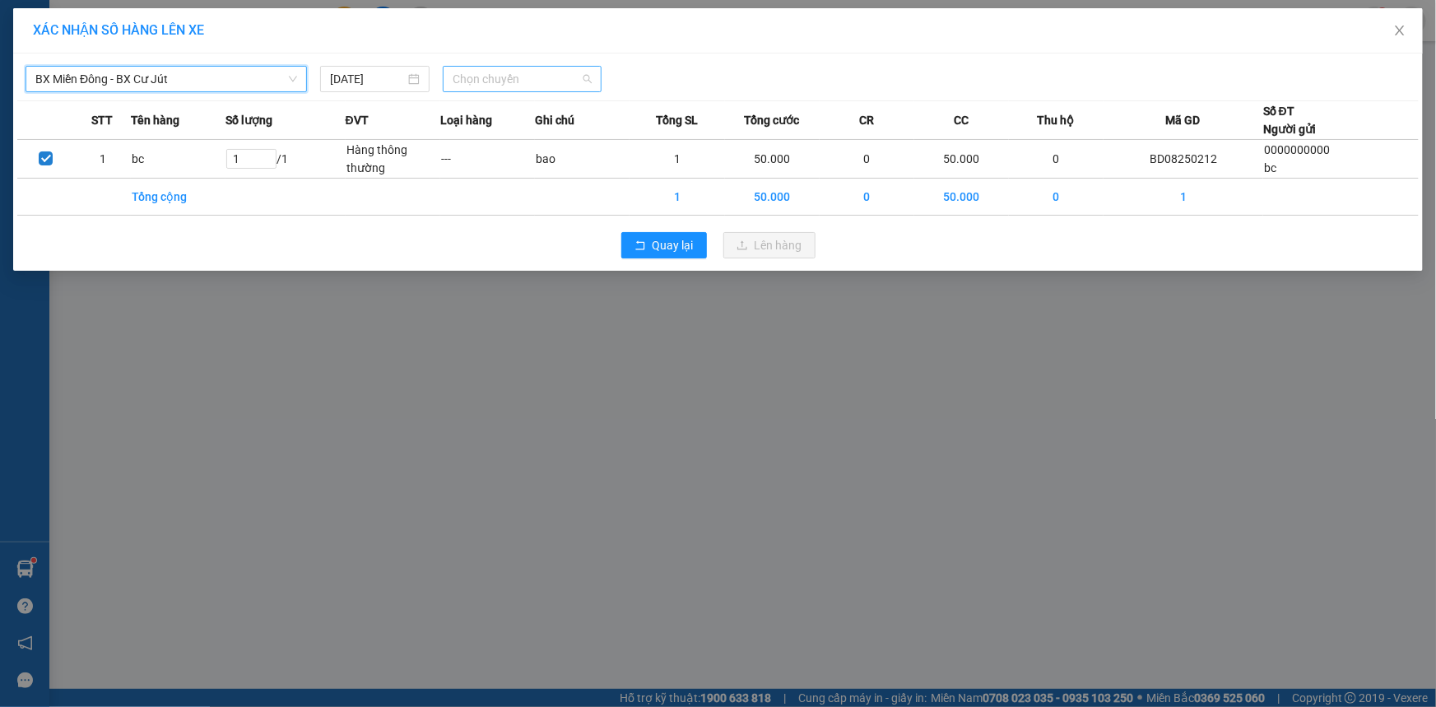
click at [498, 87] on span "Chọn chuyến" at bounding box center [521, 79] width 139 height 25
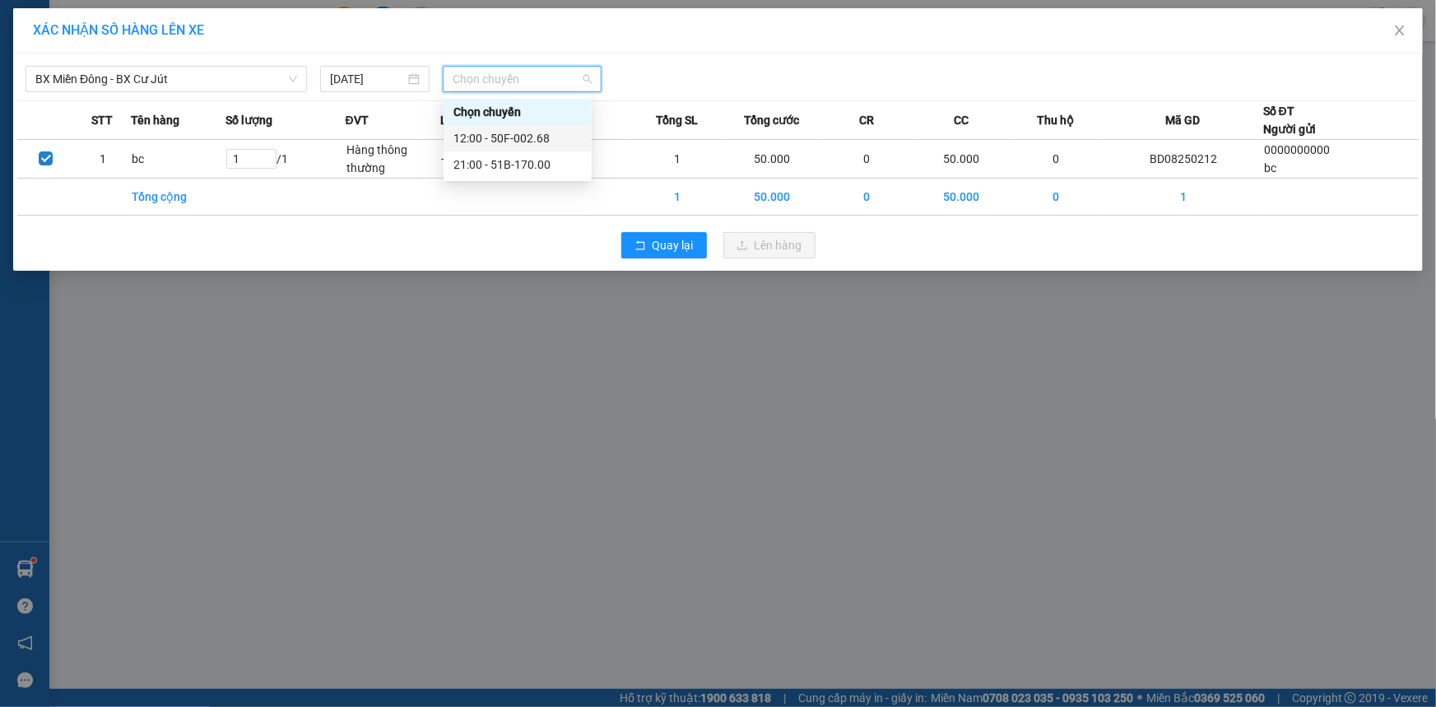
click at [494, 132] on div "12:00 - 50F-002.68" at bounding box center [517, 138] width 128 height 18
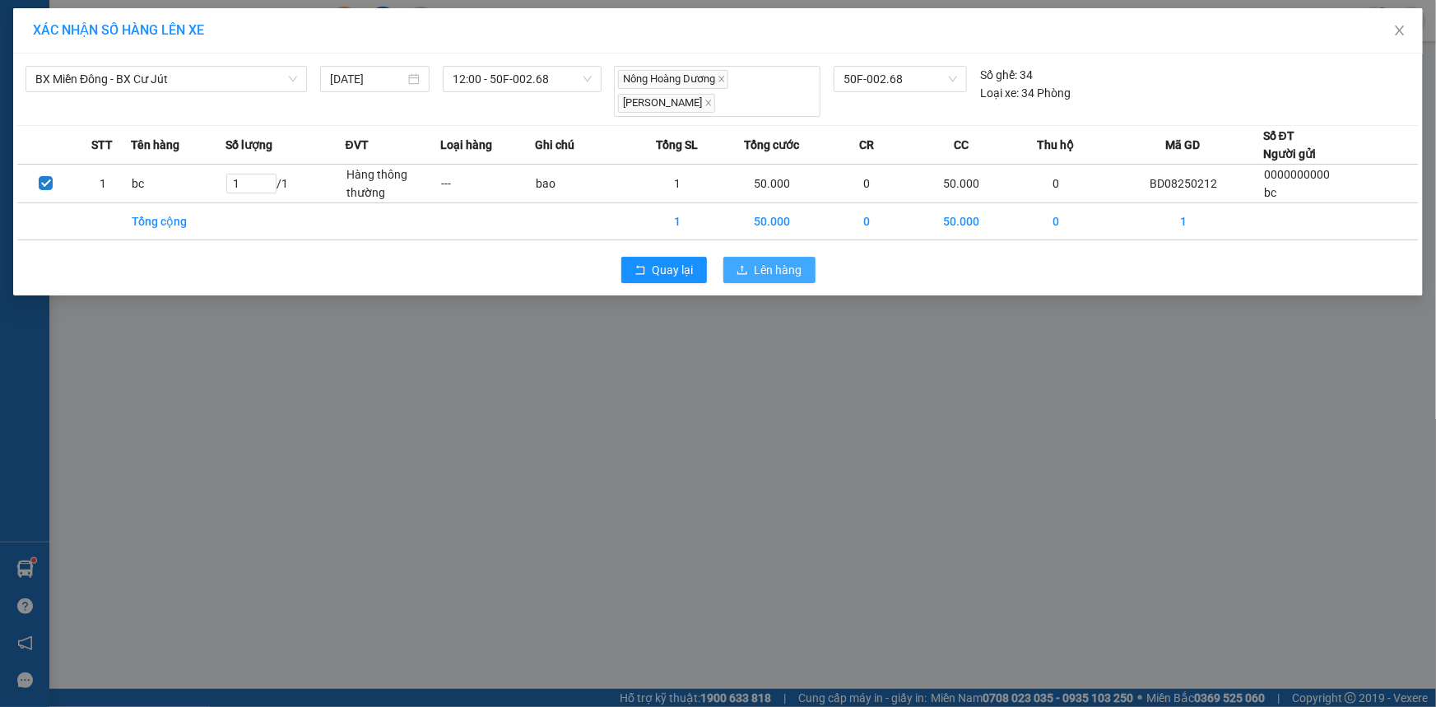
click at [776, 271] on span "Lên hàng" at bounding box center [778, 270] width 48 height 18
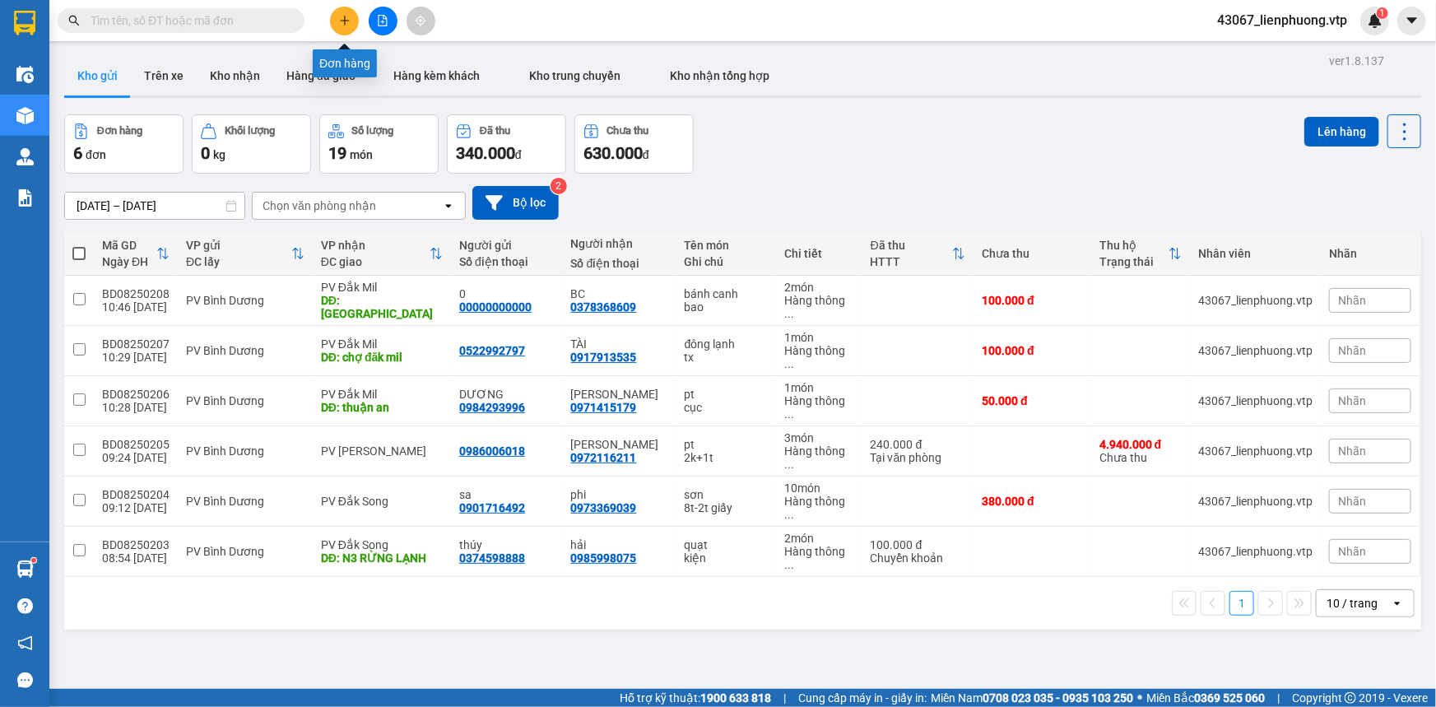
click at [341, 27] on button at bounding box center [344, 21] width 29 height 29
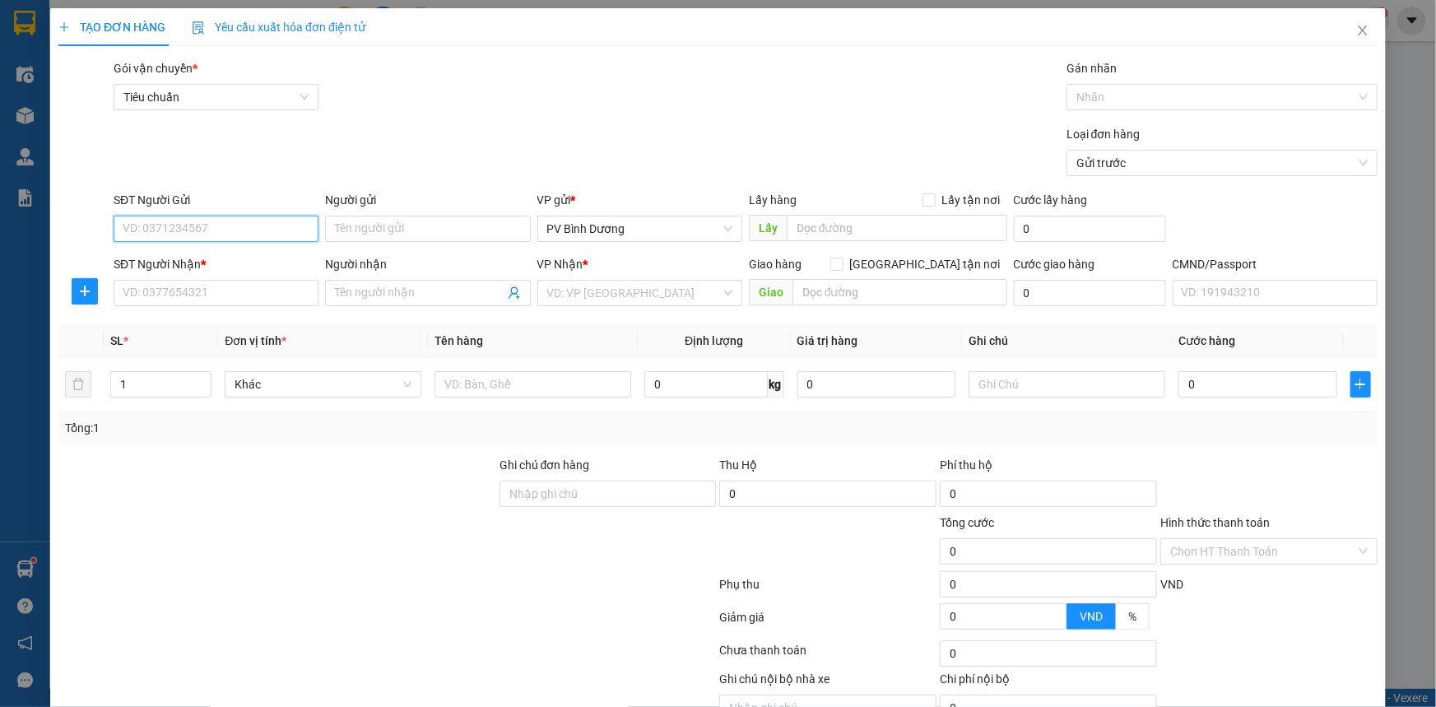
click at [238, 221] on input "SĐT Người Gửi" at bounding box center [216, 229] width 205 height 26
click at [237, 263] on div "0000000000 - bc" at bounding box center [214, 262] width 183 height 18
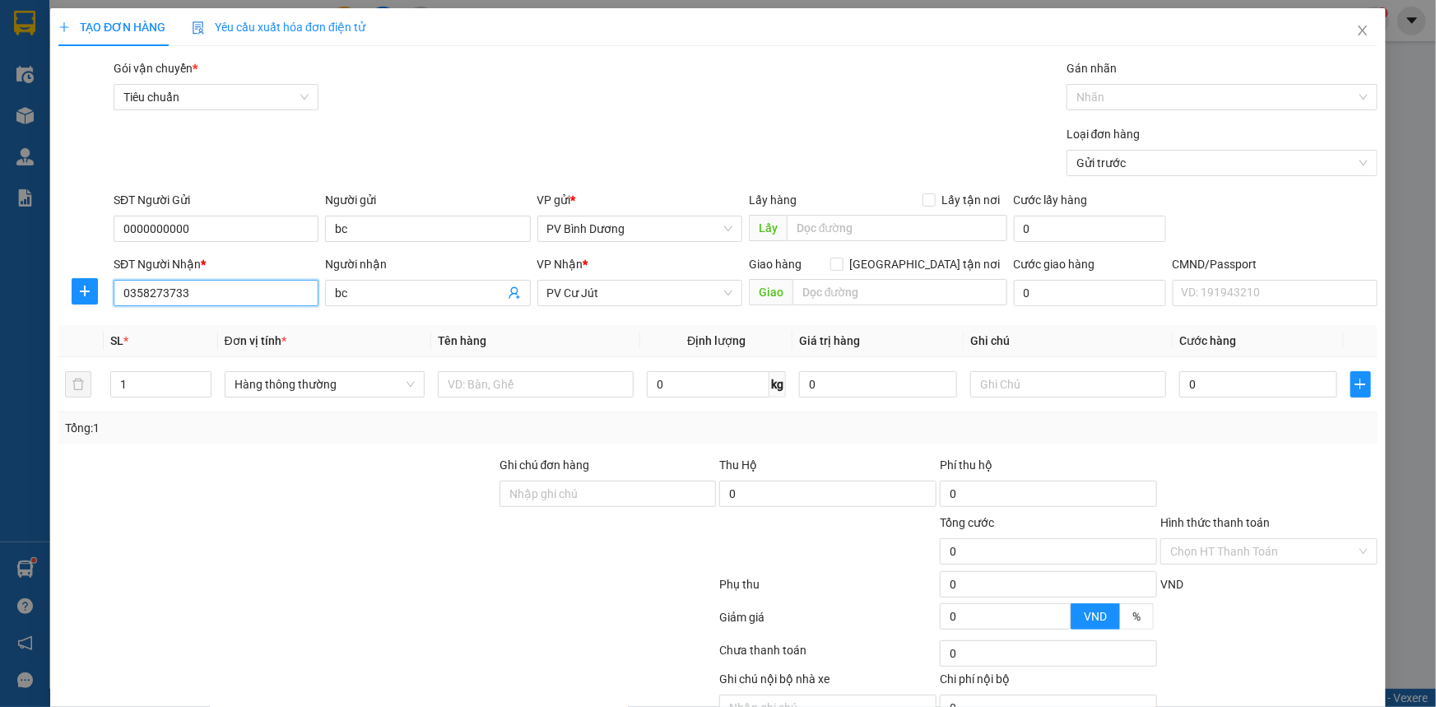
drag, startPoint x: 237, startPoint y: 298, endPoint x: 76, endPoint y: 346, distance: 168.2
click at [78, 346] on div "Transit Pickup Surcharge Ids Transit Deliver Surcharge Ids Transit Deliver Surc…" at bounding box center [717, 409] width 1319 height 700
click at [390, 327] on th "Đơn vị tính *" at bounding box center [325, 341] width 214 height 32
click at [633, 292] on span "PV Cư Jút" at bounding box center [639, 293] width 185 height 25
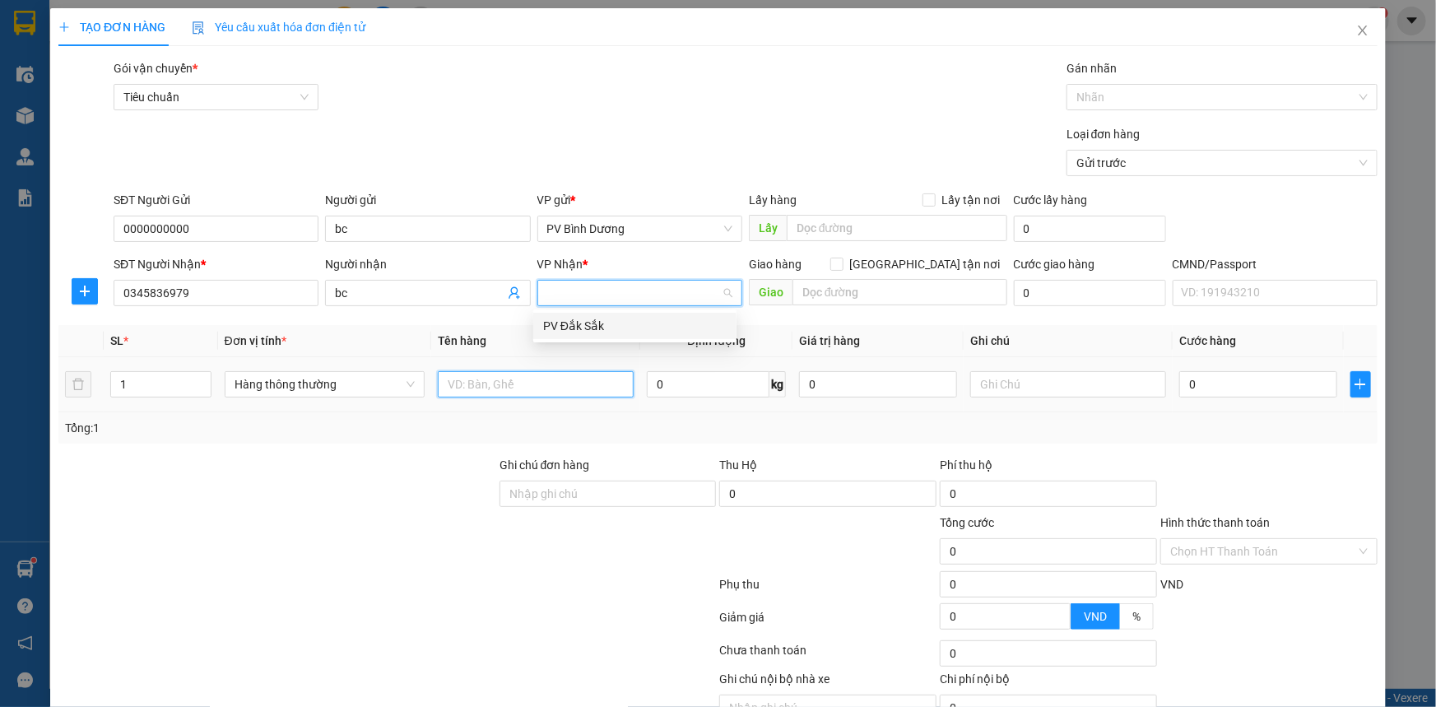
click at [550, 383] on input "text" at bounding box center [536, 384] width 196 height 26
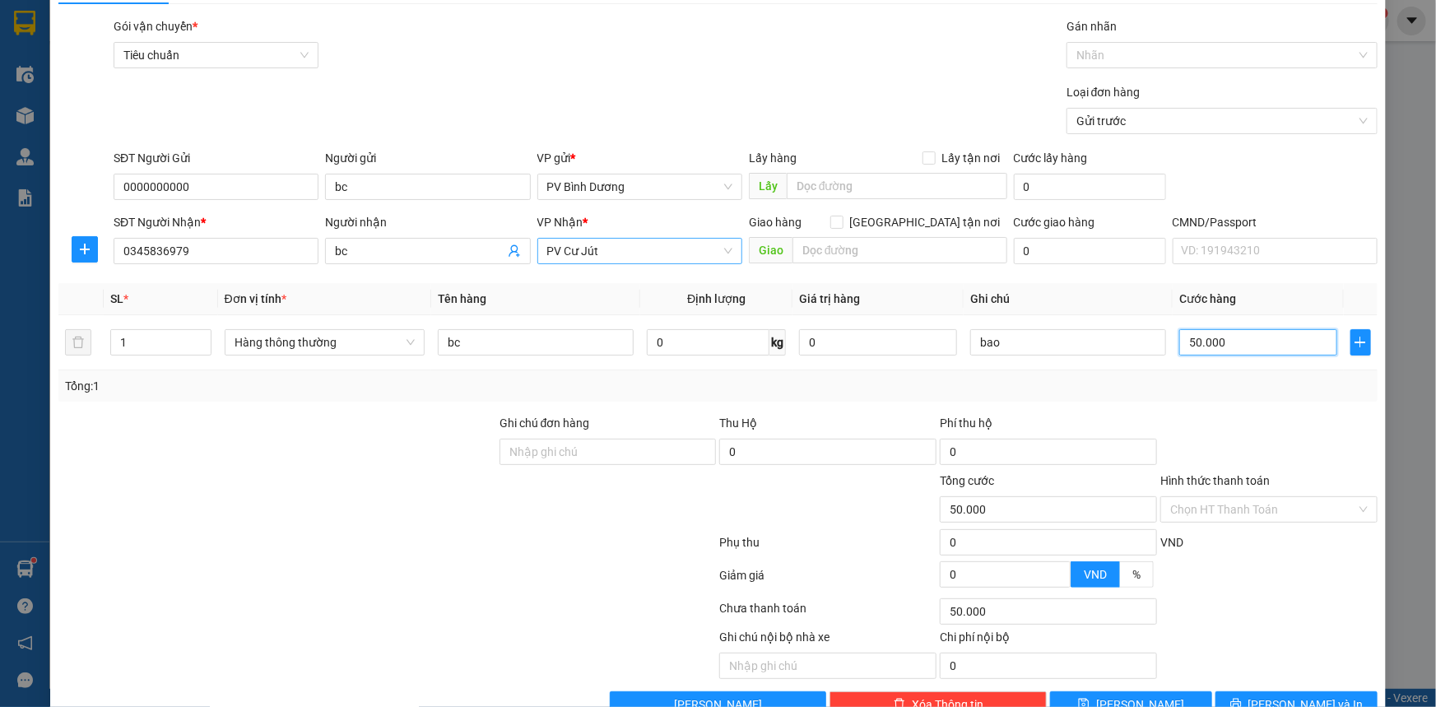
scroll to position [83, 0]
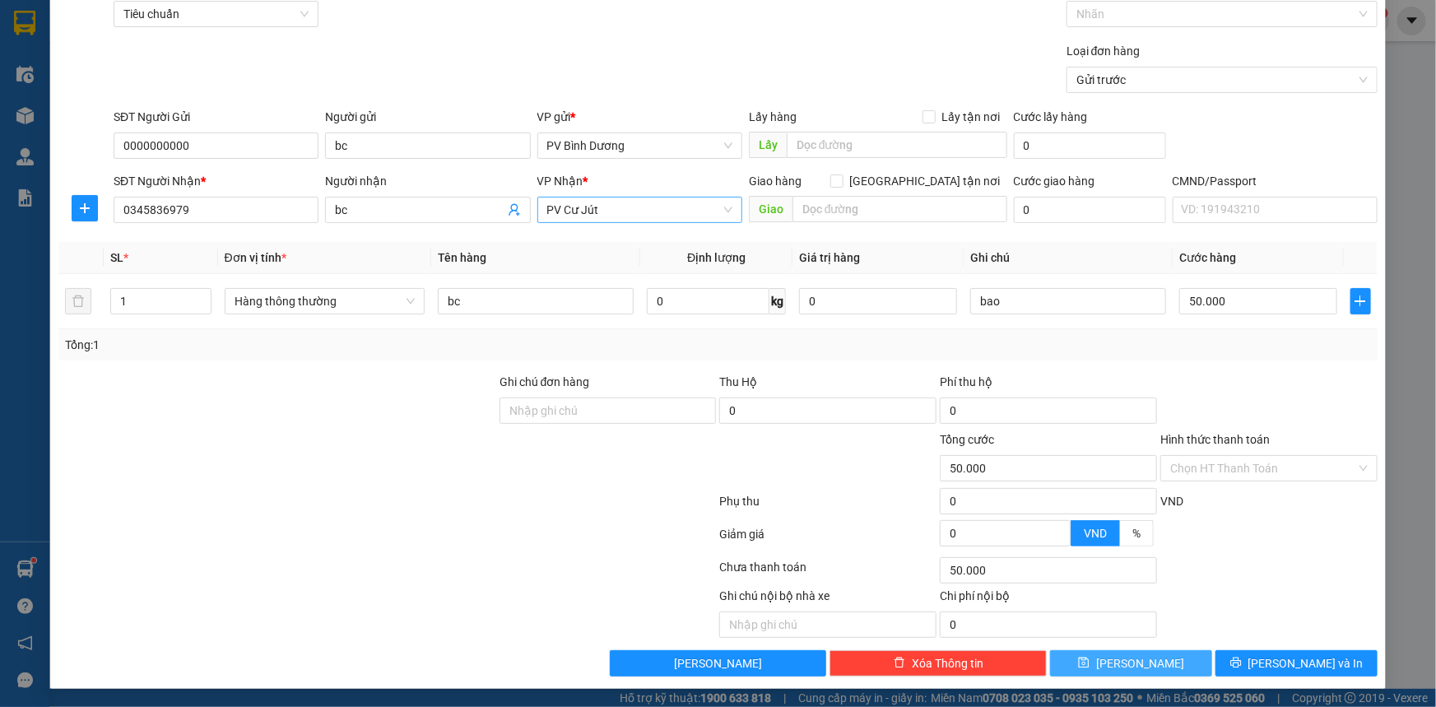
click at [1131, 621] on span "[PERSON_NAME]" at bounding box center [1140, 663] width 88 height 18
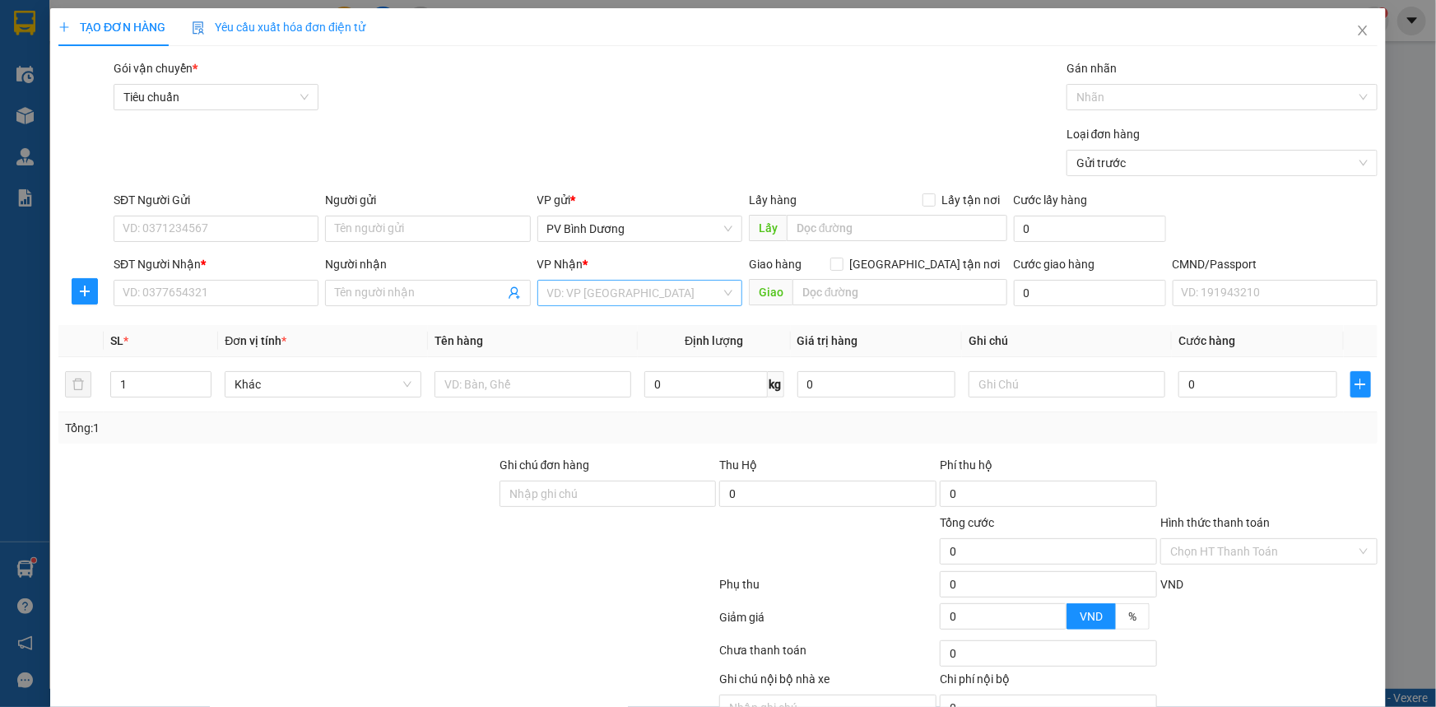
scroll to position [0, 0]
click at [1263, 35] on icon "close" at bounding box center [1362, 30] width 13 height 13
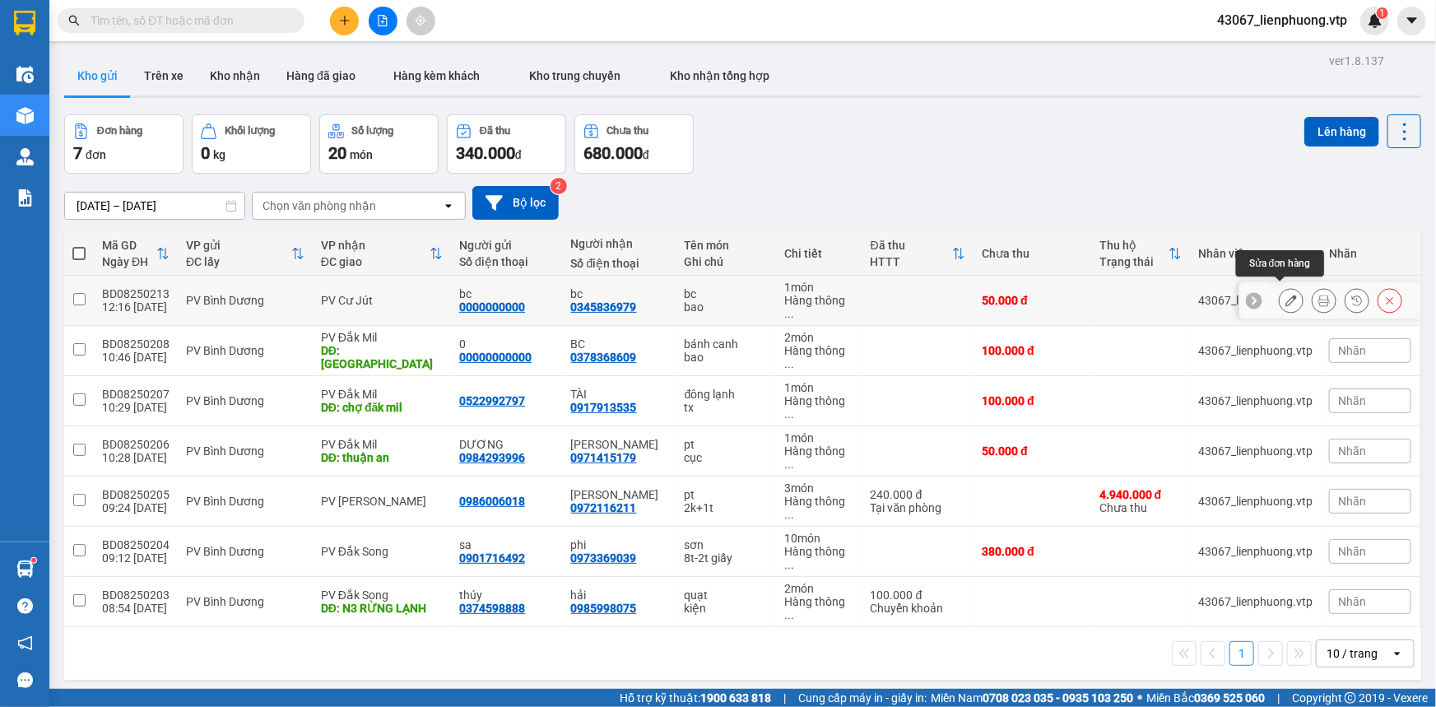
click at [1263, 295] on icon at bounding box center [1291, 301] width 12 height 12
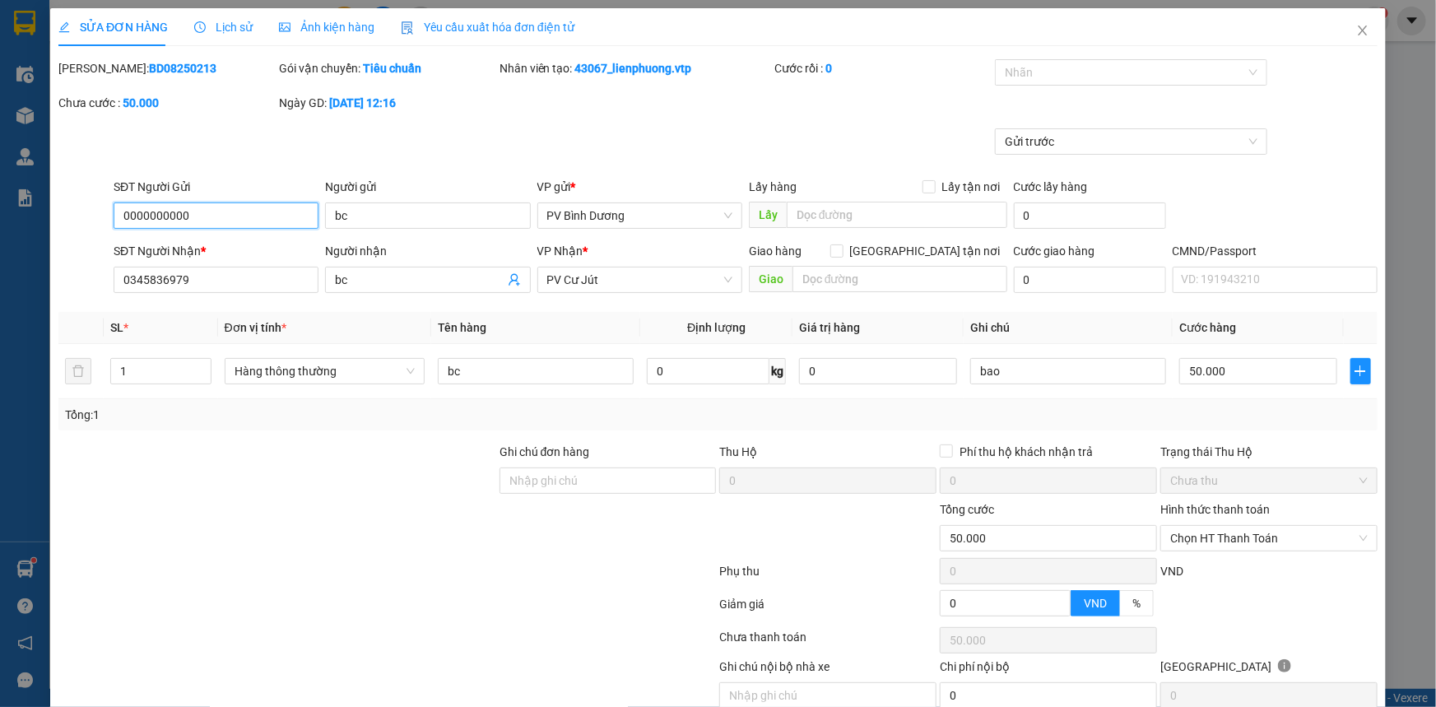
drag, startPoint x: 613, startPoint y: 284, endPoint x: 508, endPoint y: 318, distance: 109.8
click at [508, 318] on div "Total Paid Fee 0 Total UnPaid Fee 50.000 Cash Collection Total Fee Mã ĐH: BD082…" at bounding box center [717, 403] width 1319 height 688
click at [613, 277] on span "PV Cư Jút" at bounding box center [639, 279] width 185 height 25
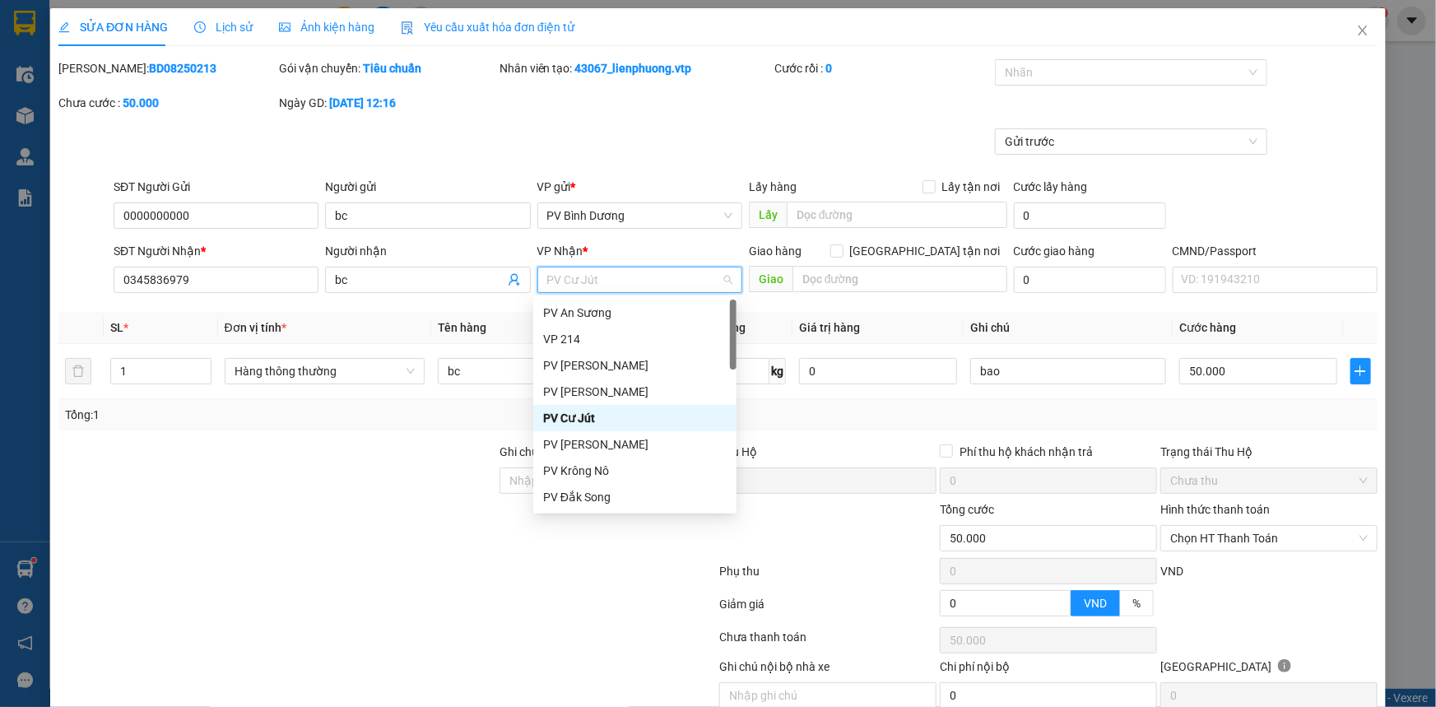
click at [613, 277] on span "PV Cư Jút" at bounding box center [639, 279] width 185 height 25
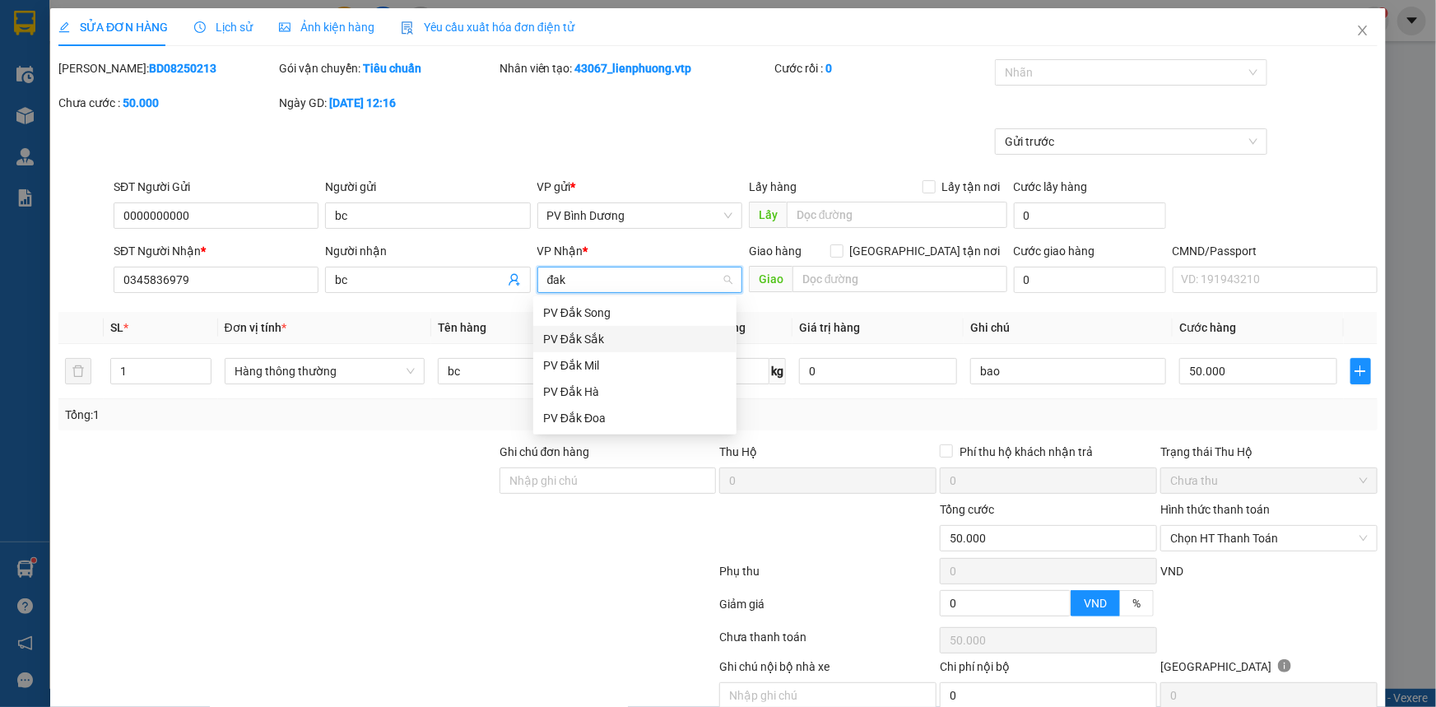
click at [609, 340] on div "PV Đắk Sắk" at bounding box center [634, 339] width 183 height 18
click at [495, 599] on div at bounding box center [387, 607] width 661 height 33
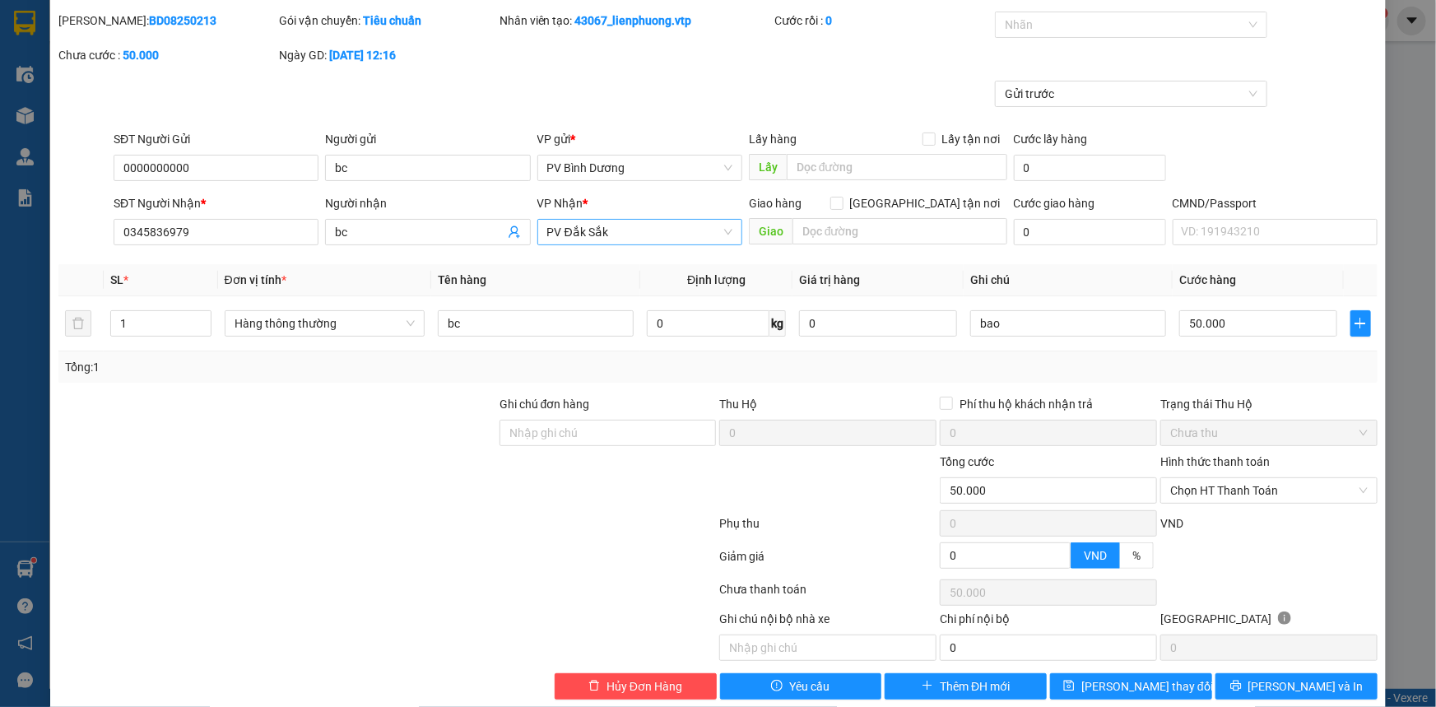
scroll to position [71, 0]
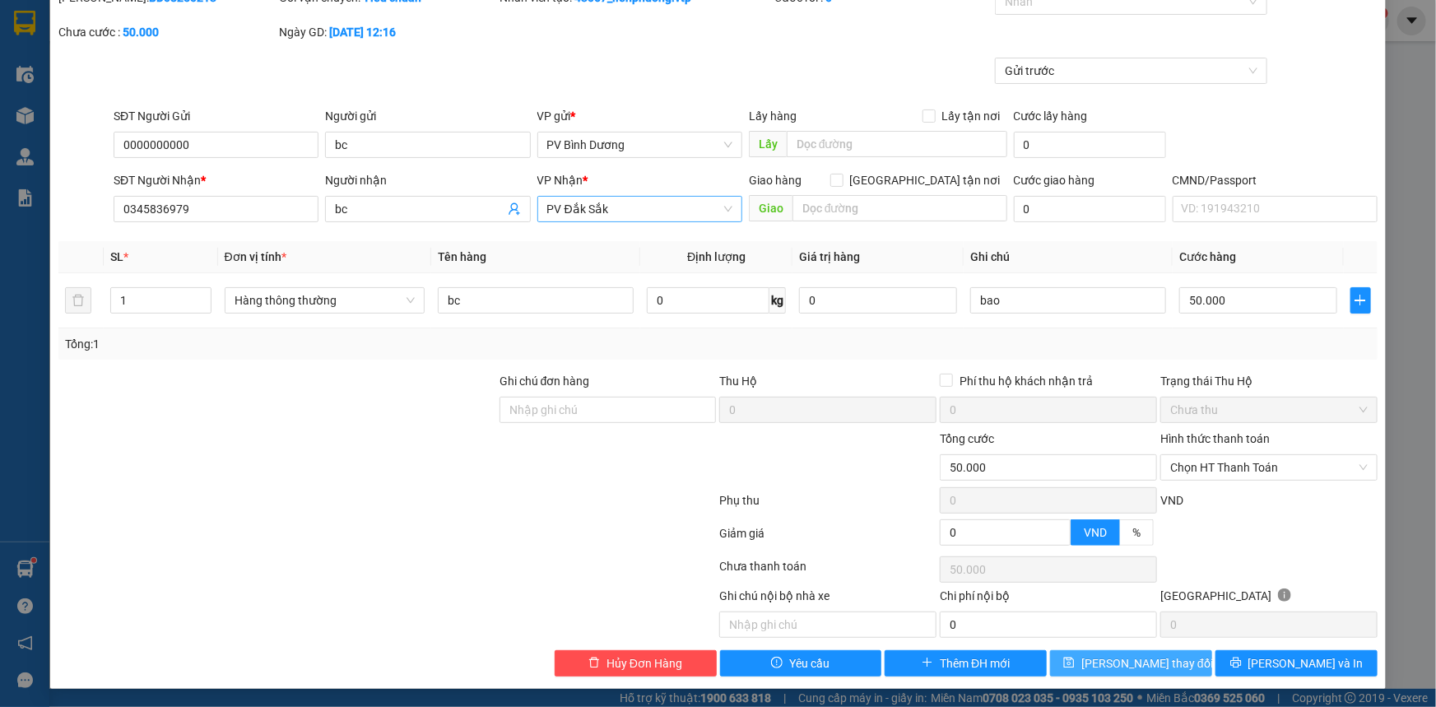
click at [1112, 621] on span "[PERSON_NAME] thay đổi" at bounding box center [1147, 663] width 132 height 18
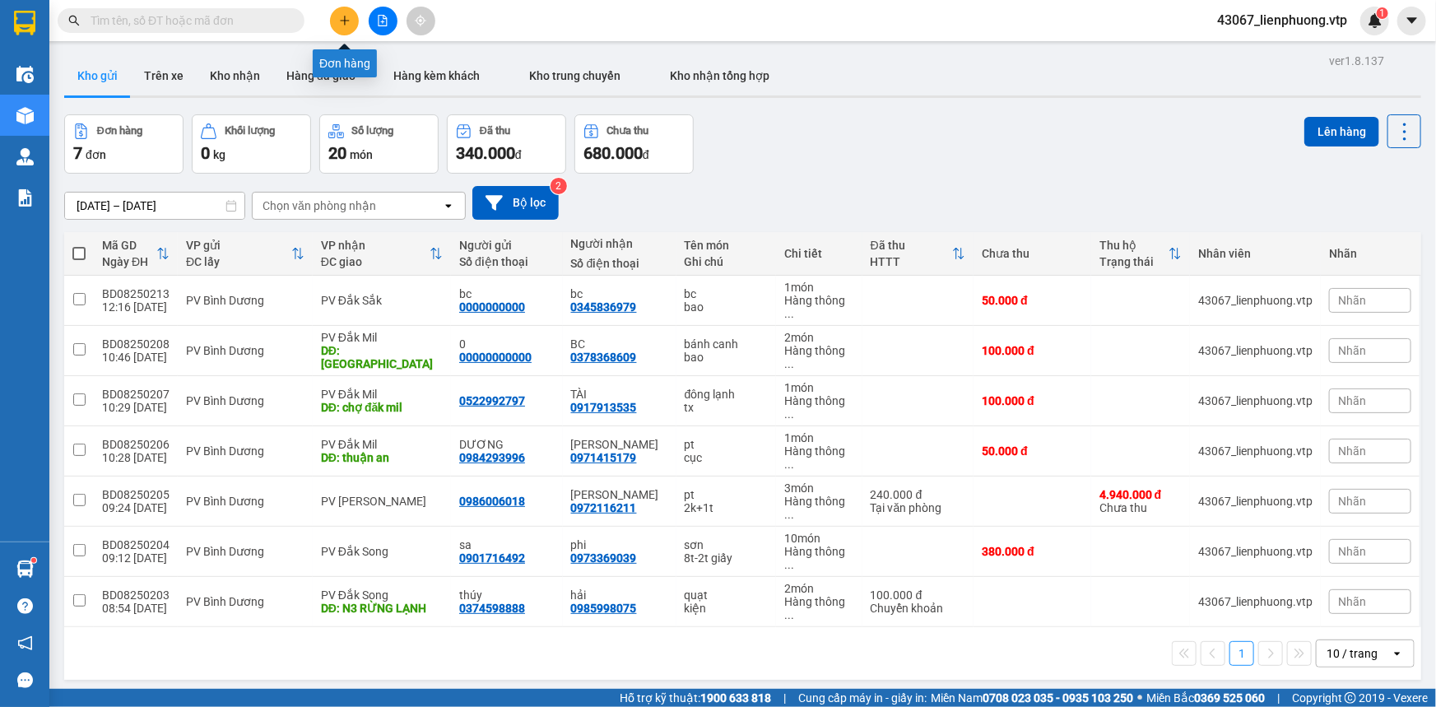
click at [346, 18] on icon "plus" at bounding box center [345, 21] width 12 height 12
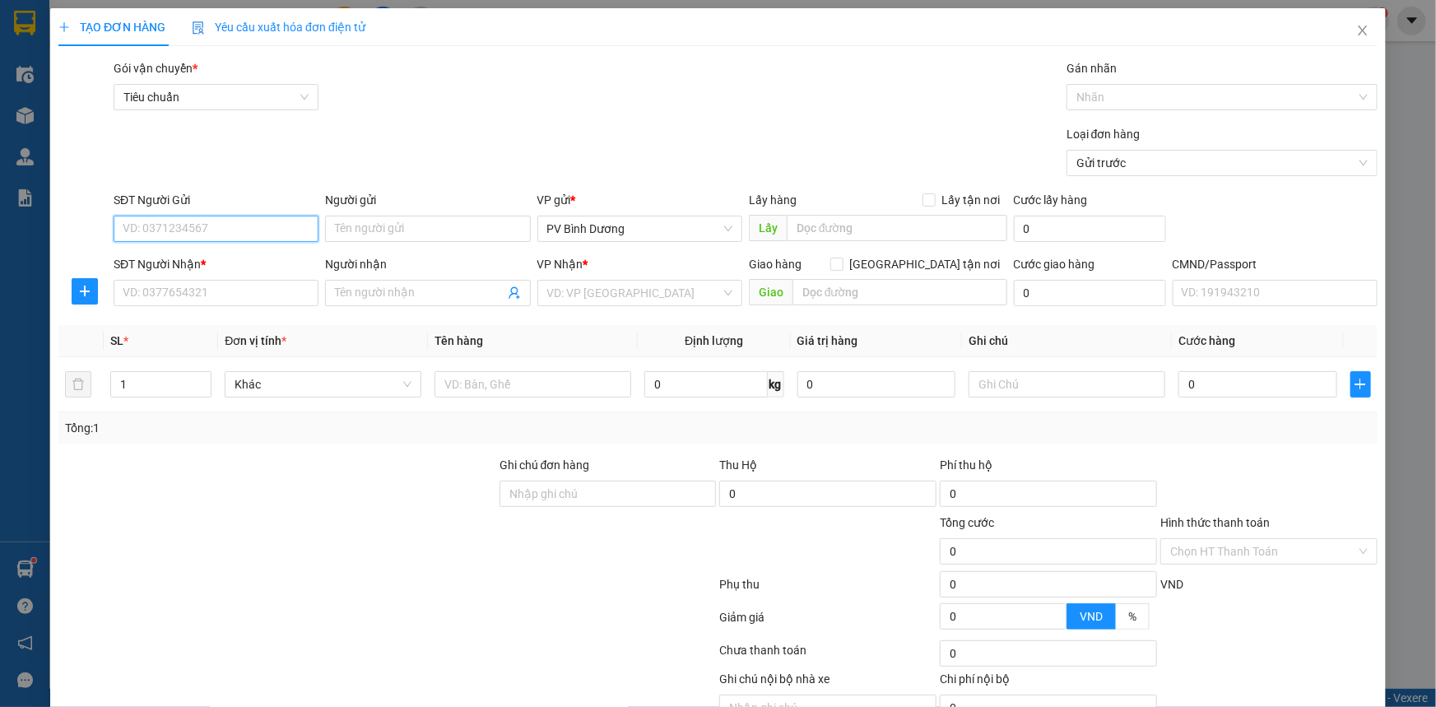
click at [257, 232] on input "SĐT Người Gửi" at bounding box center [216, 229] width 205 height 26
click at [244, 272] on div "0972156019 - [PERSON_NAME]" at bounding box center [214, 261] width 203 height 26
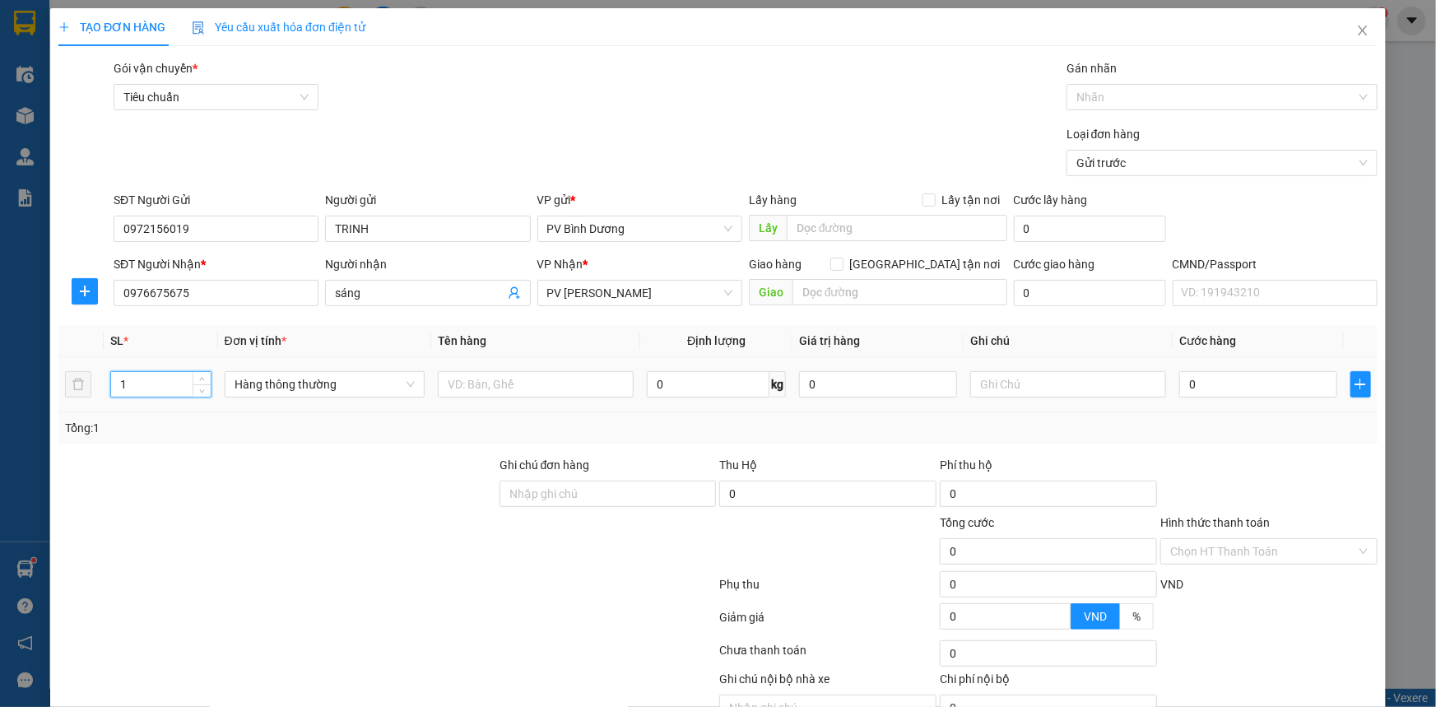
drag, startPoint x: 124, startPoint y: 383, endPoint x: 115, endPoint y: 386, distance: 9.4
click at [115, 386] on input "1" at bounding box center [161, 384] width 100 height 25
click at [194, 551] on div at bounding box center [277, 542] width 441 height 58
click at [485, 392] on input "text" at bounding box center [536, 384] width 196 height 26
click at [1031, 386] on input "text" at bounding box center [1068, 384] width 196 height 26
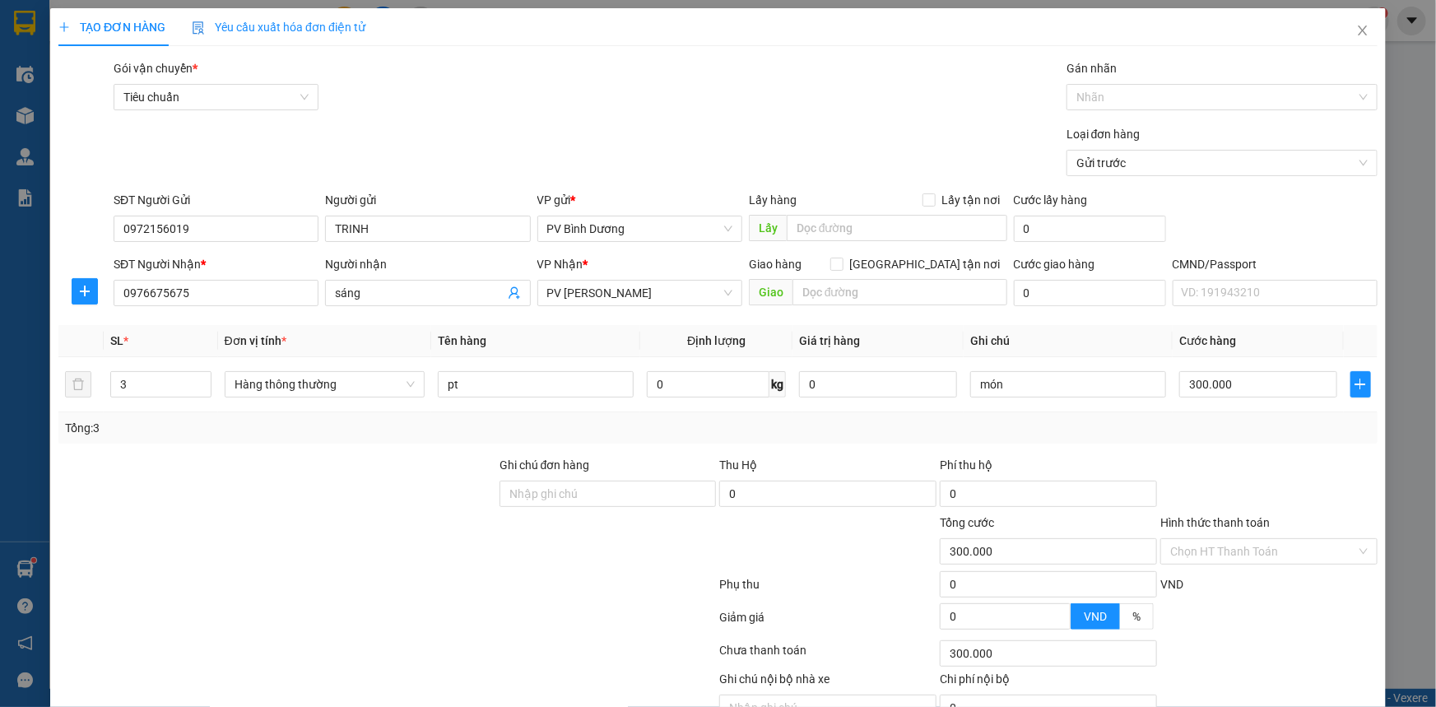
click at [469, 621] on div at bounding box center [387, 620] width 661 height 33
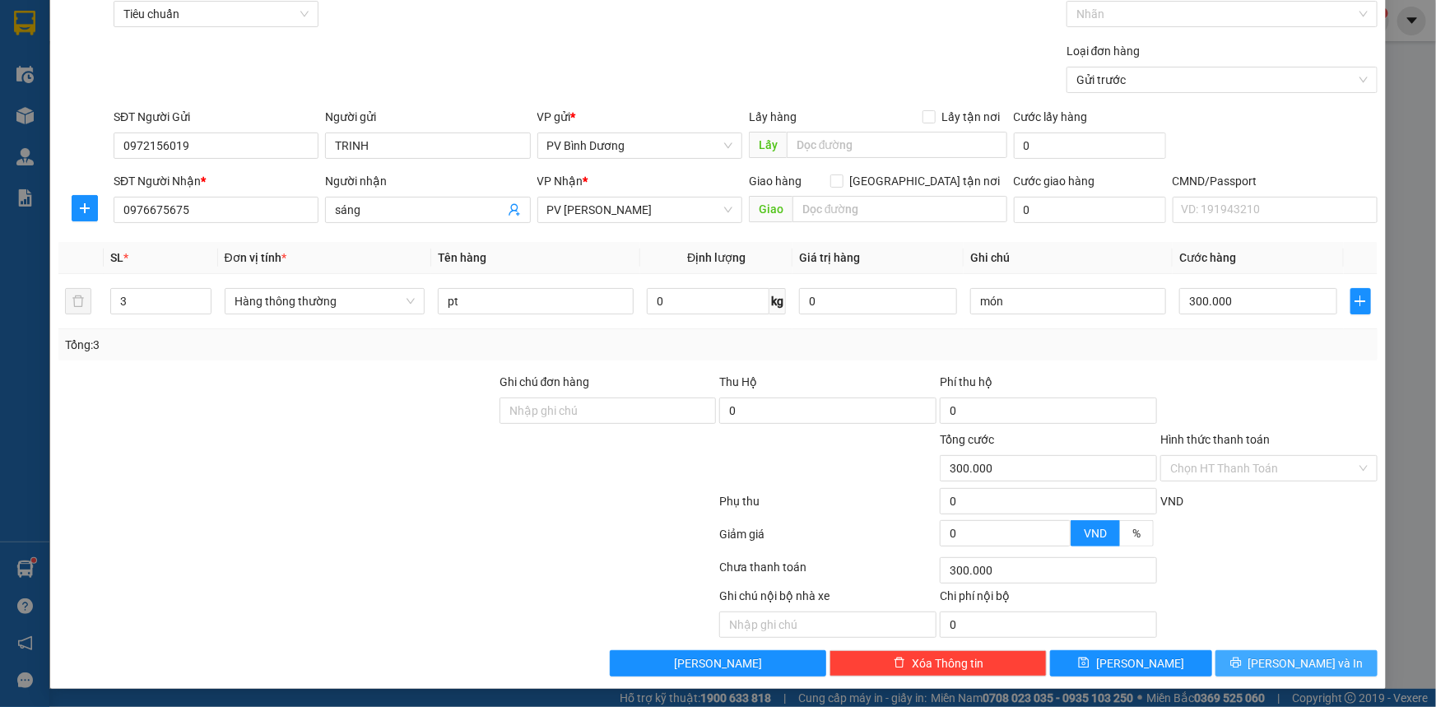
click at [1263, 621] on span "[PERSON_NAME] và In" at bounding box center [1305, 663] width 115 height 18
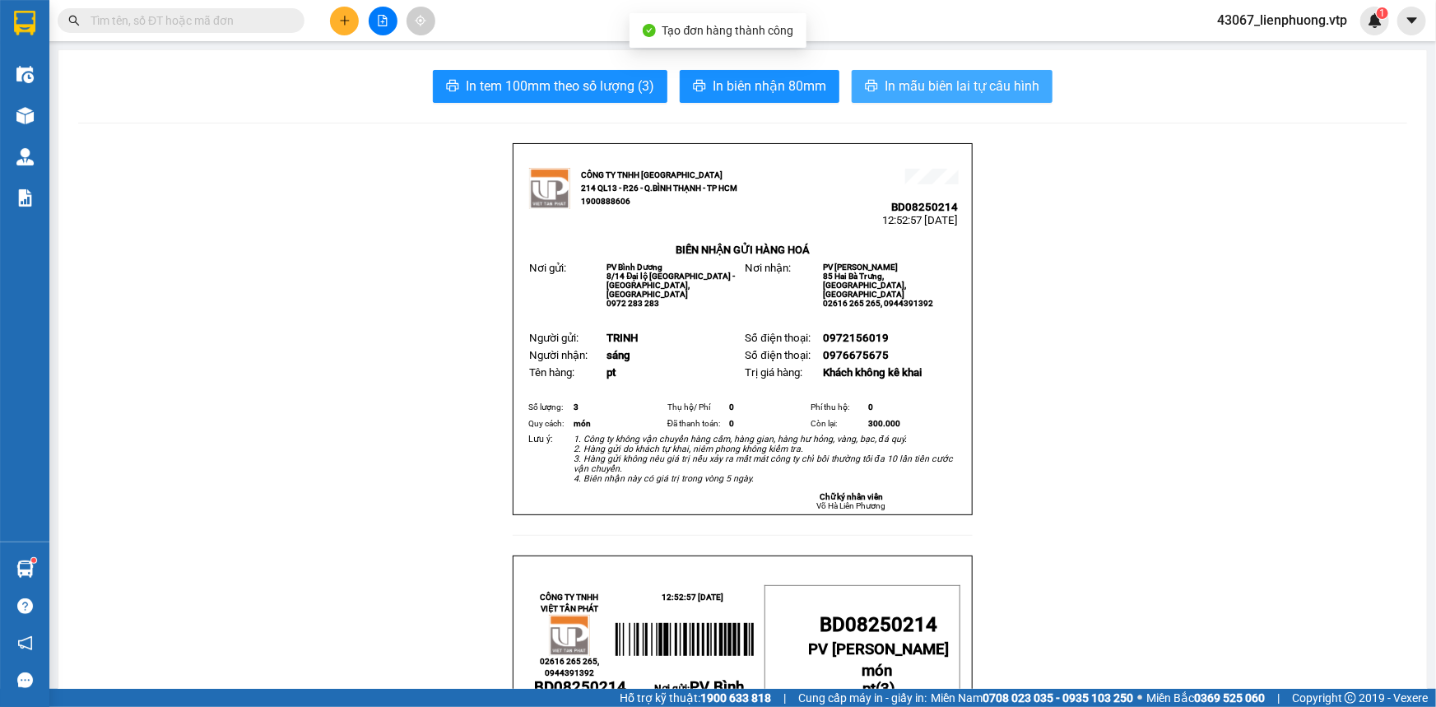
click at [962, 83] on span "In mẫu biên lai tự cấu hình" at bounding box center [961, 86] width 155 height 21
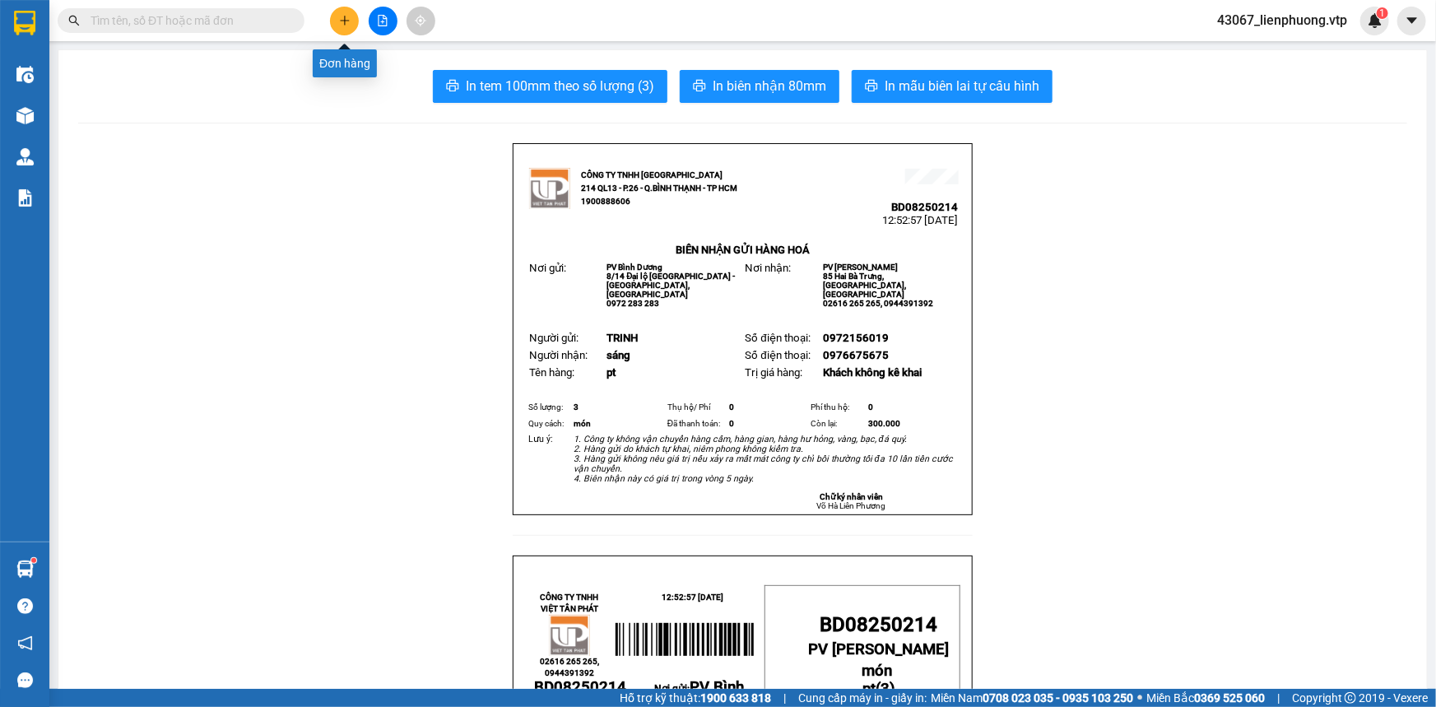
click at [337, 28] on button at bounding box center [344, 21] width 29 height 29
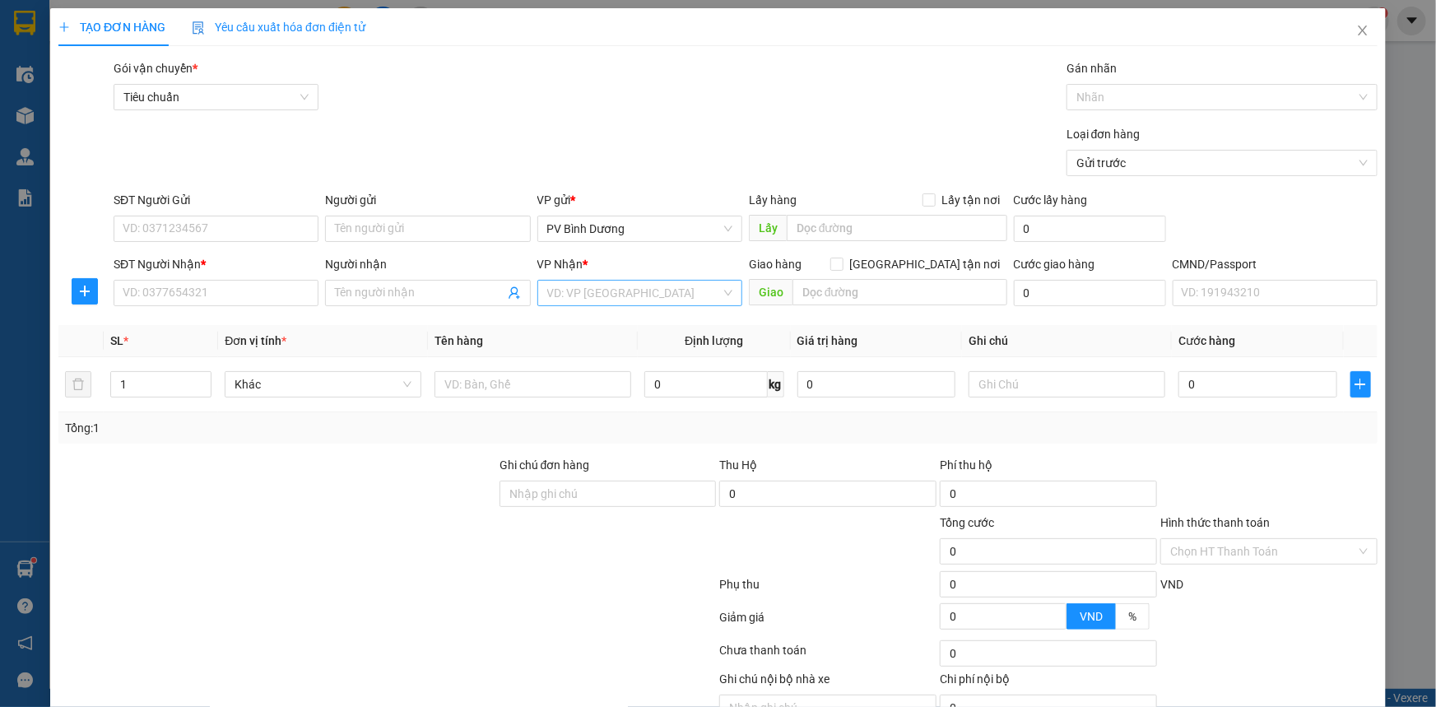
click at [581, 294] on input "search" at bounding box center [634, 293] width 174 height 25
click at [617, 331] on div "PV [PERSON_NAME]" at bounding box center [634, 326] width 183 height 18
drag, startPoint x: 173, startPoint y: 388, endPoint x: 104, endPoint y: 392, distance: 68.4
click at [104, 392] on td "1" at bounding box center [161, 384] width 114 height 55
click at [207, 496] on div at bounding box center [277, 485] width 441 height 58
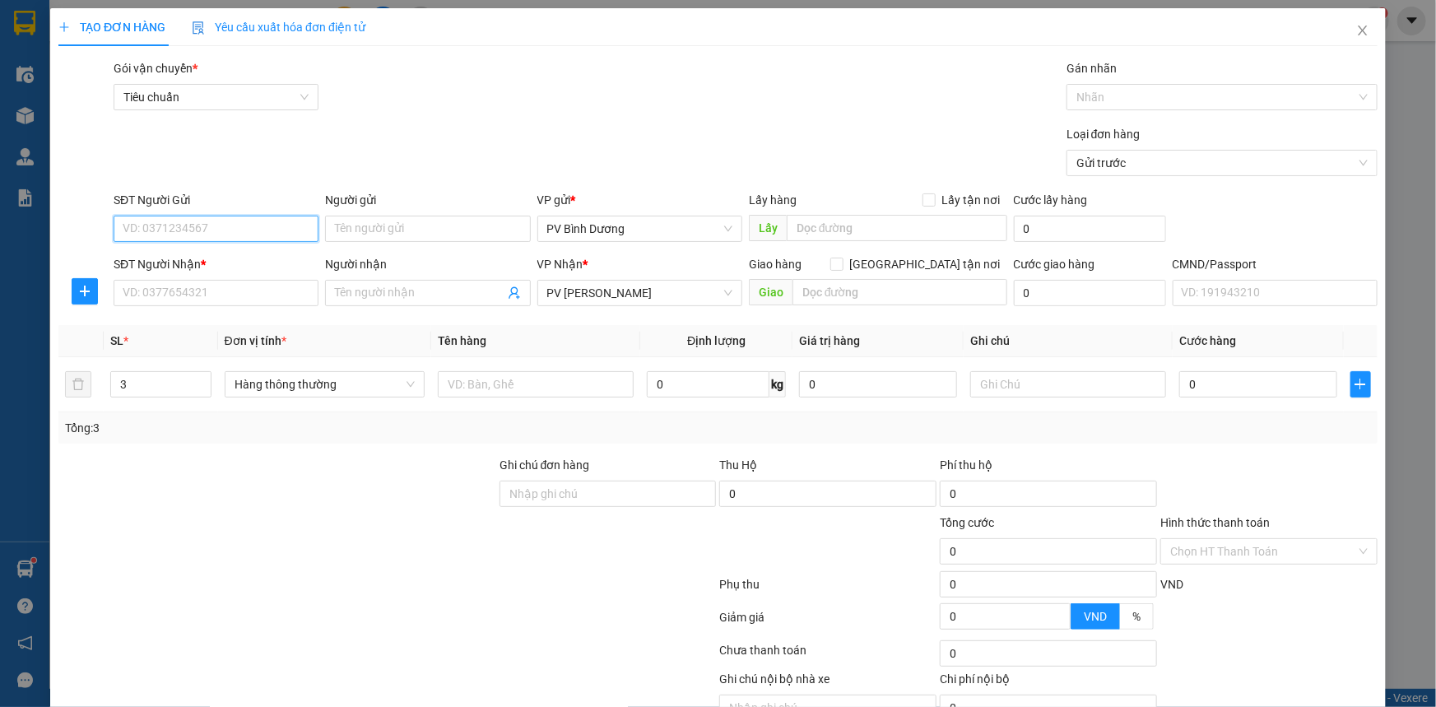
click at [236, 230] on input "SĐT Người Gửi" at bounding box center [216, 229] width 205 height 26
click at [350, 230] on input "Người gửi" at bounding box center [427, 229] width 205 height 26
click at [252, 299] on input "SĐT Người Nhận *" at bounding box center [216, 293] width 205 height 26
click at [368, 227] on input "xuấn" at bounding box center [427, 229] width 205 height 26
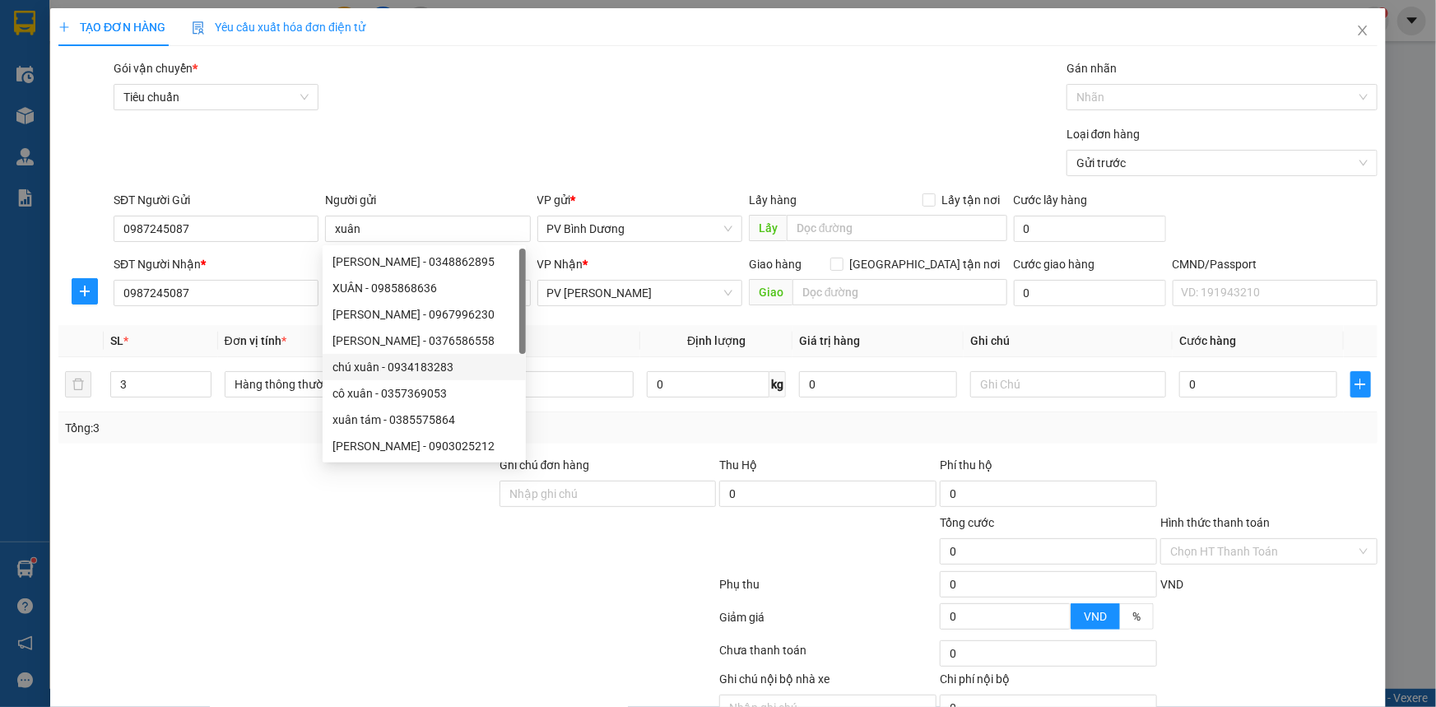
click at [315, 555] on div at bounding box center [277, 542] width 441 height 58
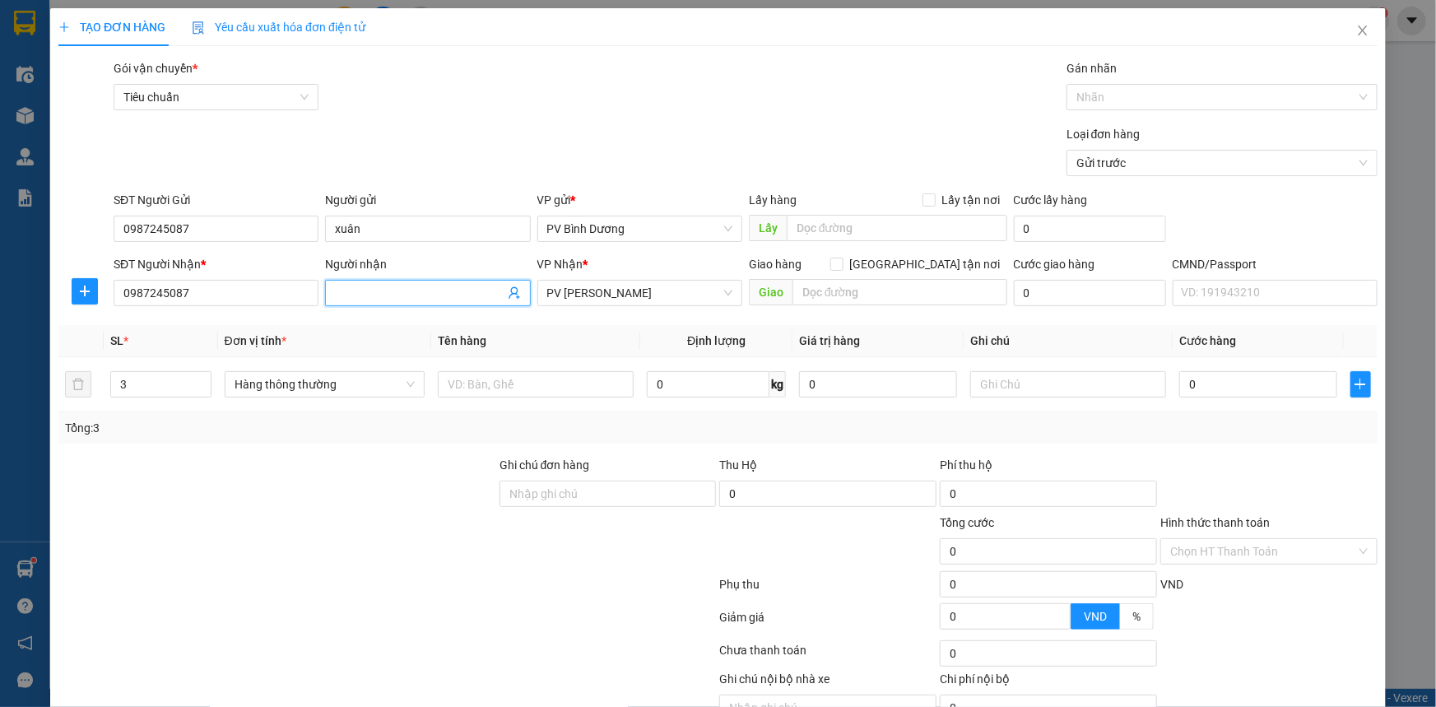
click at [353, 296] on input "Người nhận" at bounding box center [419, 293] width 169 height 18
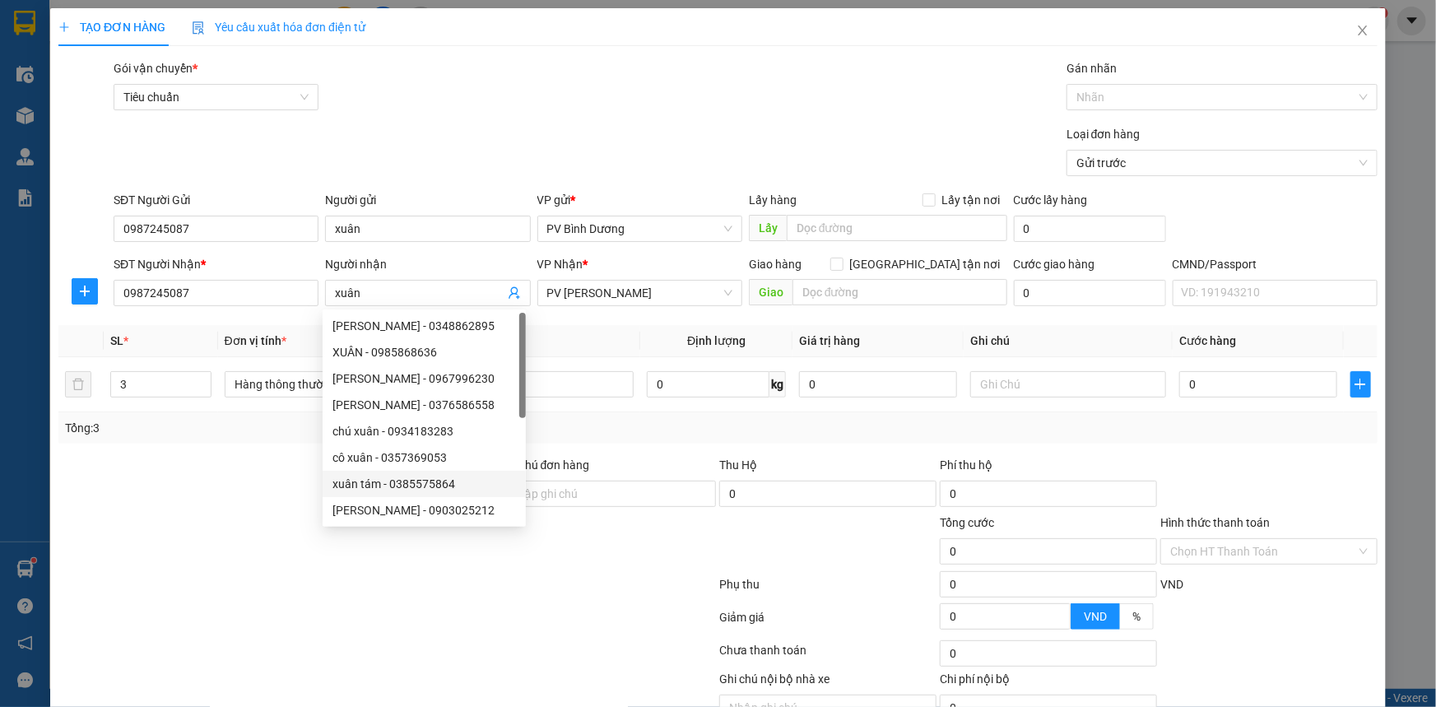
click at [300, 531] on div at bounding box center [277, 542] width 441 height 58
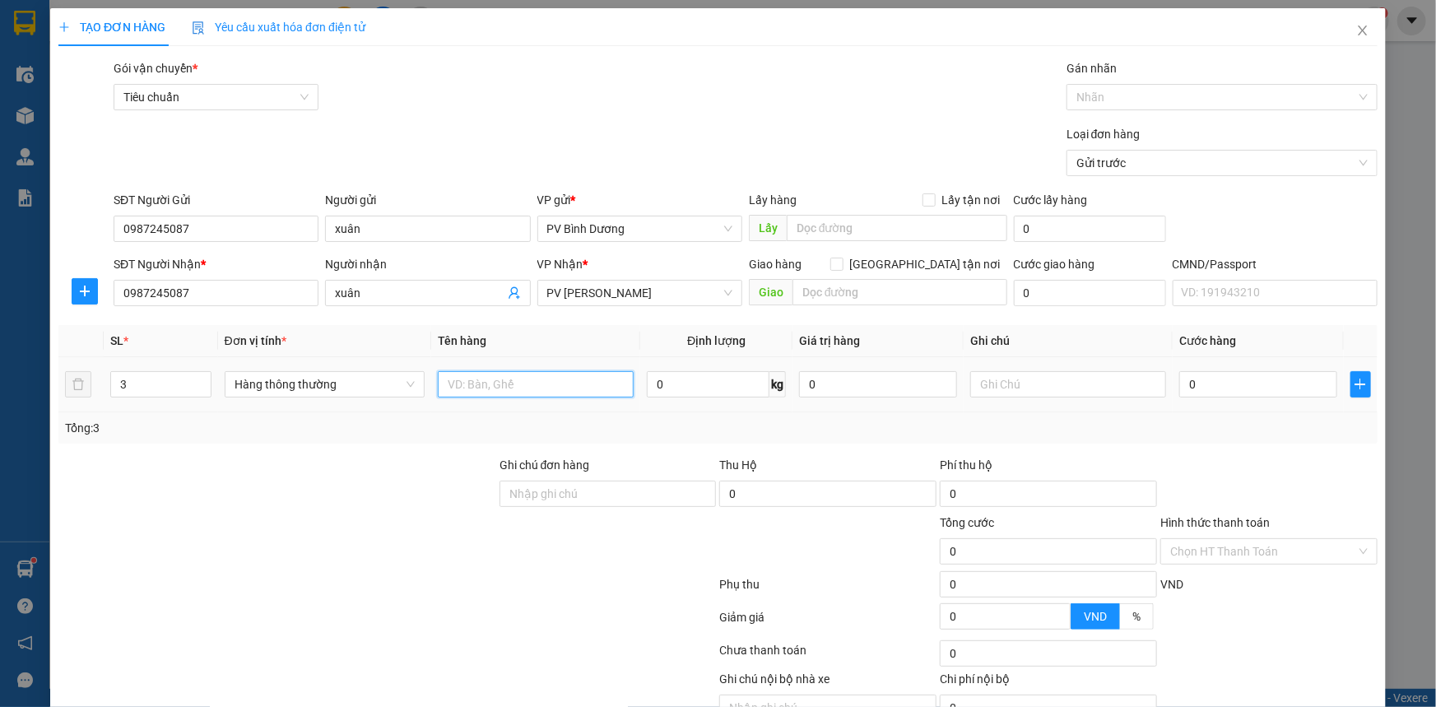
click at [559, 391] on input "text" at bounding box center [536, 384] width 196 height 26
click at [1004, 383] on input "text" at bounding box center [1068, 384] width 196 height 26
click at [1111, 95] on div at bounding box center [1213, 97] width 286 height 20
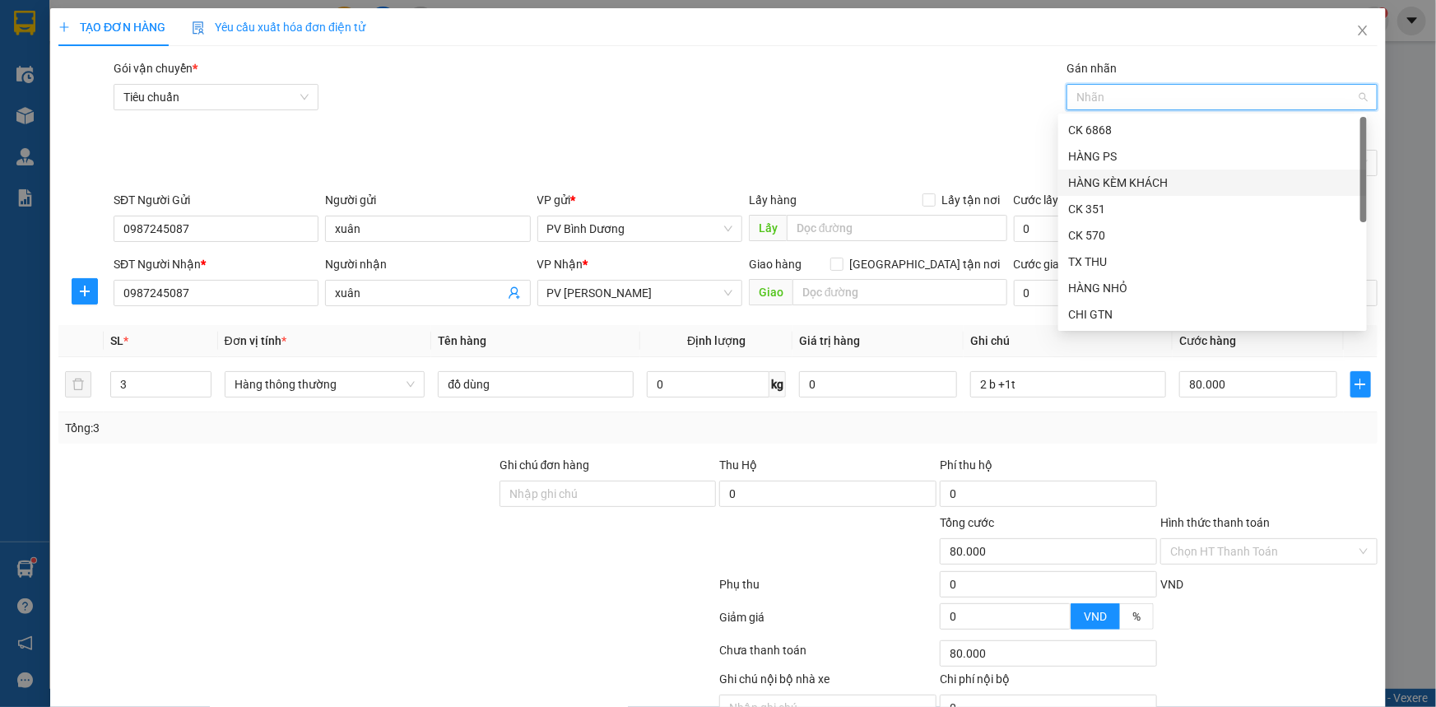
click at [1125, 184] on div "HÀNG KÈM KHÁCH" at bounding box center [1212, 183] width 289 height 18
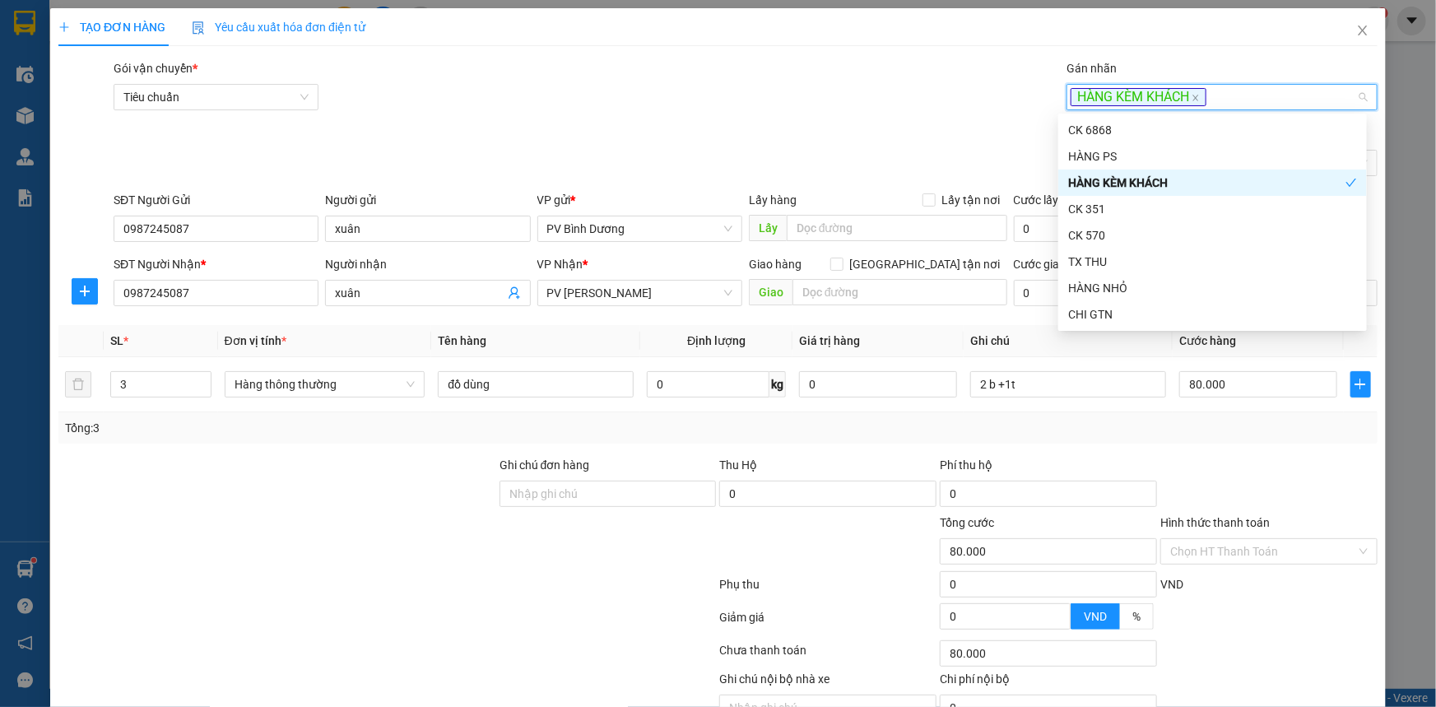
click at [459, 609] on div at bounding box center [387, 620] width 661 height 33
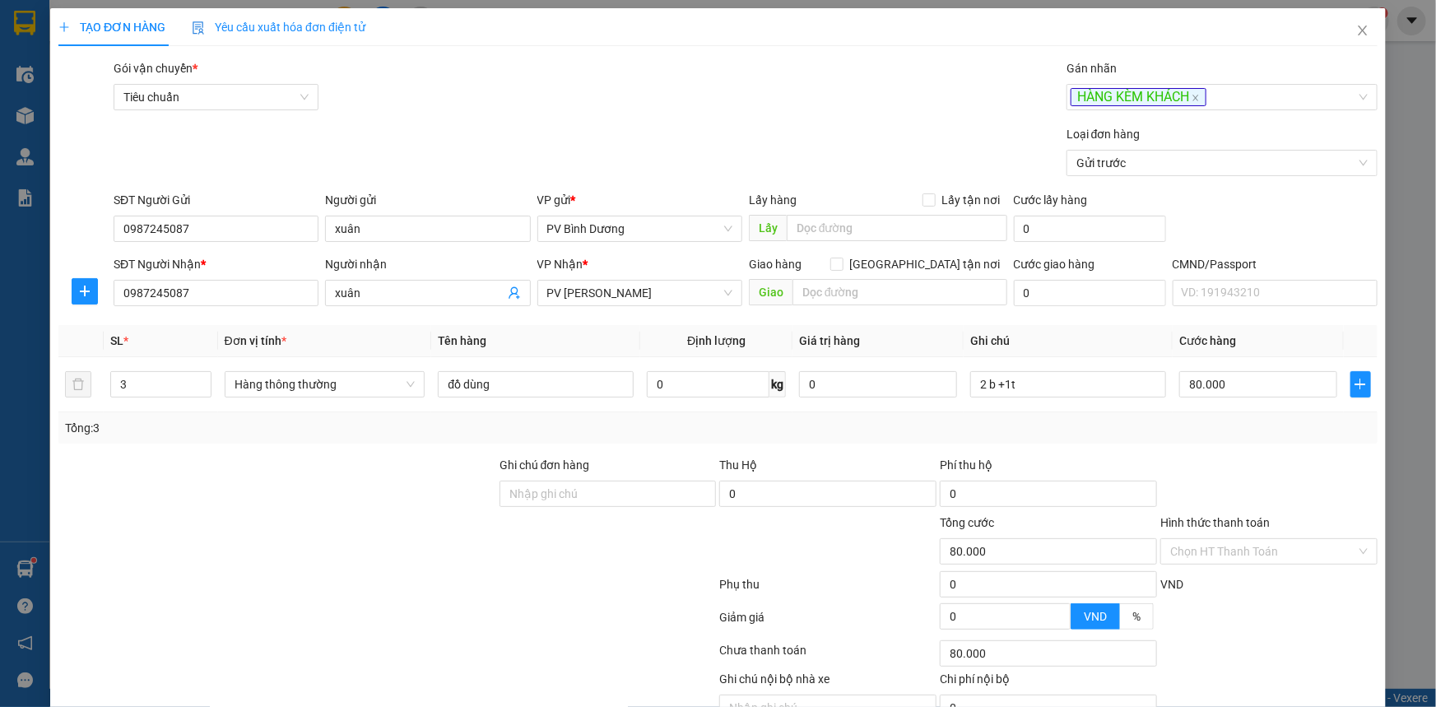
scroll to position [83, 0]
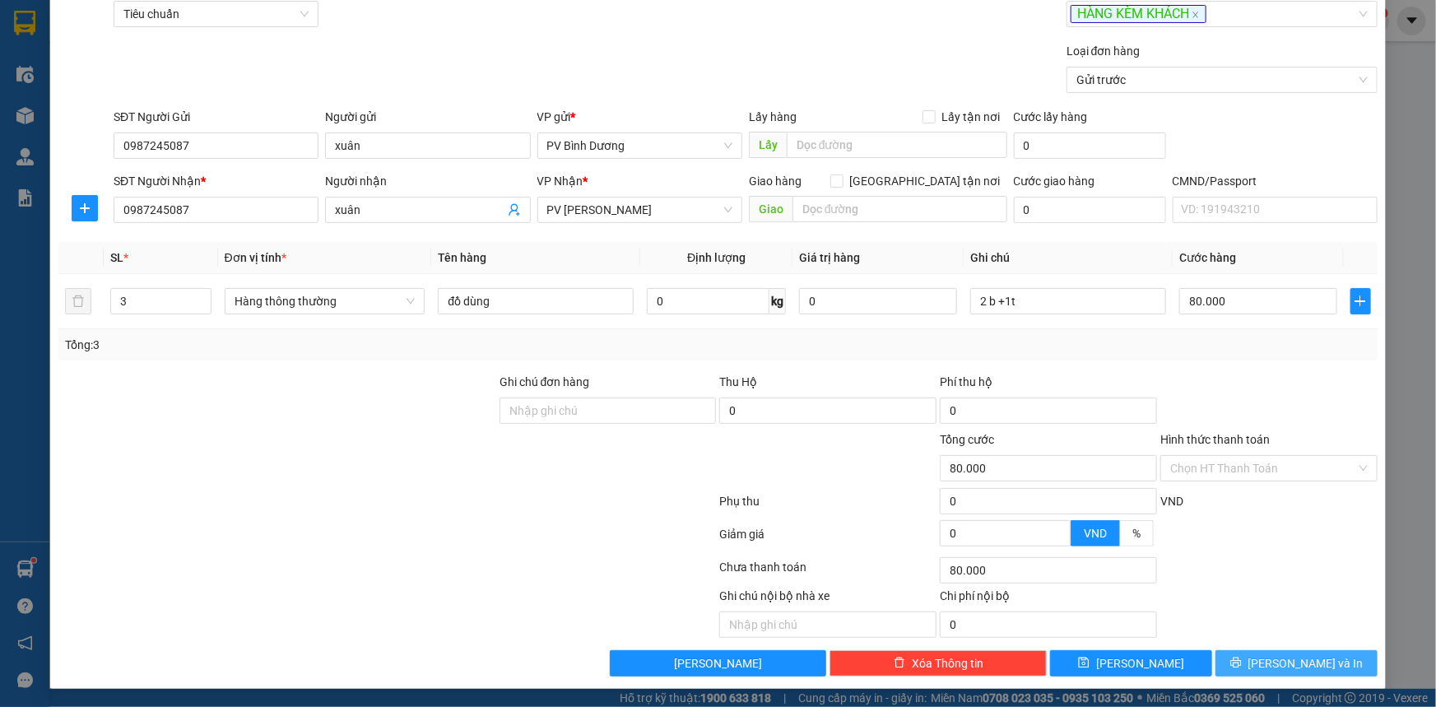
click at [1263, 621] on span "[PERSON_NAME] và In" at bounding box center [1305, 663] width 115 height 18
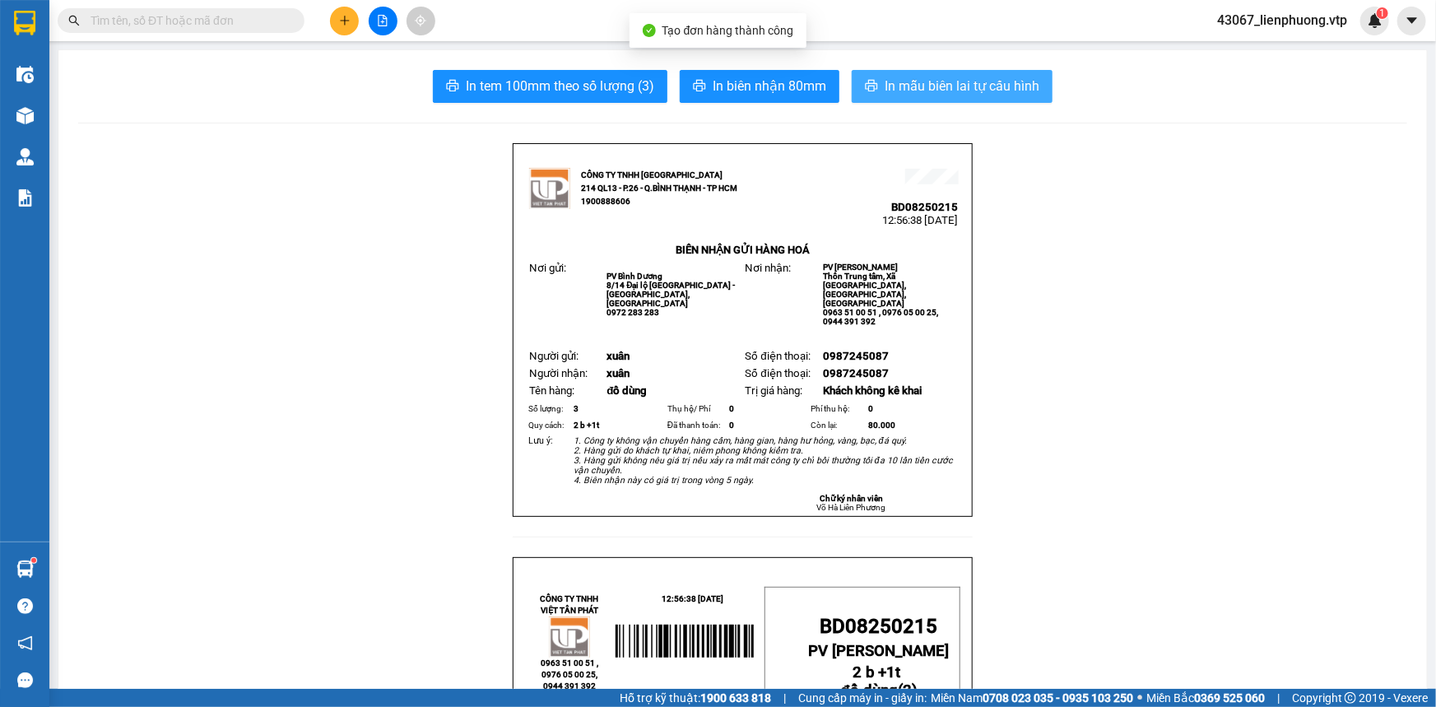
click at [955, 98] on button "In mẫu biên lai tự cấu hình" at bounding box center [951, 86] width 201 height 33
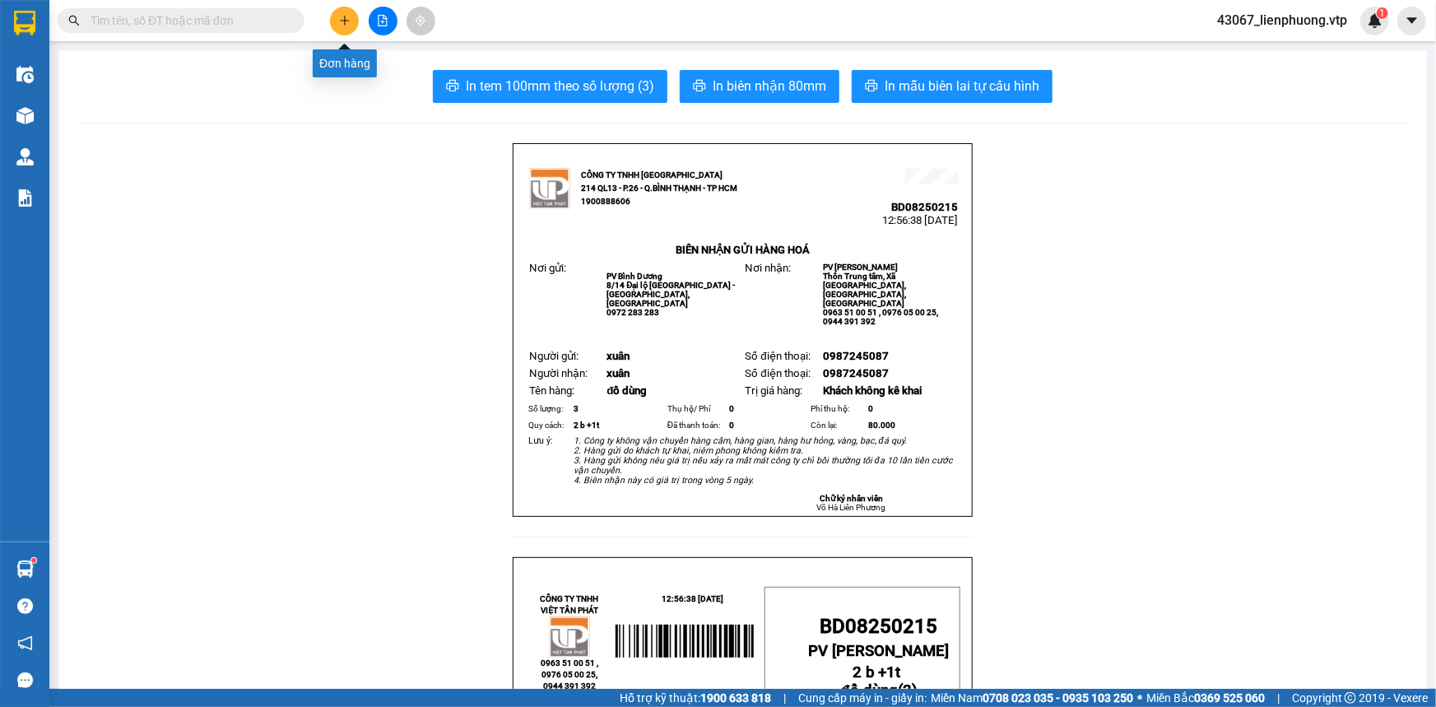
click at [347, 17] on icon "plus" at bounding box center [345, 21] width 12 height 12
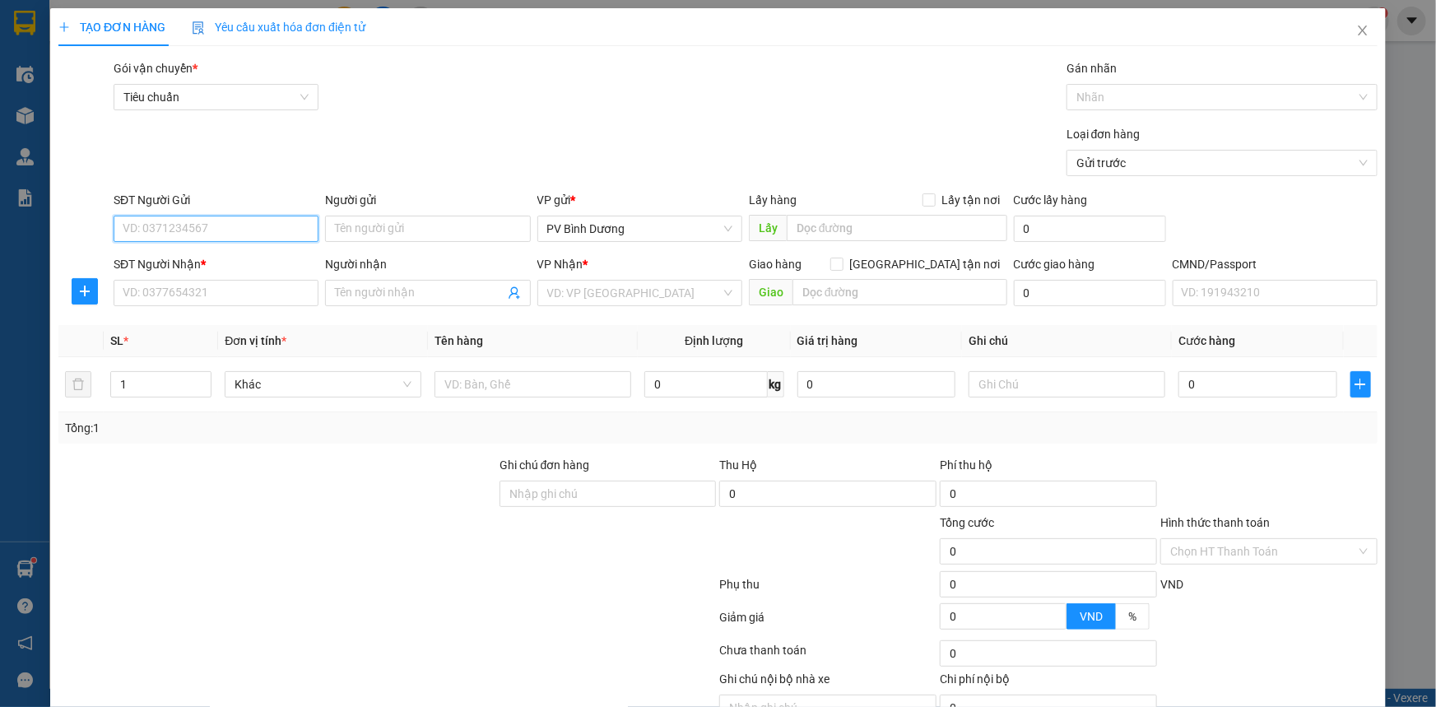
click at [279, 230] on input "SĐT Người Gửi" at bounding box center [216, 229] width 205 height 26
click at [259, 264] on div "0987245087 - xuân" at bounding box center [214, 262] width 183 height 18
drag, startPoint x: 631, startPoint y: 292, endPoint x: 497, endPoint y: 313, distance: 135.7
click at [497, 313] on div "Transit Pickup Surcharge Ids Transit Deliver Surcharge Ids Transit Deliver Surc…" at bounding box center [717, 409] width 1319 height 700
drag, startPoint x: 616, startPoint y: 295, endPoint x: 527, endPoint y: 296, distance: 88.9
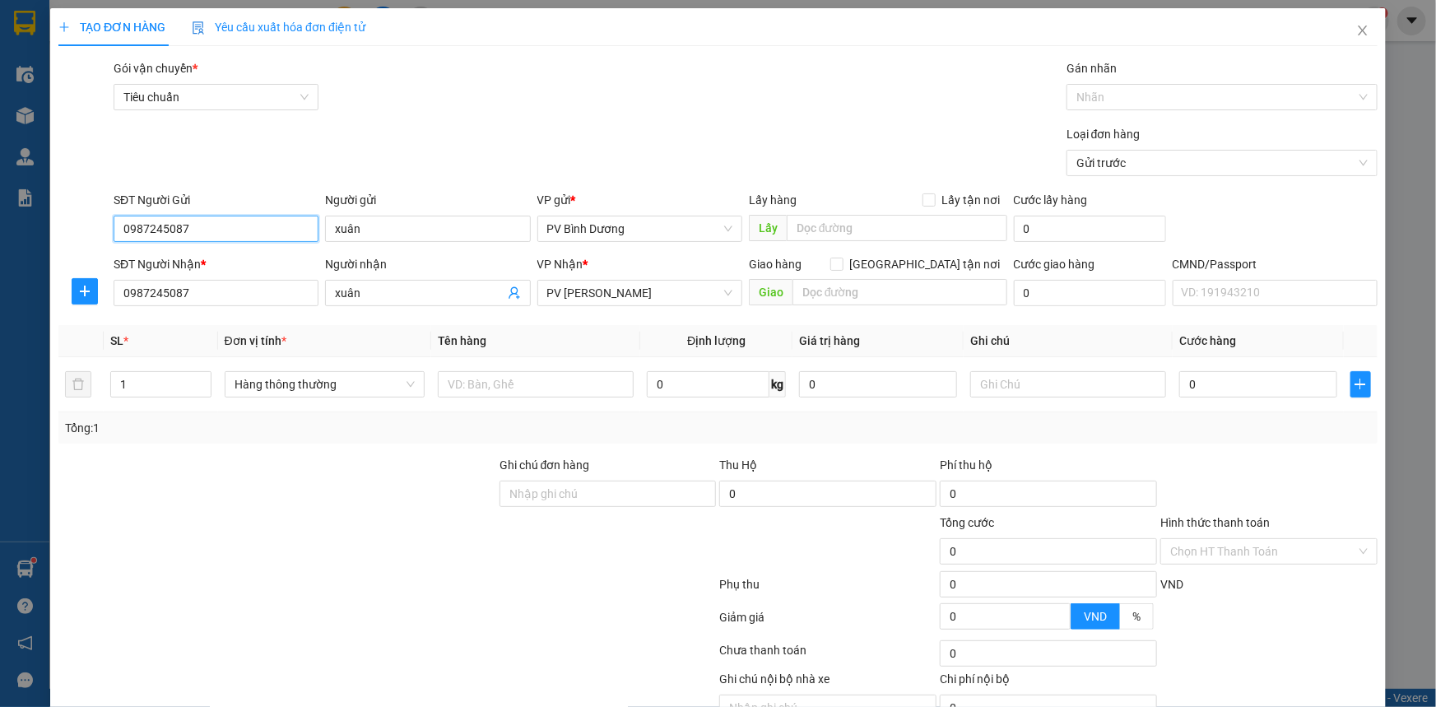
click at [527, 296] on div "SĐT Người Nhận * 0987245087 Người nhận xuân VP Nhận * PV Nam Đong Giao hàng [GE…" at bounding box center [745, 284] width 1270 height 58
click at [637, 299] on span "PV [PERSON_NAME]" at bounding box center [639, 293] width 185 height 25
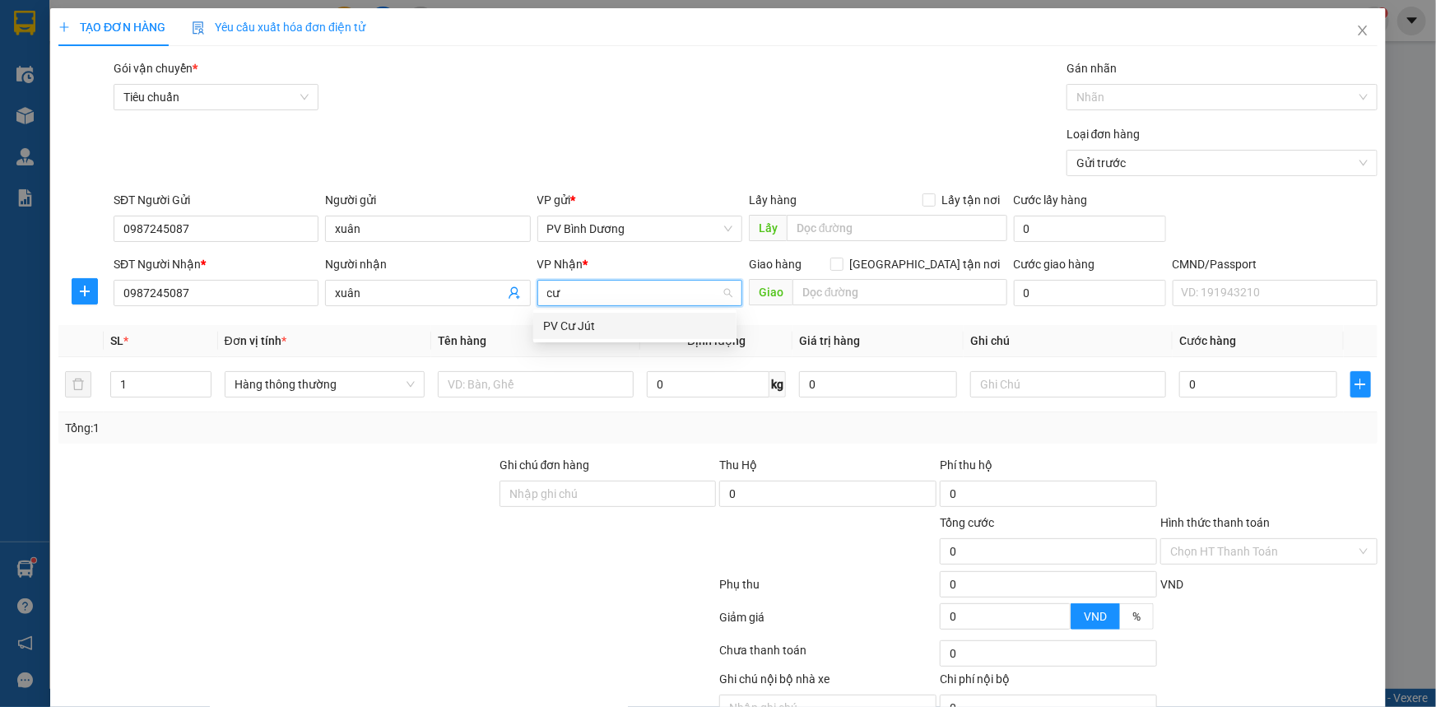
click at [616, 327] on div "PV Cư Jút" at bounding box center [634, 326] width 183 height 18
click at [503, 387] on input "text" at bounding box center [536, 384] width 196 height 26
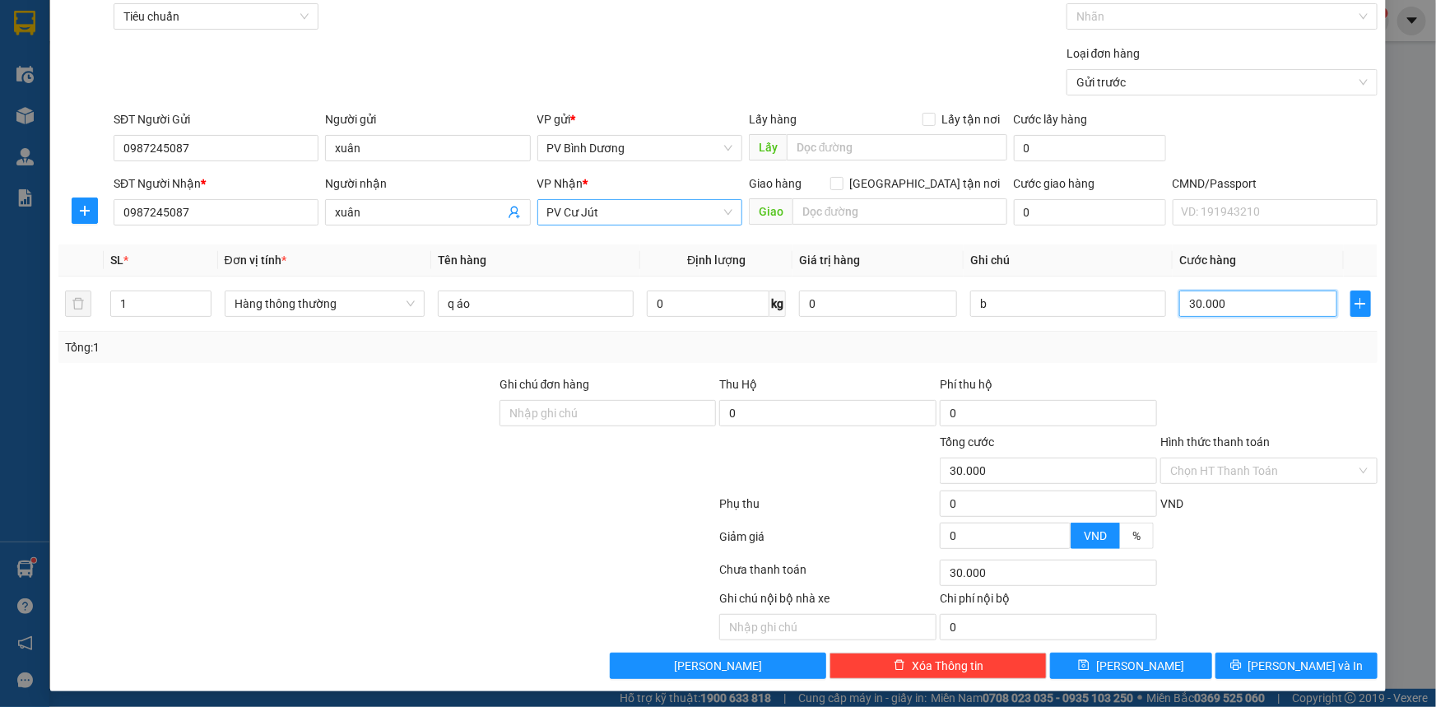
scroll to position [83, 0]
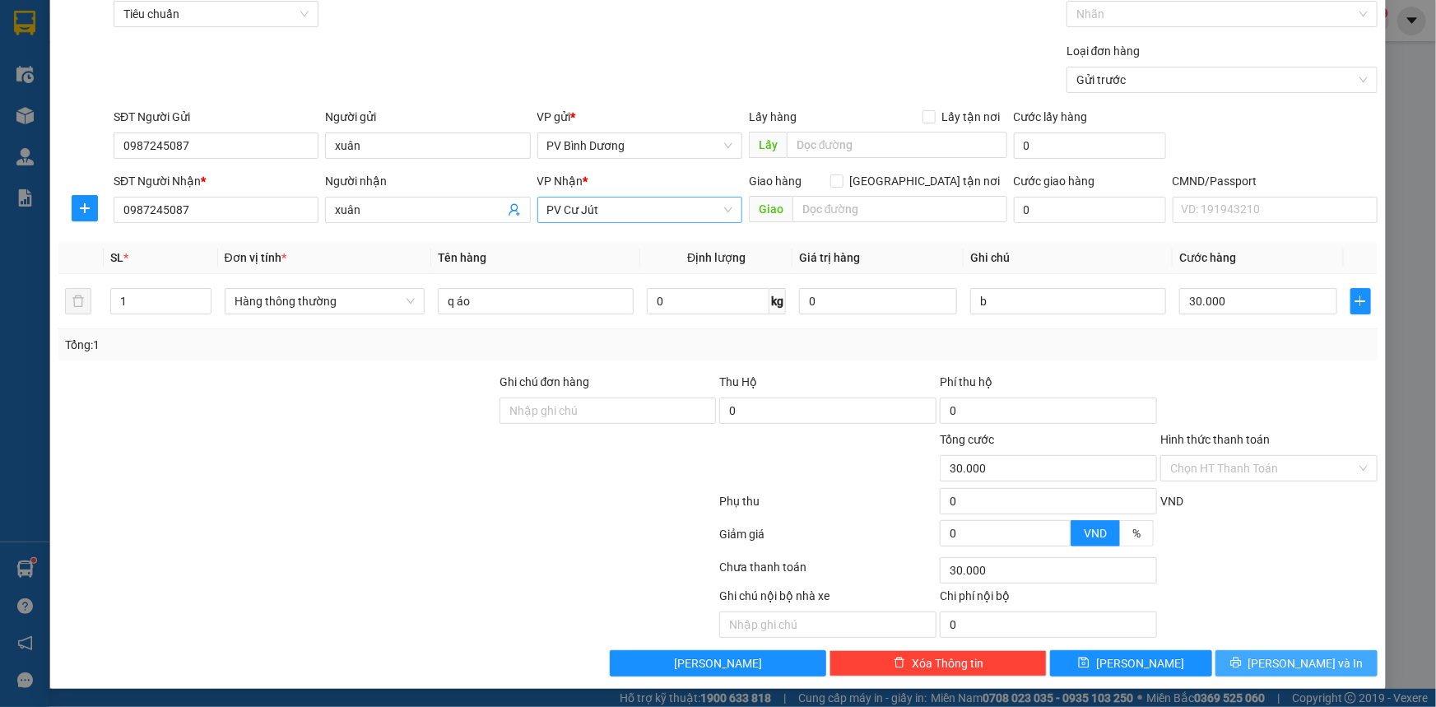
click at [1263, 621] on span "[PERSON_NAME] và In" at bounding box center [1305, 663] width 115 height 18
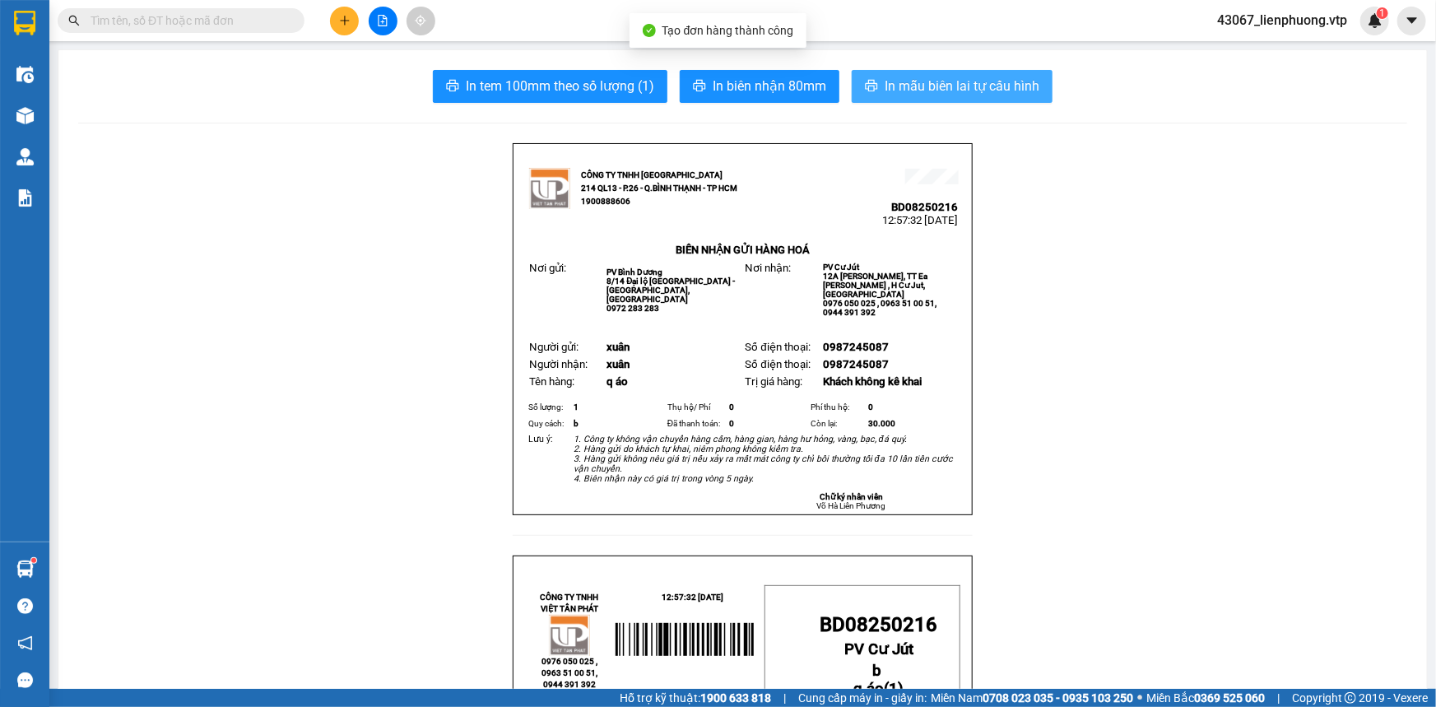
click at [939, 95] on span "In mẫu biên lai tự cấu hình" at bounding box center [961, 86] width 155 height 21
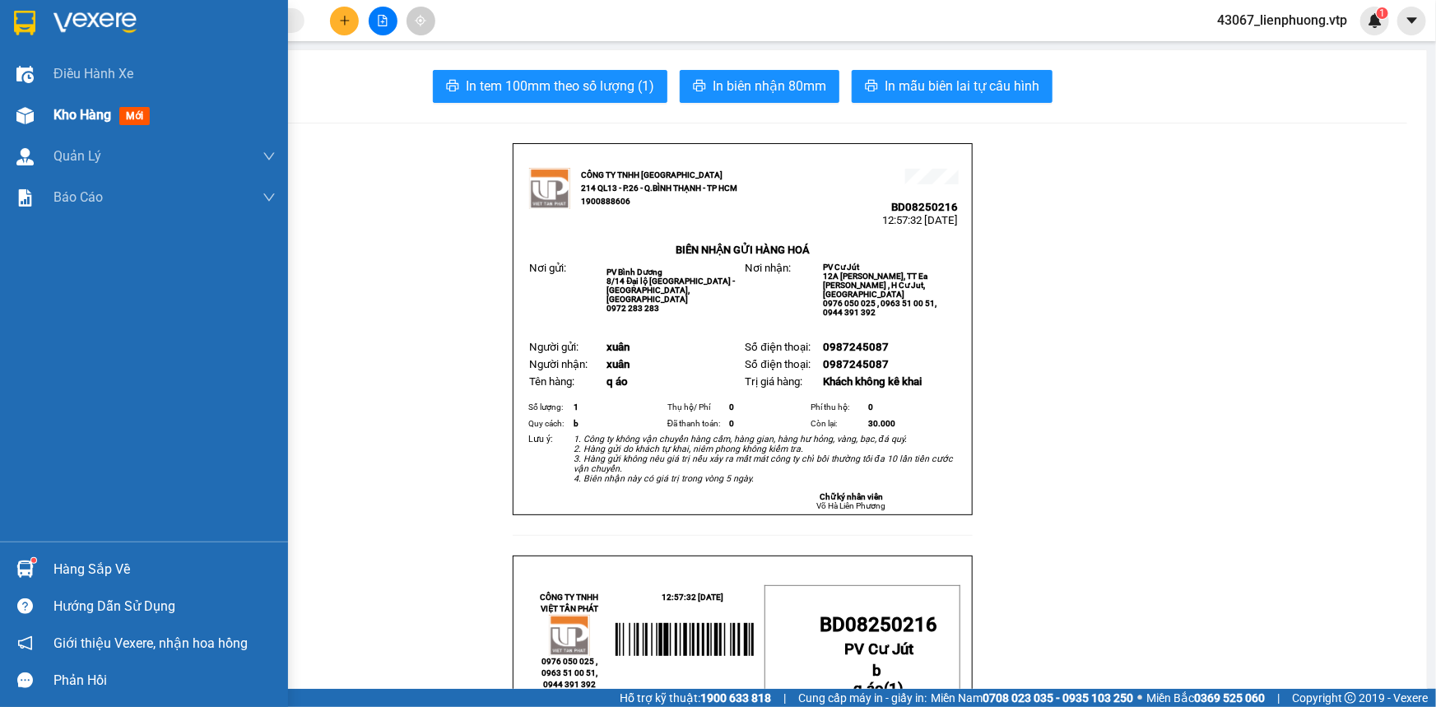
click at [67, 109] on span "Kho hàng" at bounding box center [82, 115] width 58 height 16
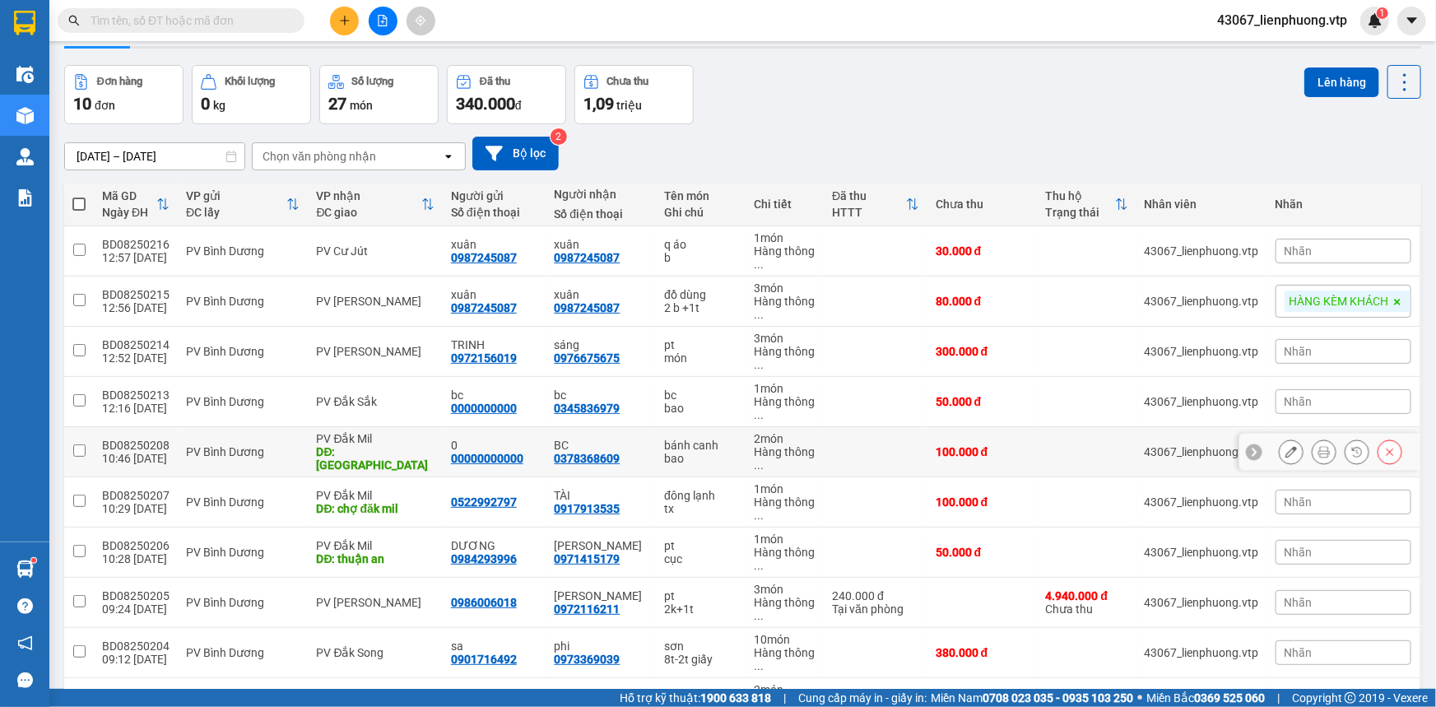
scroll to position [149, 0]
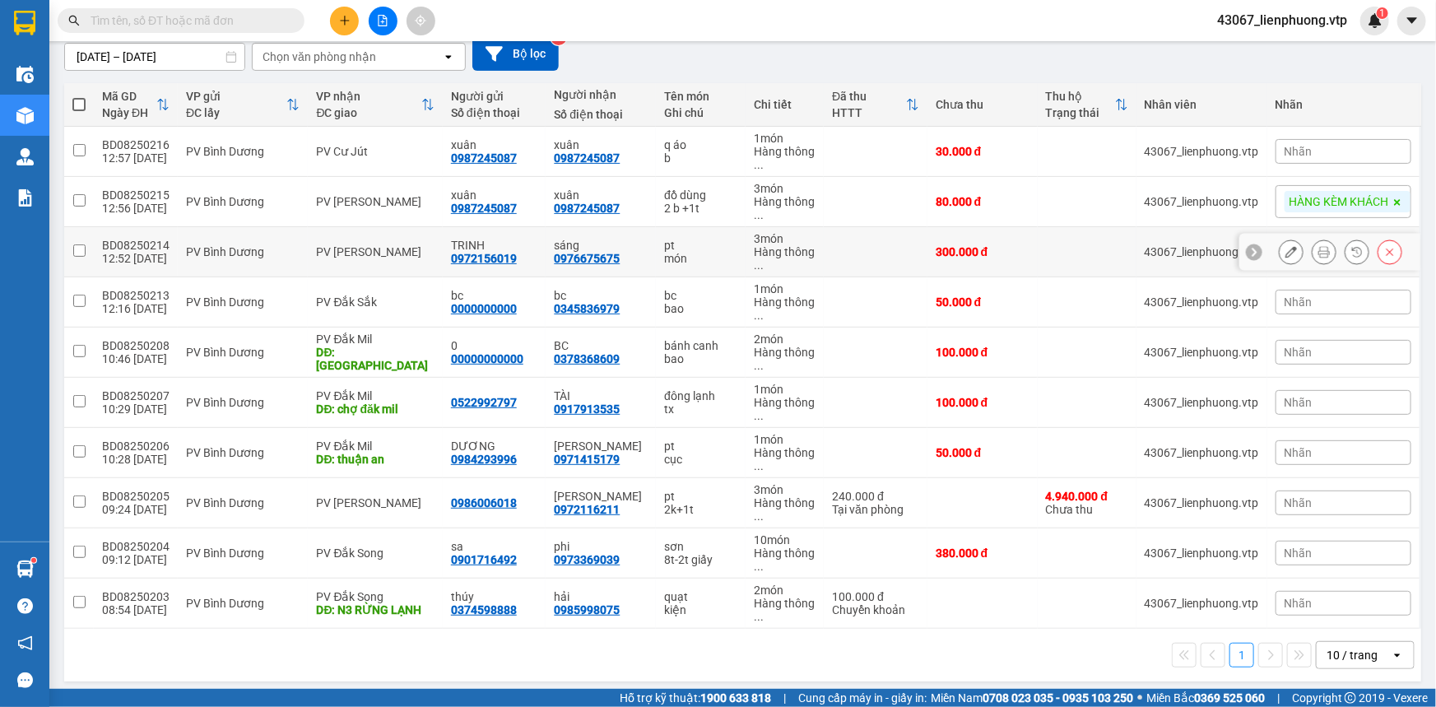
click at [81, 247] on input "checkbox" at bounding box center [79, 250] width 12 height 12
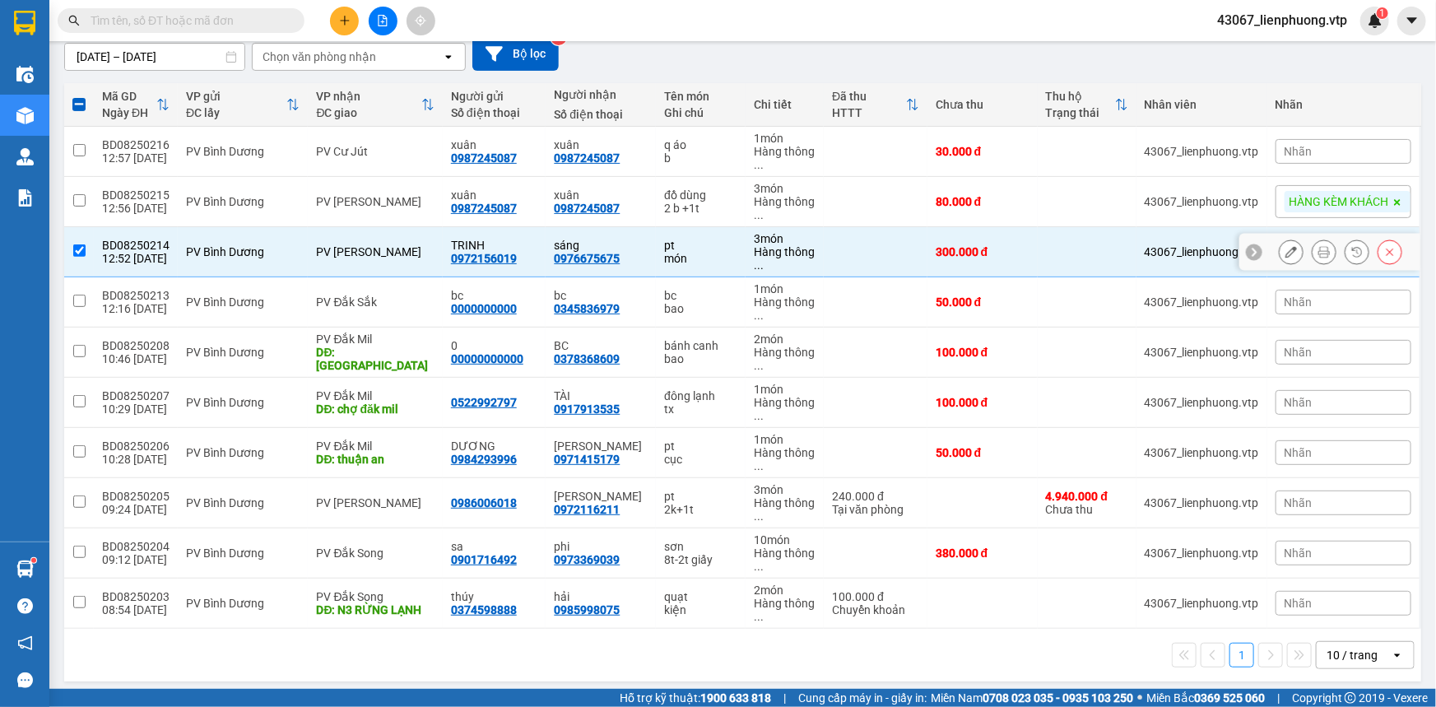
click at [81, 247] on input "checkbox" at bounding box center [79, 250] width 12 height 12
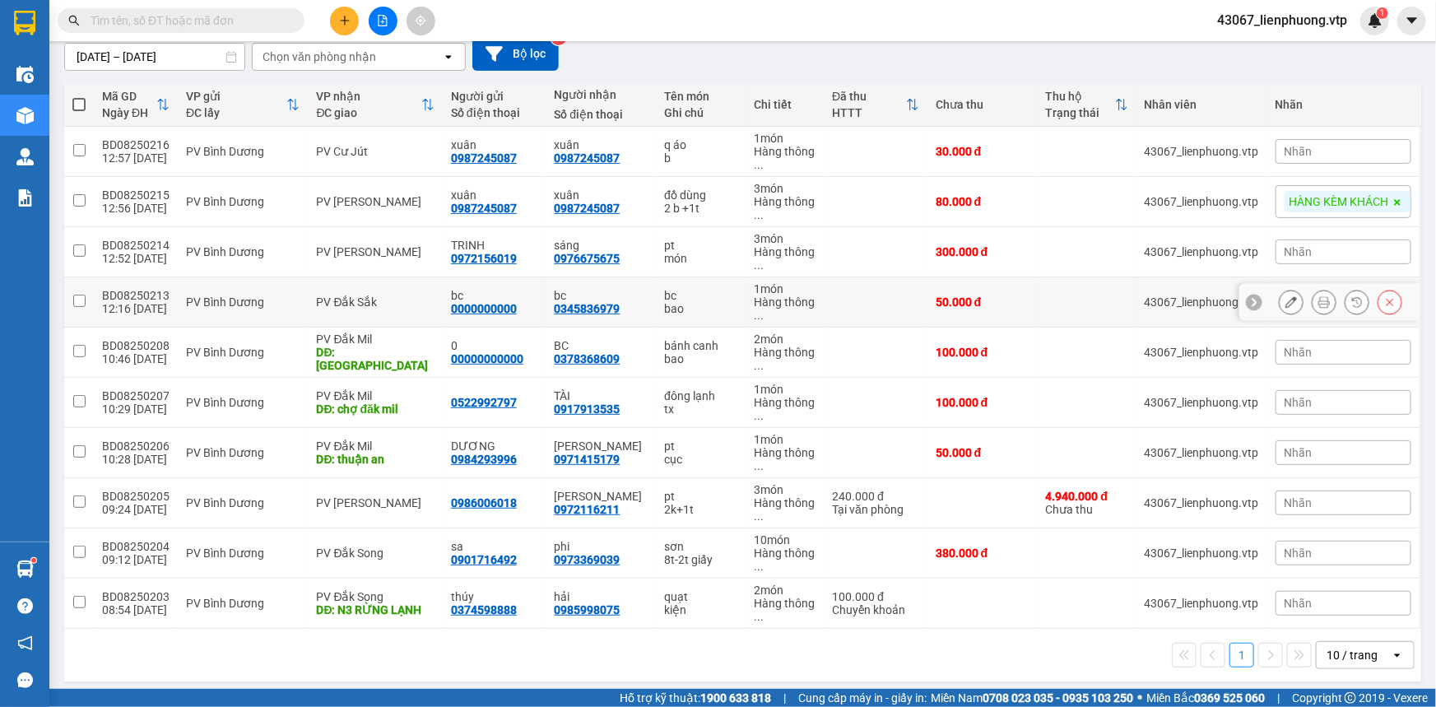
click at [76, 304] on input "checkbox" at bounding box center [79, 301] width 12 height 12
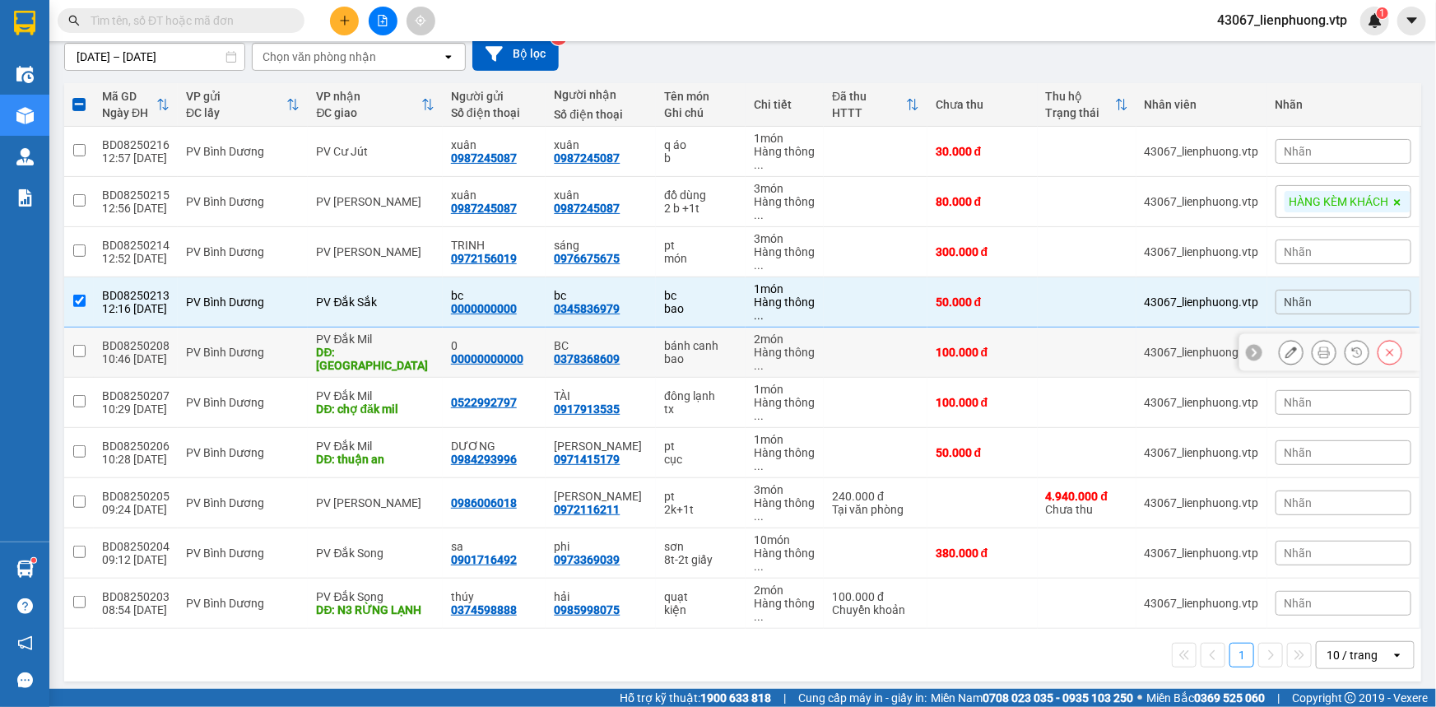
click at [77, 348] on input "checkbox" at bounding box center [79, 351] width 12 height 12
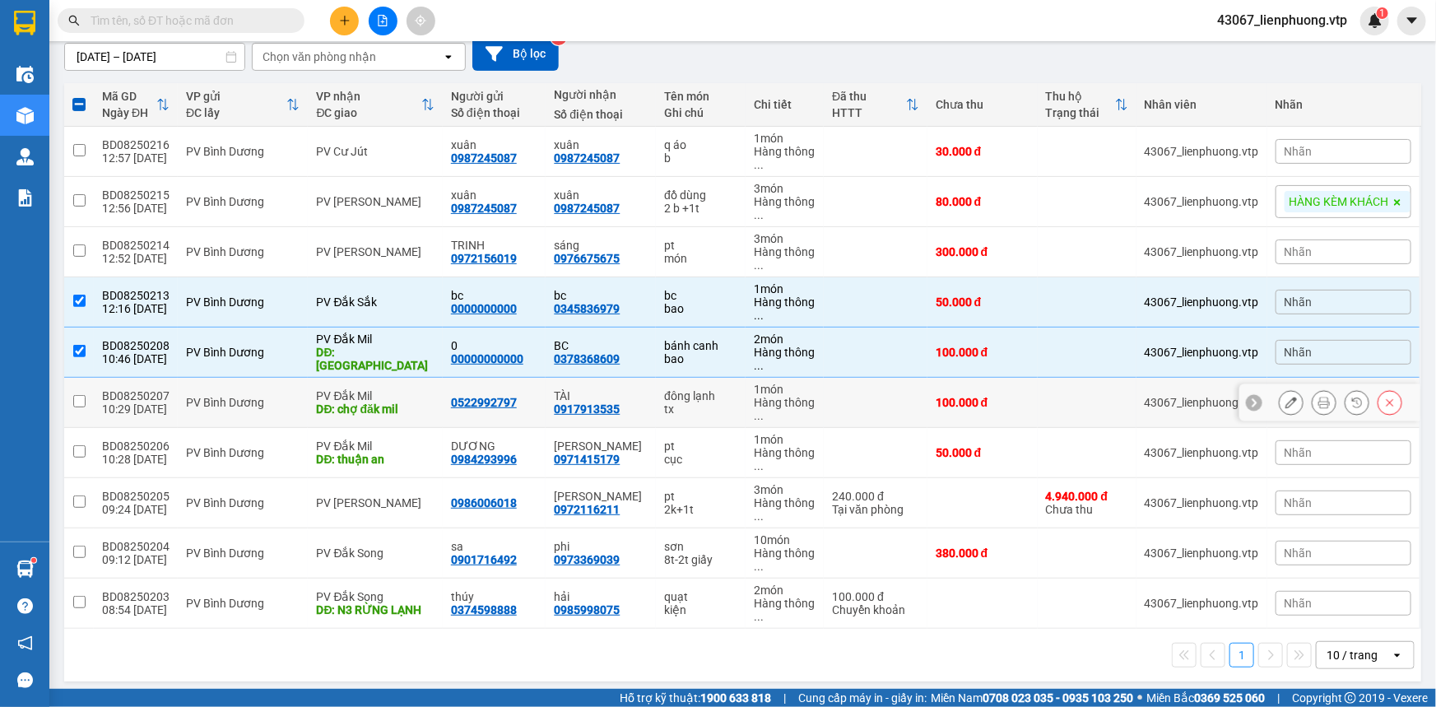
click at [81, 401] on input "checkbox" at bounding box center [79, 401] width 12 height 12
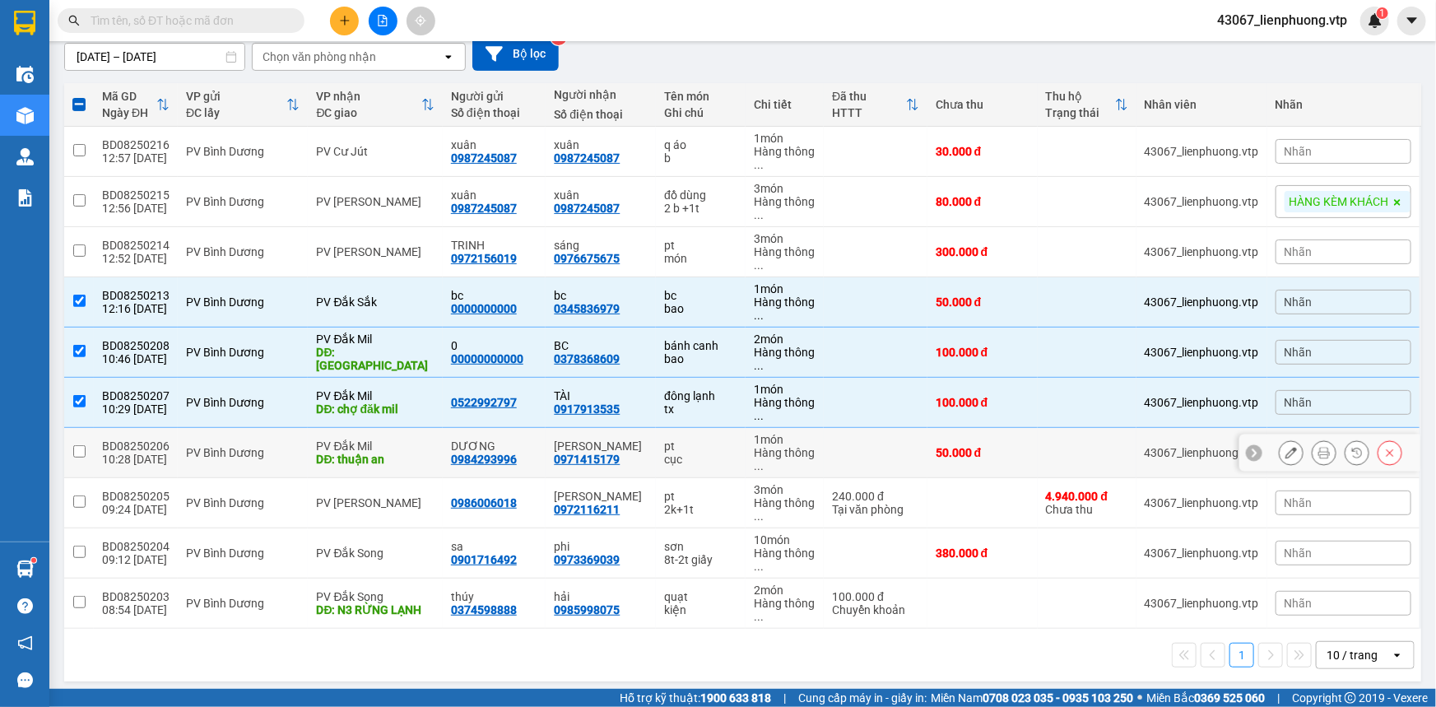
click at [79, 445] on input "checkbox" at bounding box center [79, 451] width 12 height 12
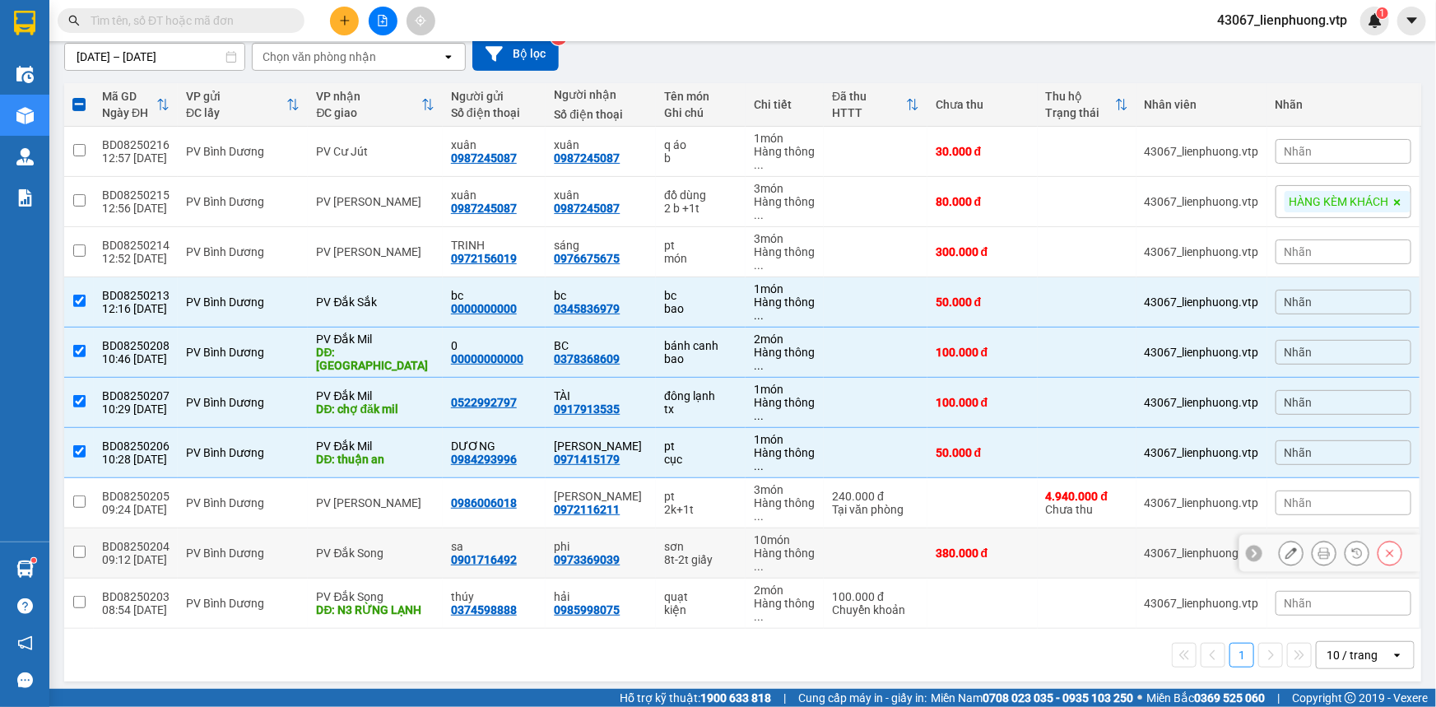
click at [76, 549] on input "checkbox" at bounding box center [79, 551] width 12 height 12
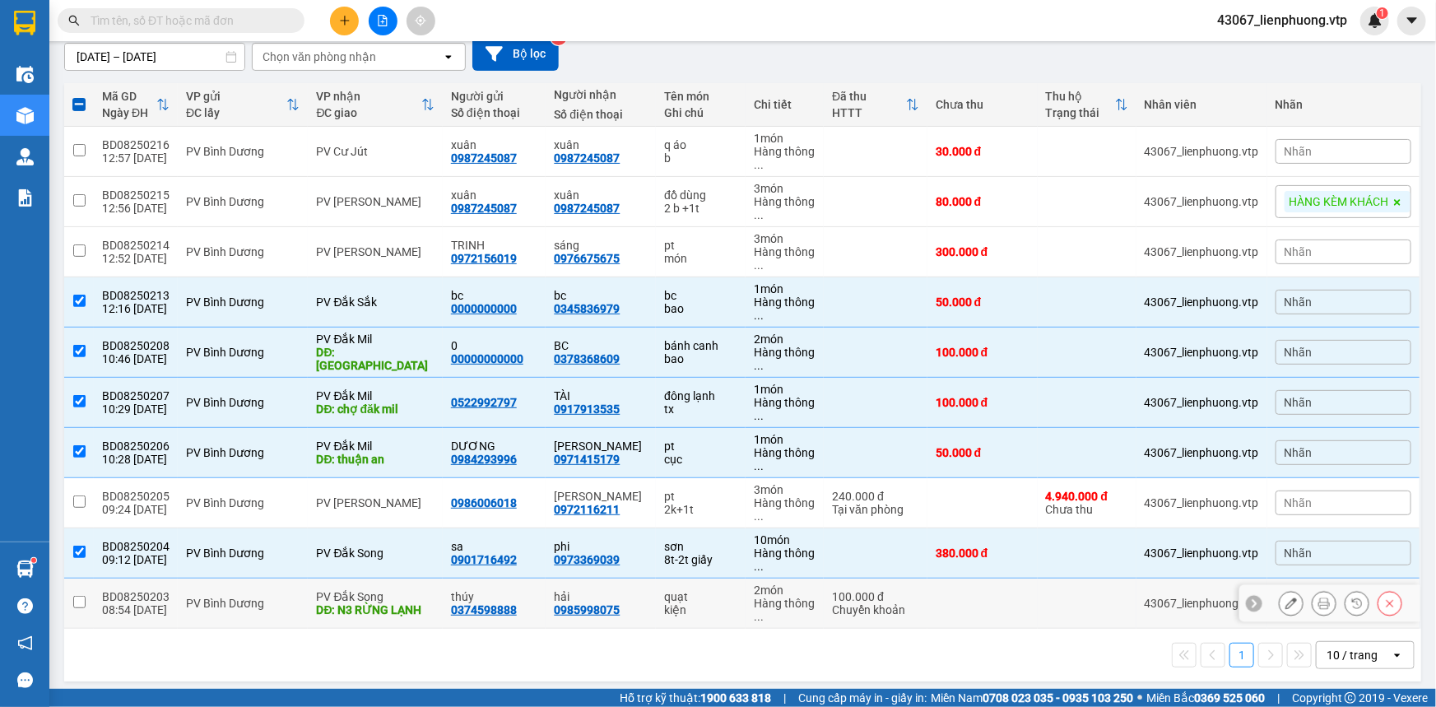
click at [78, 605] on input "checkbox" at bounding box center [79, 602] width 12 height 12
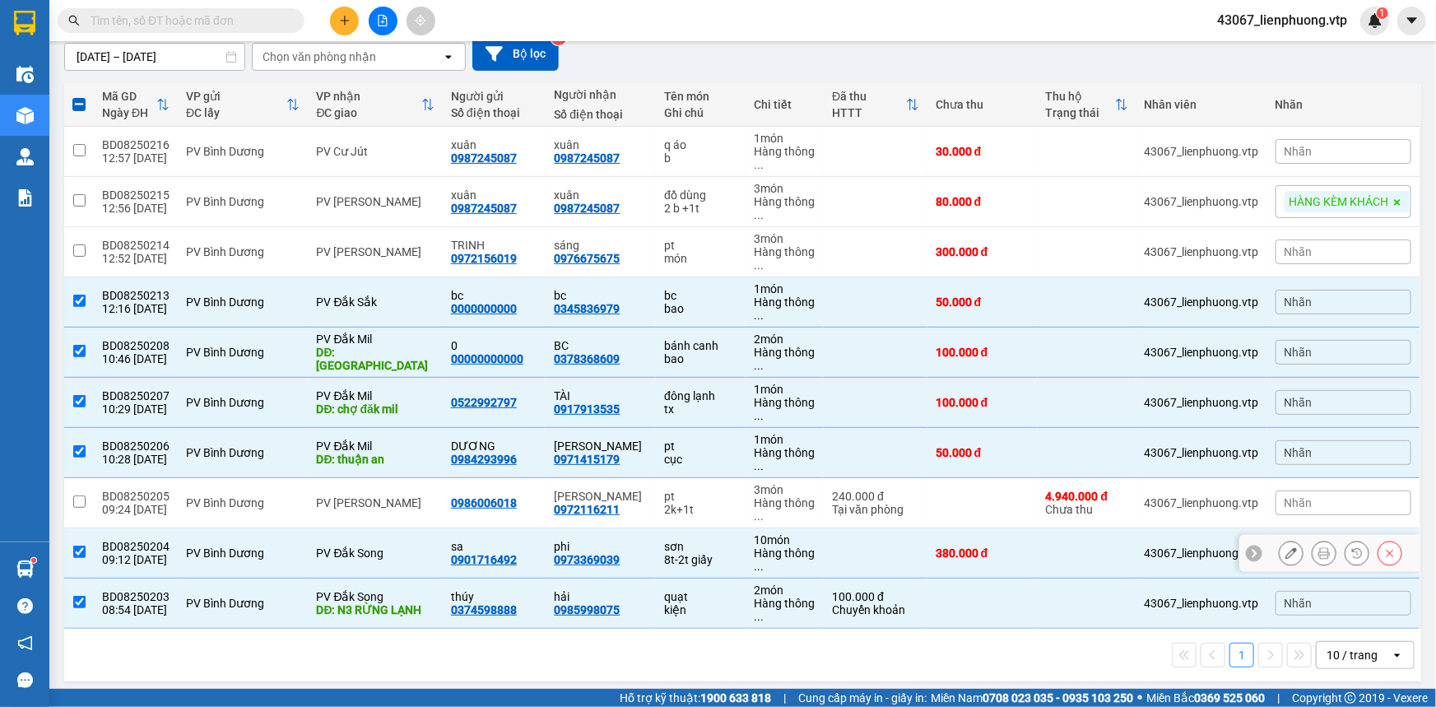
click at [76, 550] on input "checkbox" at bounding box center [79, 551] width 12 height 12
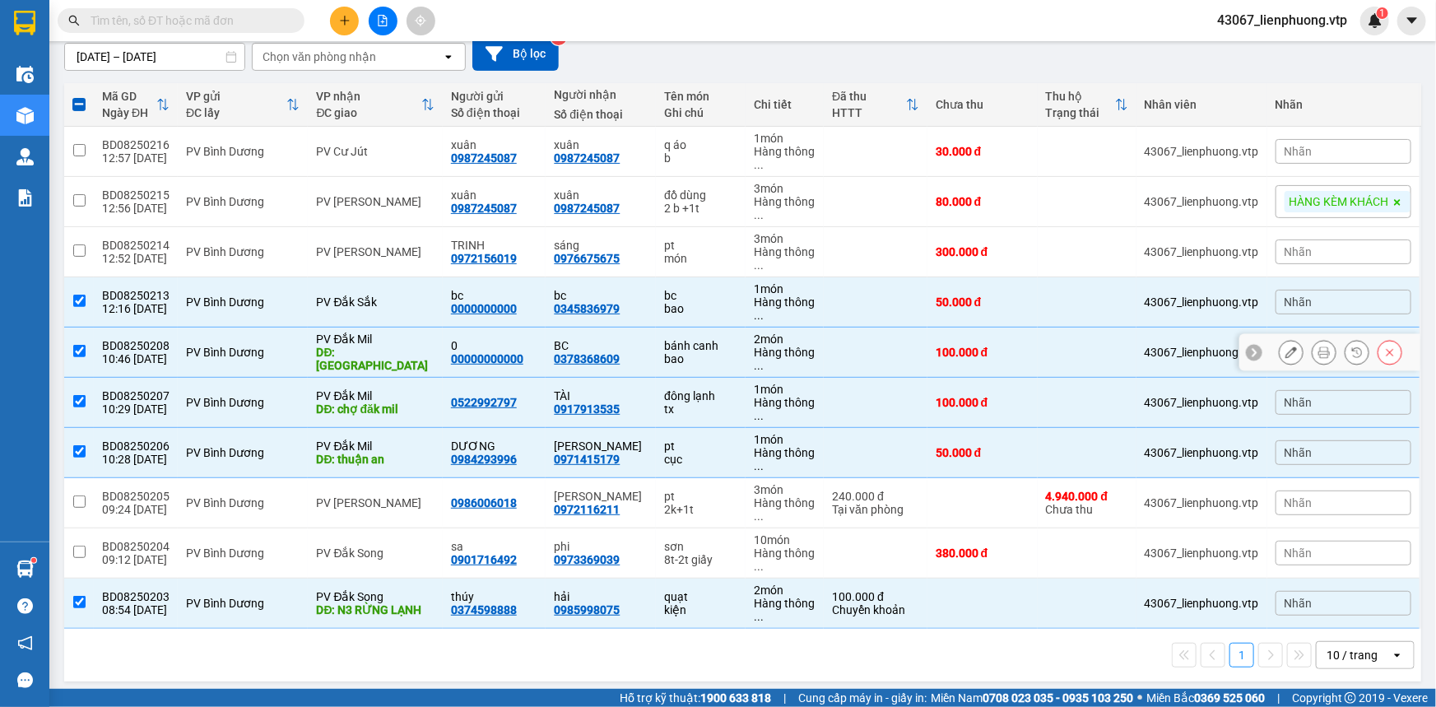
scroll to position [0, 0]
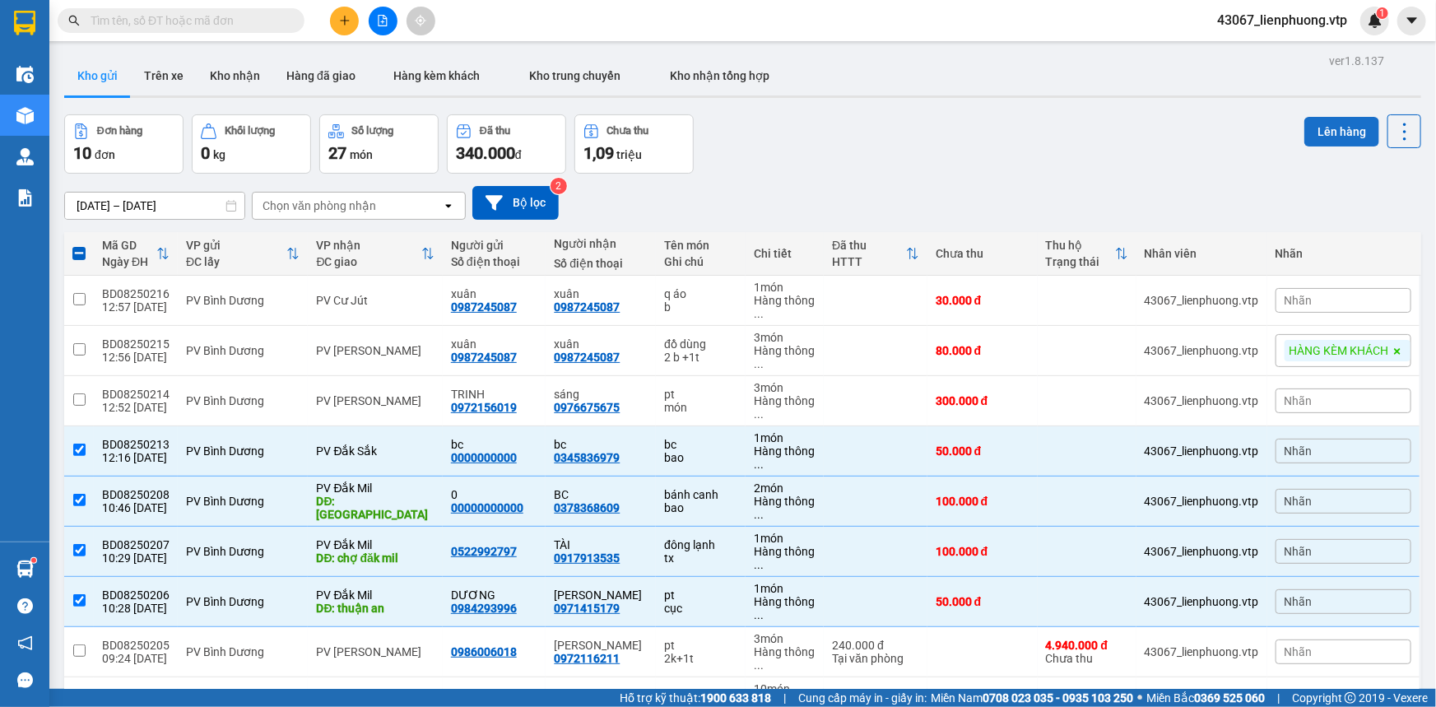
click at [1263, 121] on button "Lên hàng" at bounding box center [1341, 132] width 75 height 30
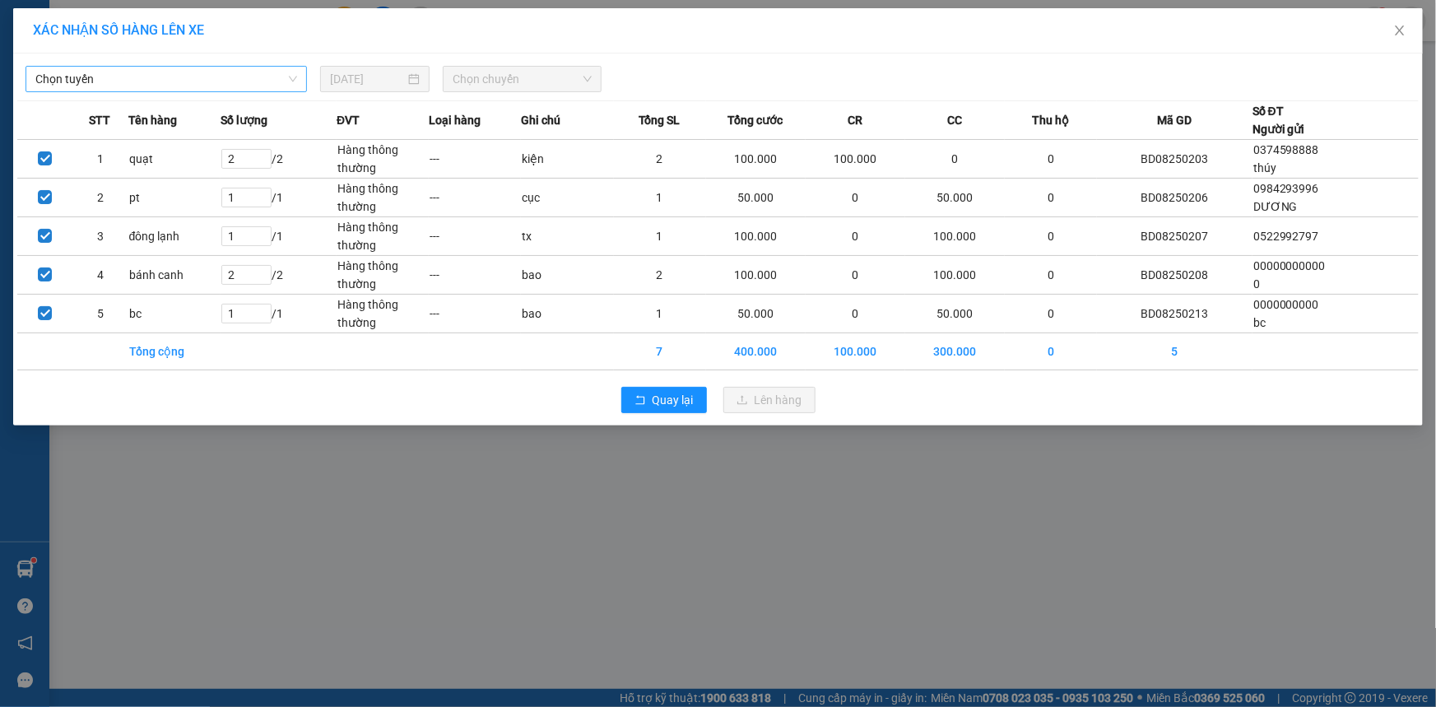
click at [229, 89] on span "Chọn tuyến" at bounding box center [166, 79] width 262 height 25
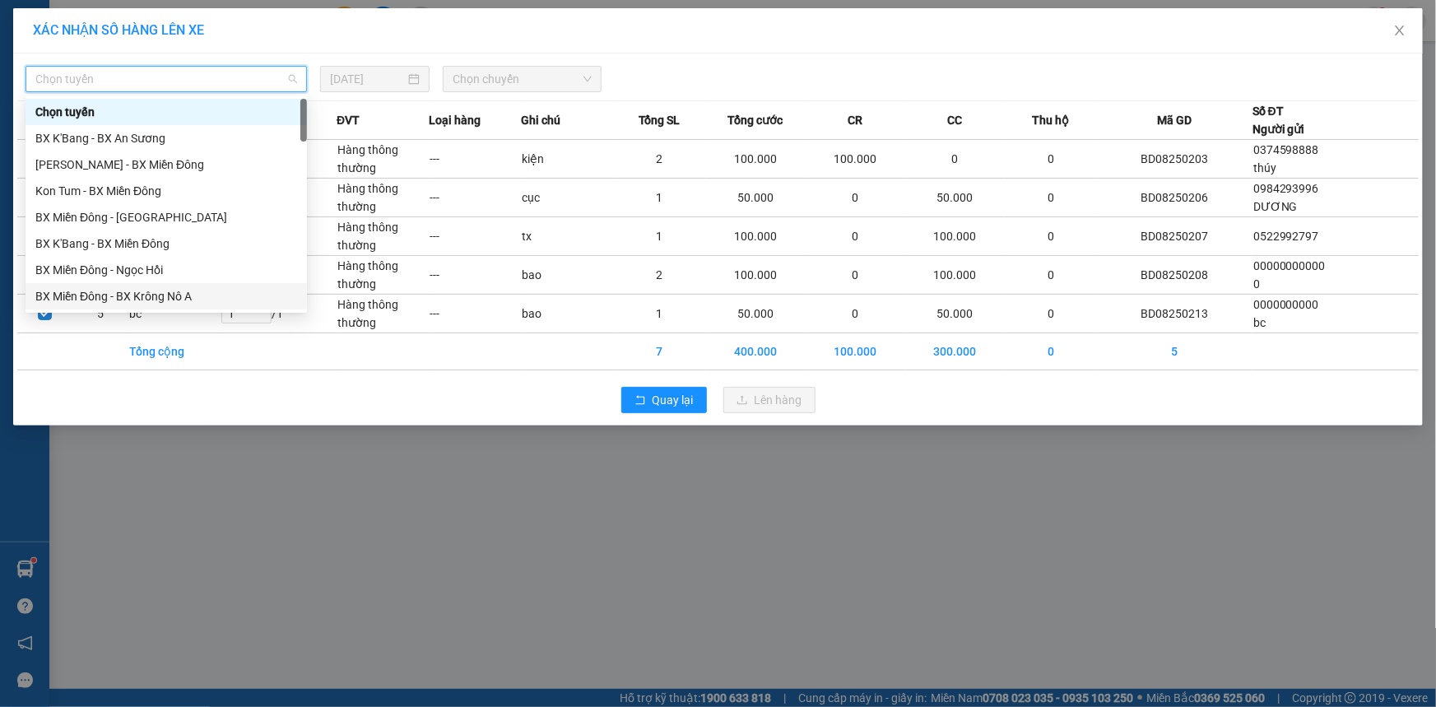
click at [192, 297] on div "BX Miền Đông - BX Krông Nô A" at bounding box center [166, 296] width 262 height 18
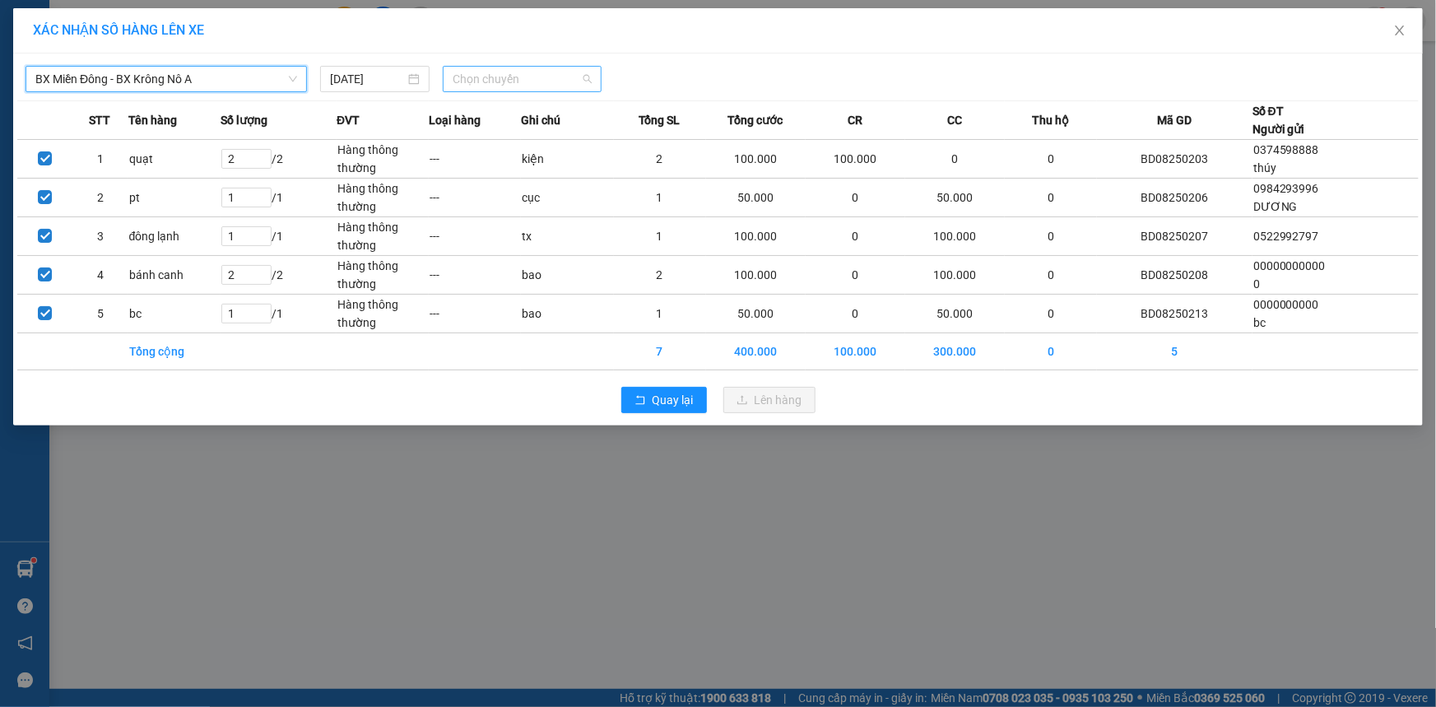
click at [531, 77] on span "Chọn chuyến" at bounding box center [521, 79] width 139 height 25
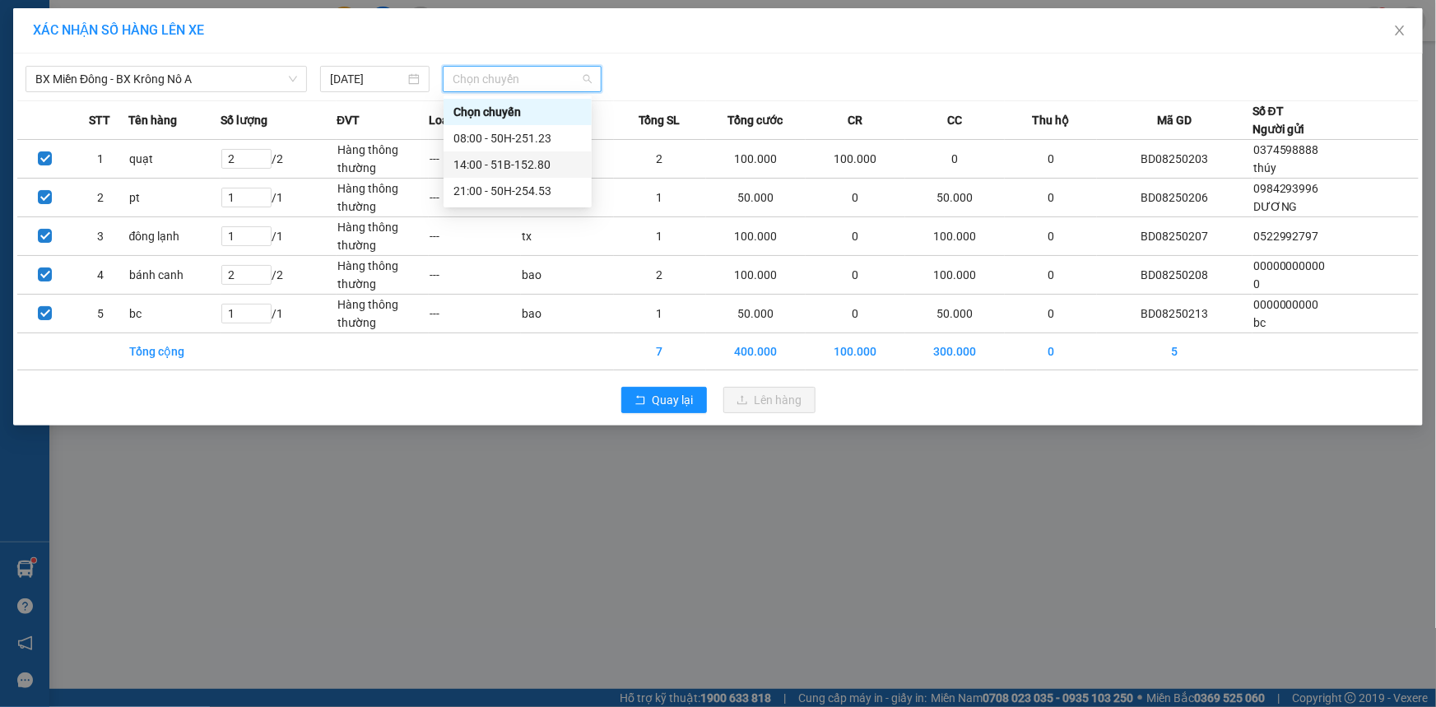
click at [530, 160] on div "14:00 - 51B-152.80" at bounding box center [517, 164] width 128 height 18
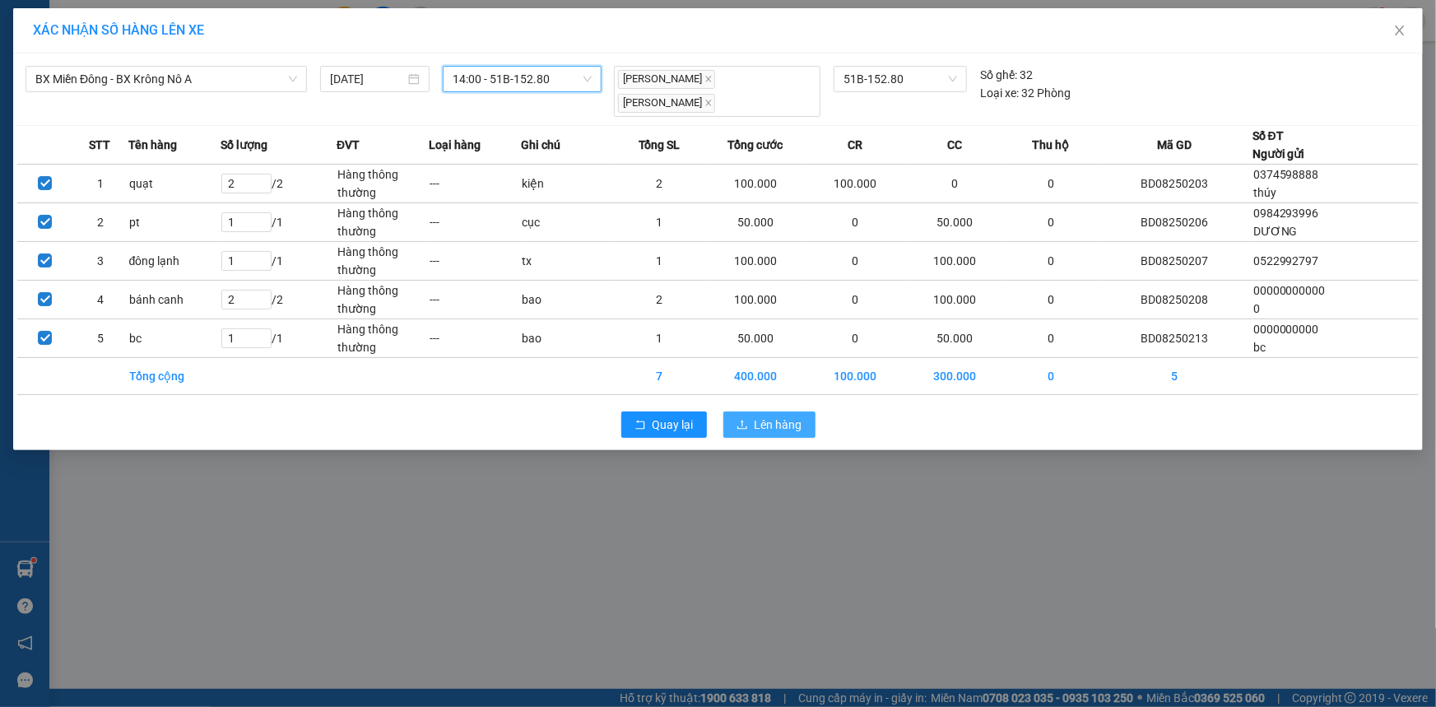
click at [782, 424] on span "Lên hàng" at bounding box center [778, 424] width 48 height 18
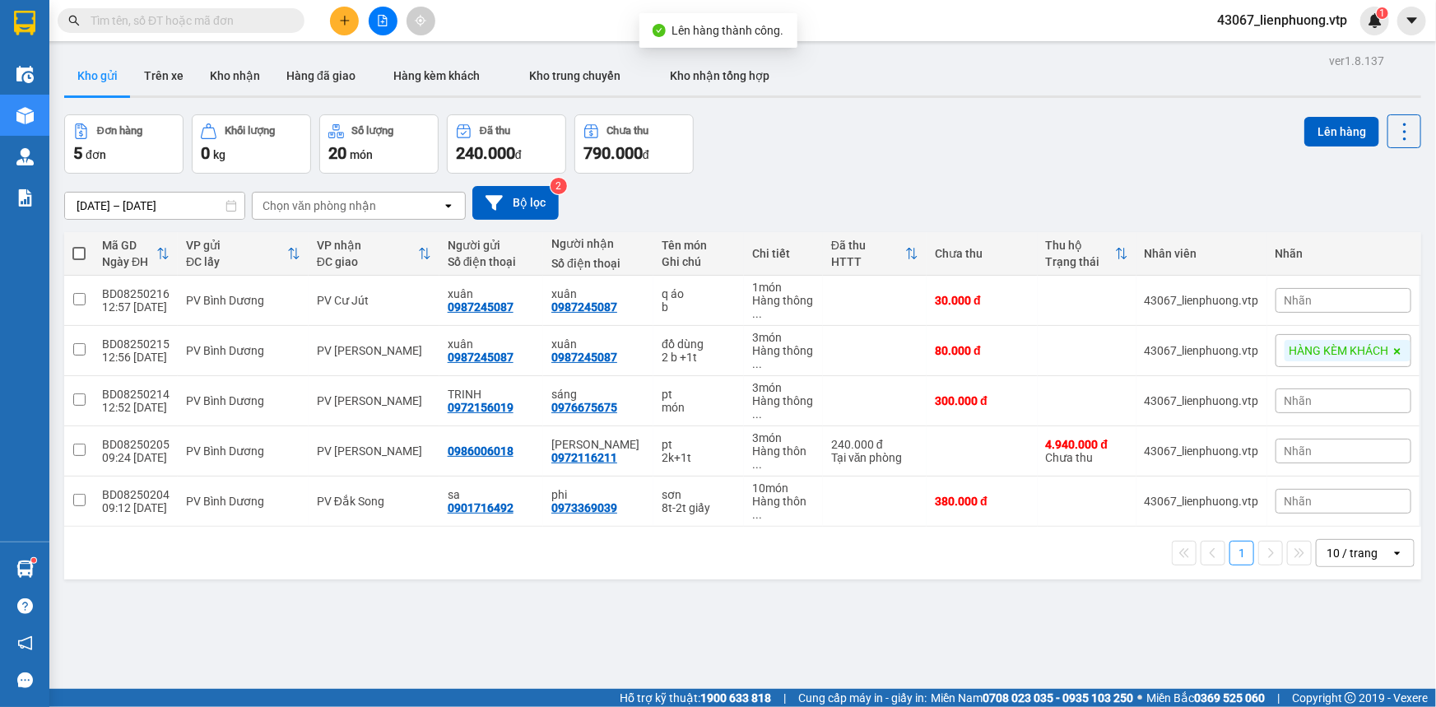
click at [97, 562] on div "ver 1.8.137 Kho gửi Trên xe Kho nhận Hàng đã giao Hàng kèm khách Kho trung chuy…" at bounding box center [743, 402] width 1370 height 707
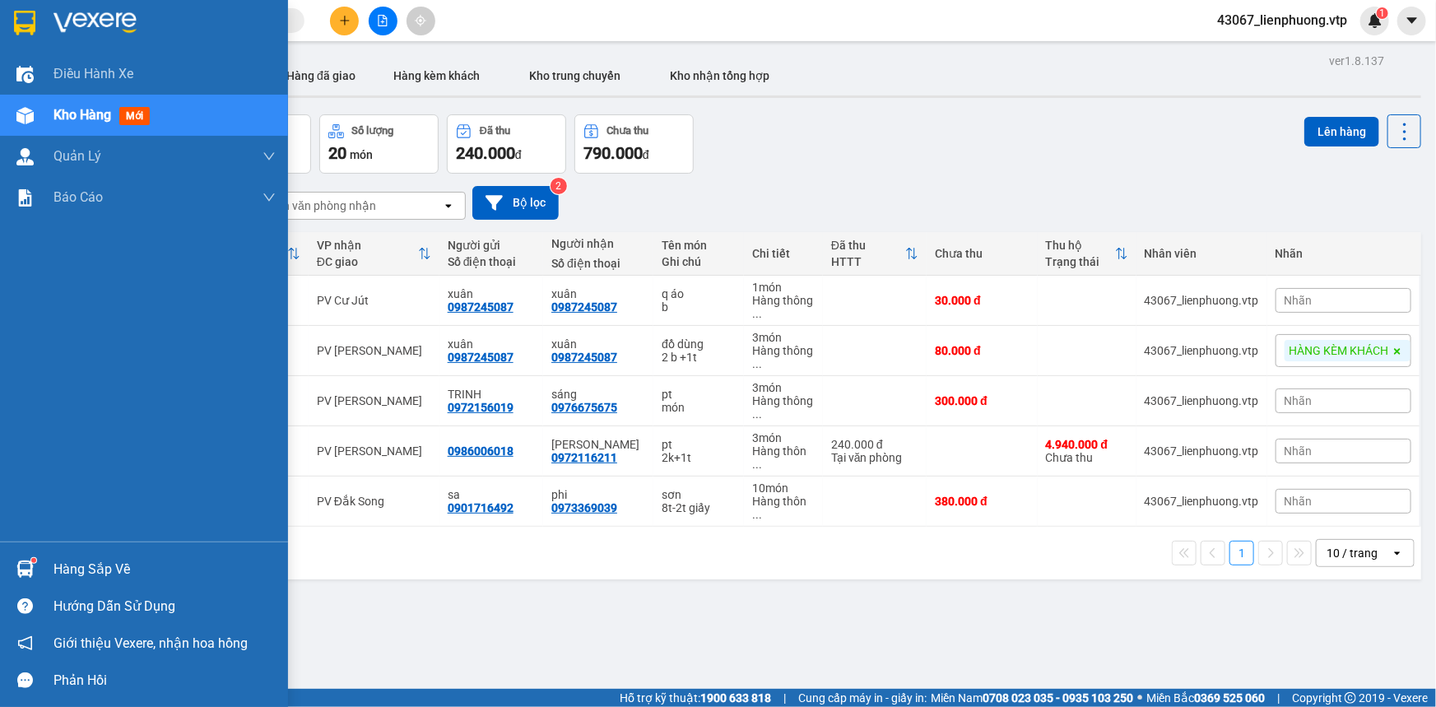
click at [66, 567] on div "Hàng sắp về" at bounding box center [164, 569] width 222 height 25
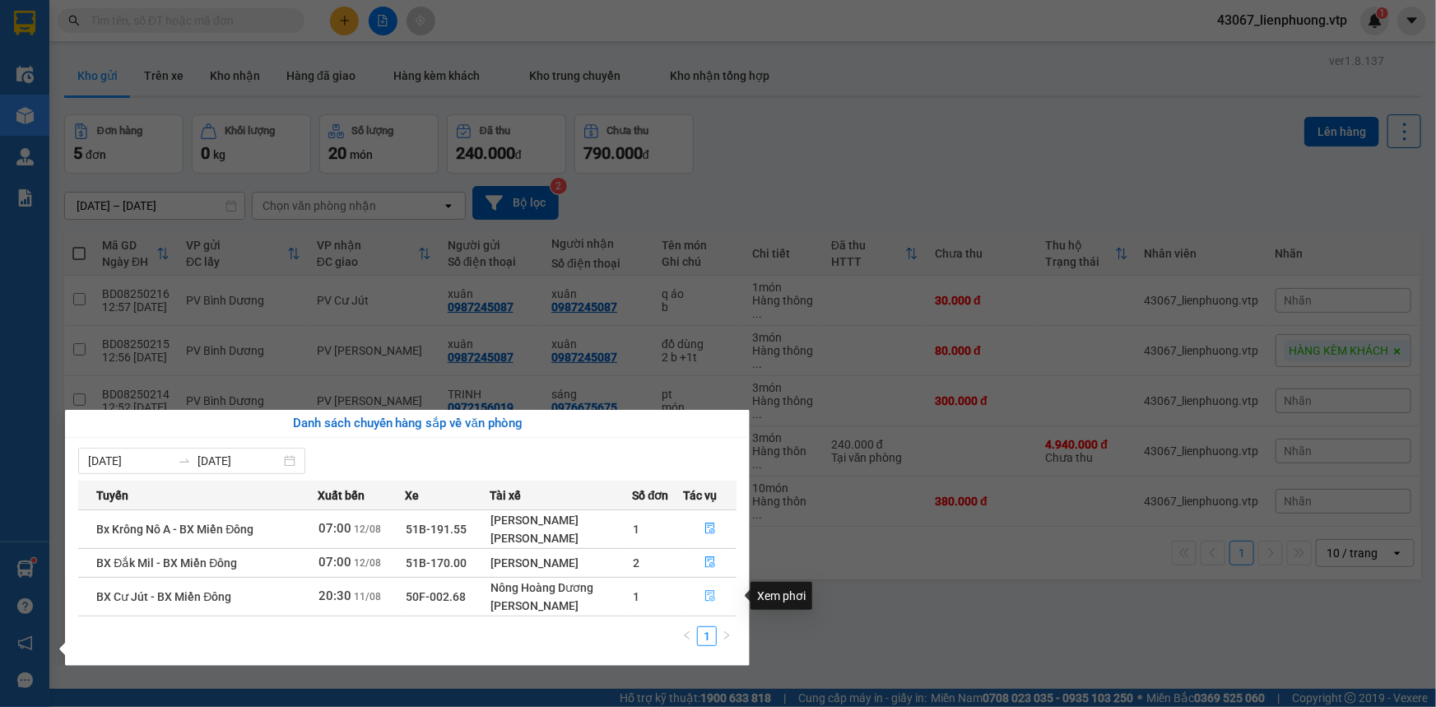
click at [704, 595] on icon "file-done" at bounding box center [710, 596] width 12 height 12
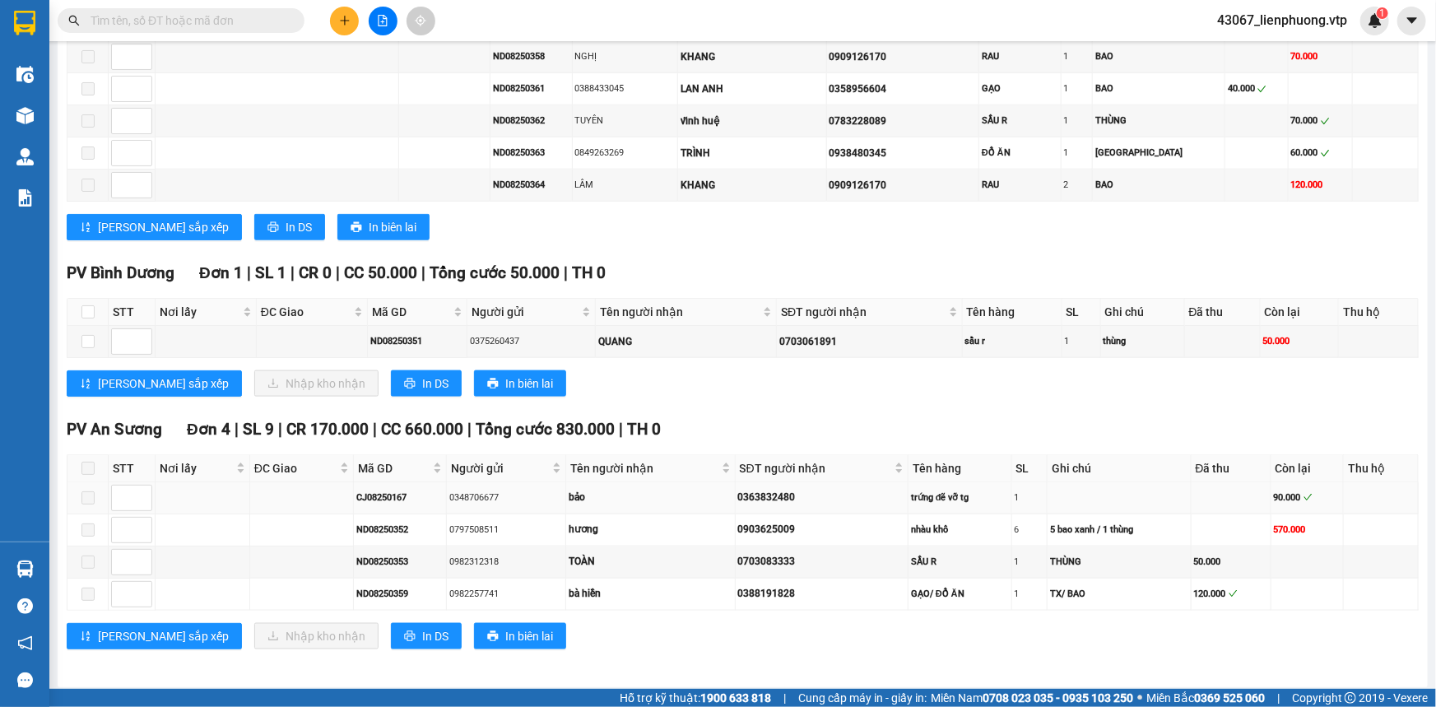
scroll to position [797, 0]
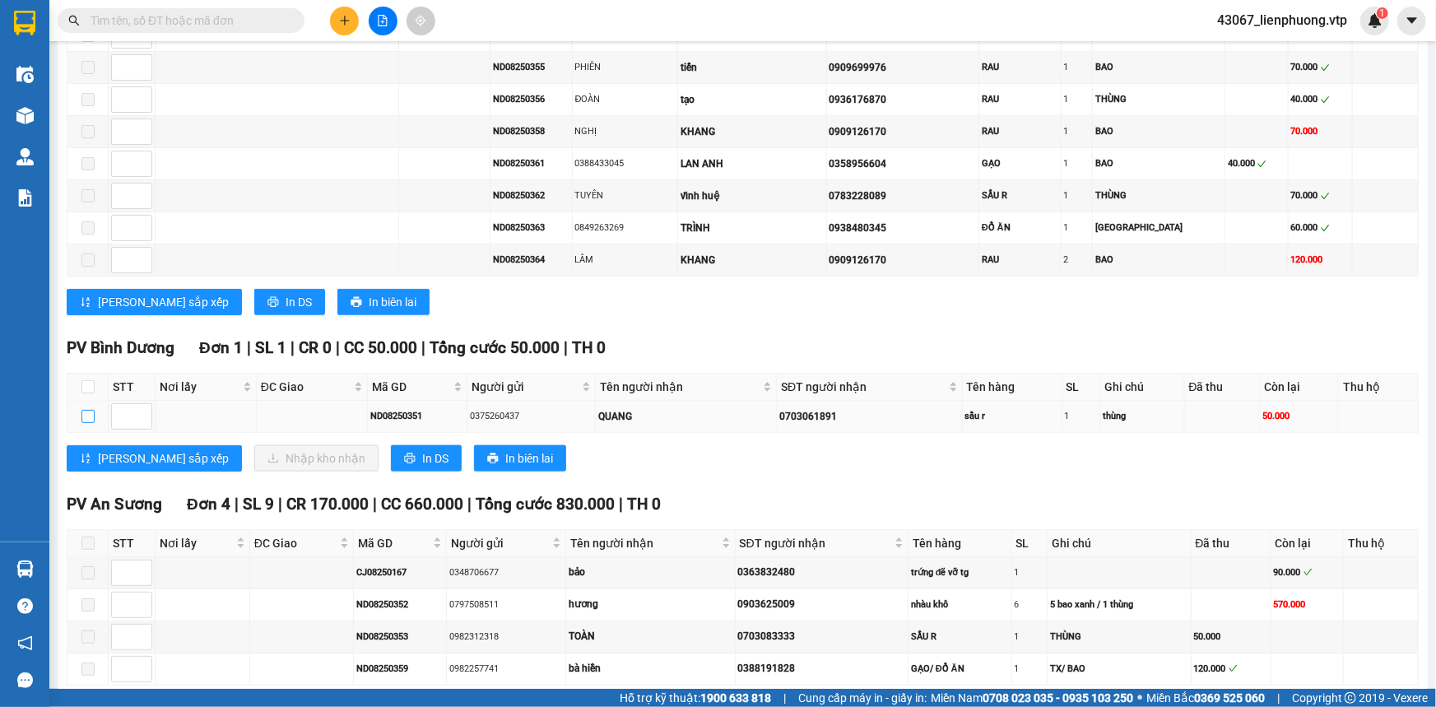
click at [87, 411] on input "checkbox" at bounding box center [87, 416] width 13 height 13
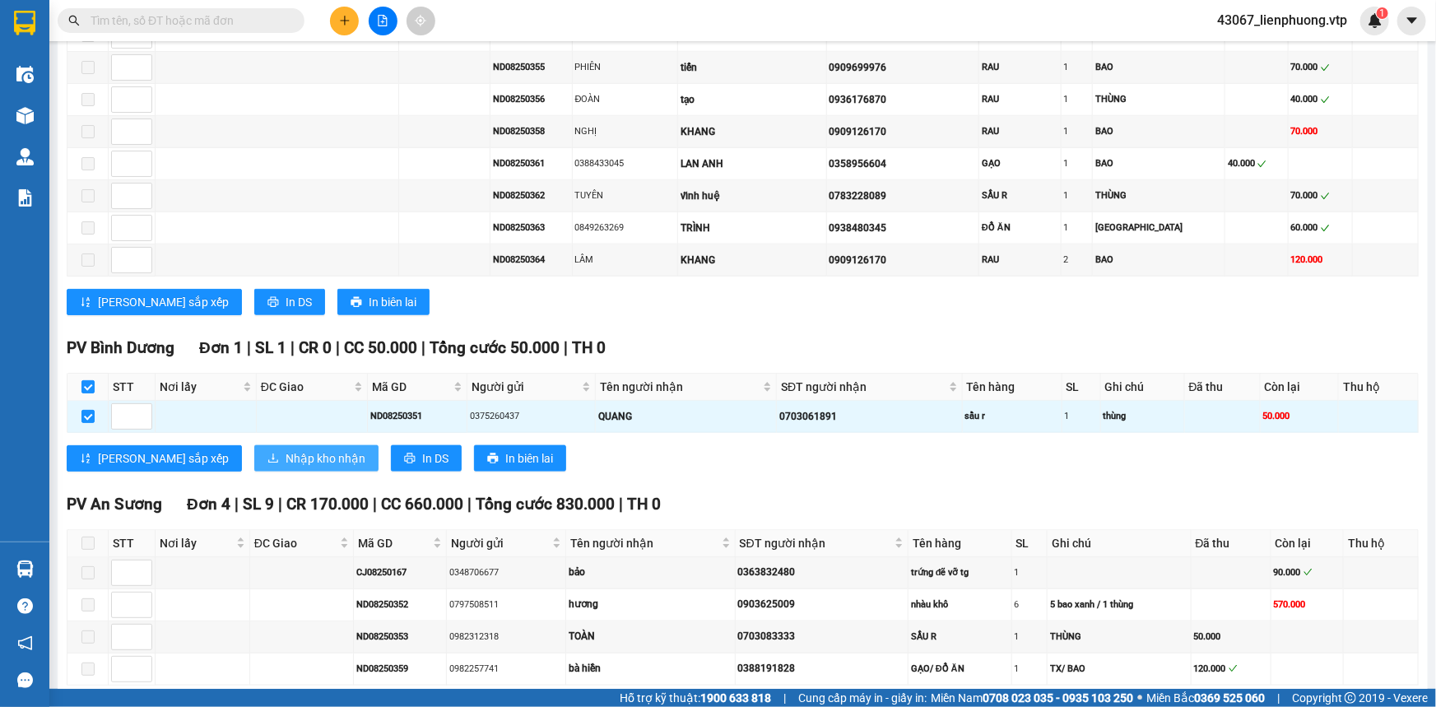
click at [285, 455] on span "Nhập kho nhận" at bounding box center [325, 458] width 80 height 18
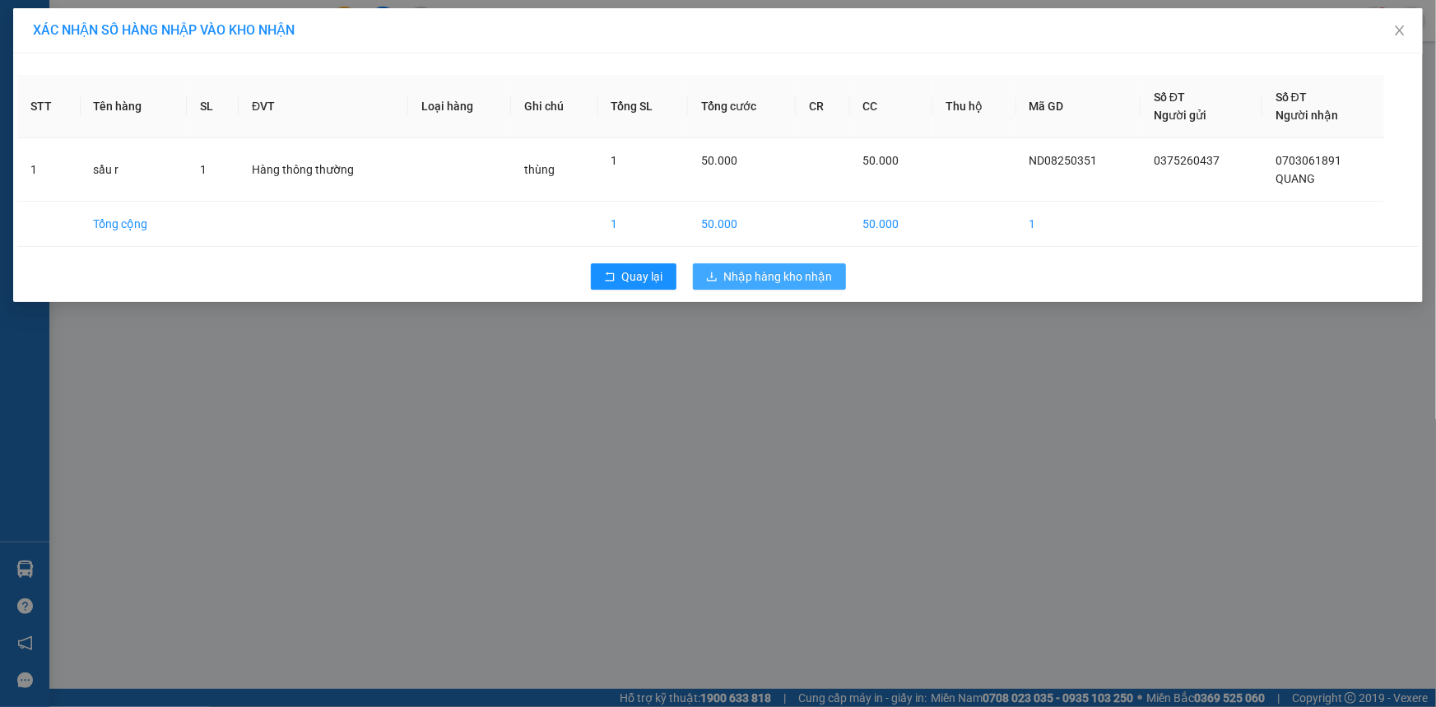
click at [763, 275] on span "Nhập hàng kho nhận" at bounding box center [778, 276] width 109 height 18
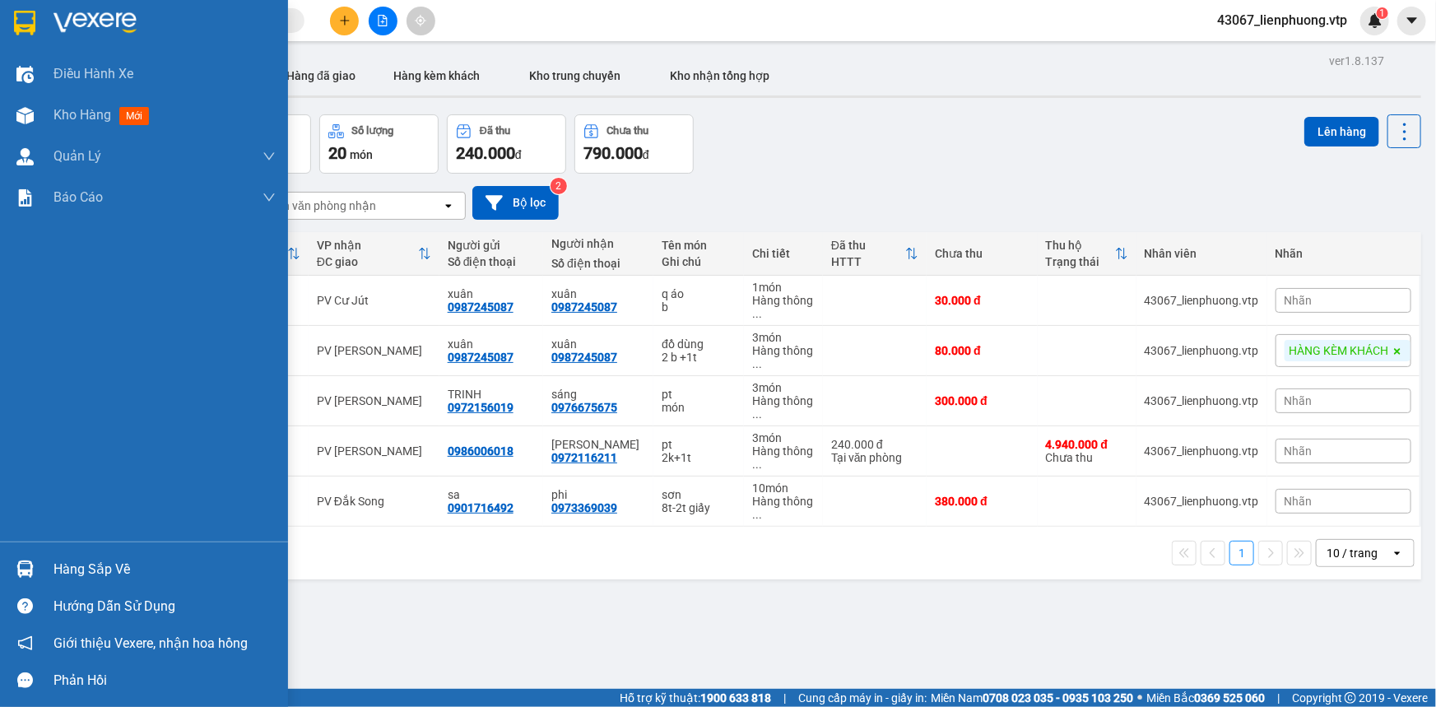
click at [108, 564] on div "Hàng sắp về" at bounding box center [164, 569] width 222 height 25
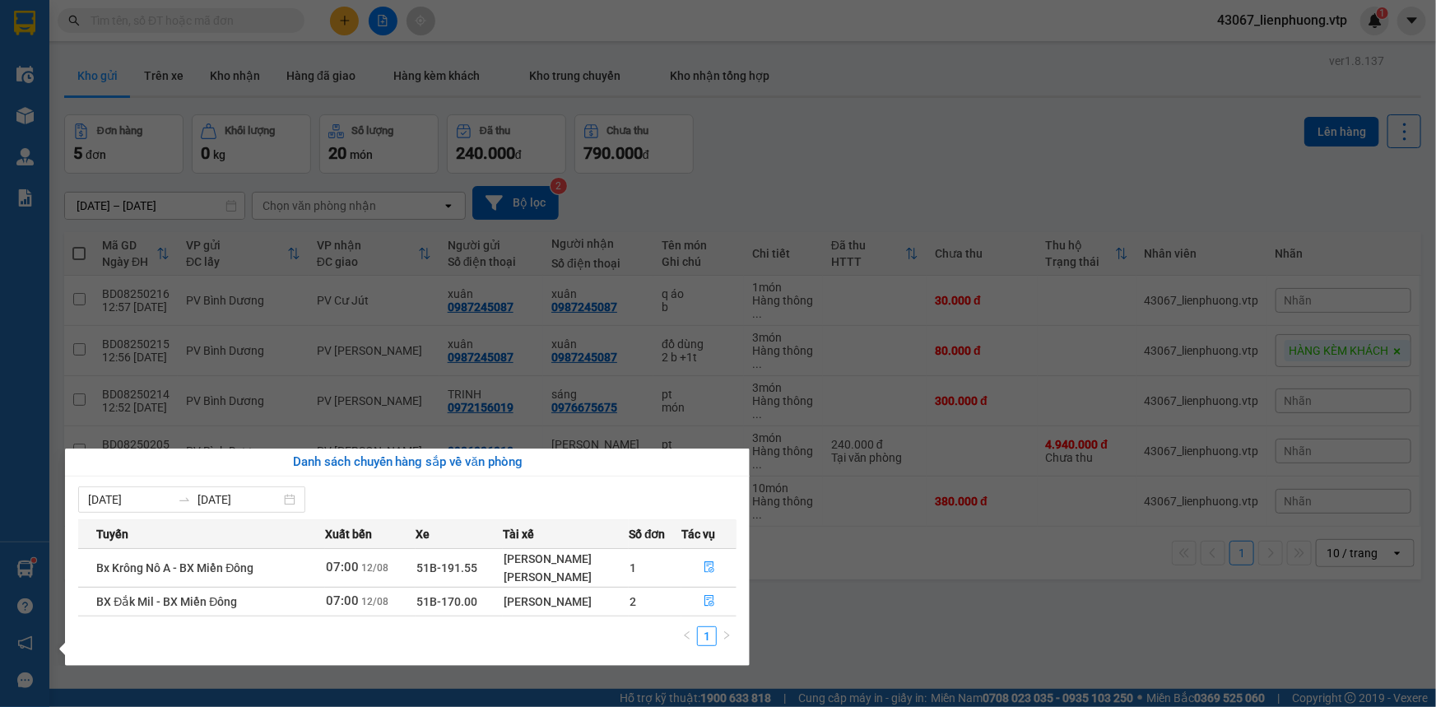
click at [888, 621] on section "Kết quả tìm kiếm ( 1 ) Bộ lọc Mã ĐH Trạng thái Món hàng Thu hộ Tổng cước Chưa c…" at bounding box center [718, 353] width 1436 height 707
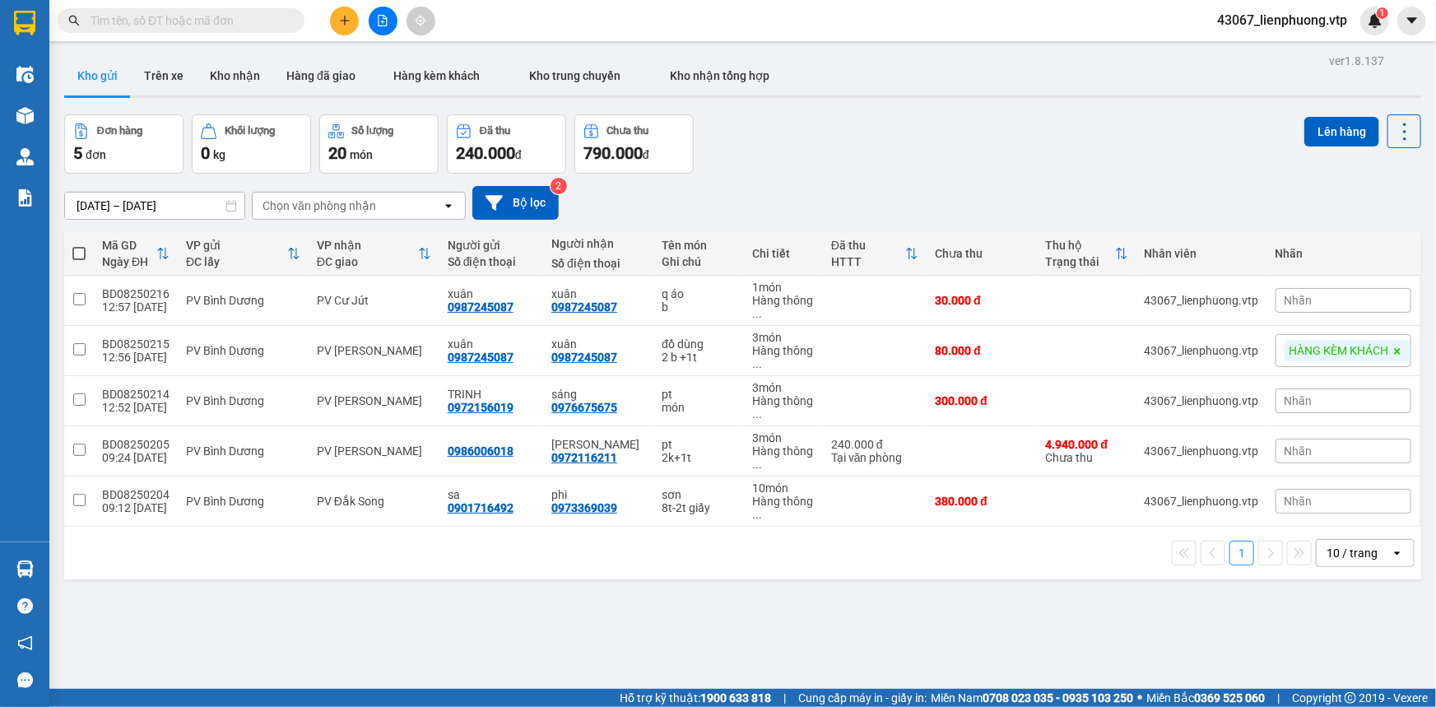
click at [1116, 621] on div "ver 1.8.137 Kho gửi Trên xe Kho nhận Hàng đã giao Hàng kèm khách Kho trung chuy…" at bounding box center [743, 402] width 1370 height 707
click at [1130, 621] on div "ver 1.8.137 Kho gửi Trên xe Kho nhận Hàng đã giao Hàng kèm khách Kho trung chuy…" at bounding box center [743, 402] width 1370 height 707
click at [744, 621] on div "ver 1.8.137 Kho gửi Trên xe Kho nhận Hàng đã giao Hàng kèm khách Kho trung chuy…" at bounding box center [743, 402] width 1370 height 707
click at [343, 12] on button at bounding box center [344, 21] width 29 height 29
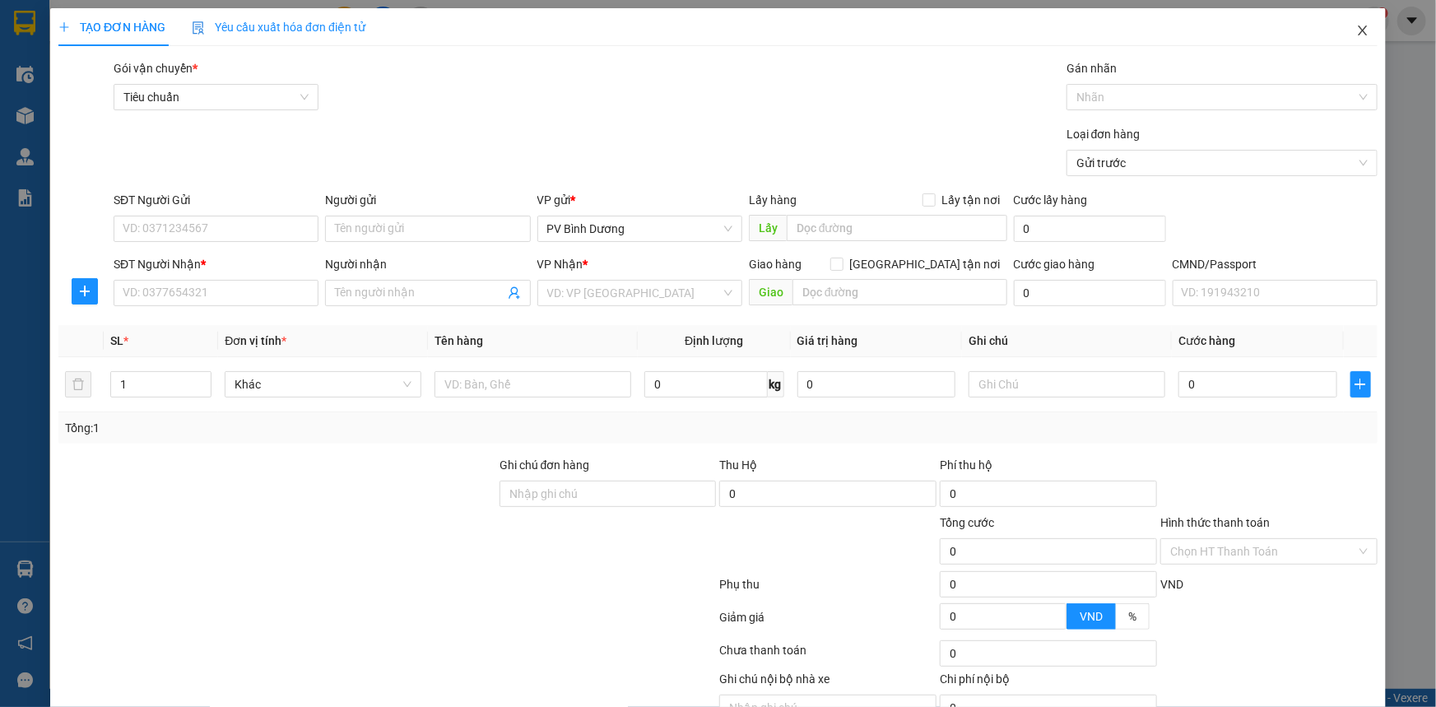
click at [1263, 35] on icon "close" at bounding box center [1362, 30] width 13 height 13
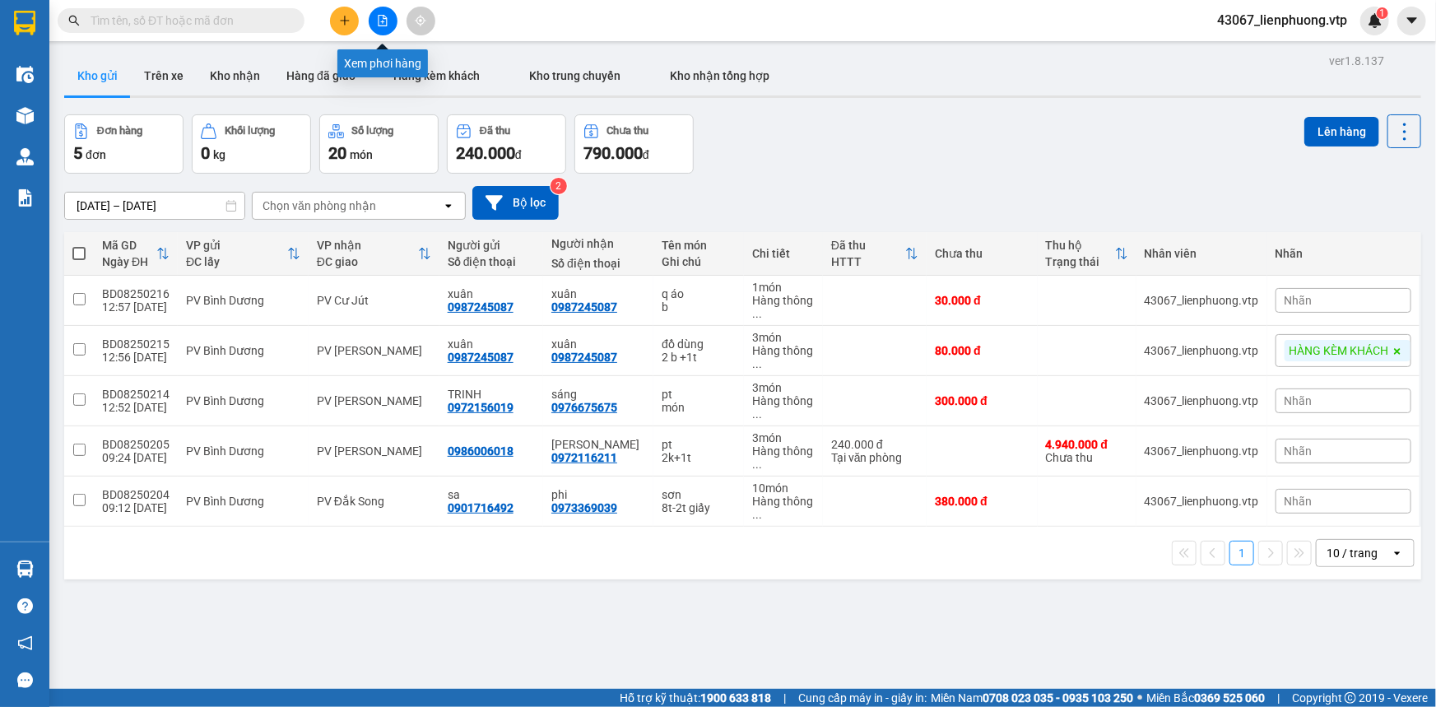
click at [387, 17] on icon "file-add" at bounding box center [383, 21] width 12 height 12
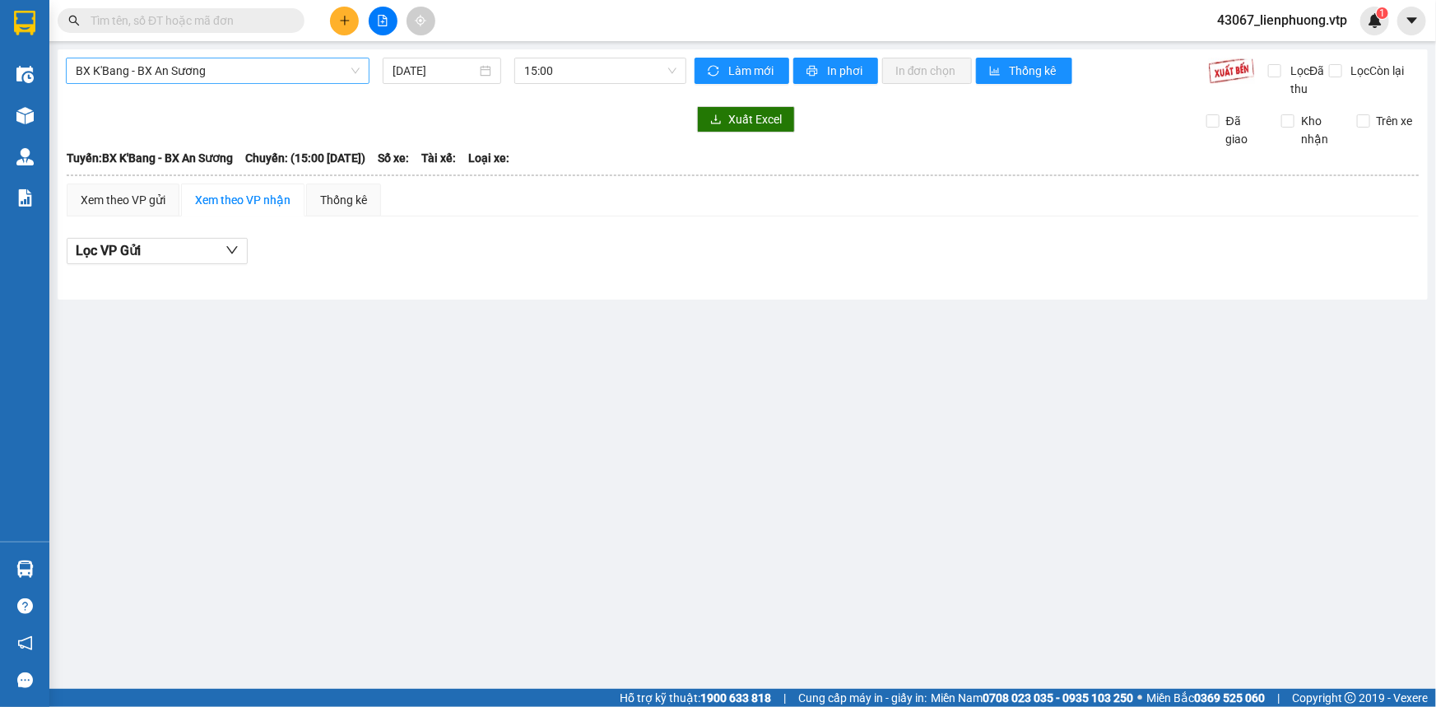
click at [285, 74] on span "BX K'Bang - BX An Sương" at bounding box center [218, 70] width 284 height 25
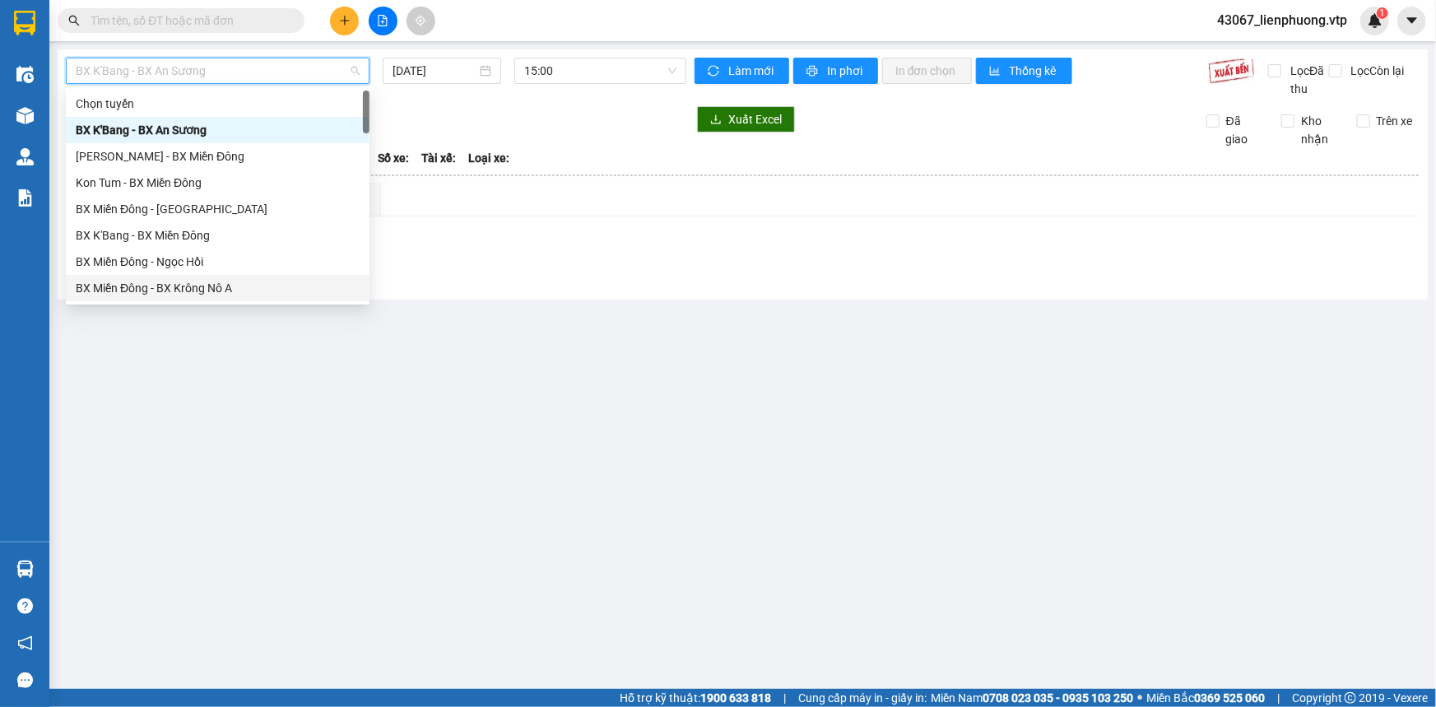
click at [241, 283] on div "BX Miền Đông - BX Krông Nô A" at bounding box center [218, 288] width 284 height 18
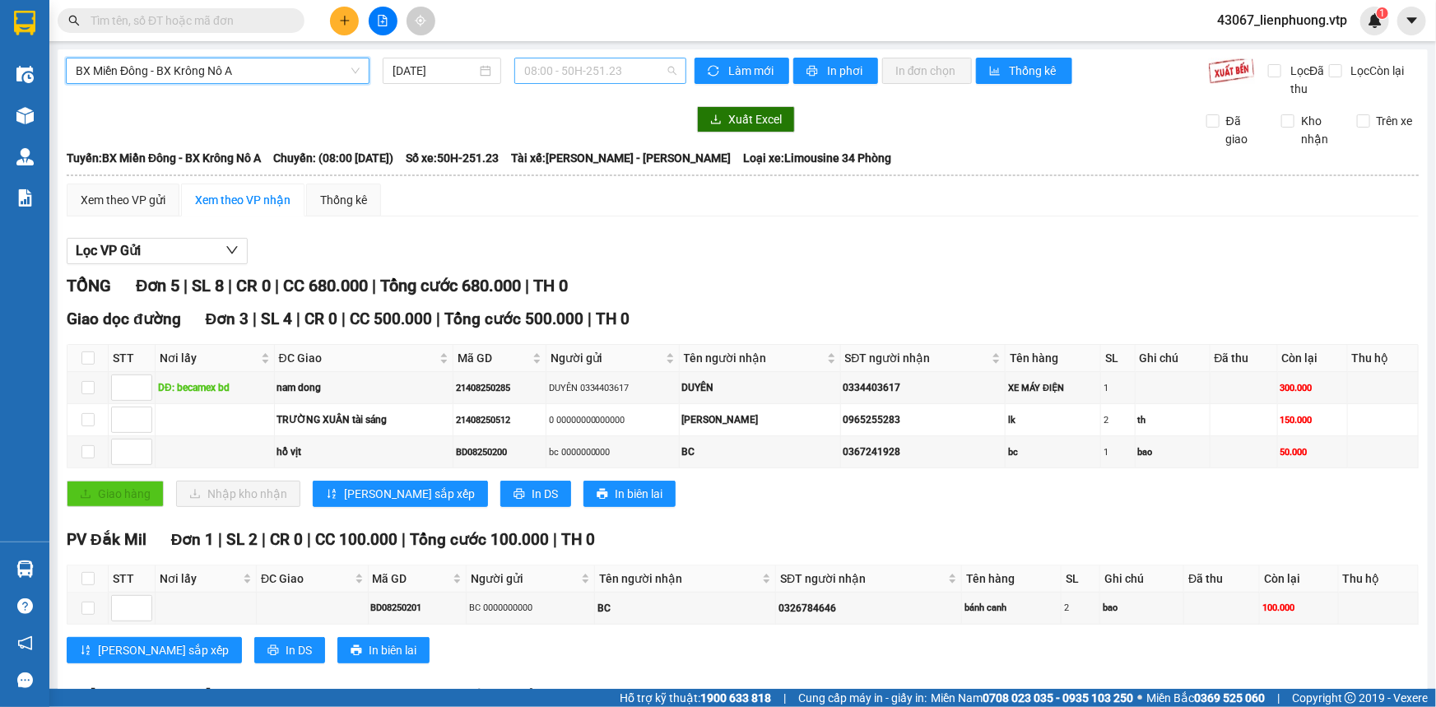
click at [615, 74] on span "08:00 - 50H-251.23" at bounding box center [600, 70] width 152 height 25
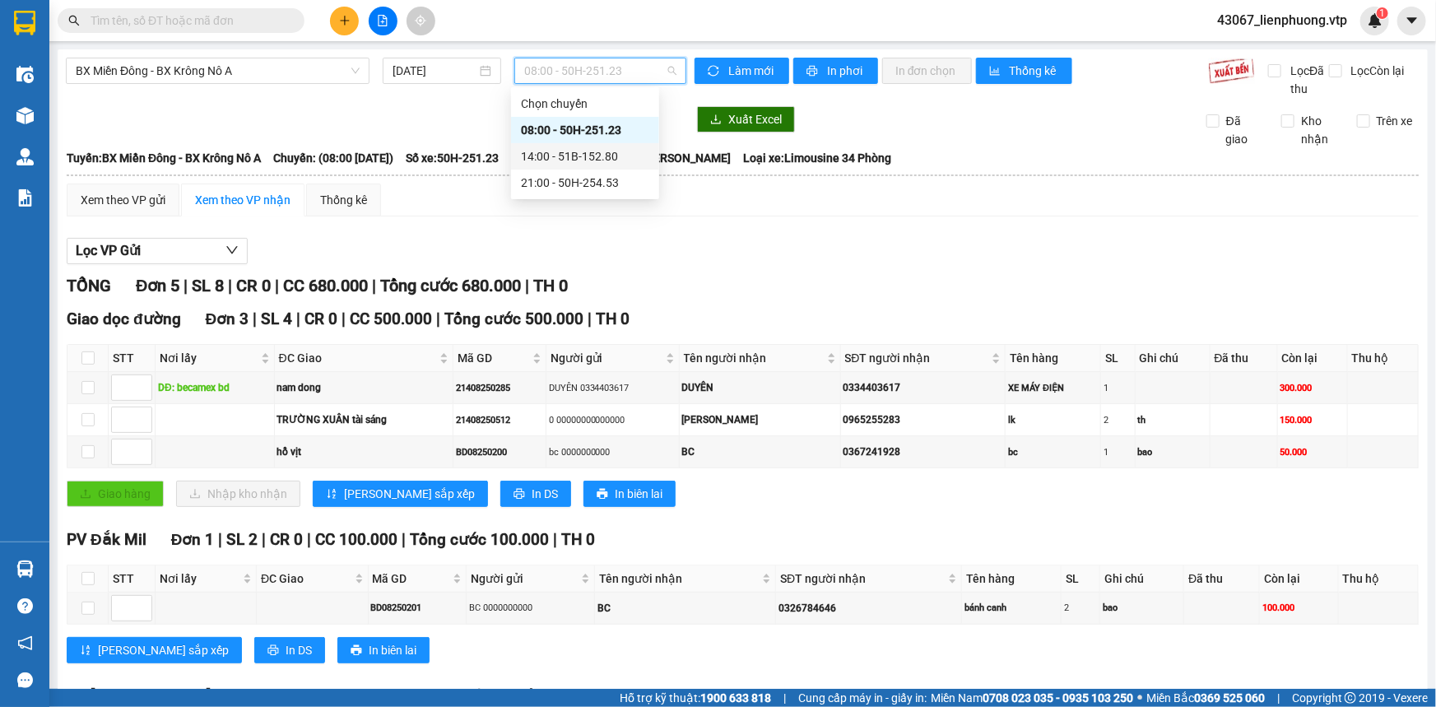
click at [591, 153] on div "14:00 - 51B-152.80" at bounding box center [585, 156] width 128 height 18
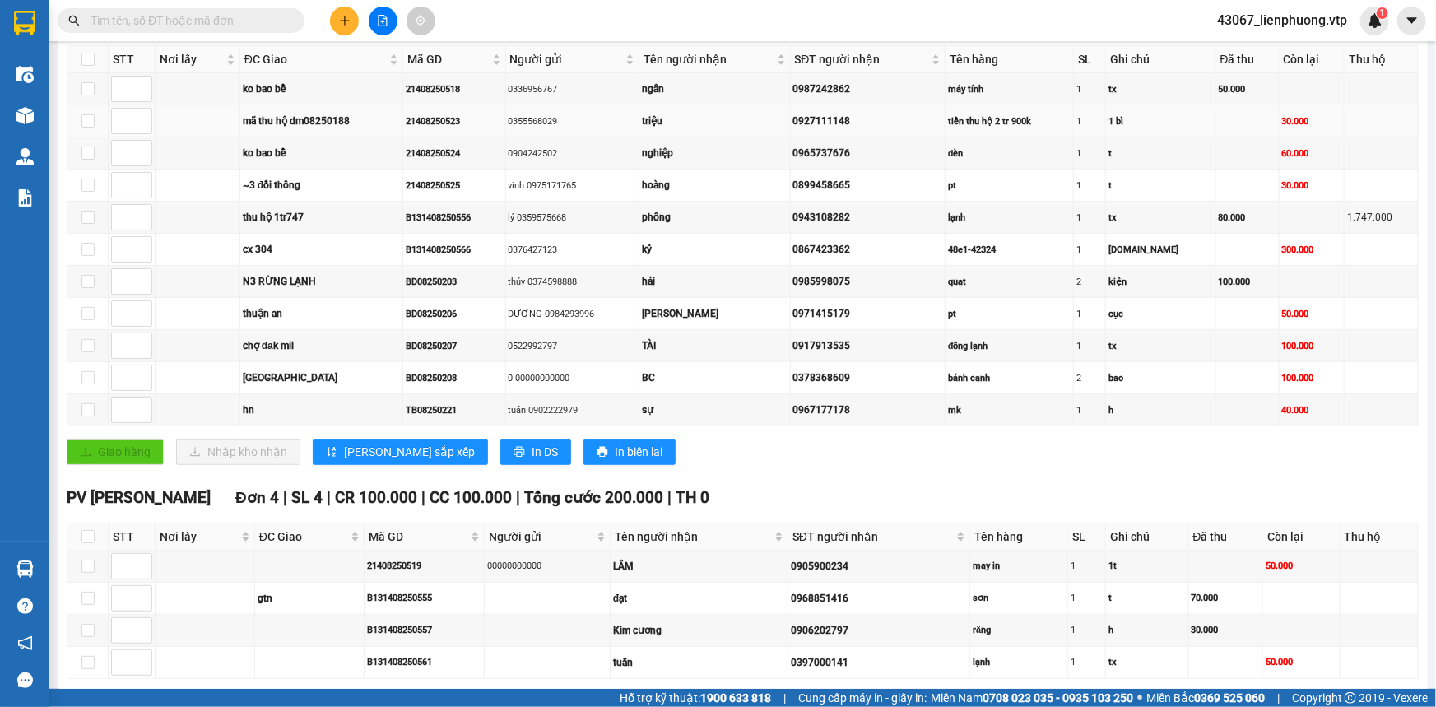
scroll to position [224, 0]
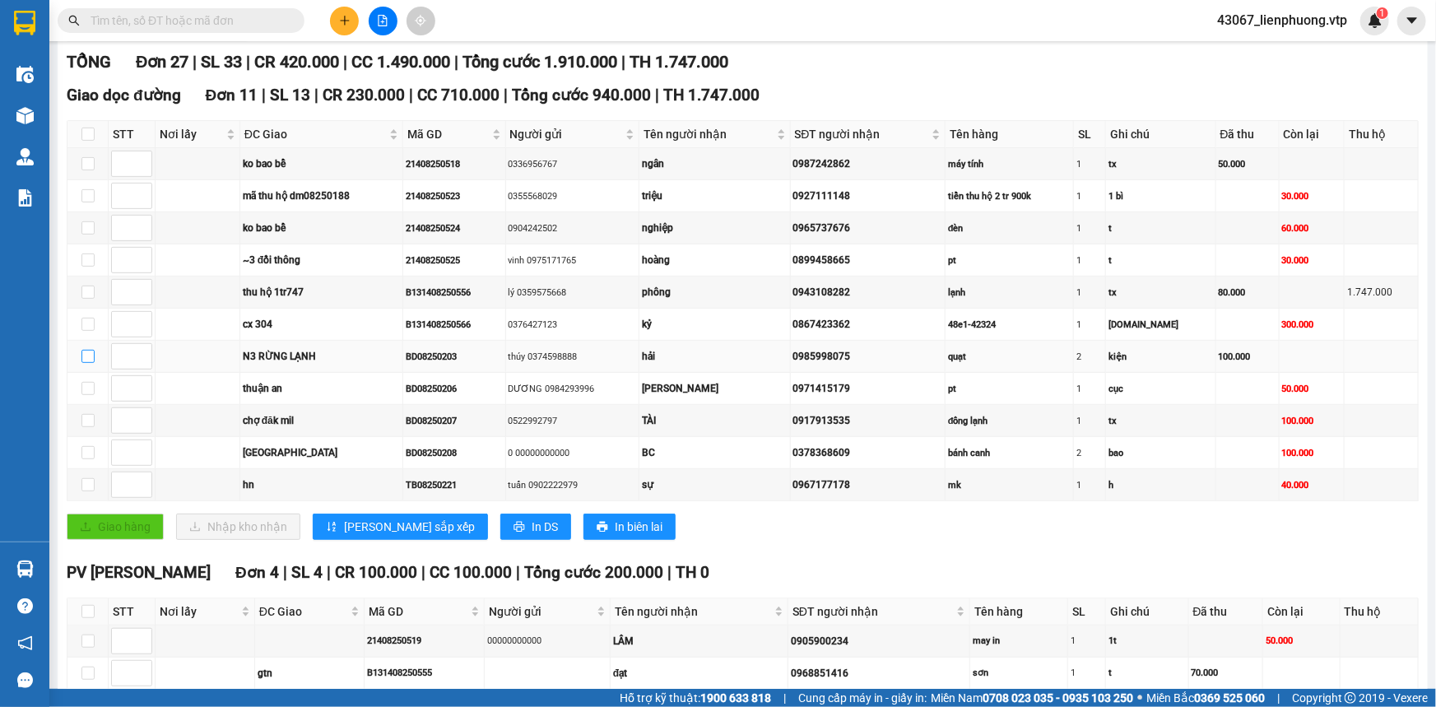
click at [89, 355] on input "checkbox" at bounding box center [87, 356] width 13 height 13
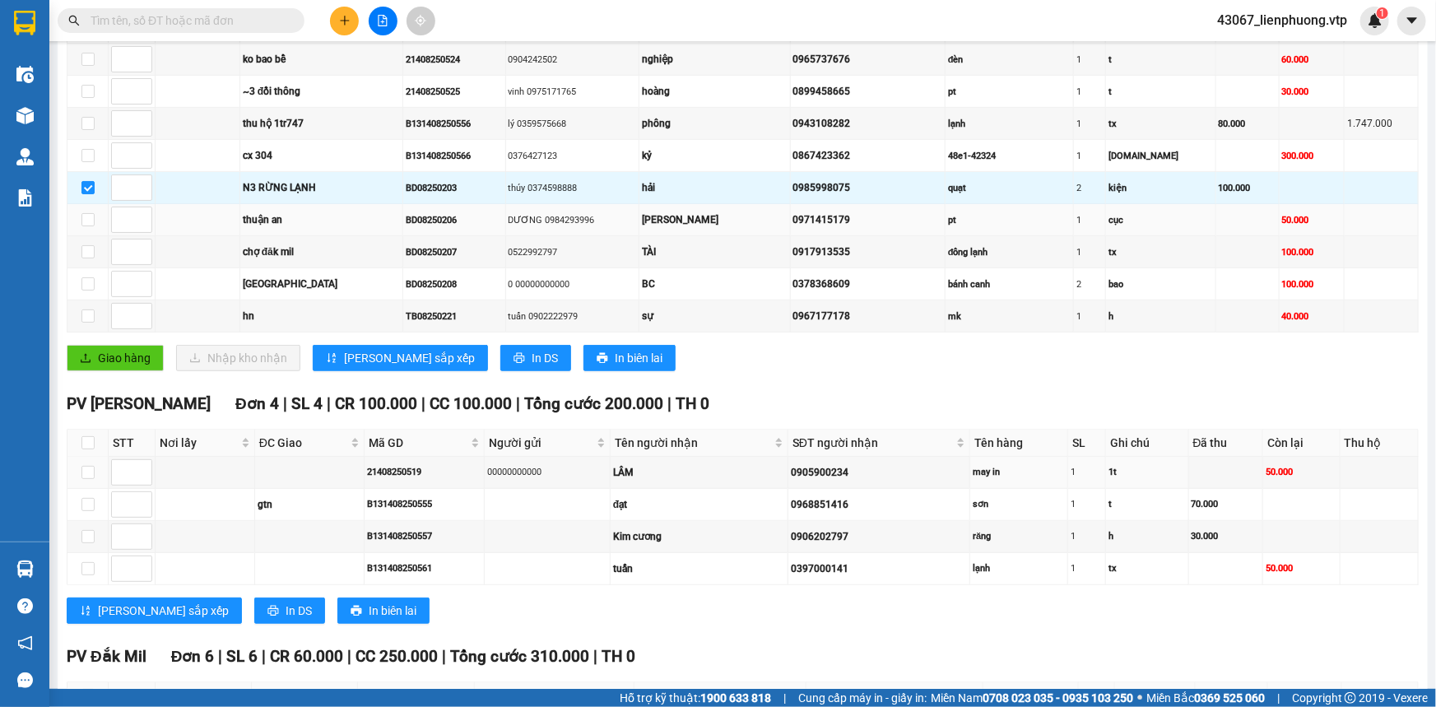
scroll to position [151, 0]
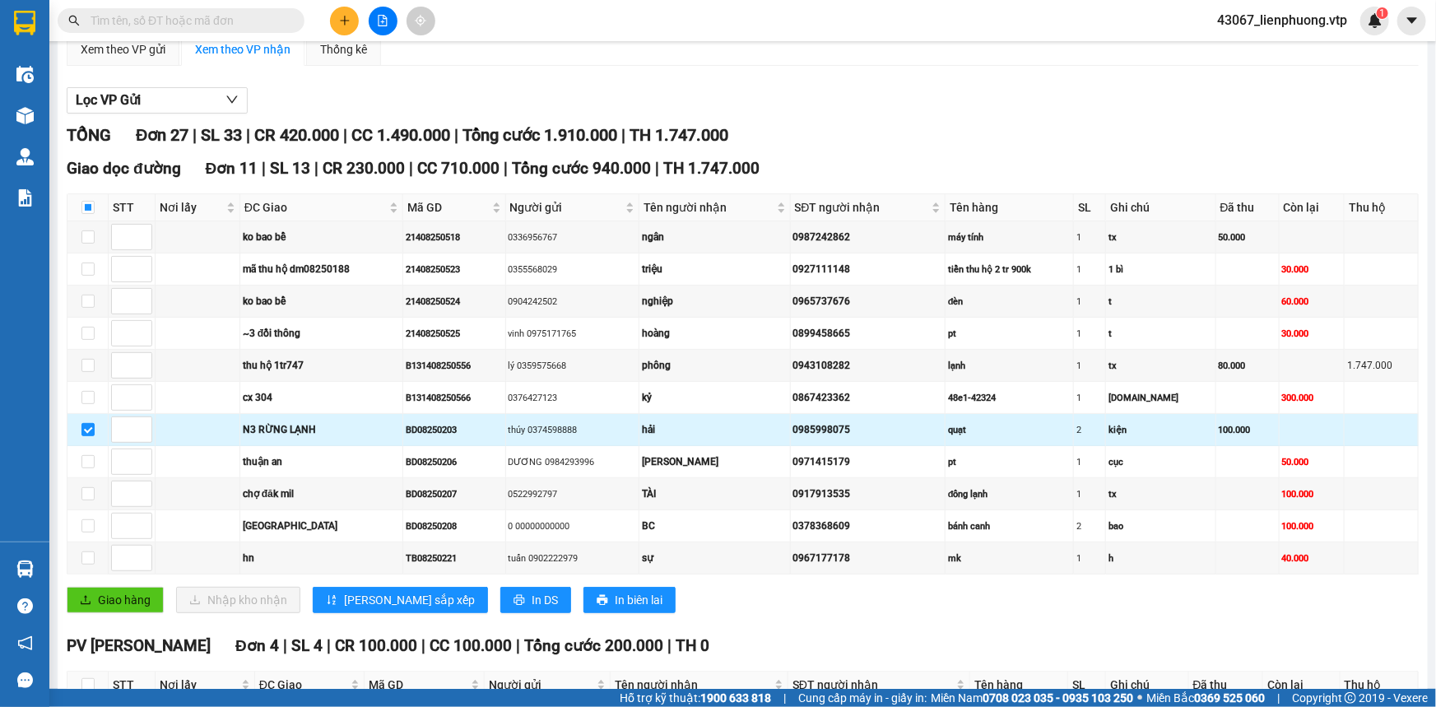
click at [776, 429] on div "hải" at bounding box center [715, 430] width 146 height 16
click at [775, 428] on div "hải" at bounding box center [715, 430] width 146 height 16
click at [930, 428] on div "0985998075" at bounding box center [867, 430] width 149 height 16
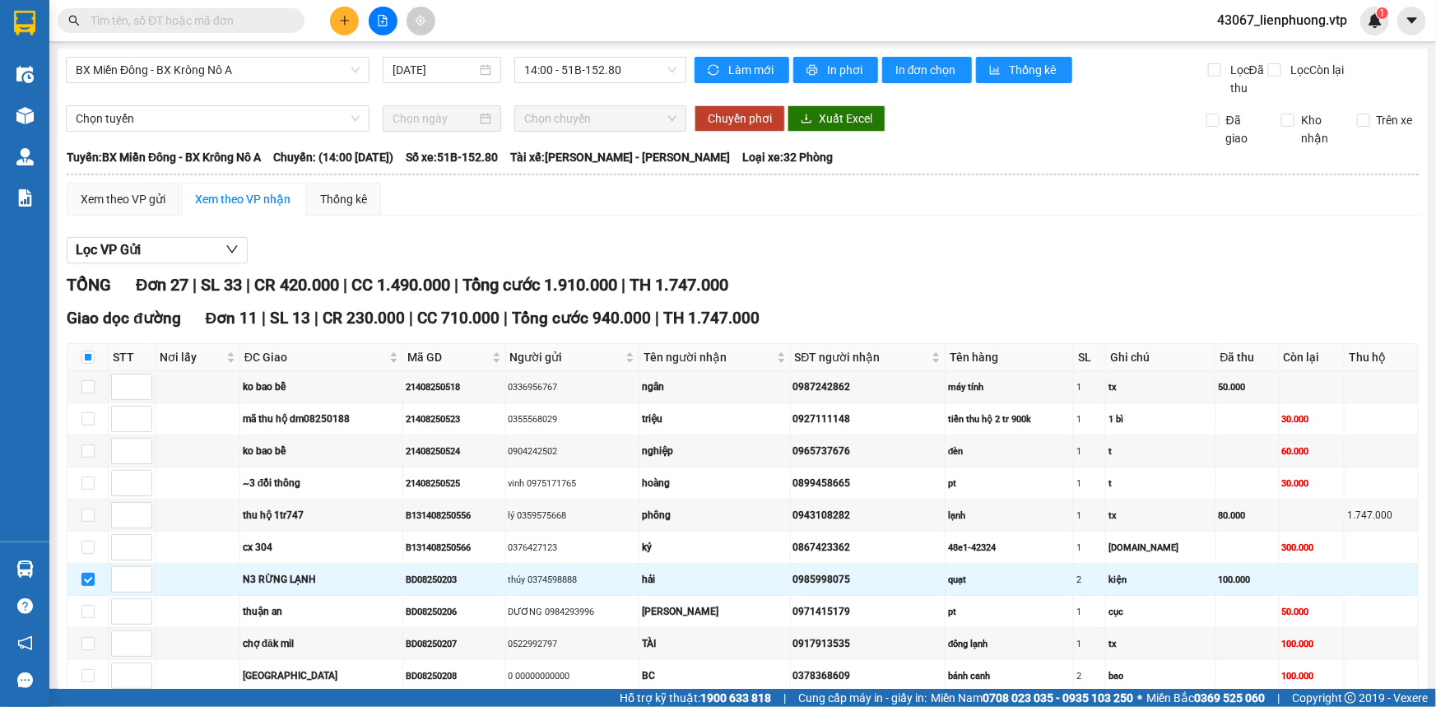
scroll to position [0, 0]
click at [280, 120] on span "Chọn tuyến" at bounding box center [218, 119] width 284 height 25
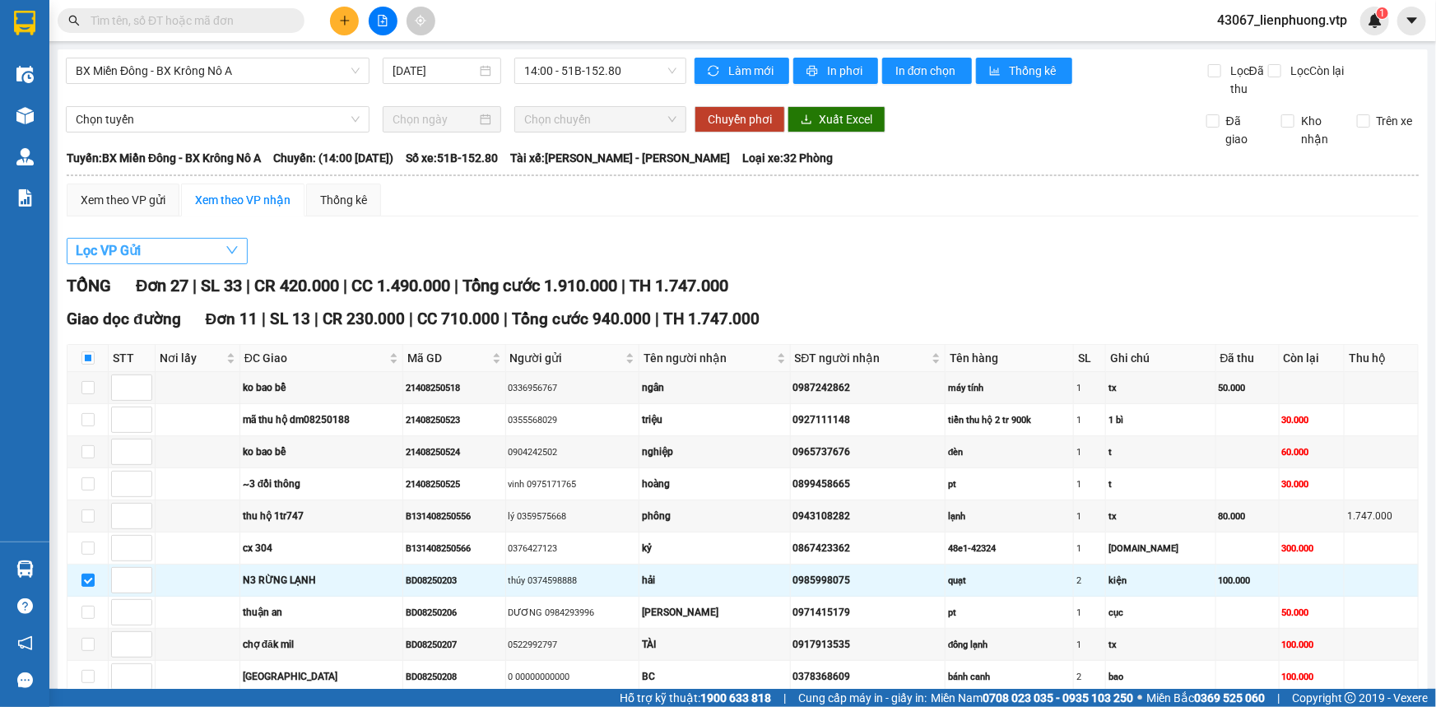
click at [214, 255] on button "Lọc VP Gửi" at bounding box center [157, 251] width 181 height 26
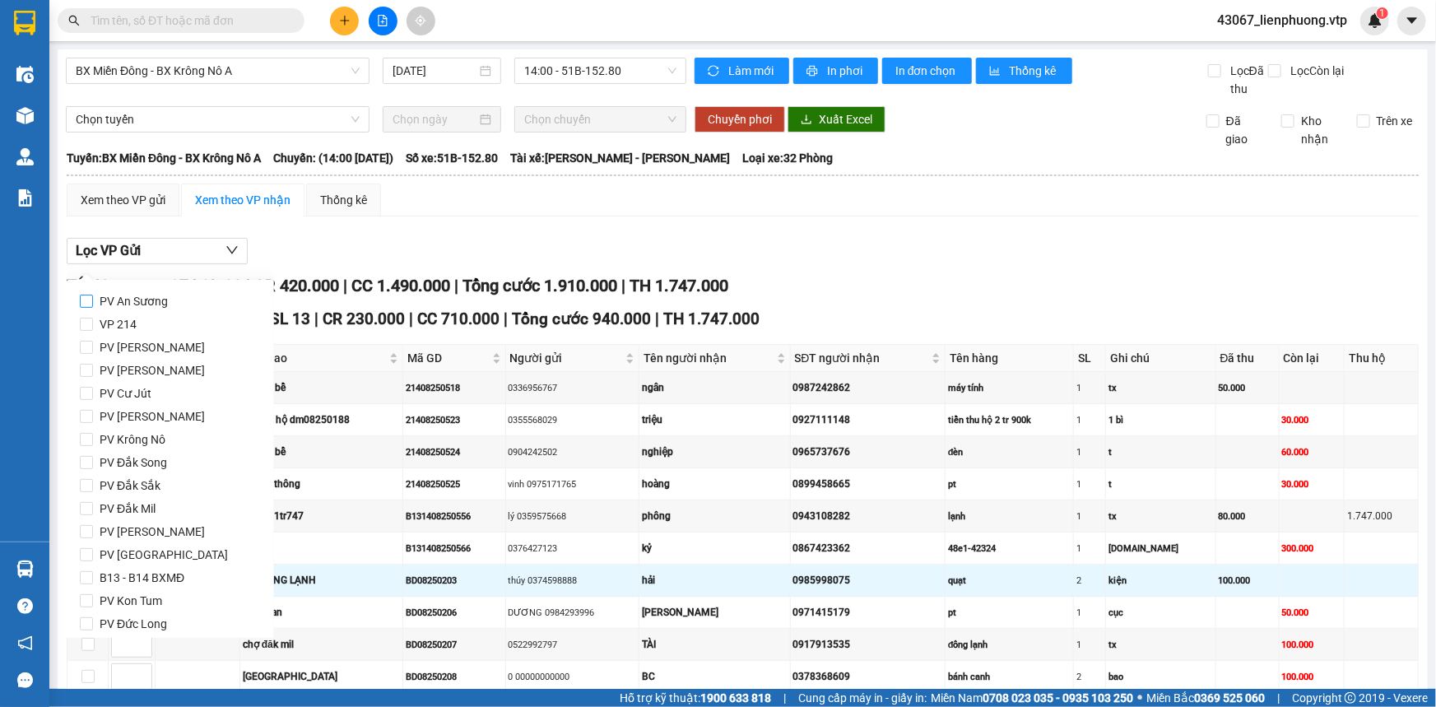
click at [90, 299] on input "PV An Sương" at bounding box center [86, 301] width 13 height 13
click at [241, 247] on button "Lọc VP Gửi" at bounding box center [157, 251] width 181 height 26
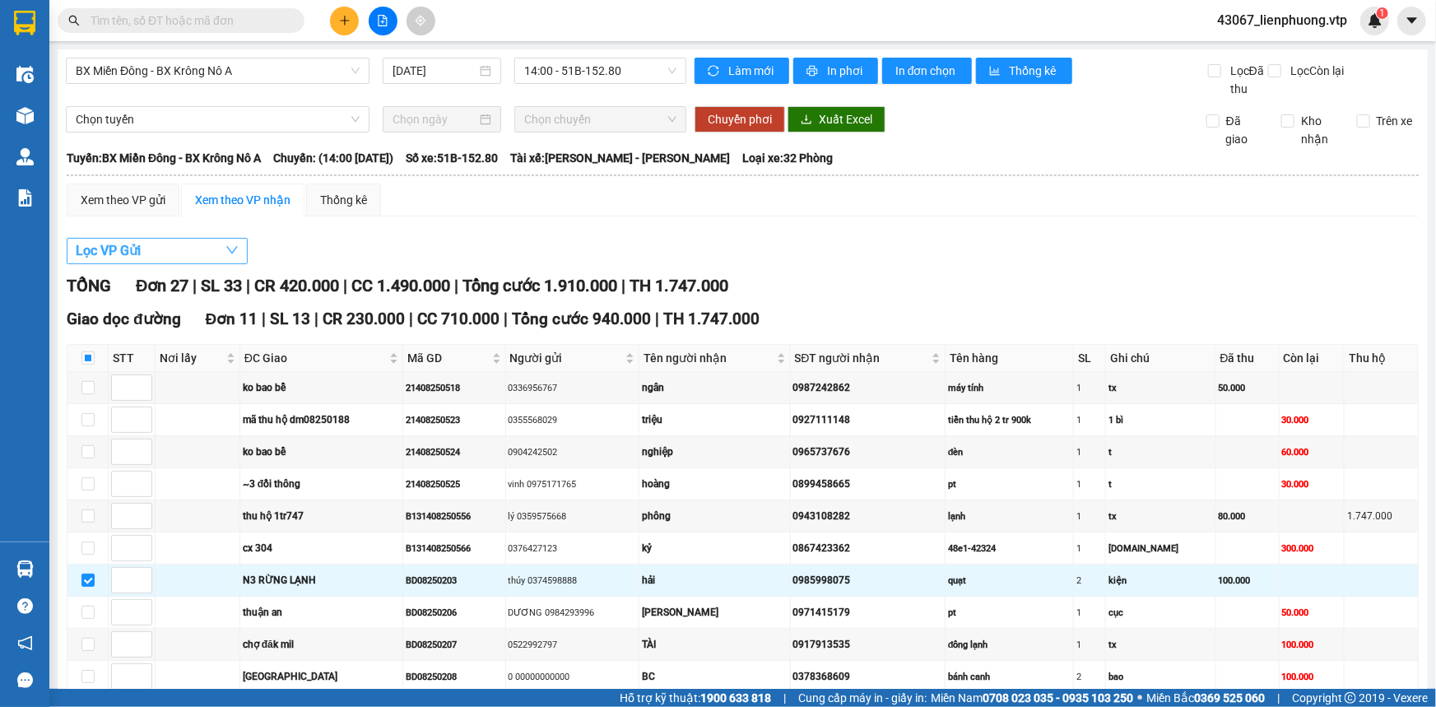
click at [217, 249] on button "Lọc VP Gửi" at bounding box center [157, 251] width 181 height 26
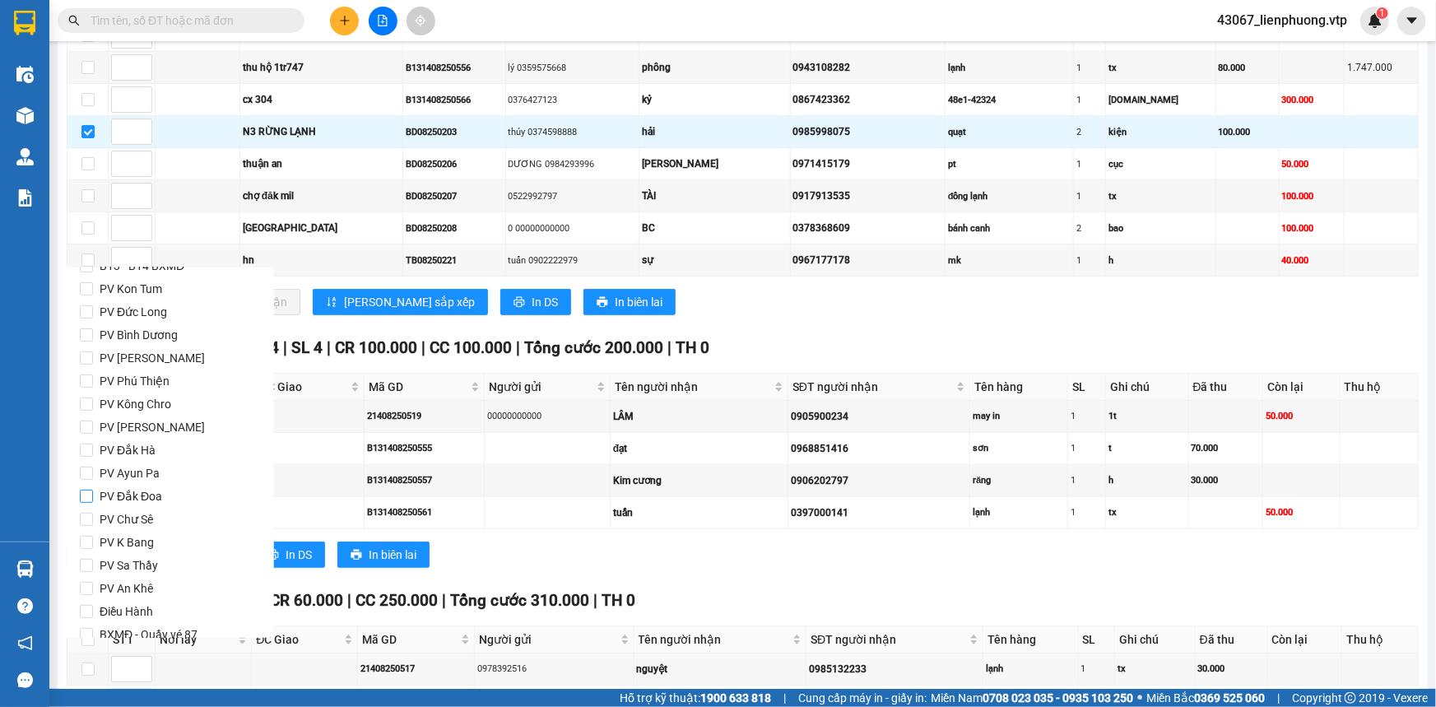
scroll to position [378, 0]
click at [108, 615] on span "Lọc" at bounding box center [102, 615] width 19 height 18
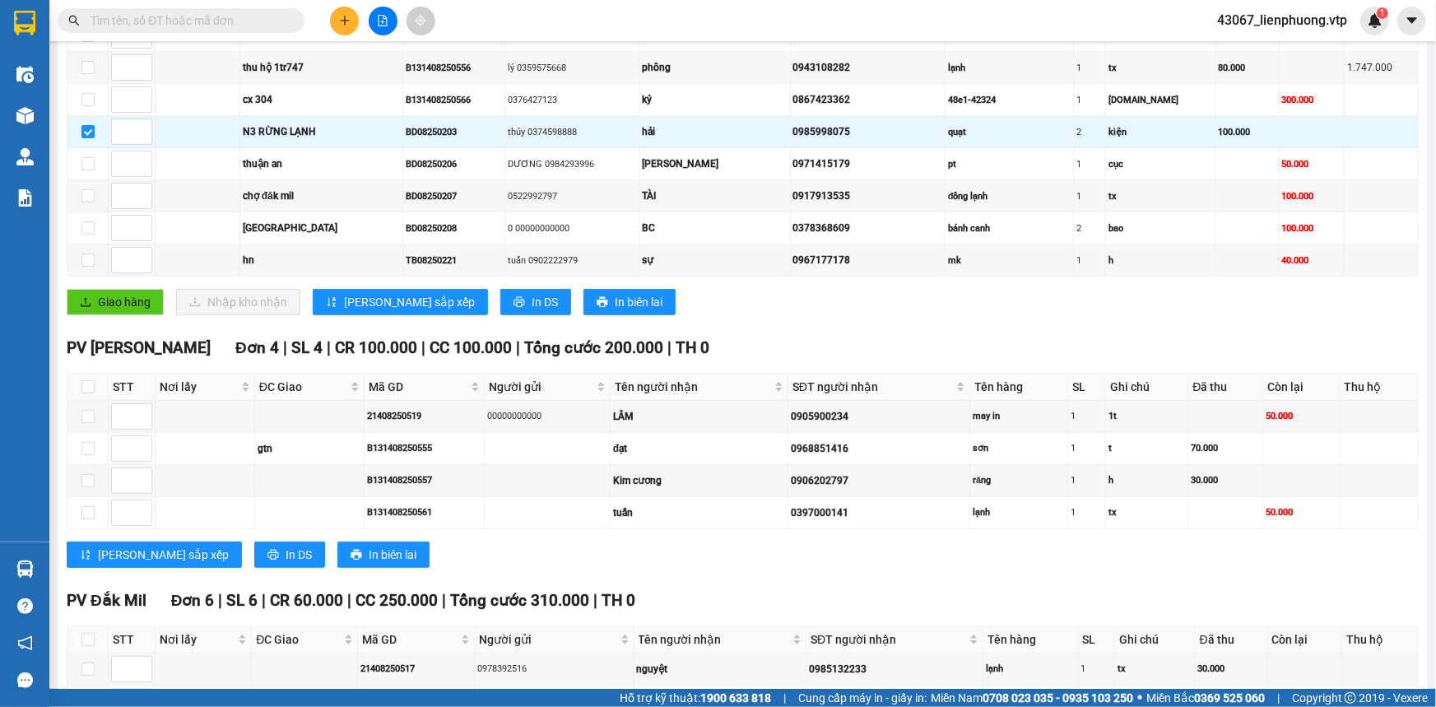
click at [928, 323] on div "Giao dọc đường Đơn 11 | SL 13 | CR 230.000 | CC 710.000 | Tổng cước 940.000 | T…" at bounding box center [743, 93] width 1352 height 469
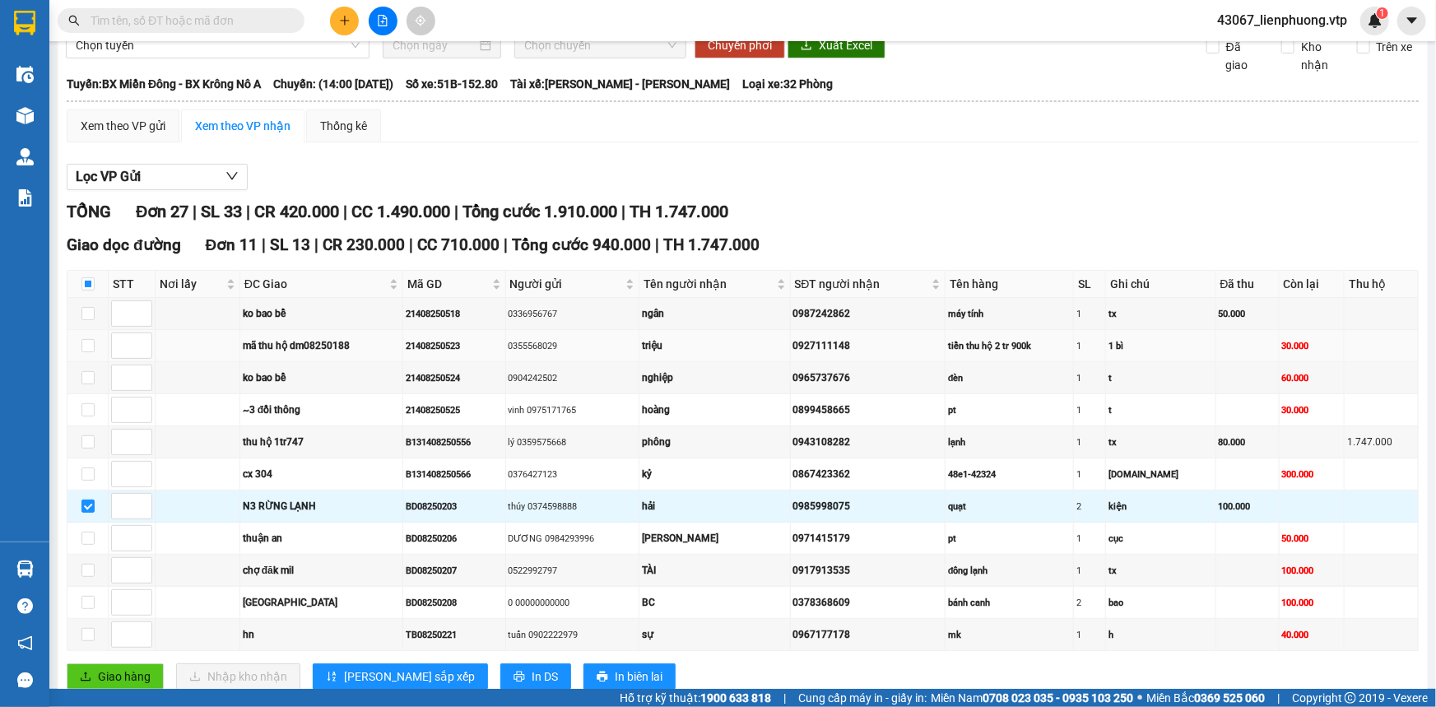
scroll to position [0, 0]
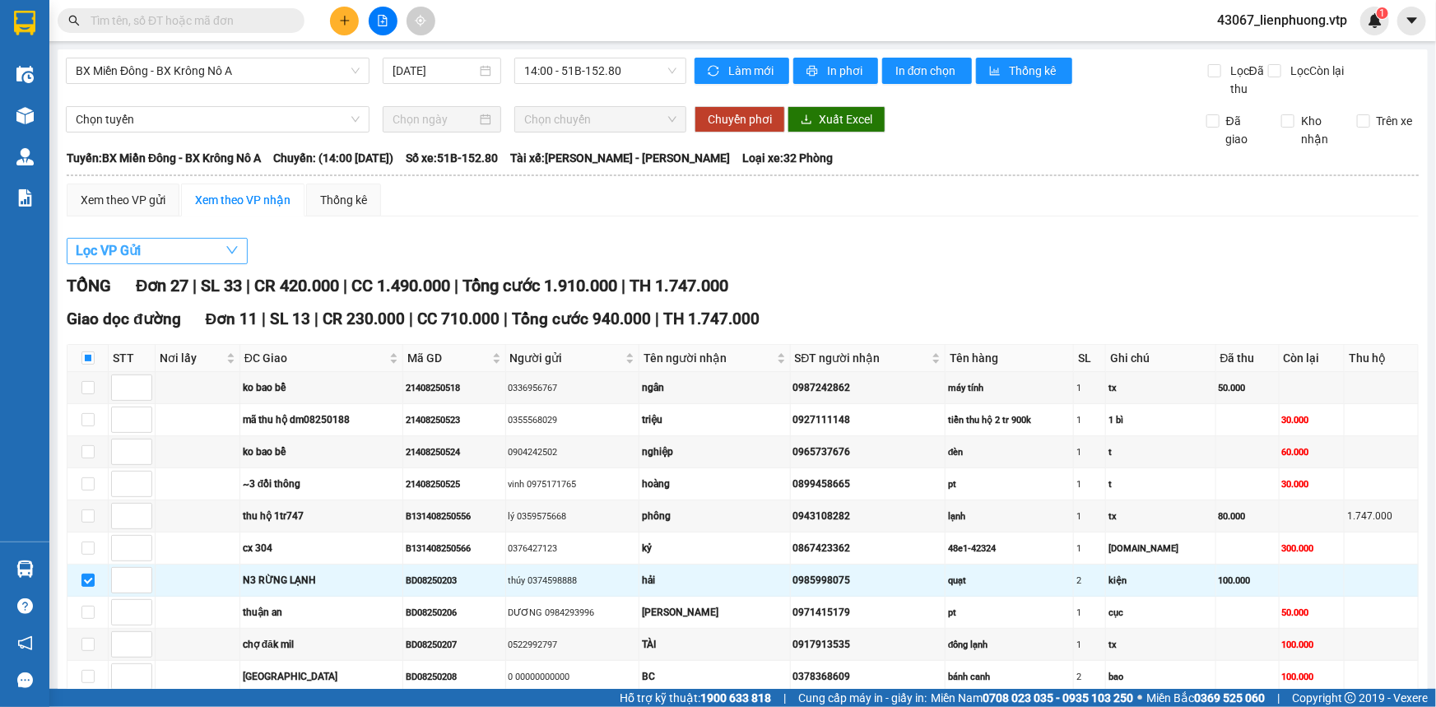
click at [222, 252] on button "Lọc VP Gửi" at bounding box center [157, 251] width 181 height 26
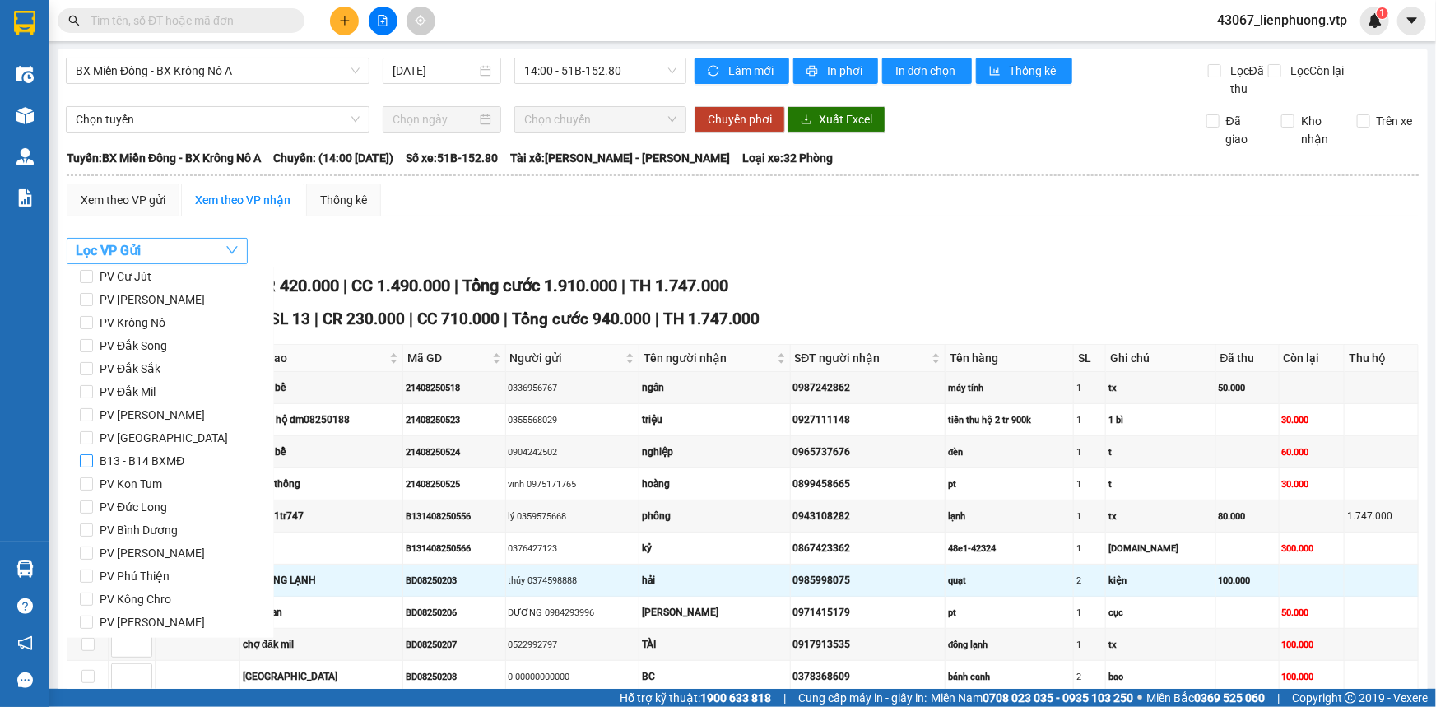
scroll to position [81, 0]
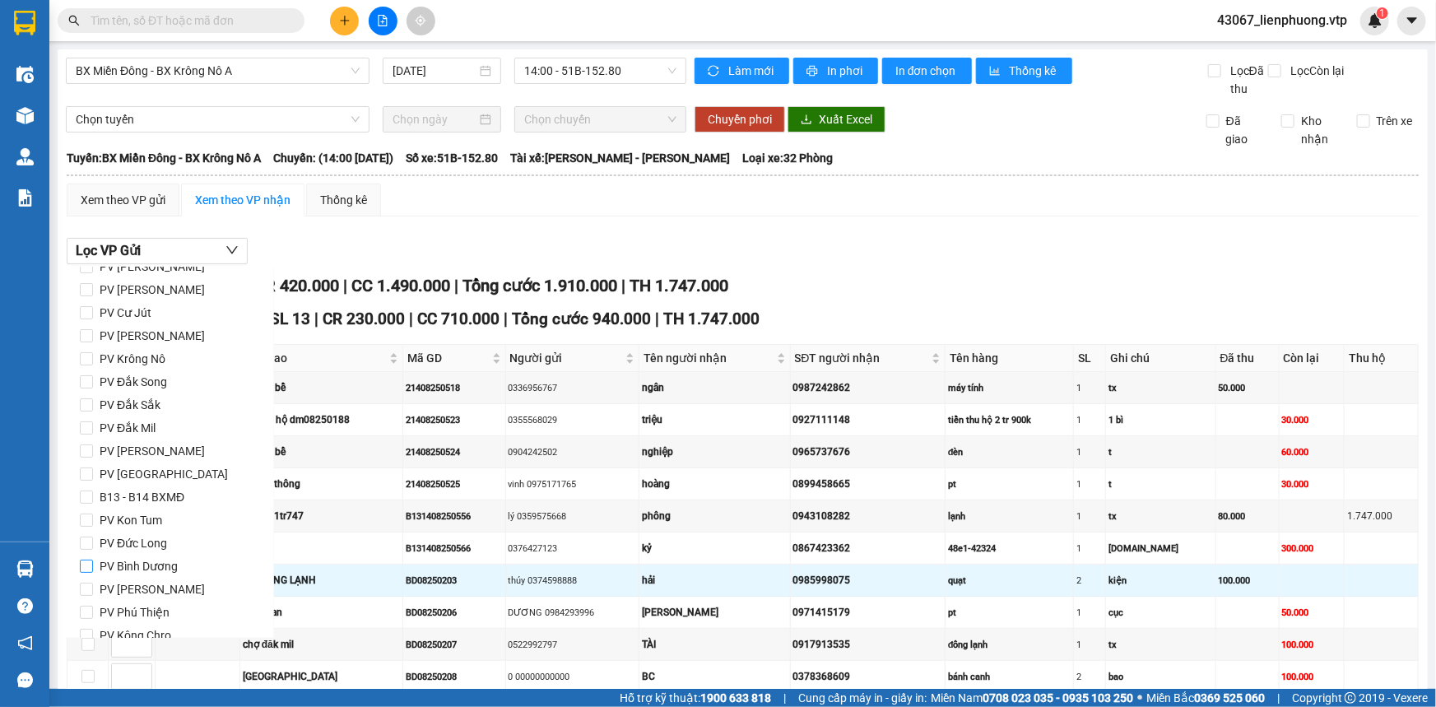
click at [83, 563] on input "PV Bình Dương" at bounding box center [86, 565] width 13 height 13
click at [109, 615] on span "Lọc" at bounding box center [102, 615] width 19 height 18
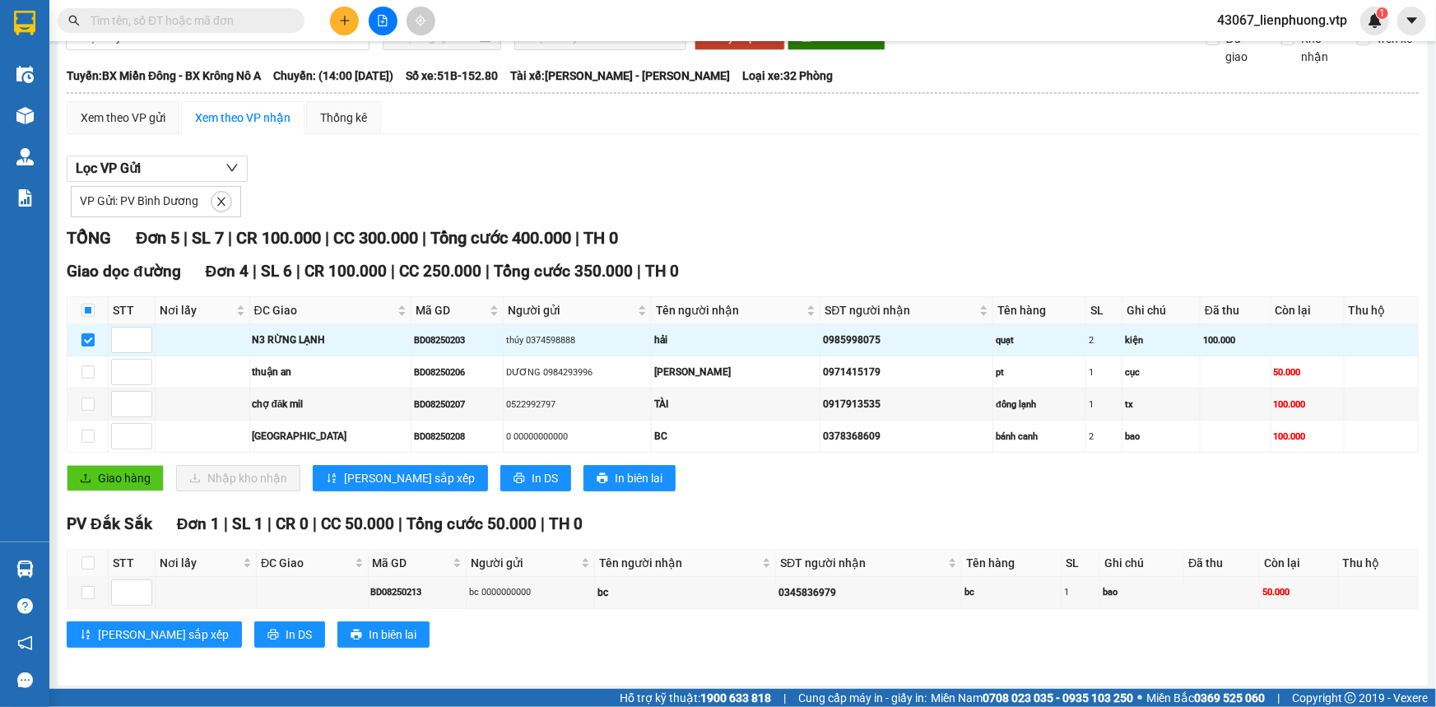
scroll to position [85, 0]
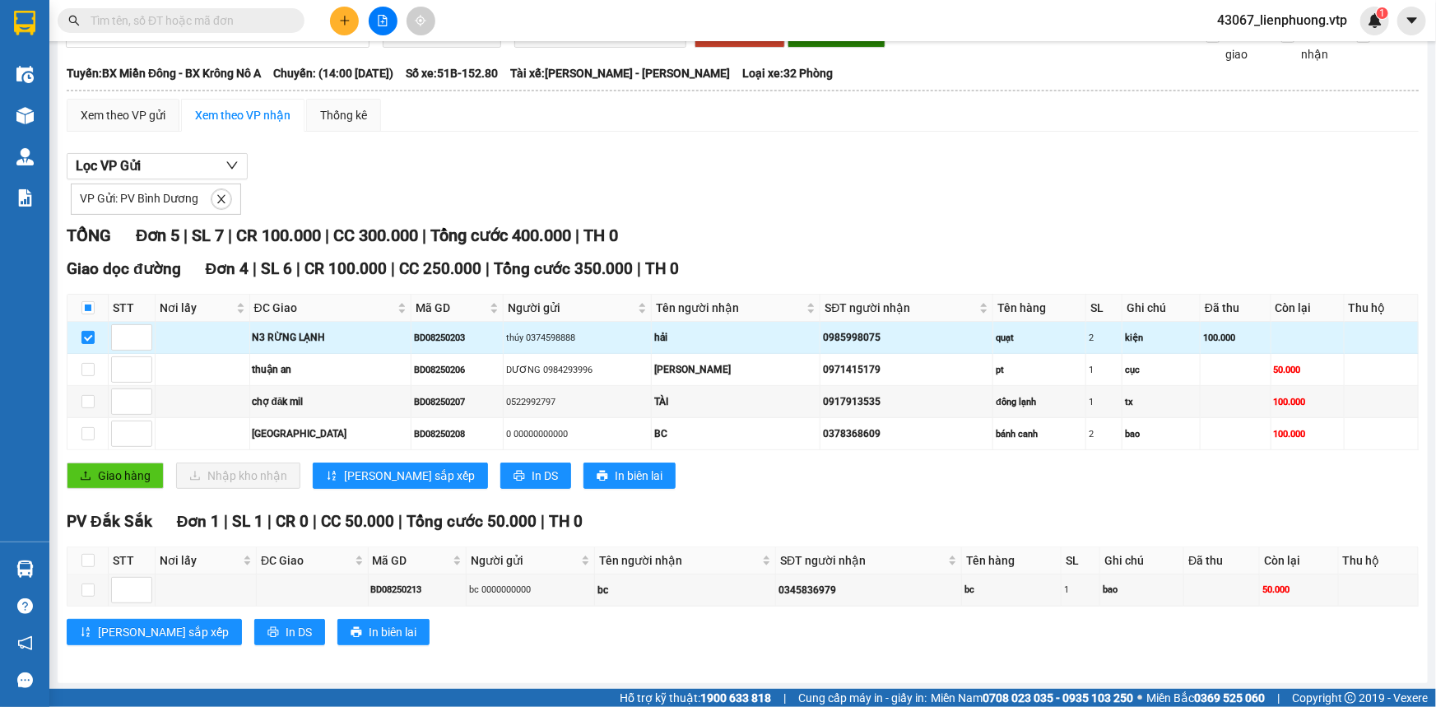
click at [749, 337] on div "hải" at bounding box center [735, 338] width 163 height 16
click at [89, 341] on input "checkbox" at bounding box center [87, 337] width 13 height 13
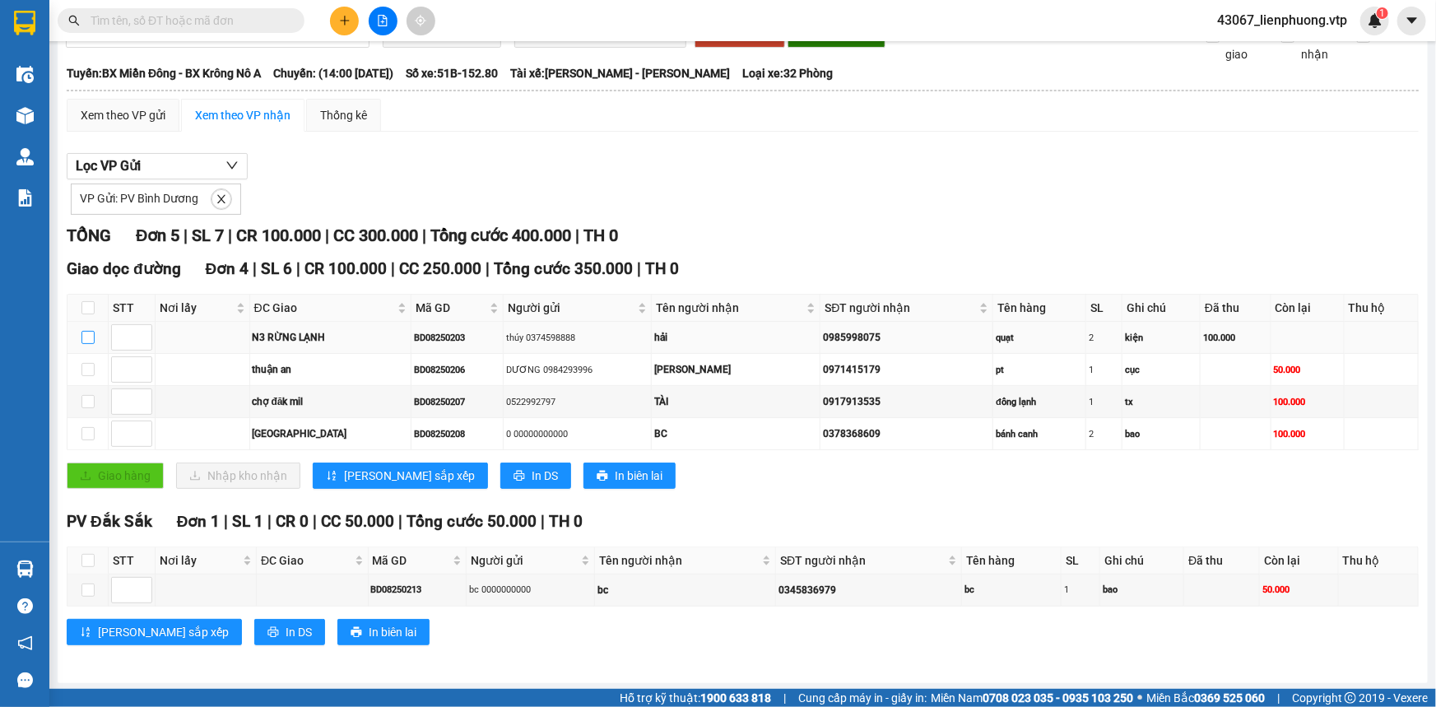
click at [89, 336] on input "checkbox" at bounding box center [87, 337] width 13 height 13
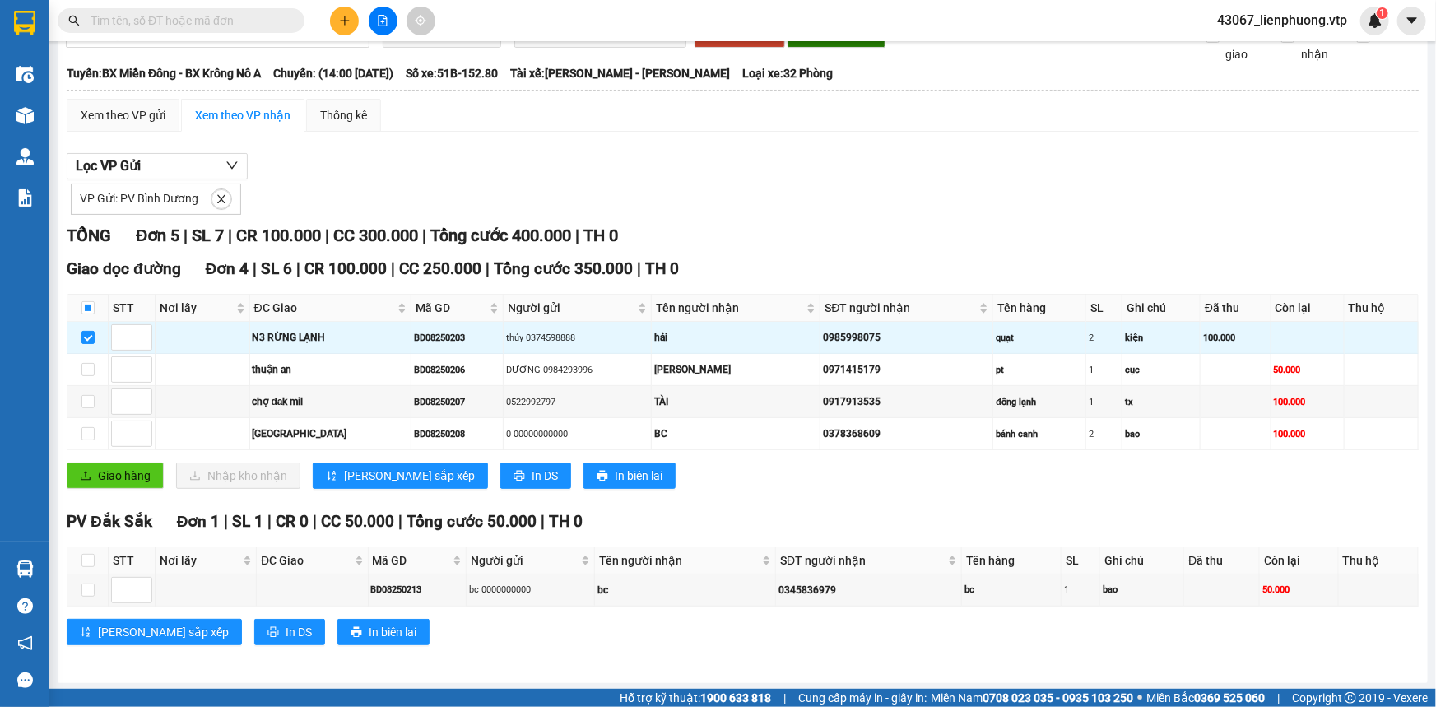
click at [716, 484] on div "Giao hàng Nhập kho nhận Lưu sắp xếp In DS In biên lai" at bounding box center [743, 475] width 1352 height 26
click at [206, 339] on td at bounding box center [202, 338] width 95 height 32
click at [85, 331] on input "checkbox" at bounding box center [87, 337] width 13 height 13
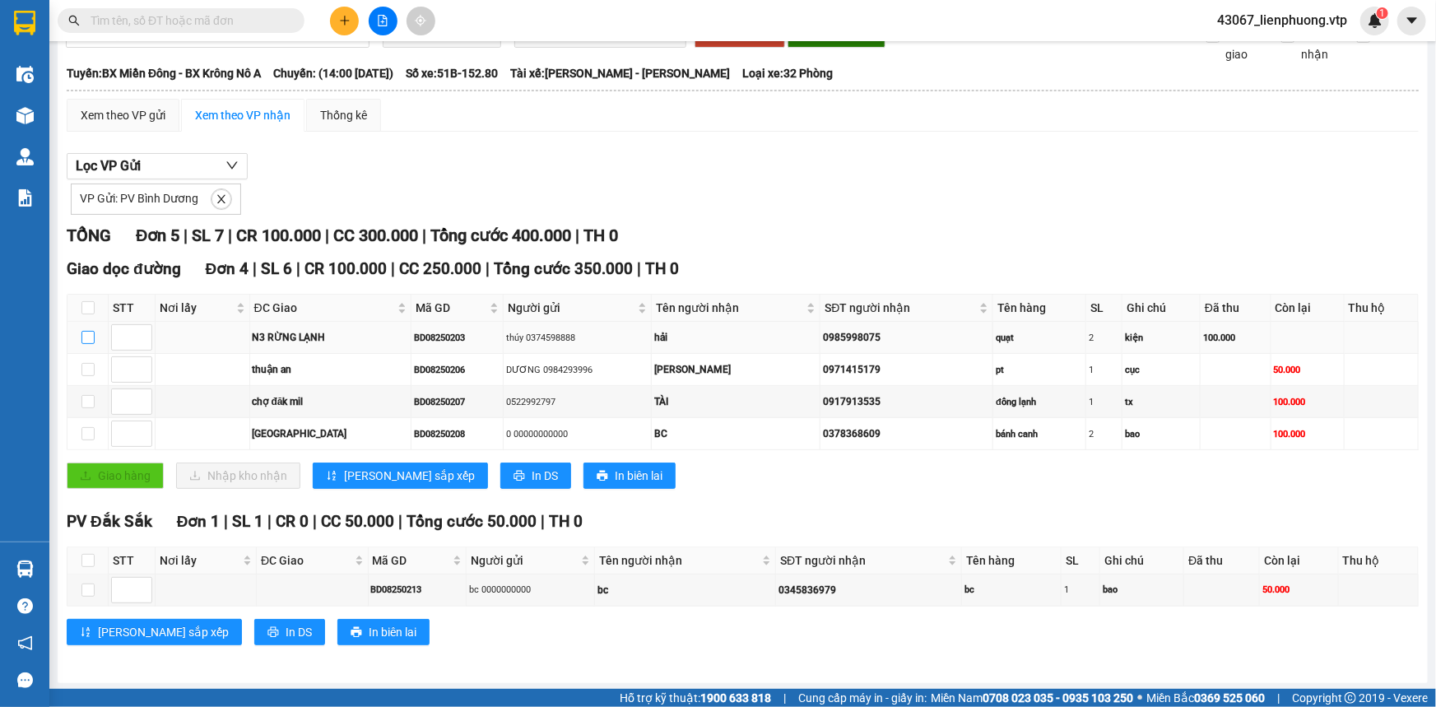
click at [87, 334] on input "checkbox" at bounding box center [87, 337] width 13 height 13
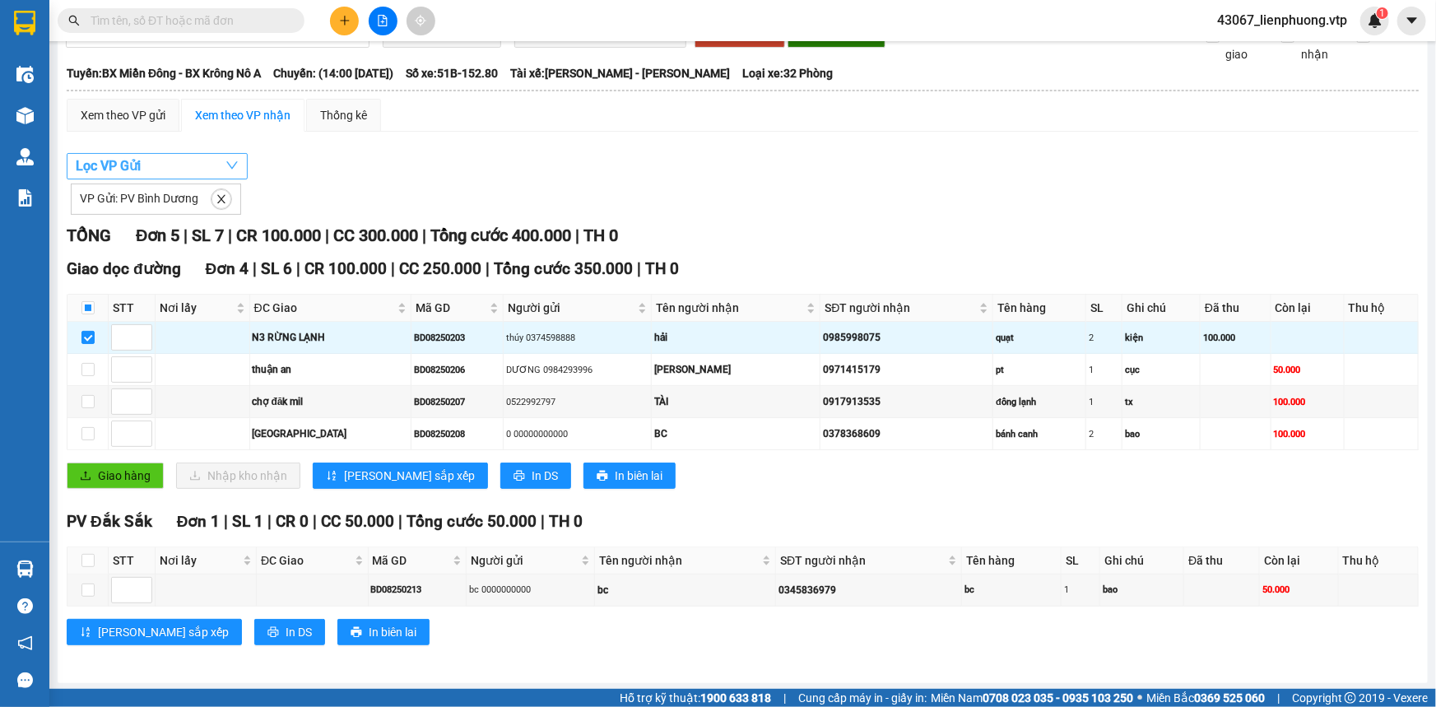
click at [183, 162] on button "Lọc VP Gửi" at bounding box center [157, 166] width 181 height 26
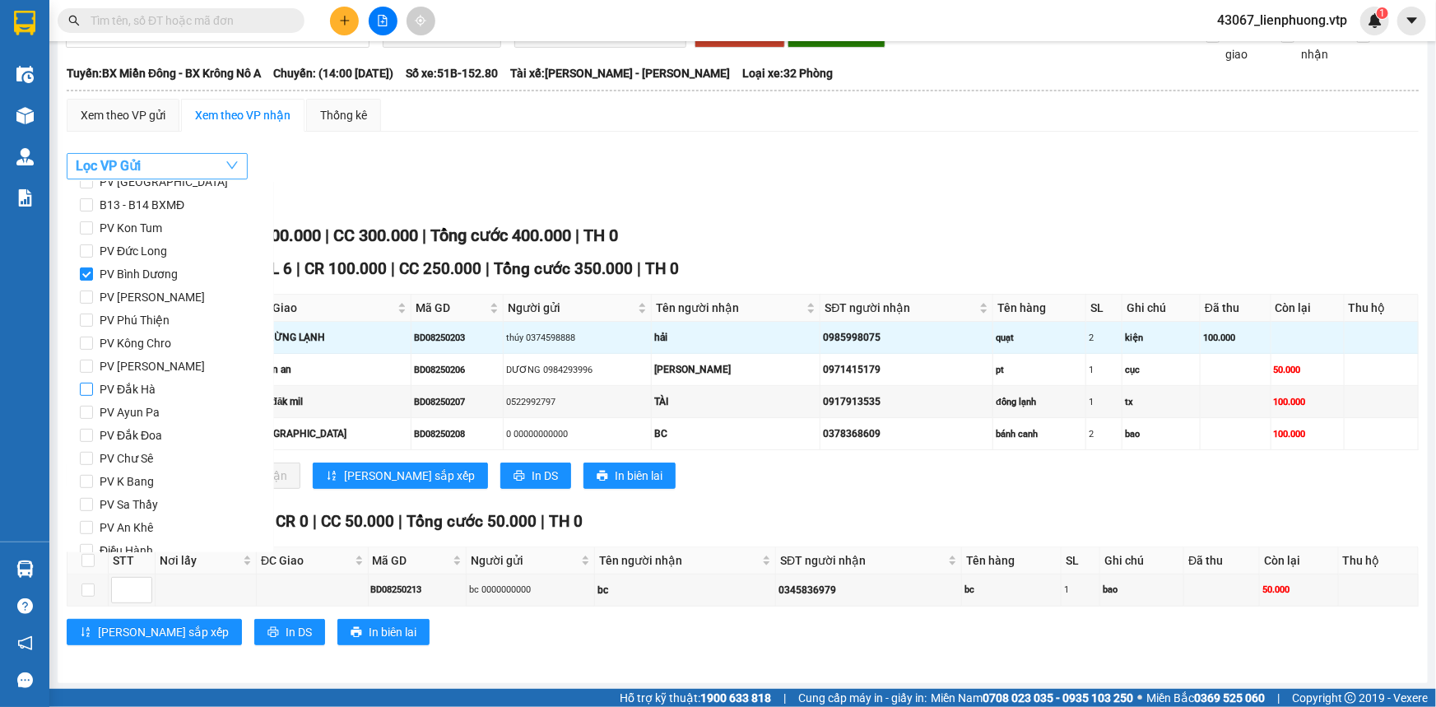
scroll to position [304, 0]
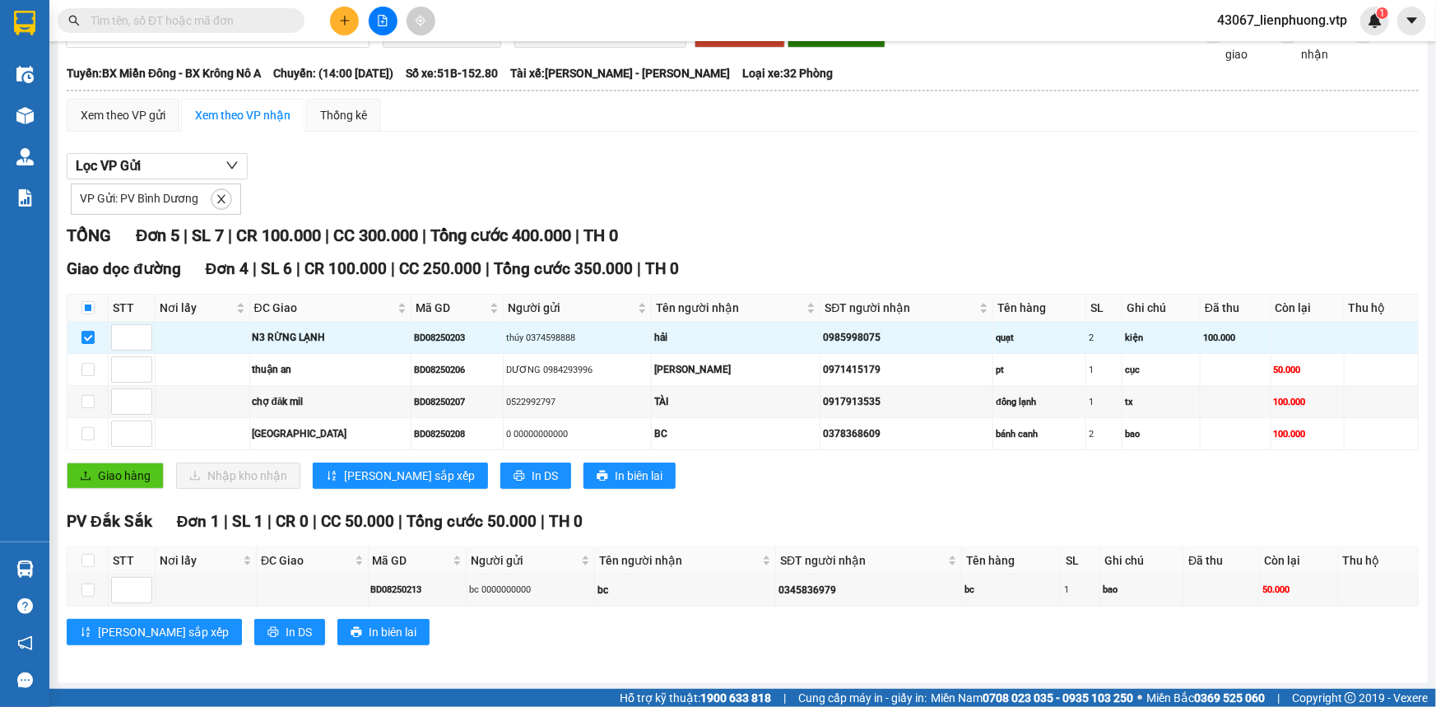
click at [426, 156] on div "Lọc VP Gửi VP Gửi: PV Bình Dương" at bounding box center [743, 184] width 1352 height 62
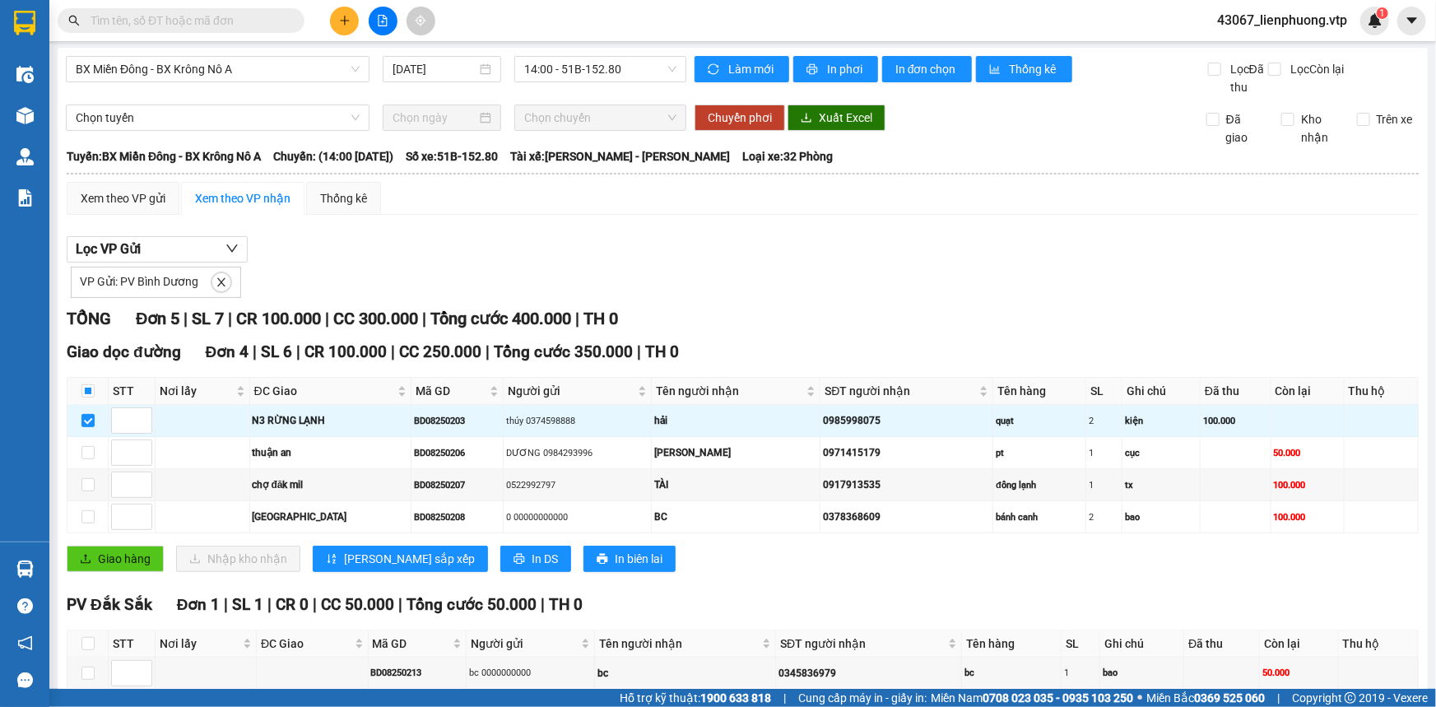
scroll to position [0, 0]
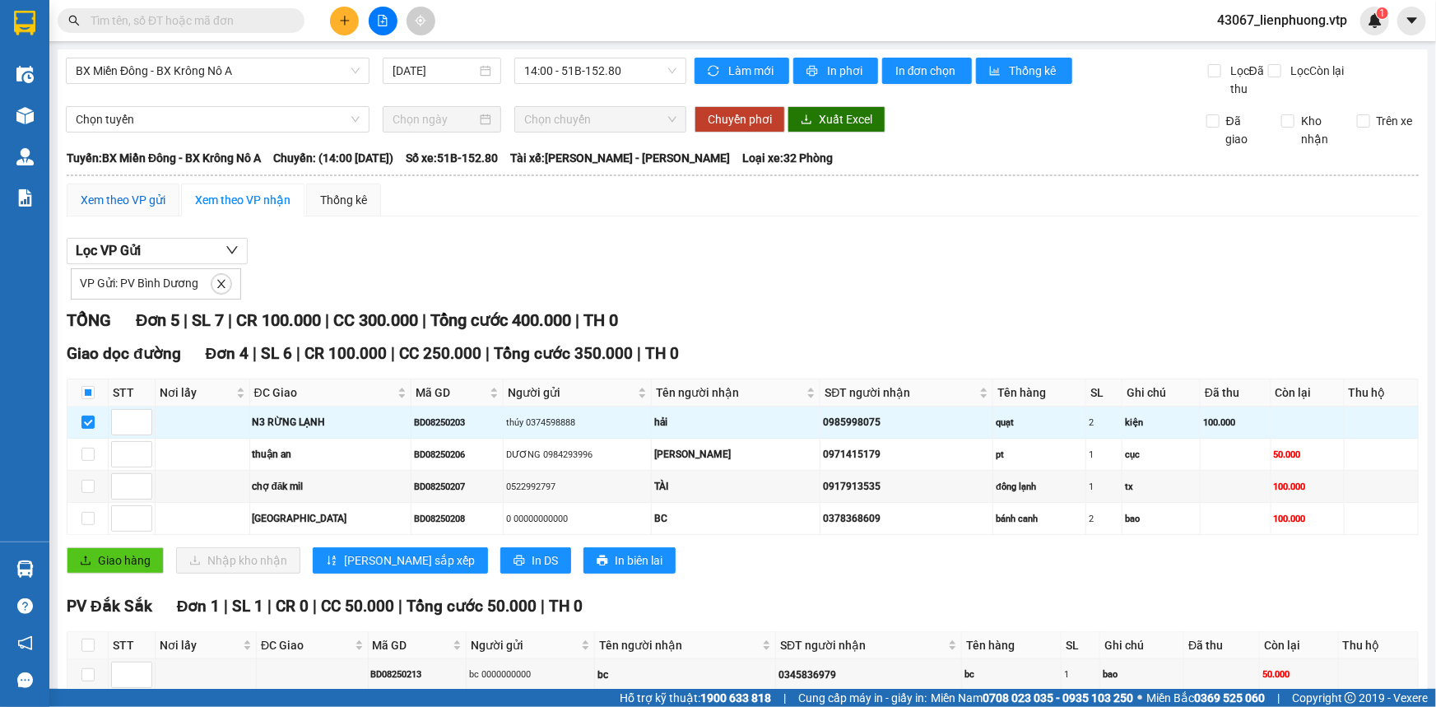
click at [144, 199] on div "Xem theo VP gửi" at bounding box center [123, 200] width 85 height 18
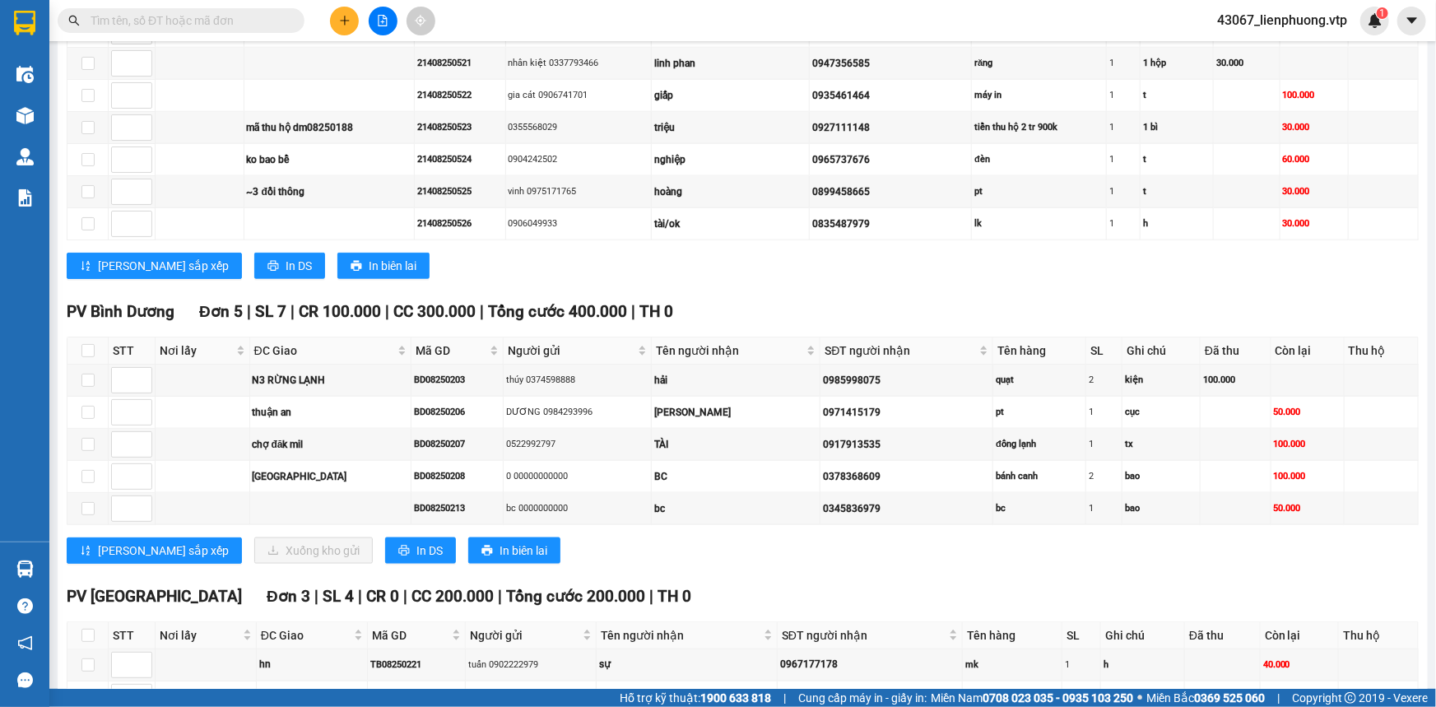
scroll to position [897, 0]
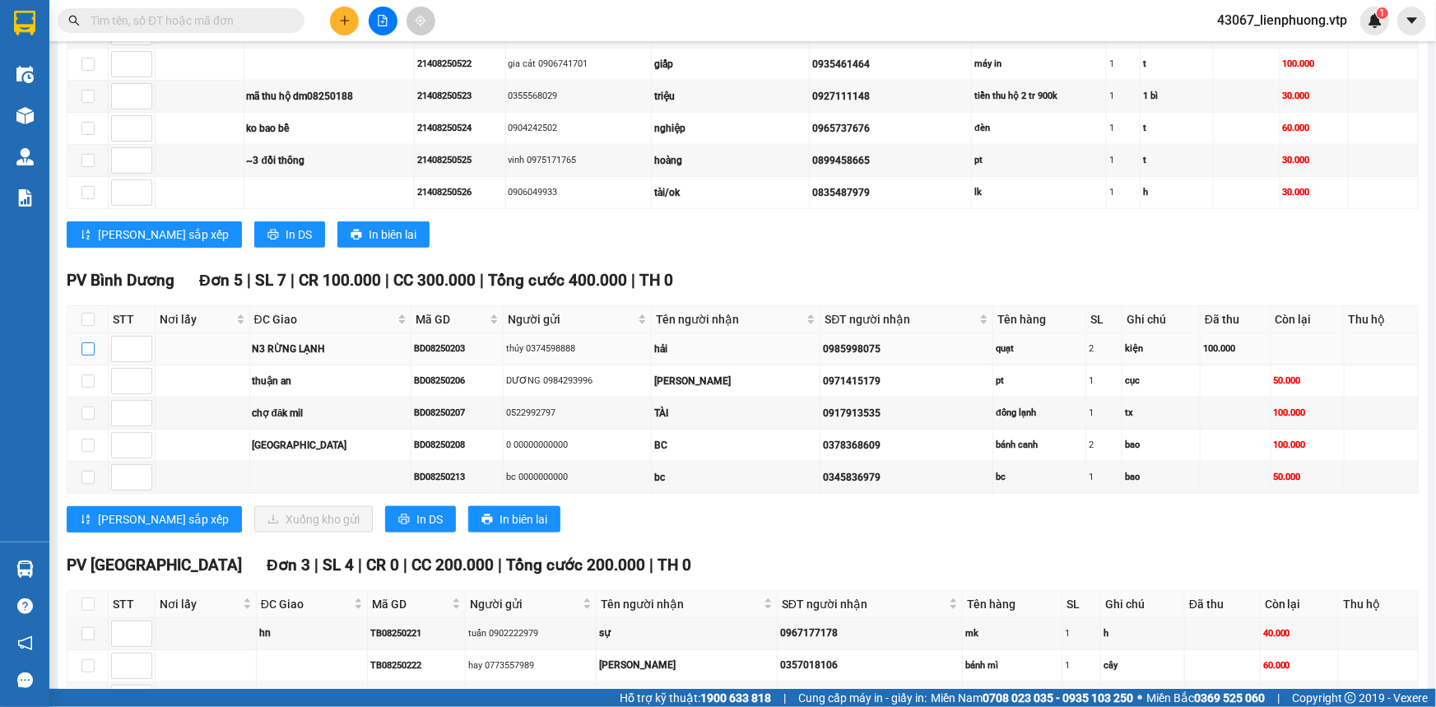
click at [81, 344] on input "checkbox" at bounding box center [87, 348] width 13 height 13
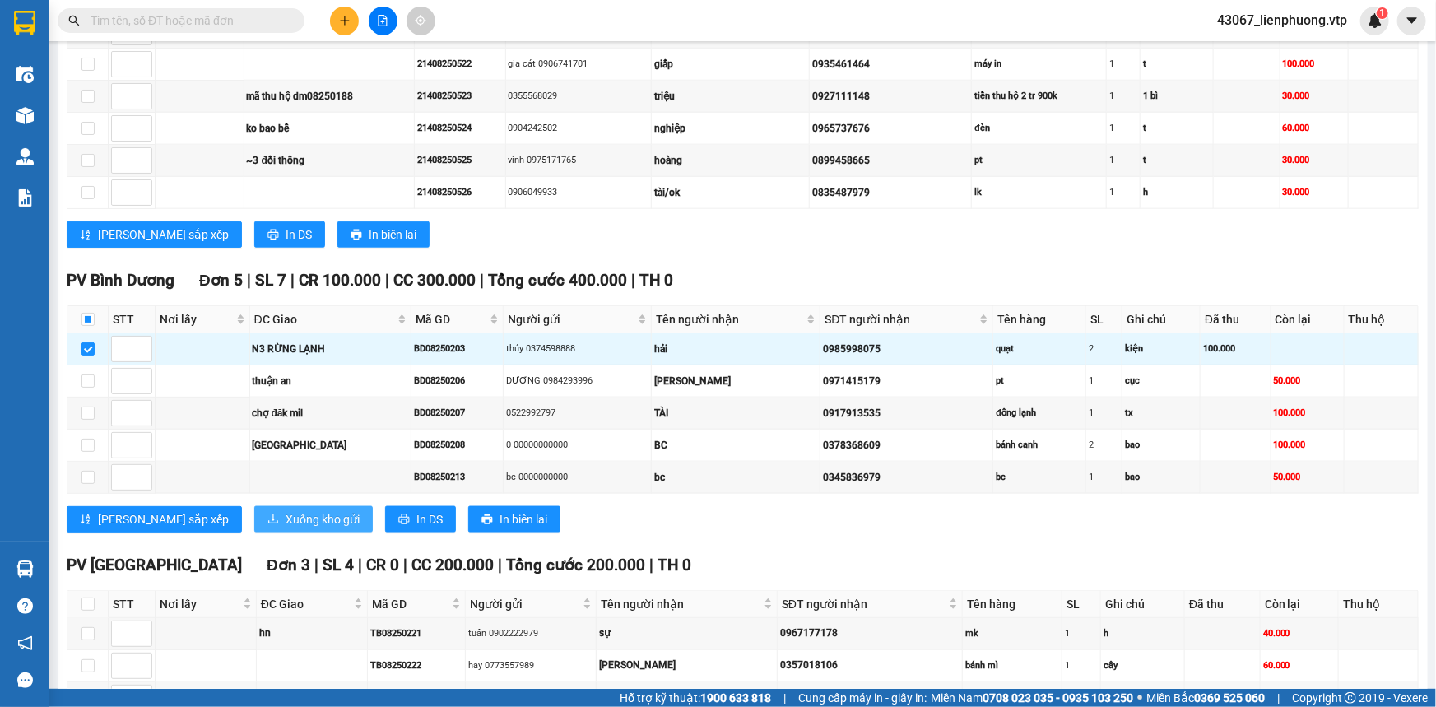
click at [285, 511] on span "Xuống kho gửi" at bounding box center [322, 519] width 74 height 18
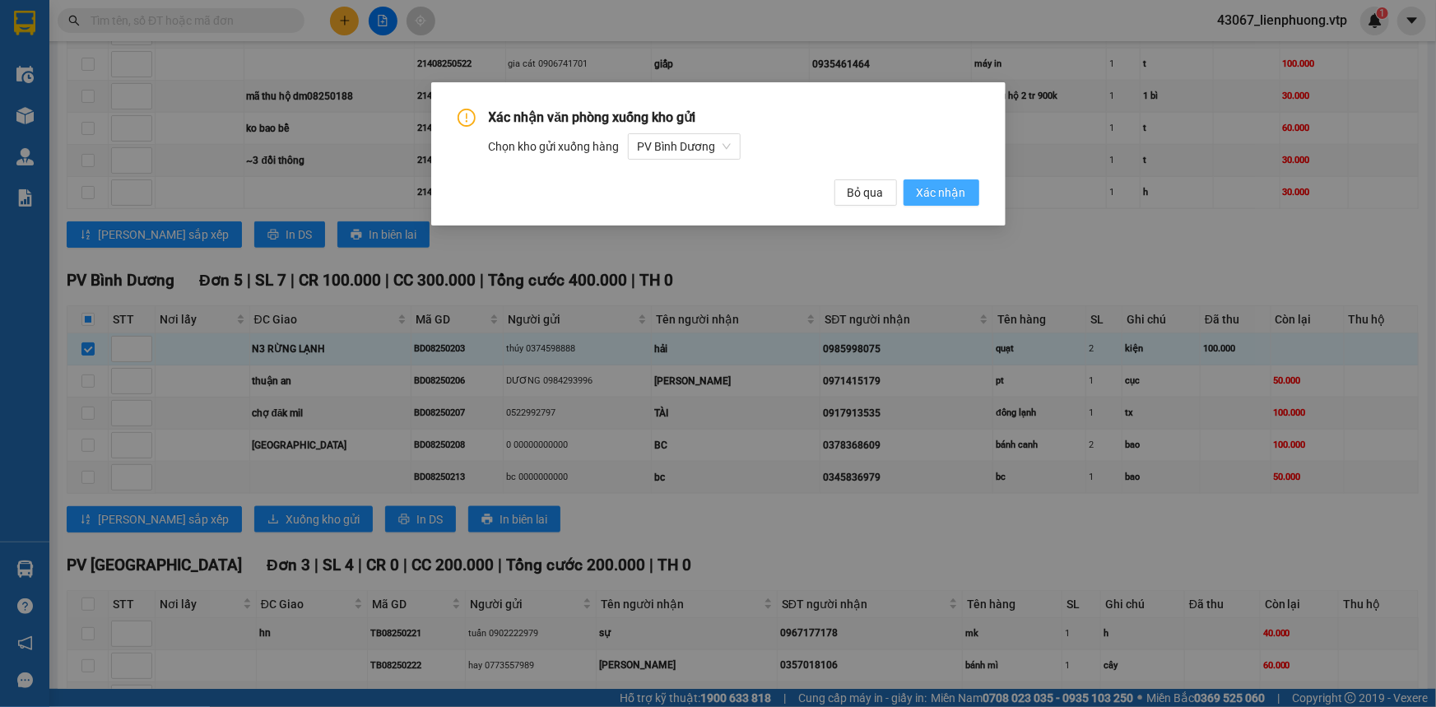
click at [937, 194] on span "Xác nhận" at bounding box center [940, 192] width 49 height 18
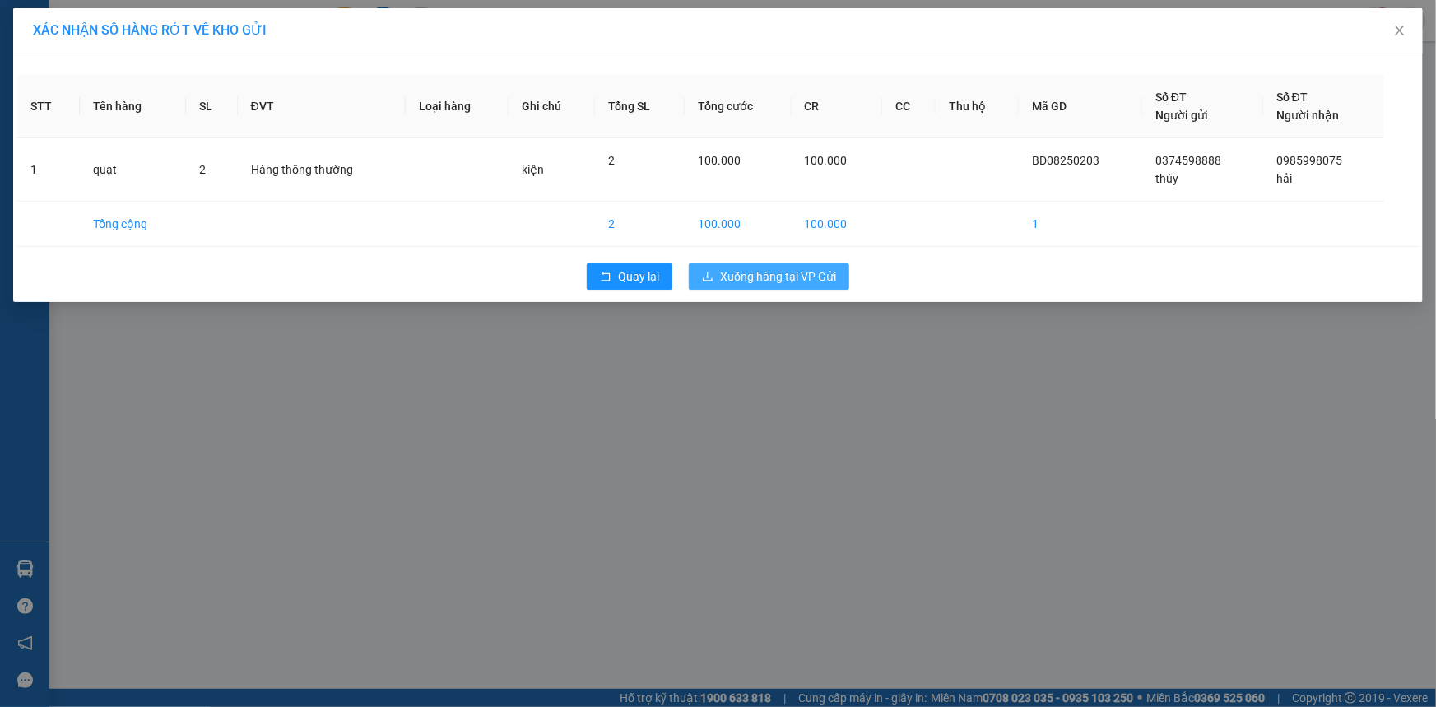
click at [769, 280] on span "Xuống hàng tại VP Gửi" at bounding box center [778, 276] width 116 height 18
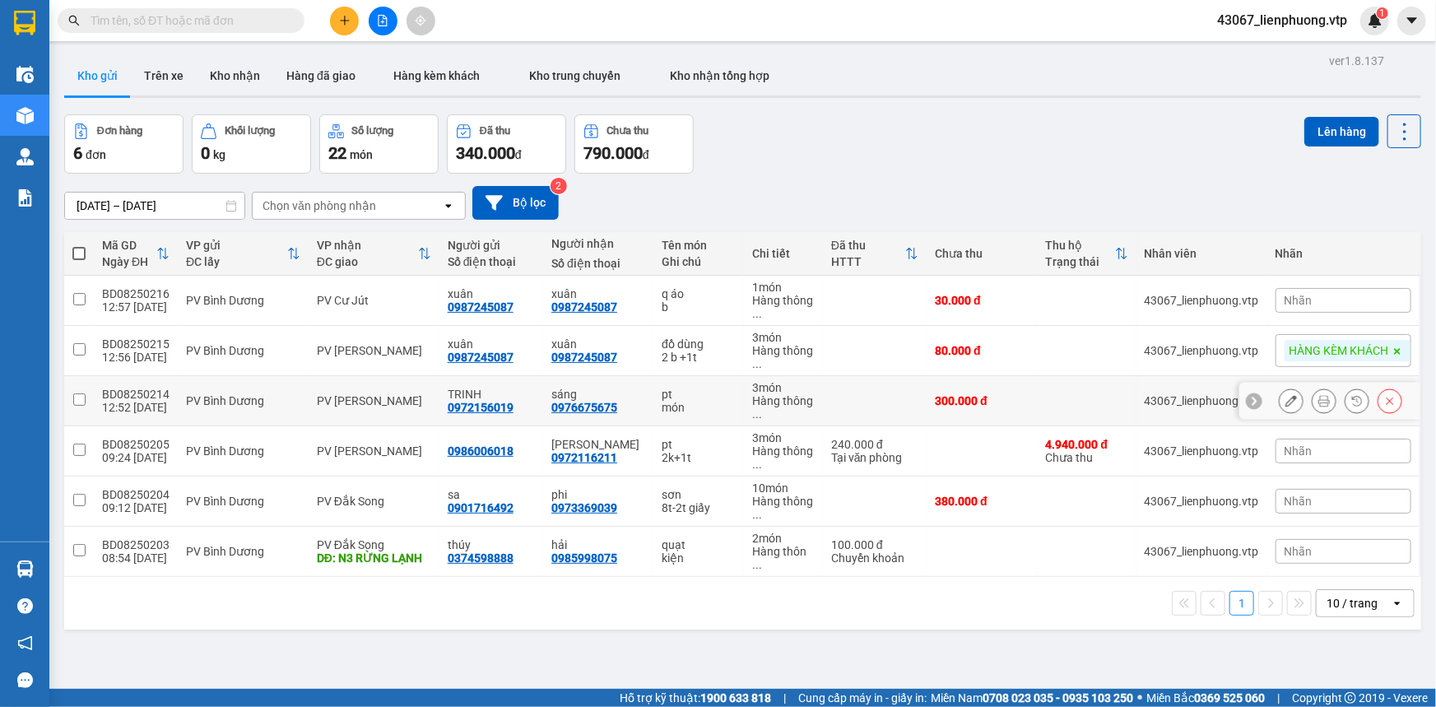
click at [80, 397] on input "checkbox" at bounding box center [79, 399] width 12 height 12
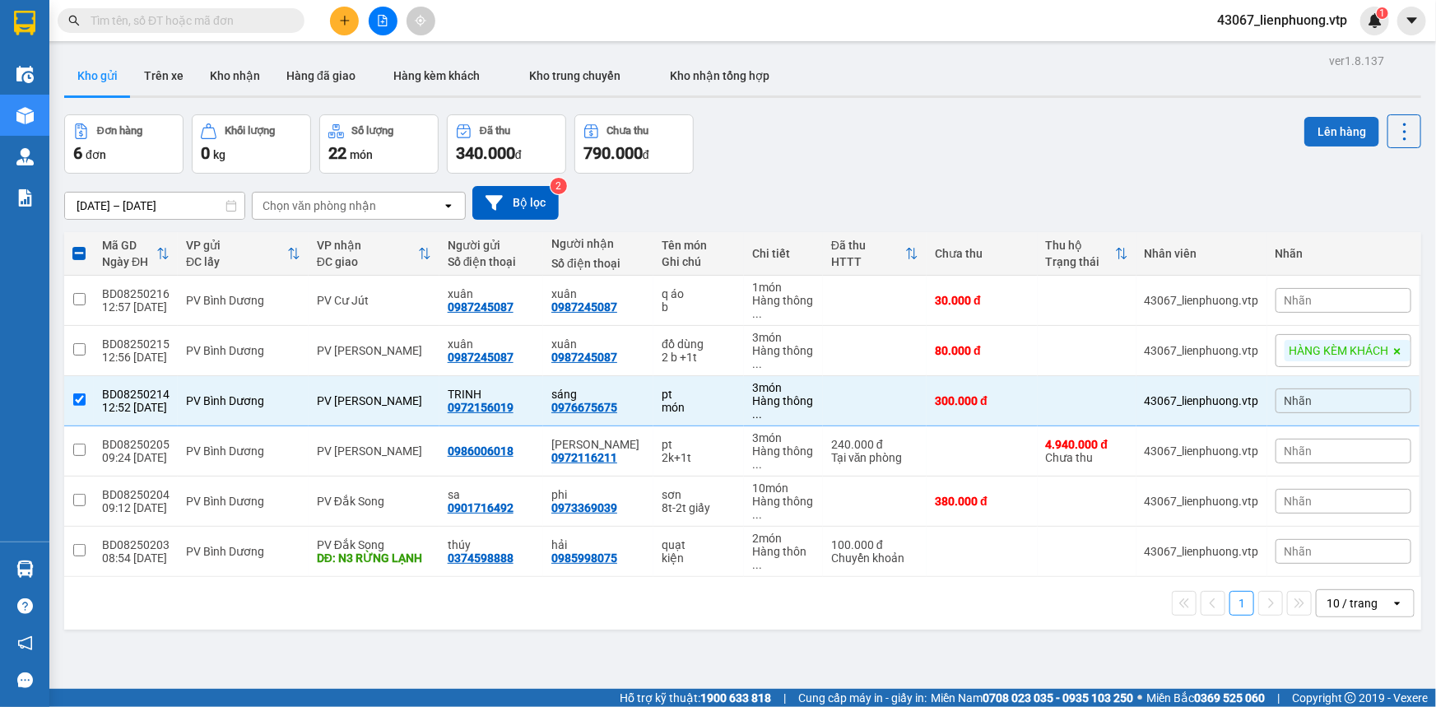
click at [1263, 125] on button "Lên hàng" at bounding box center [1341, 132] width 75 height 30
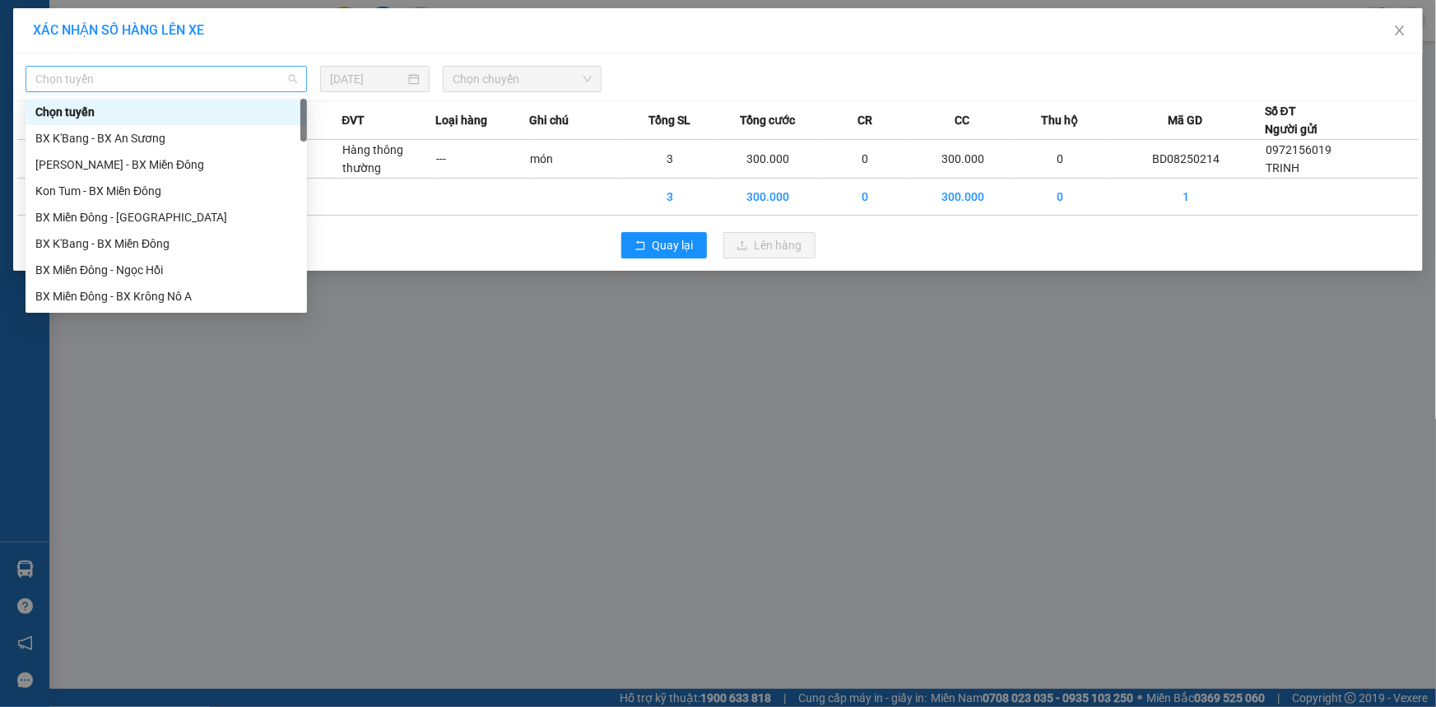
click at [254, 81] on span "Chọn tuyến" at bounding box center [166, 79] width 262 height 25
click at [175, 287] on div "BX Miền Đông - BX Krông Nô A" at bounding box center [166, 296] width 262 height 18
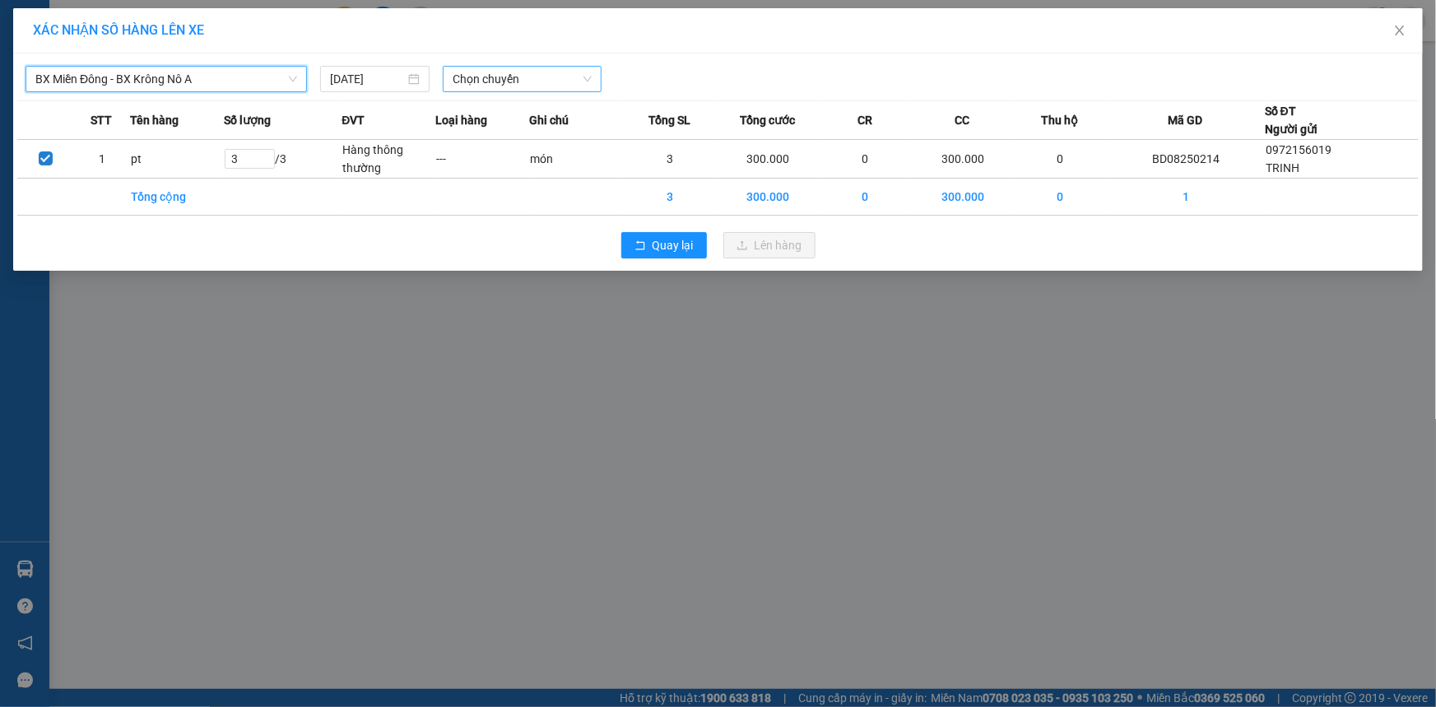
click at [530, 80] on span "Chọn chuyến" at bounding box center [521, 79] width 139 height 25
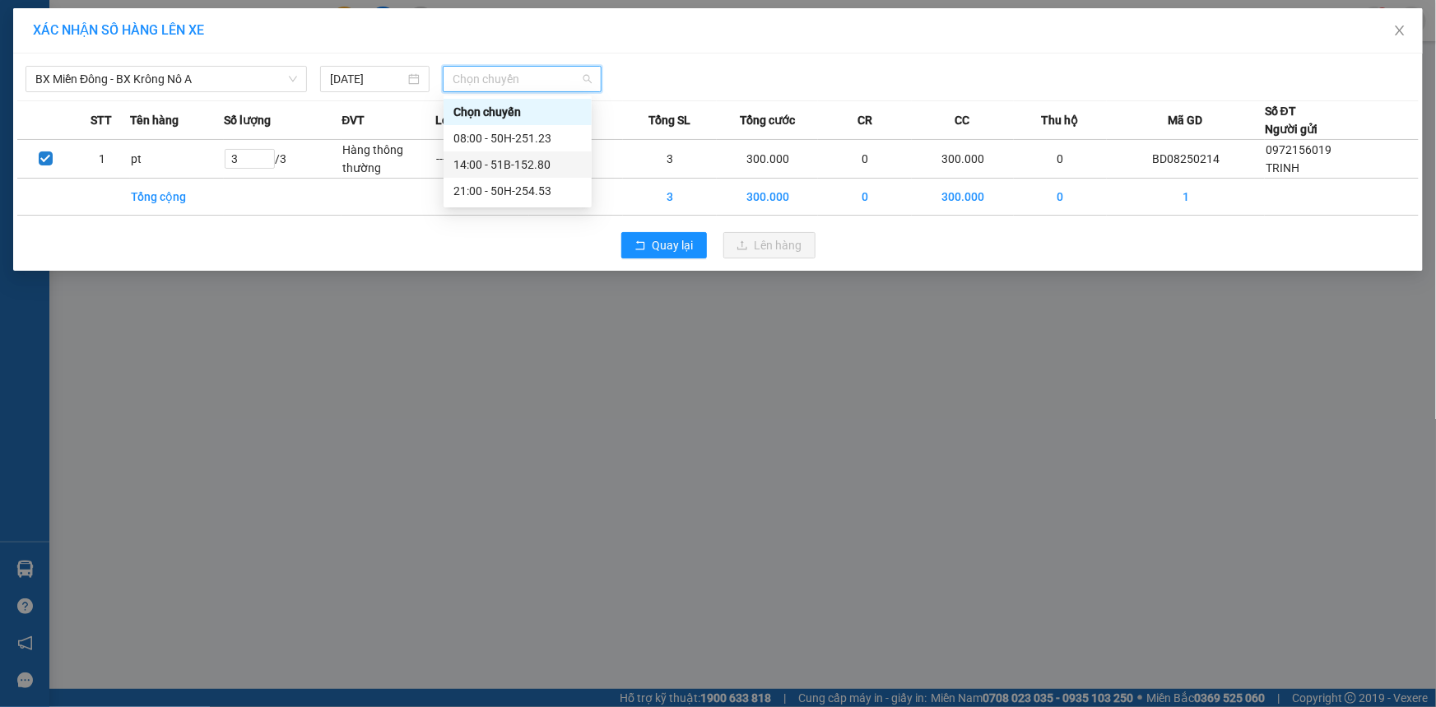
click at [524, 165] on div "14:00 - 51B-152.80" at bounding box center [517, 164] width 128 height 18
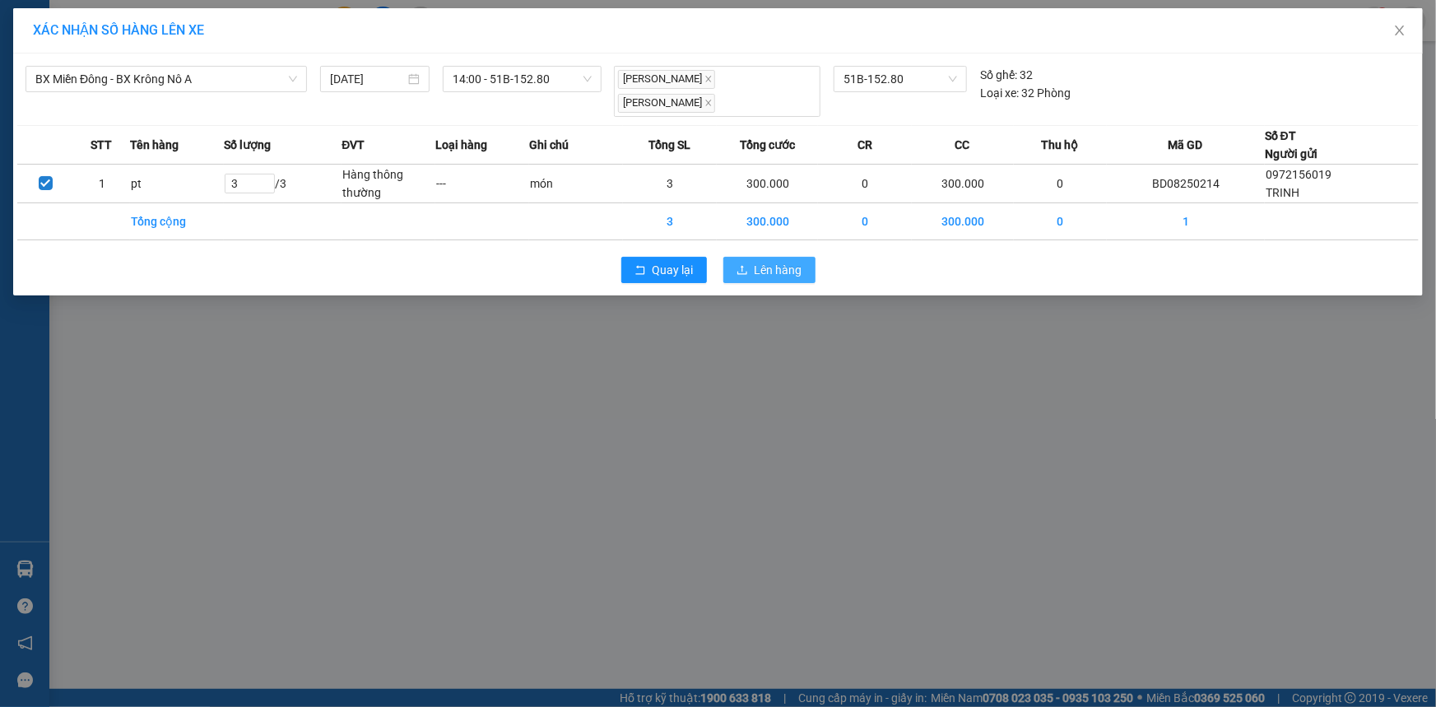
click at [769, 276] on span "Lên hàng" at bounding box center [778, 270] width 48 height 18
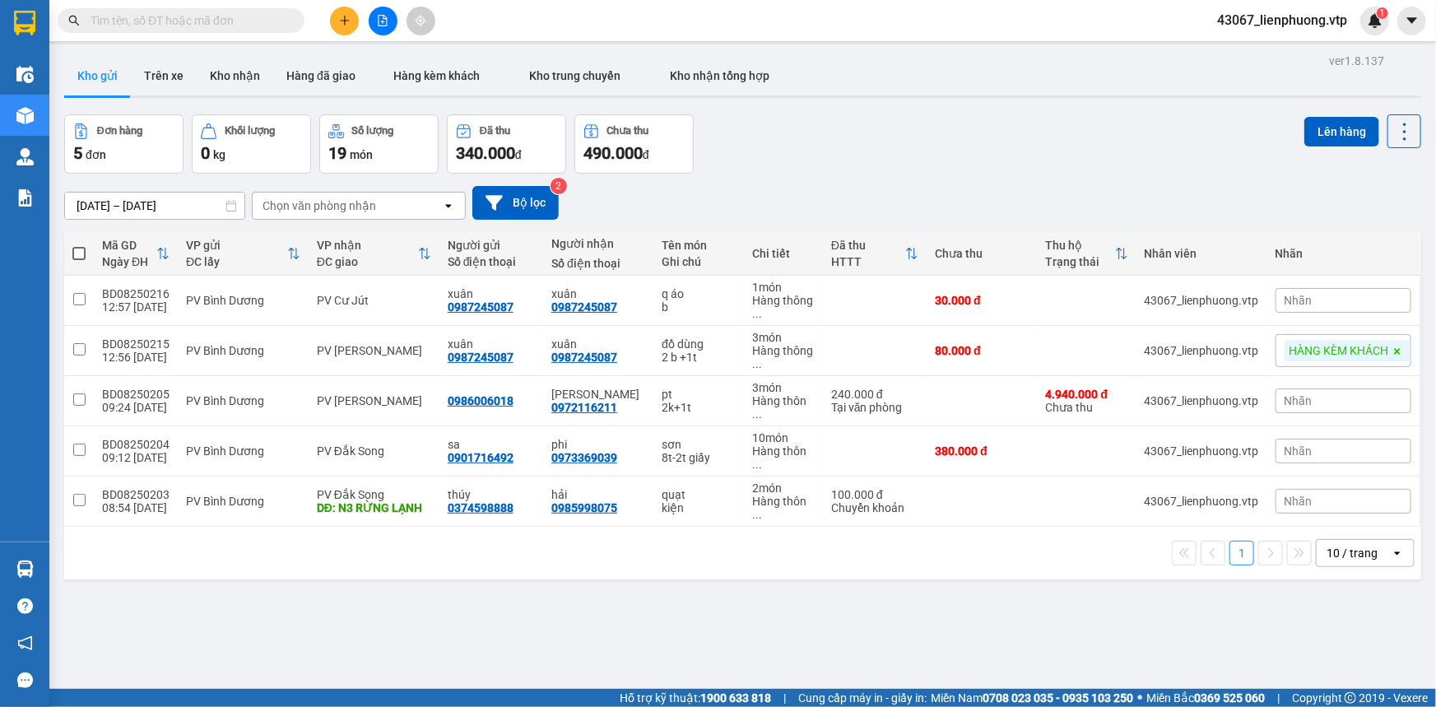
click at [80, 248] on span at bounding box center [78, 253] width 13 height 13
click at [79, 245] on input "checkbox" at bounding box center [79, 245] width 0 height 0
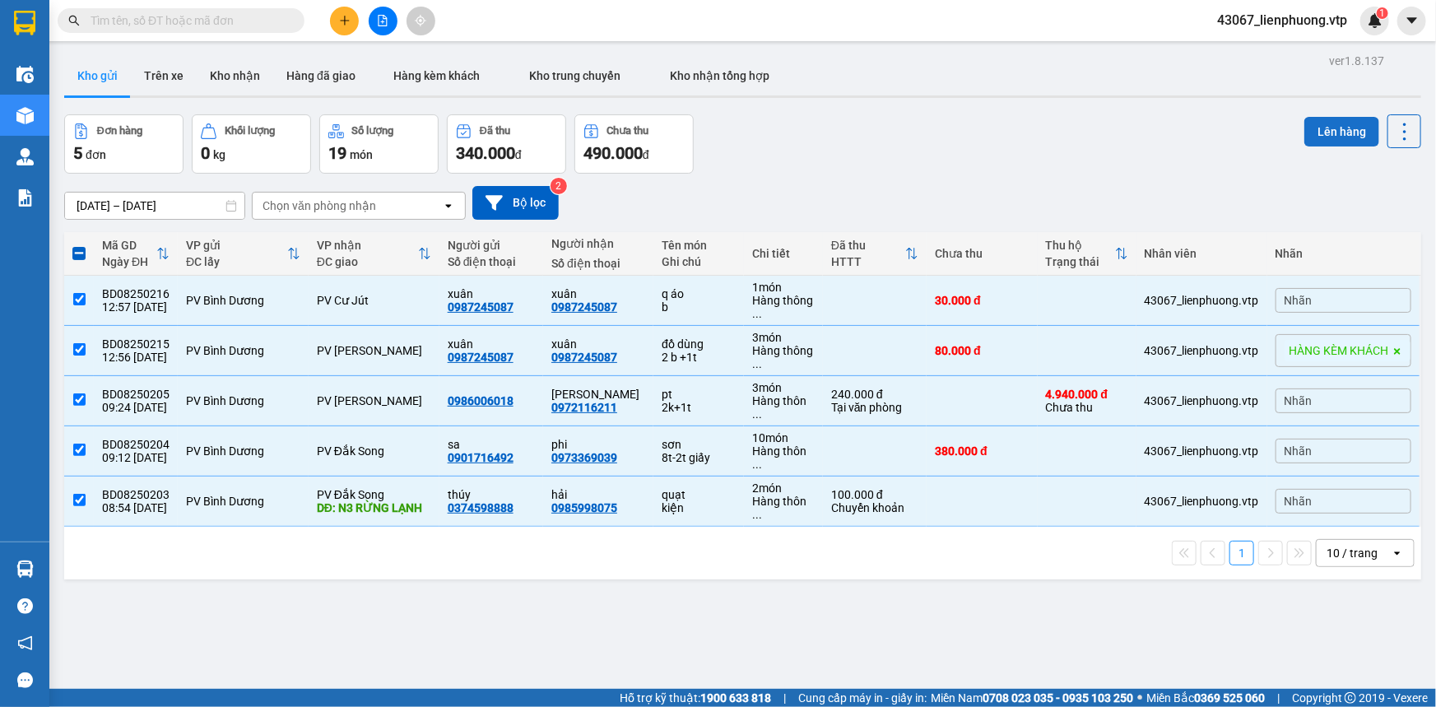
click at [1263, 135] on button "Lên hàng" at bounding box center [1341, 132] width 75 height 30
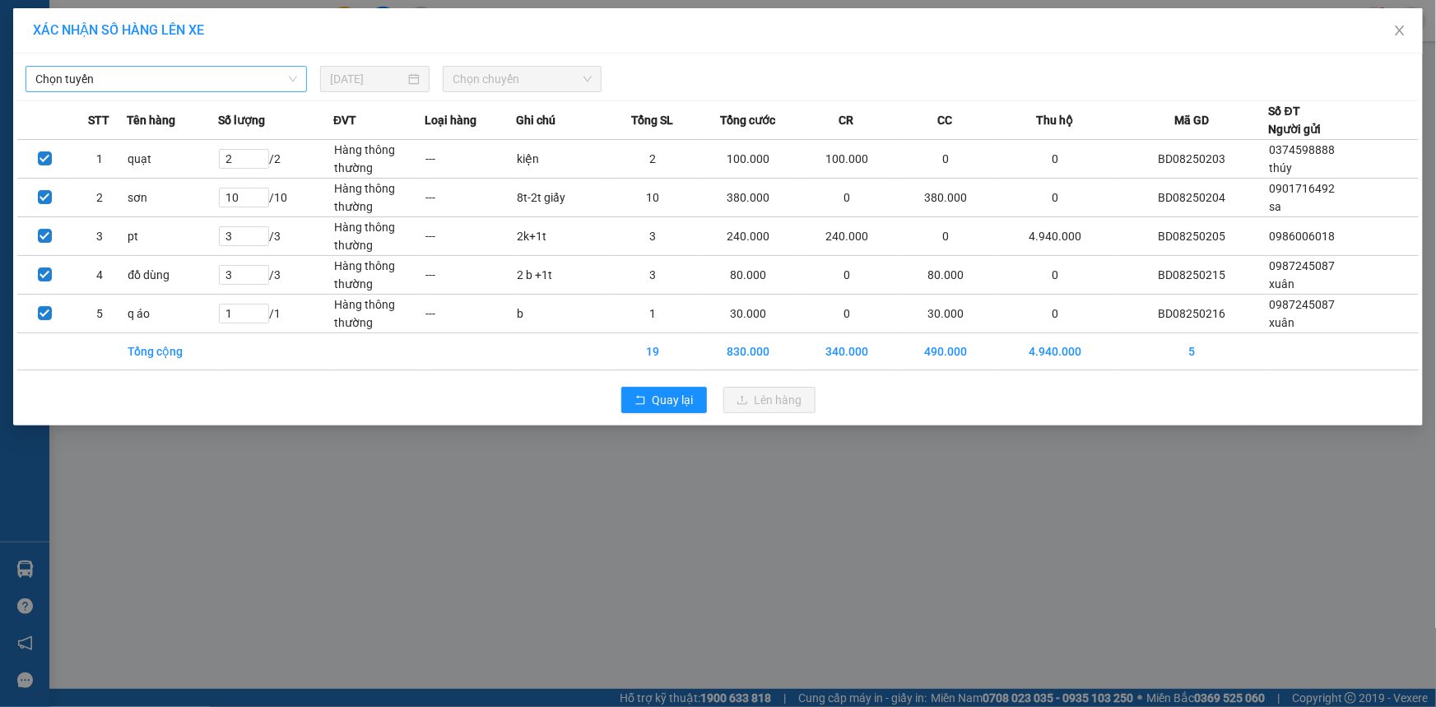
click at [247, 86] on span "Chọn tuyến" at bounding box center [166, 79] width 262 height 25
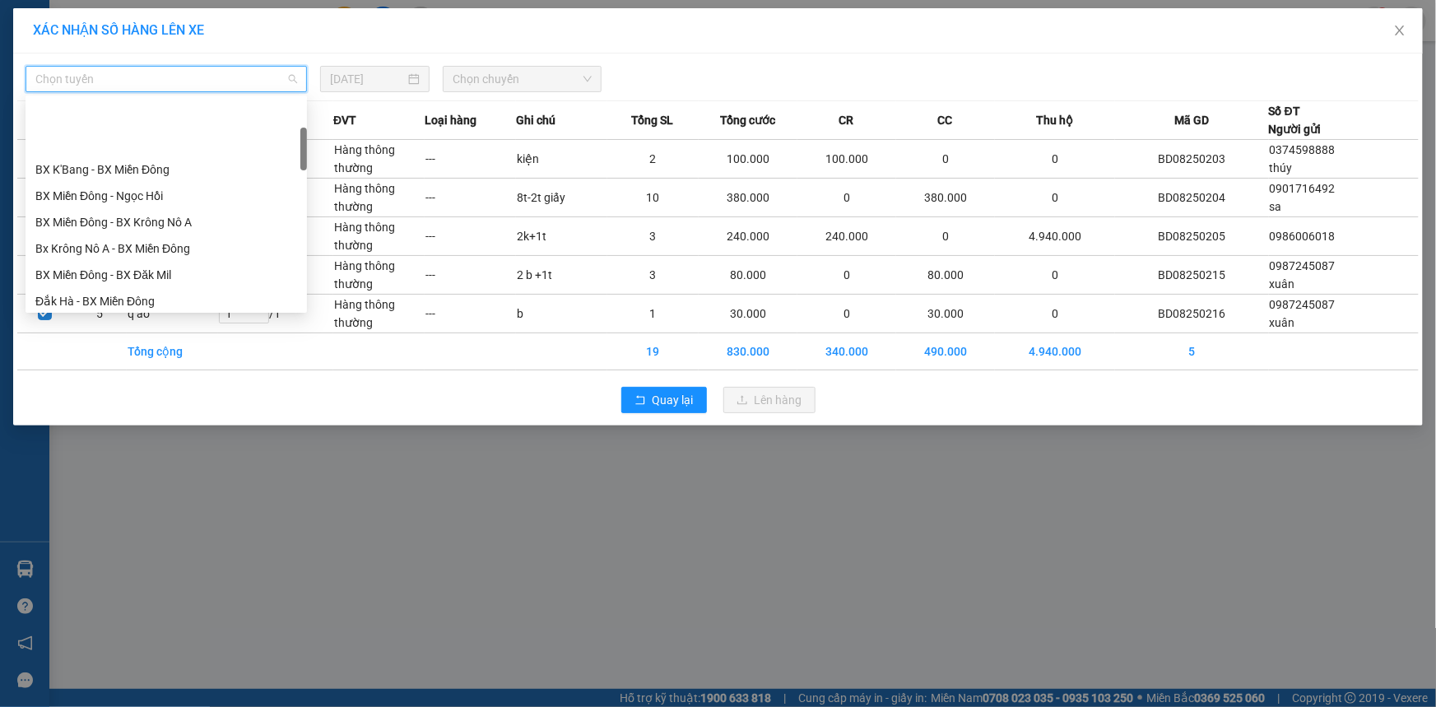
scroll to position [149, 0]
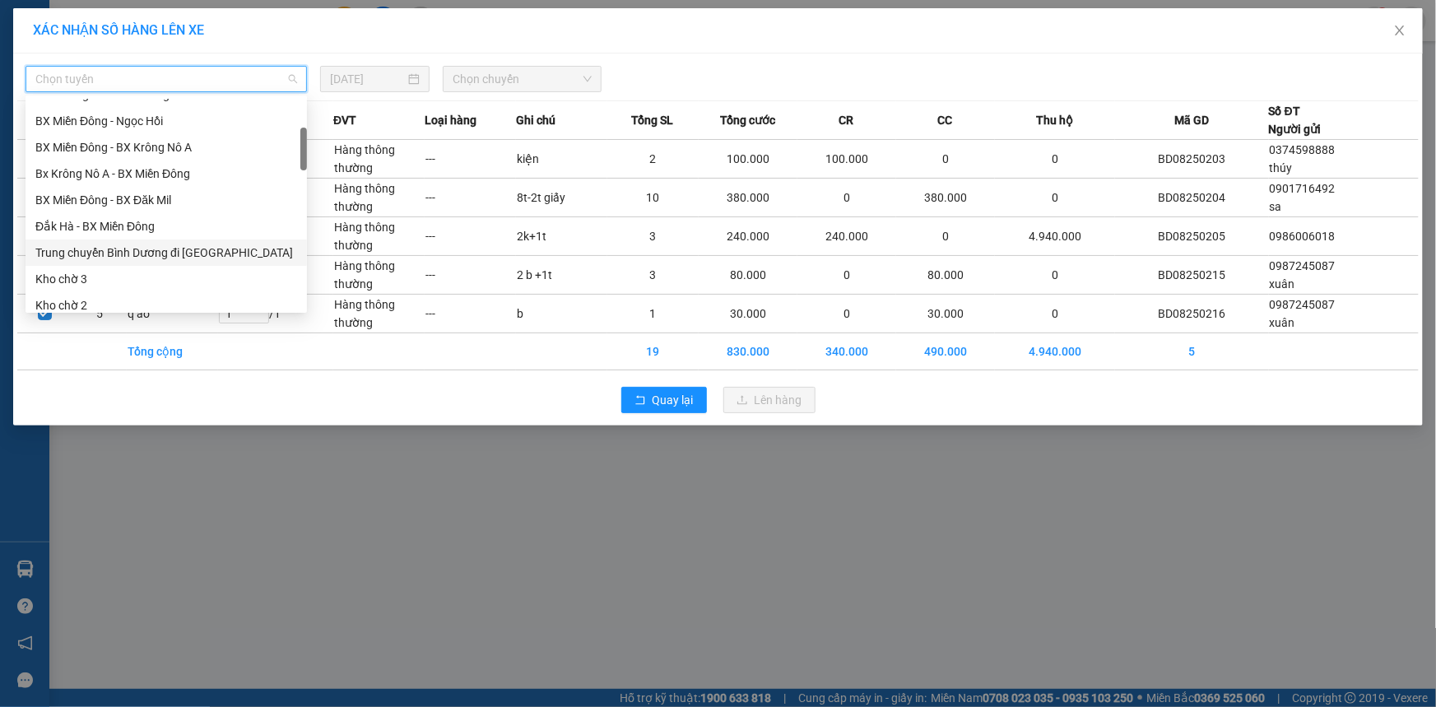
click at [193, 248] on div "Trung chuyển Bình Dương đi [GEOGRAPHIC_DATA]" at bounding box center [166, 253] width 262 height 18
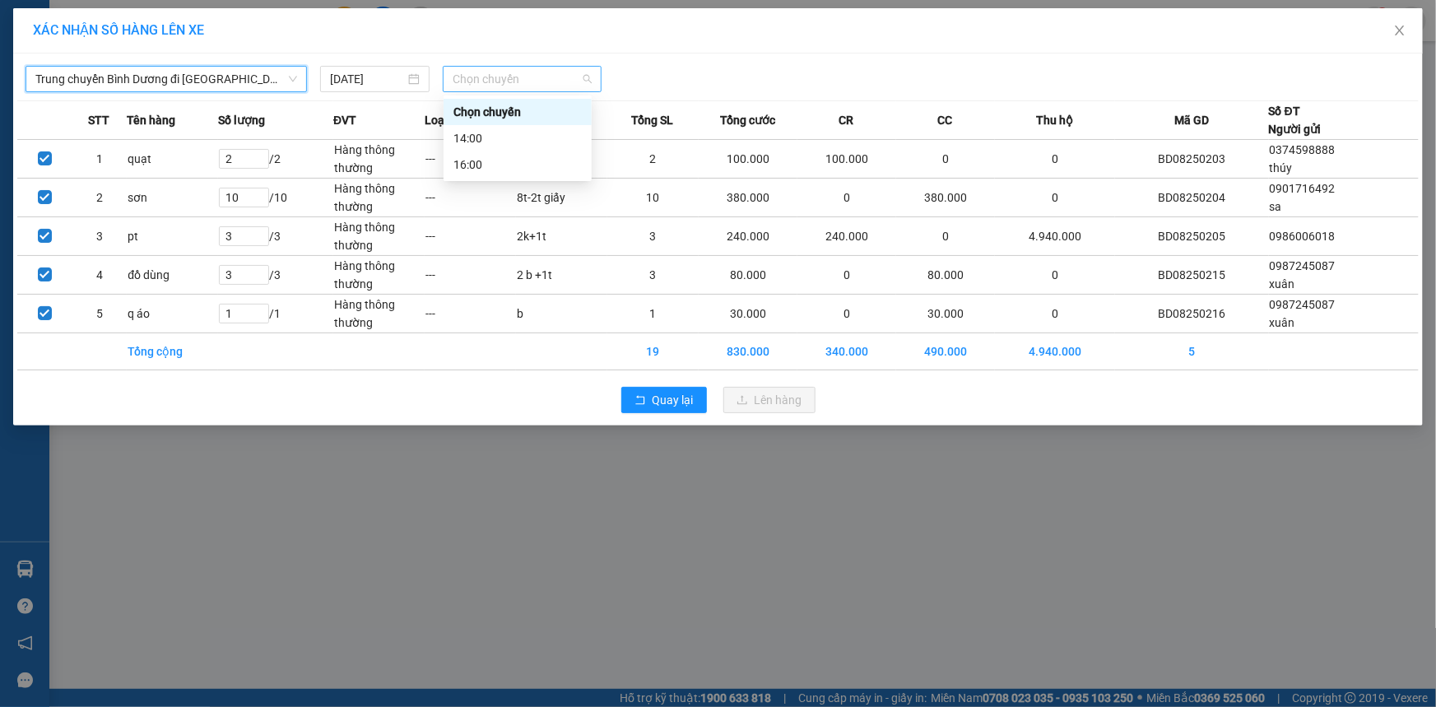
click at [557, 84] on span "Chọn chuyến" at bounding box center [521, 79] width 139 height 25
click at [495, 137] on div "14:00" at bounding box center [517, 138] width 128 height 18
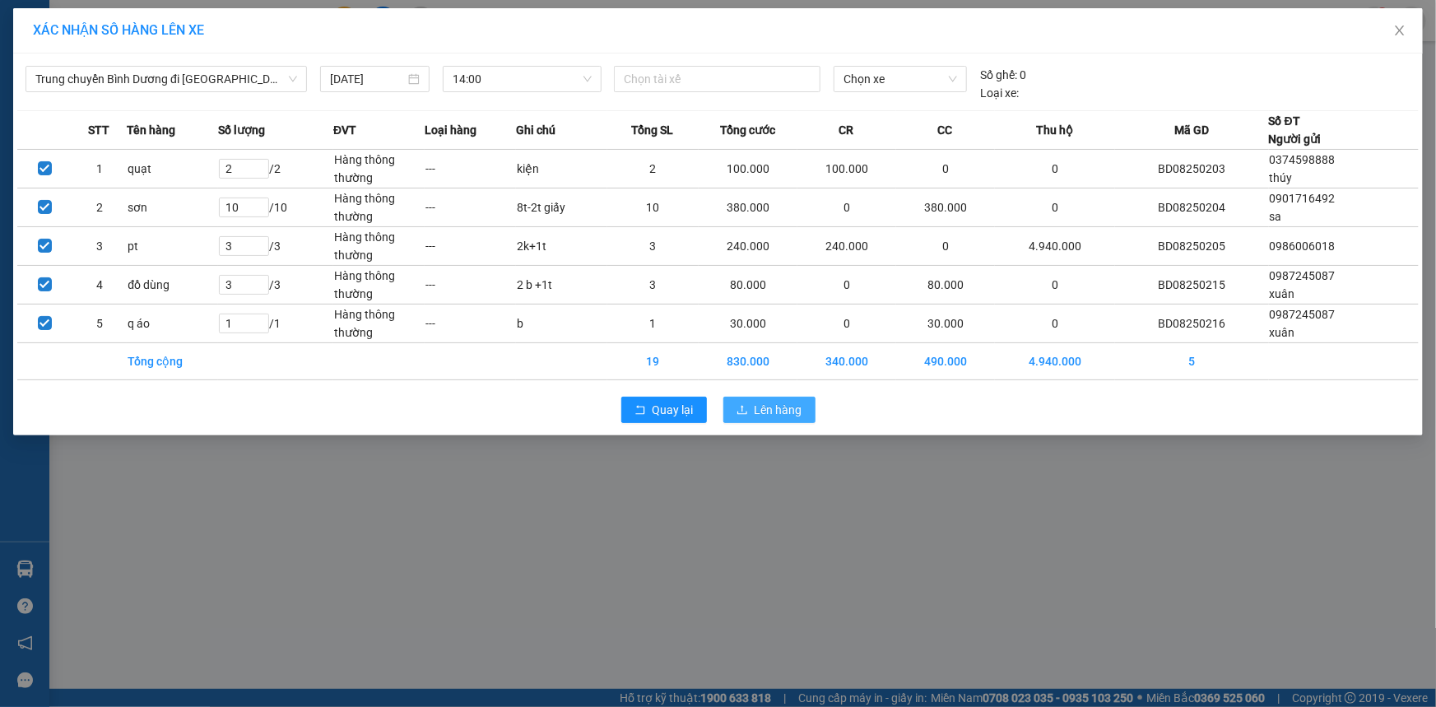
click at [773, 415] on span "Lên hàng" at bounding box center [778, 410] width 48 height 18
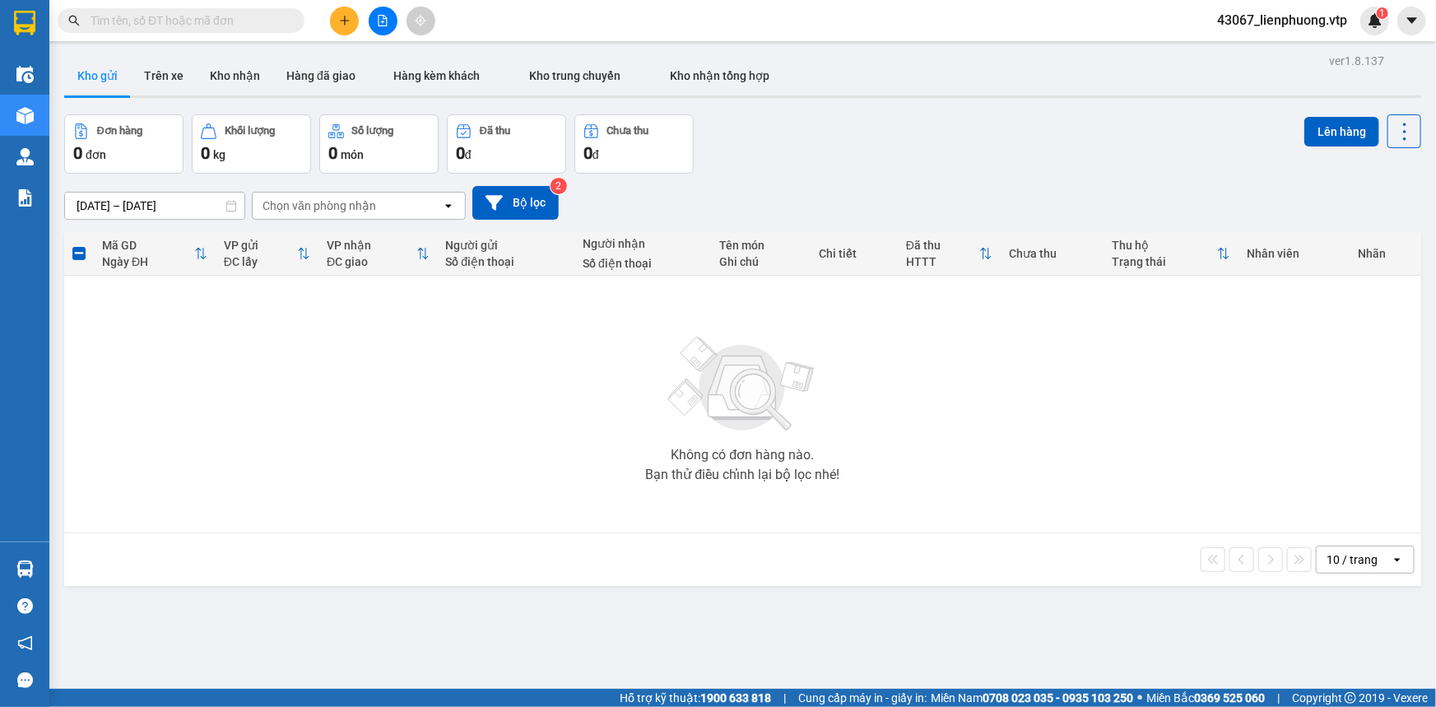
click at [247, 407] on div "Không có đơn hàng nào. Bạn thử điều chỉnh lại bộ lọc nhé!" at bounding box center [742, 404] width 1340 height 247
click at [409, 206] on div "Chọn văn phòng nhận" at bounding box center [347, 206] width 189 height 26
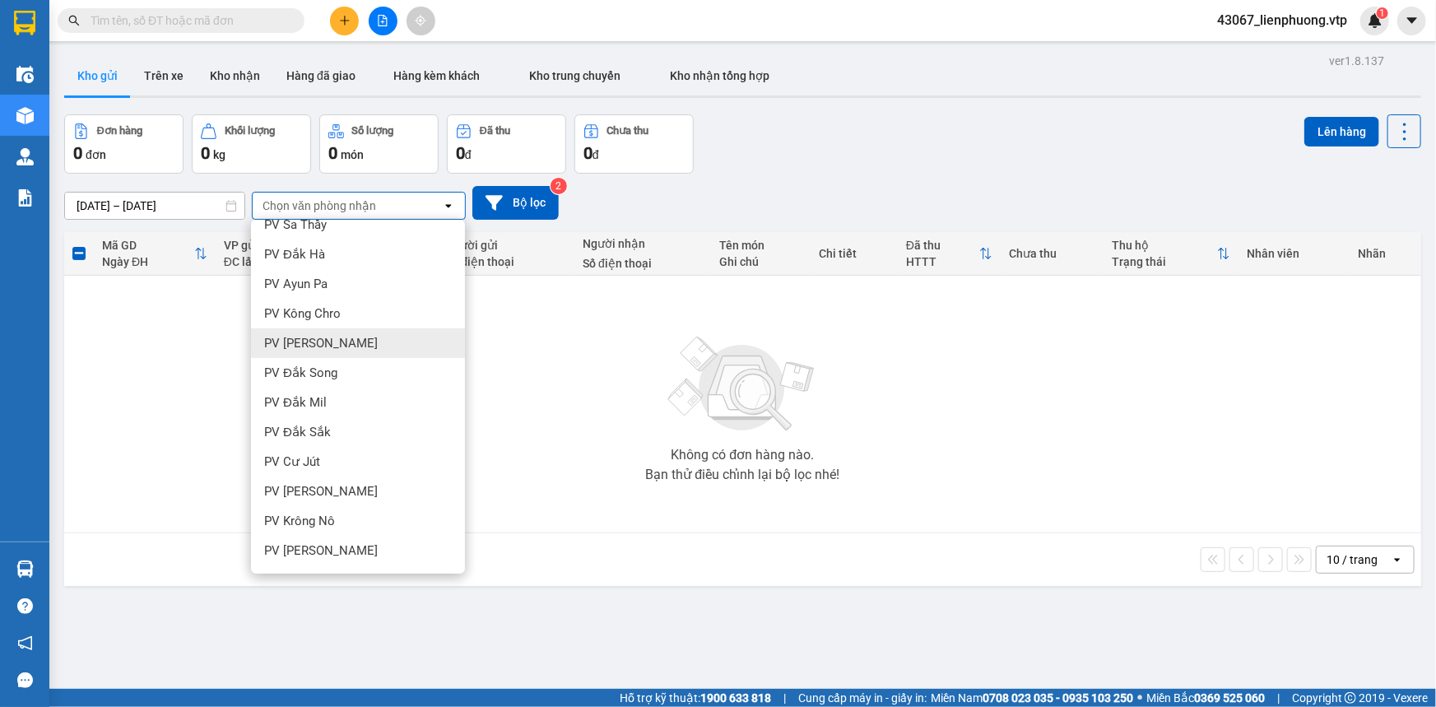
scroll to position [373, 0]
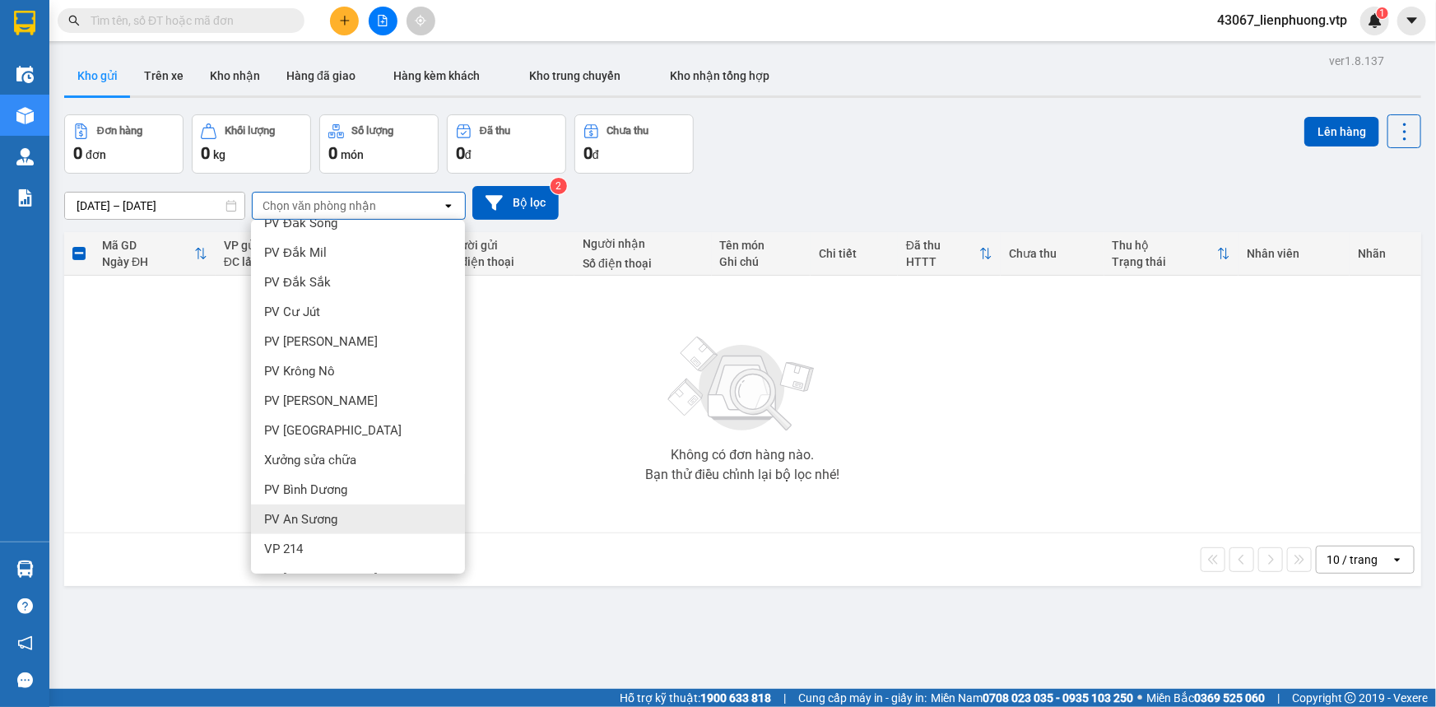
click at [330, 513] on span "PV An Sương" at bounding box center [300, 519] width 73 height 16
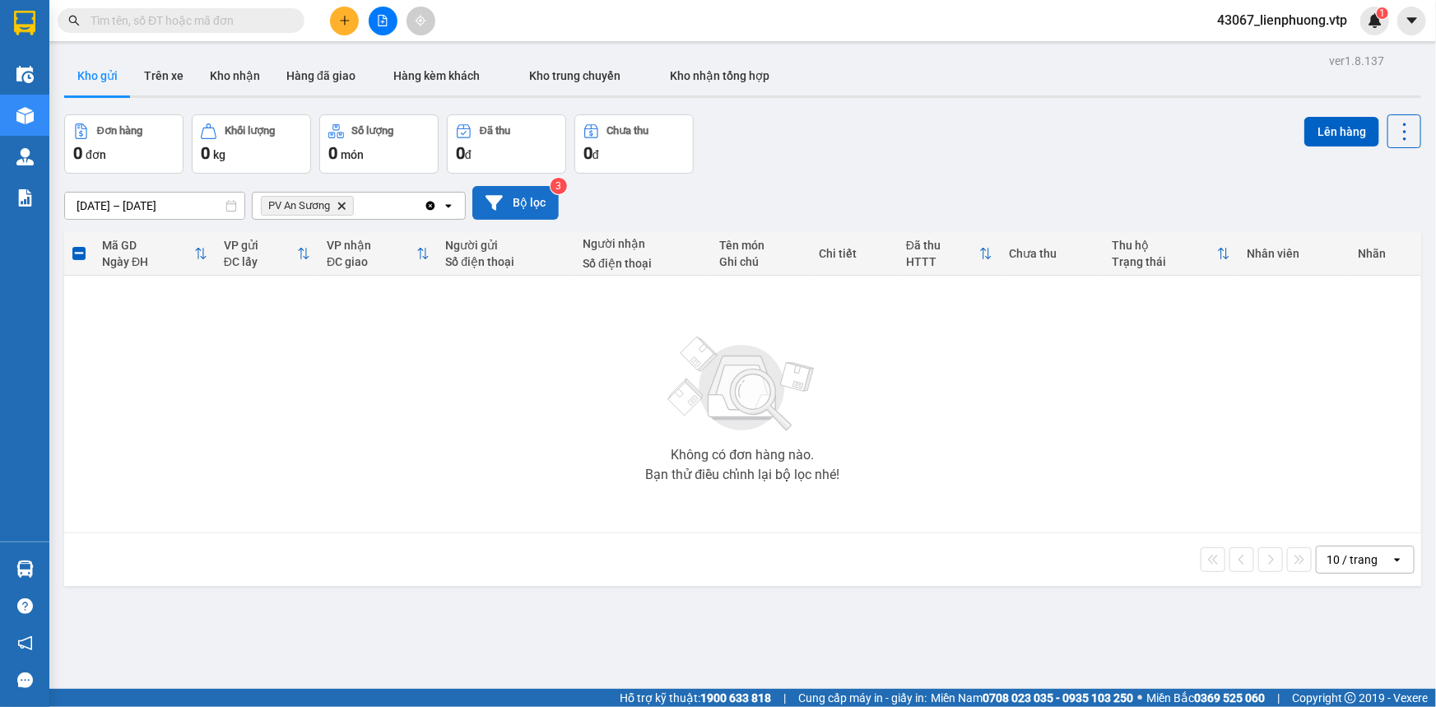
click at [520, 198] on button "Bộ lọc" at bounding box center [515, 203] width 86 height 34
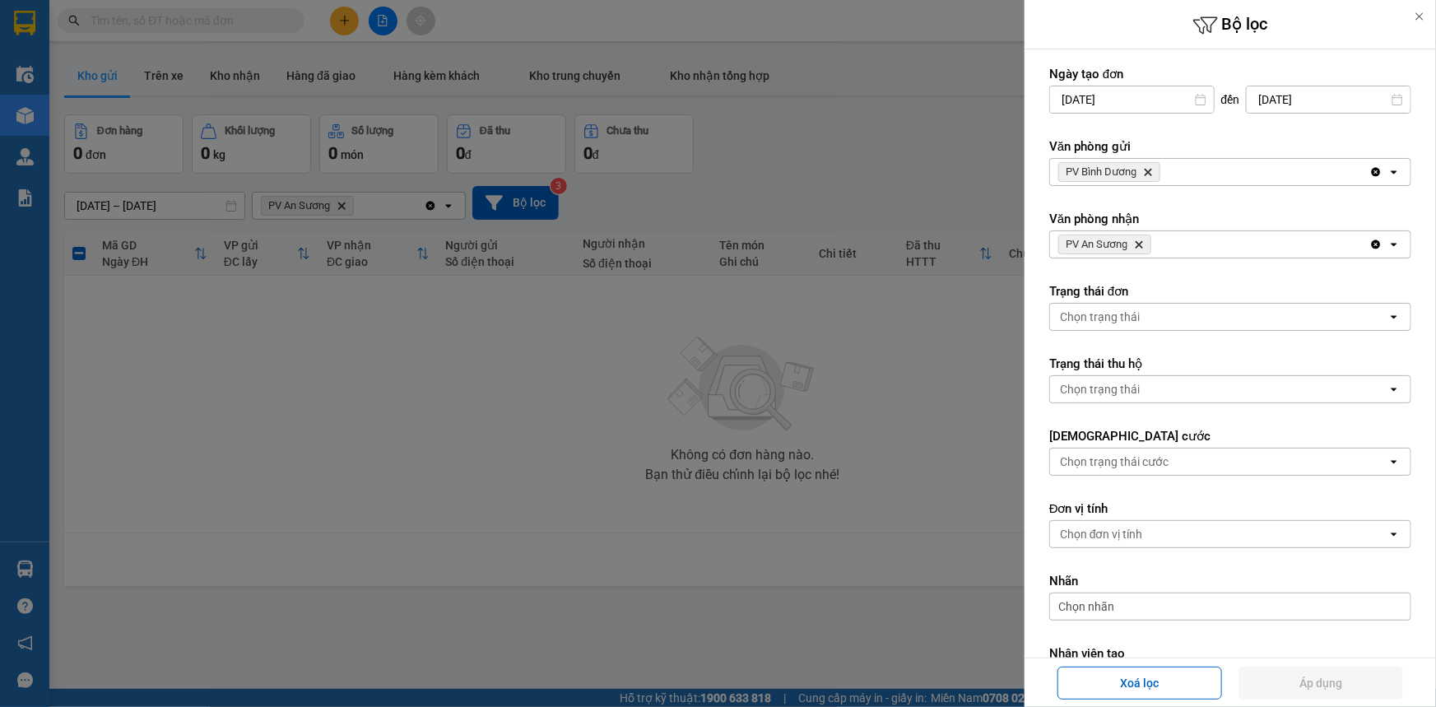
click at [1143, 244] on icon "Delete" at bounding box center [1139, 244] width 10 height 10
click at [1224, 172] on div "PV Bình [PERSON_NAME]" at bounding box center [1209, 172] width 319 height 26
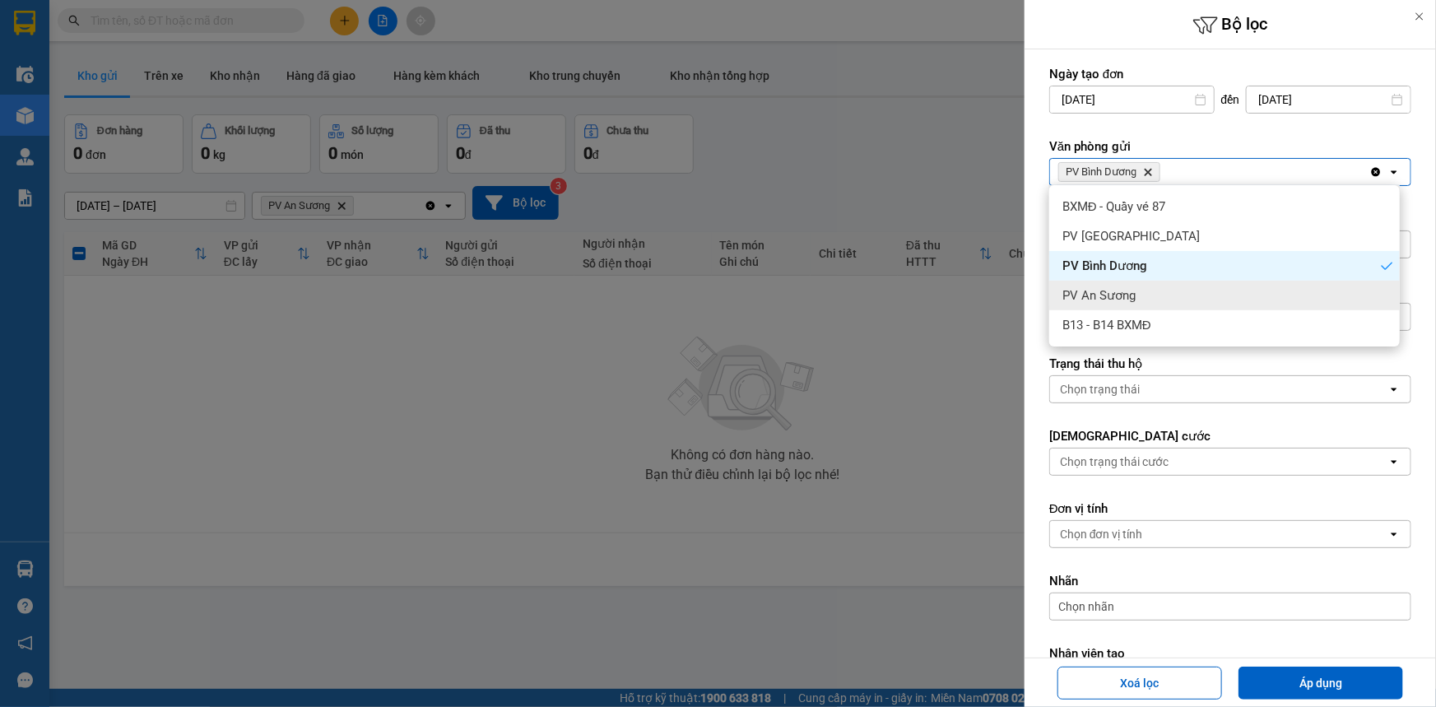
click at [1124, 295] on span "PV An Sương" at bounding box center [1098, 295] width 73 height 16
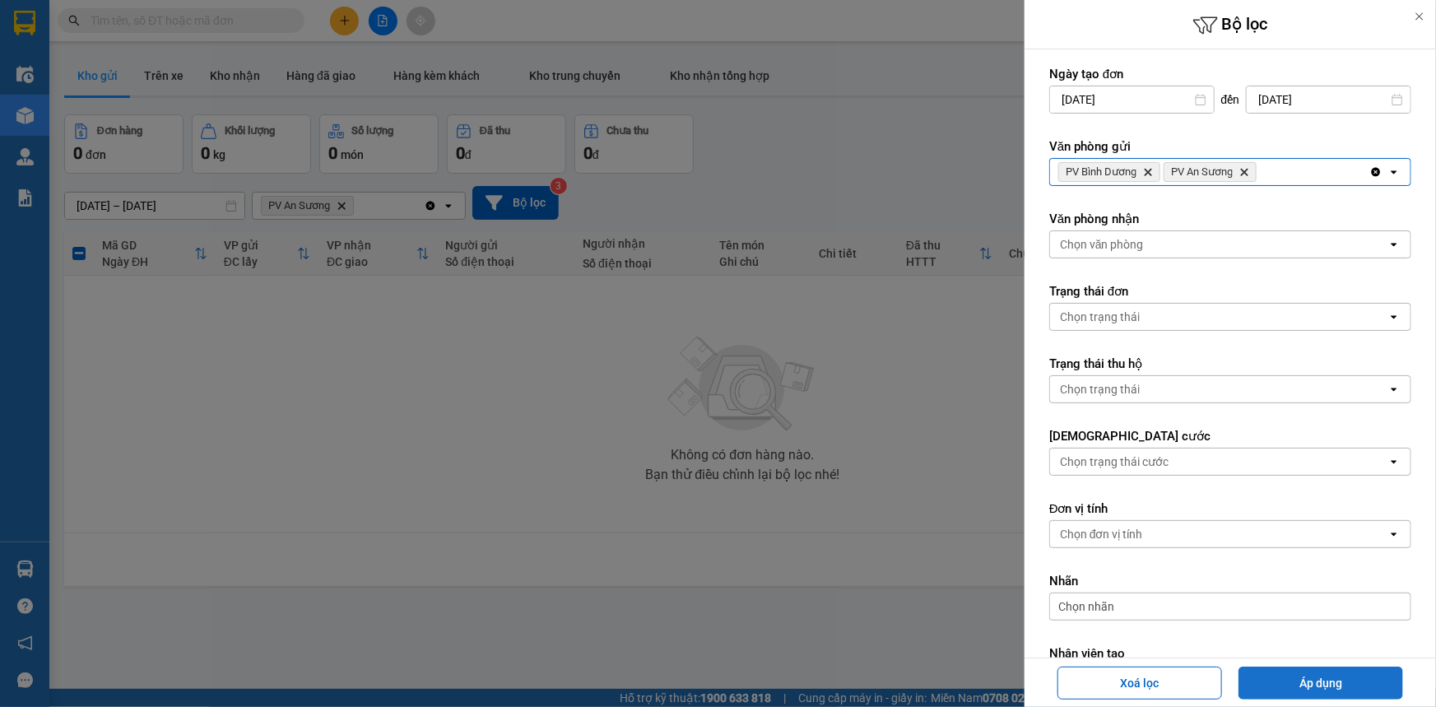
drag, startPoint x: 1294, startPoint y: 684, endPoint x: 862, endPoint y: 526, distance: 460.2
click at [1263, 621] on button "Áp dụng" at bounding box center [1320, 682] width 165 height 33
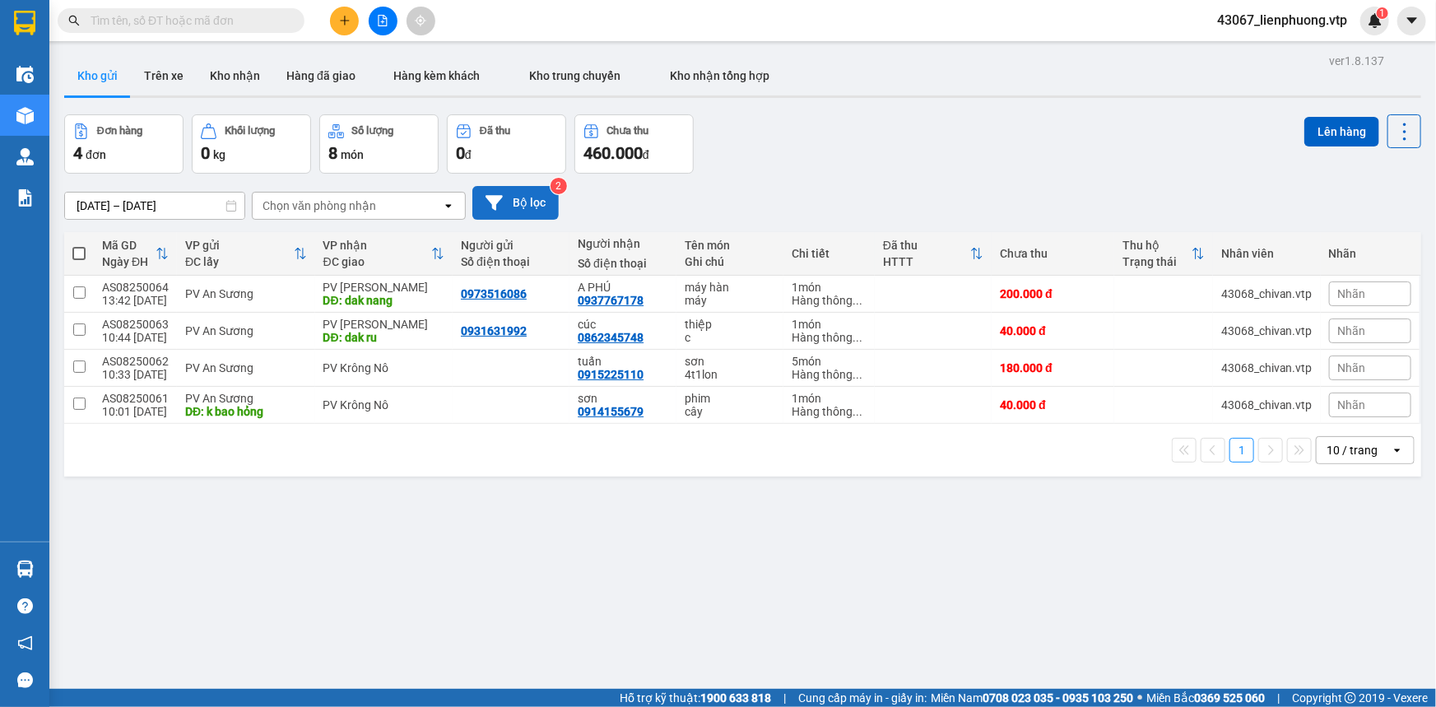
click at [533, 197] on button "Bộ lọc" at bounding box center [515, 203] width 86 height 34
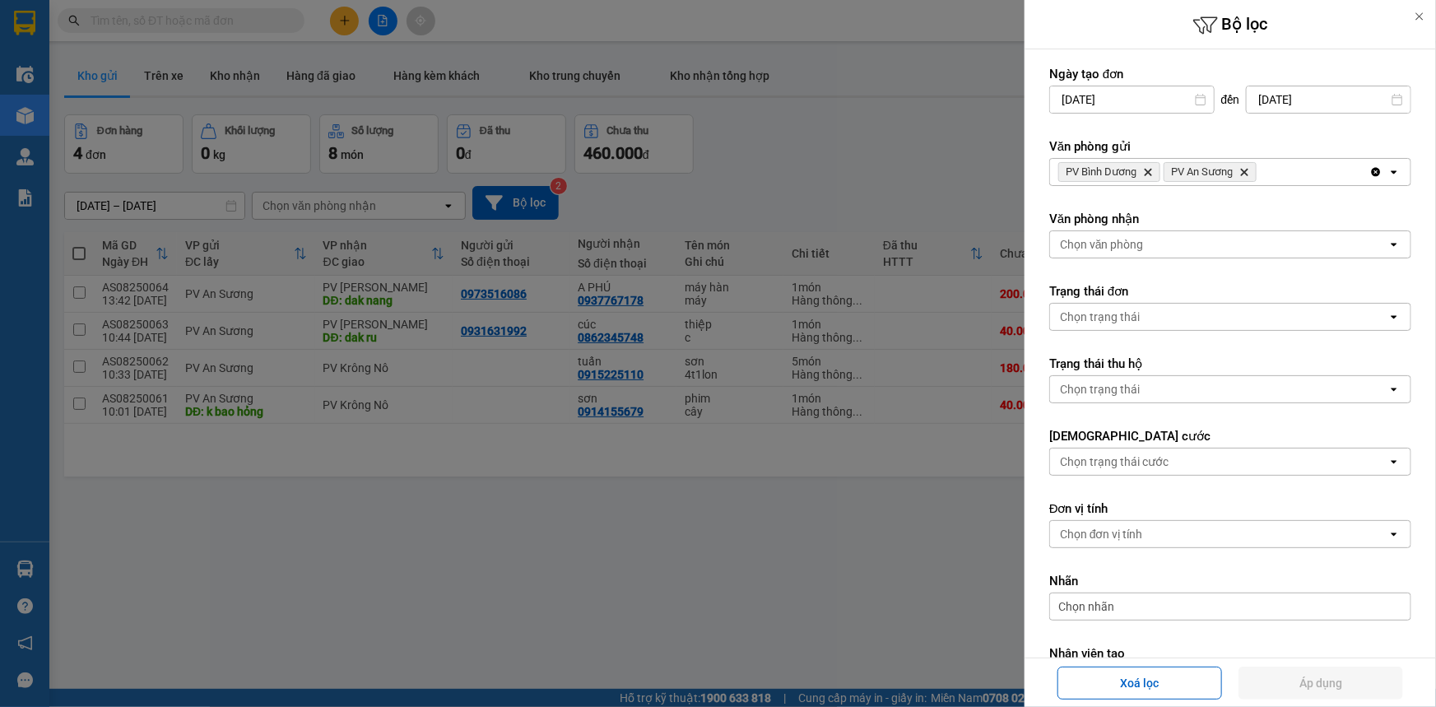
click at [1246, 171] on icon "PV An Sương, close by backspace" at bounding box center [1244, 172] width 7 height 7
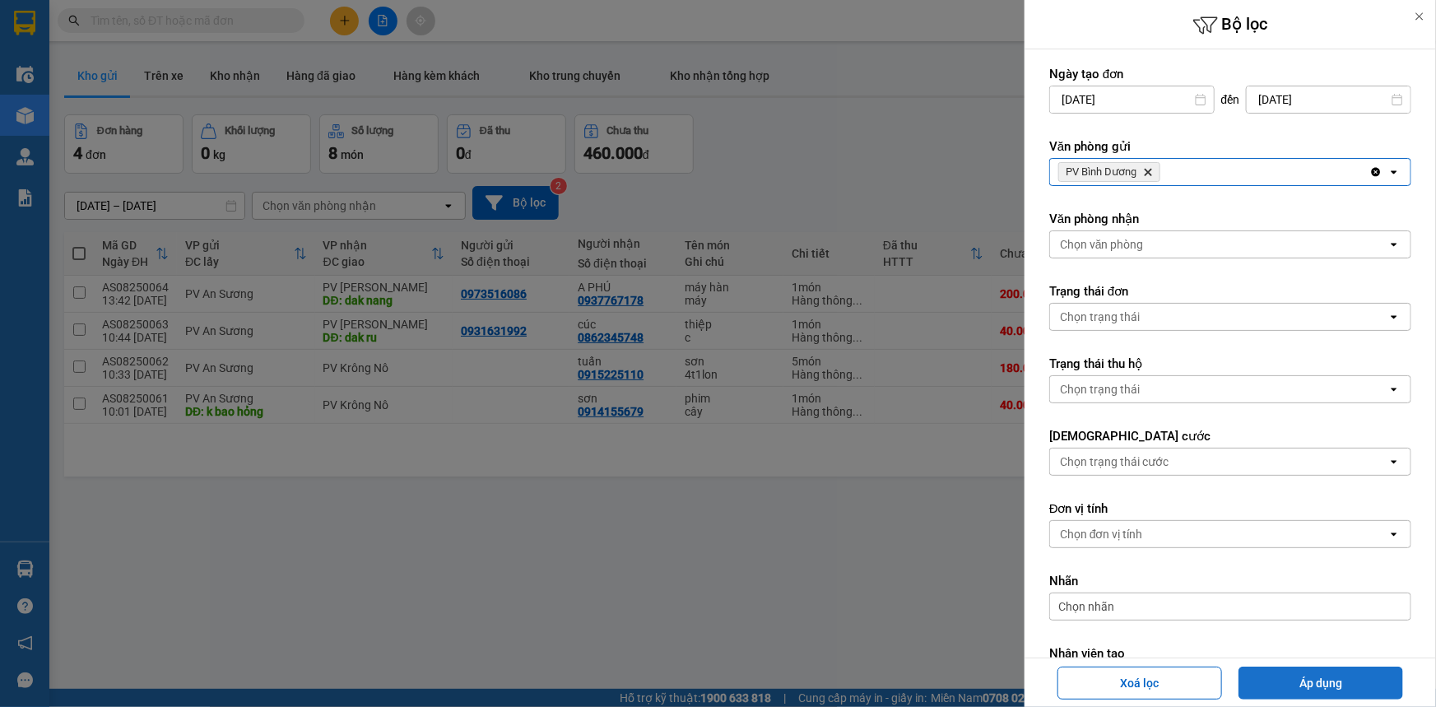
drag, startPoint x: 1286, startPoint y: 675, endPoint x: 1192, endPoint y: 654, distance: 96.0
click at [1263, 621] on button "Áp dụng" at bounding box center [1320, 682] width 165 height 33
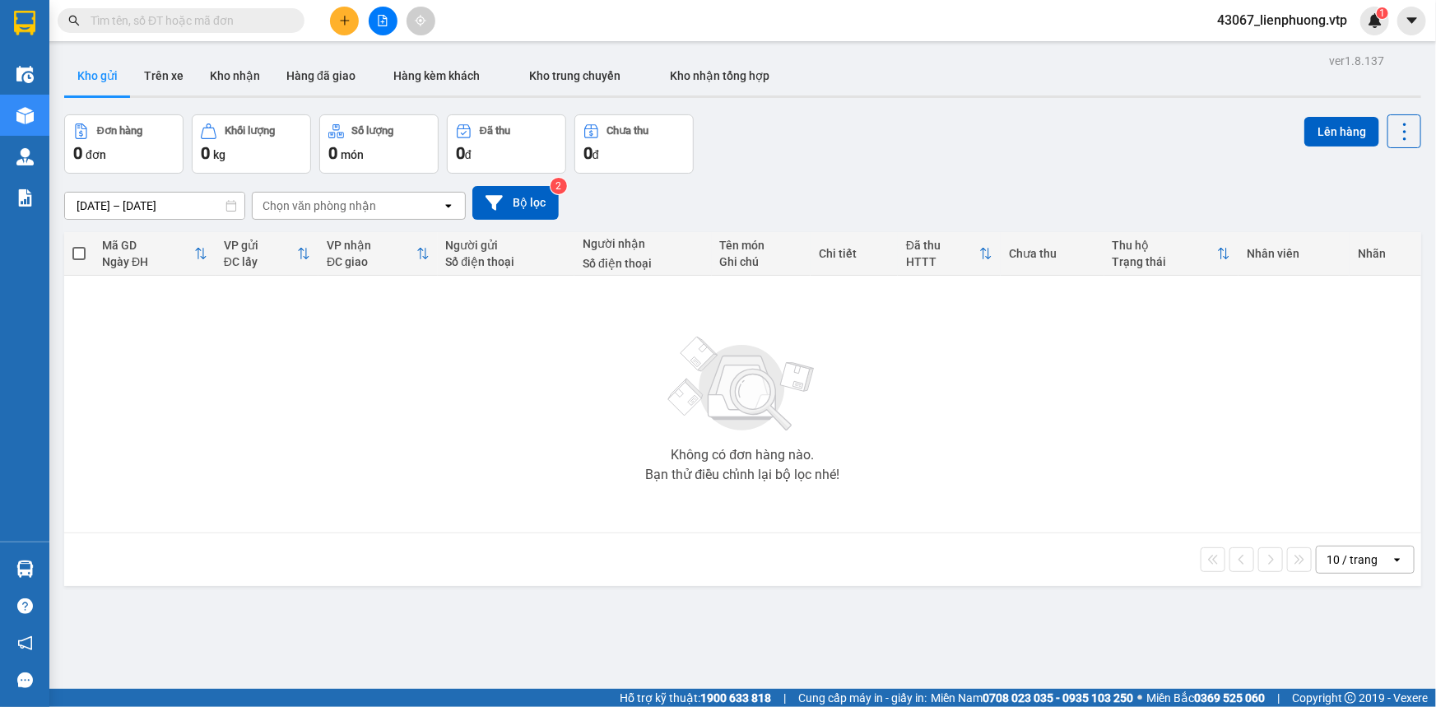
click at [674, 578] on div "10 / trang open" at bounding box center [742, 559] width 1357 height 53
click at [384, 21] on icon "file-add" at bounding box center [382, 21] width 9 height 12
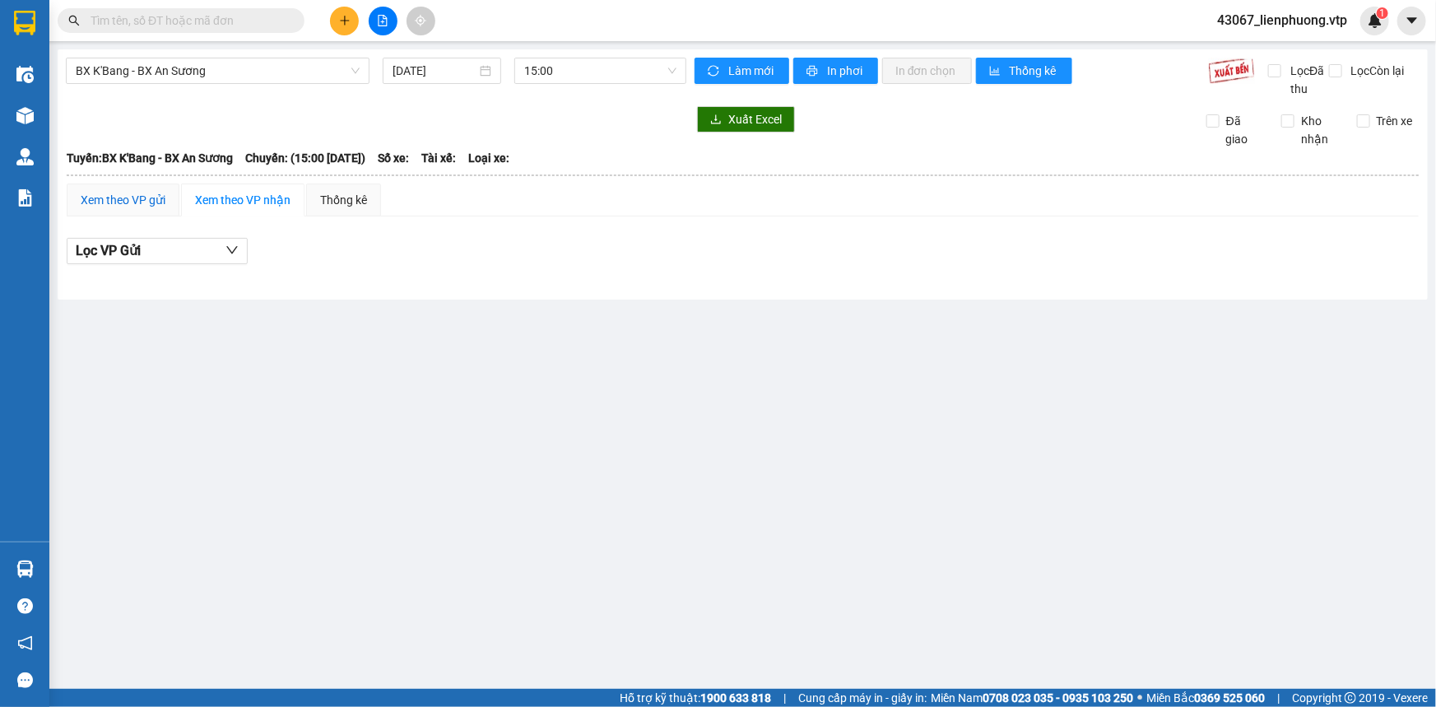
click at [162, 200] on div "Xem theo VP gửi" at bounding box center [123, 200] width 85 height 18
click at [315, 67] on span "BX K'Bang - BX An Sương" at bounding box center [218, 70] width 284 height 25
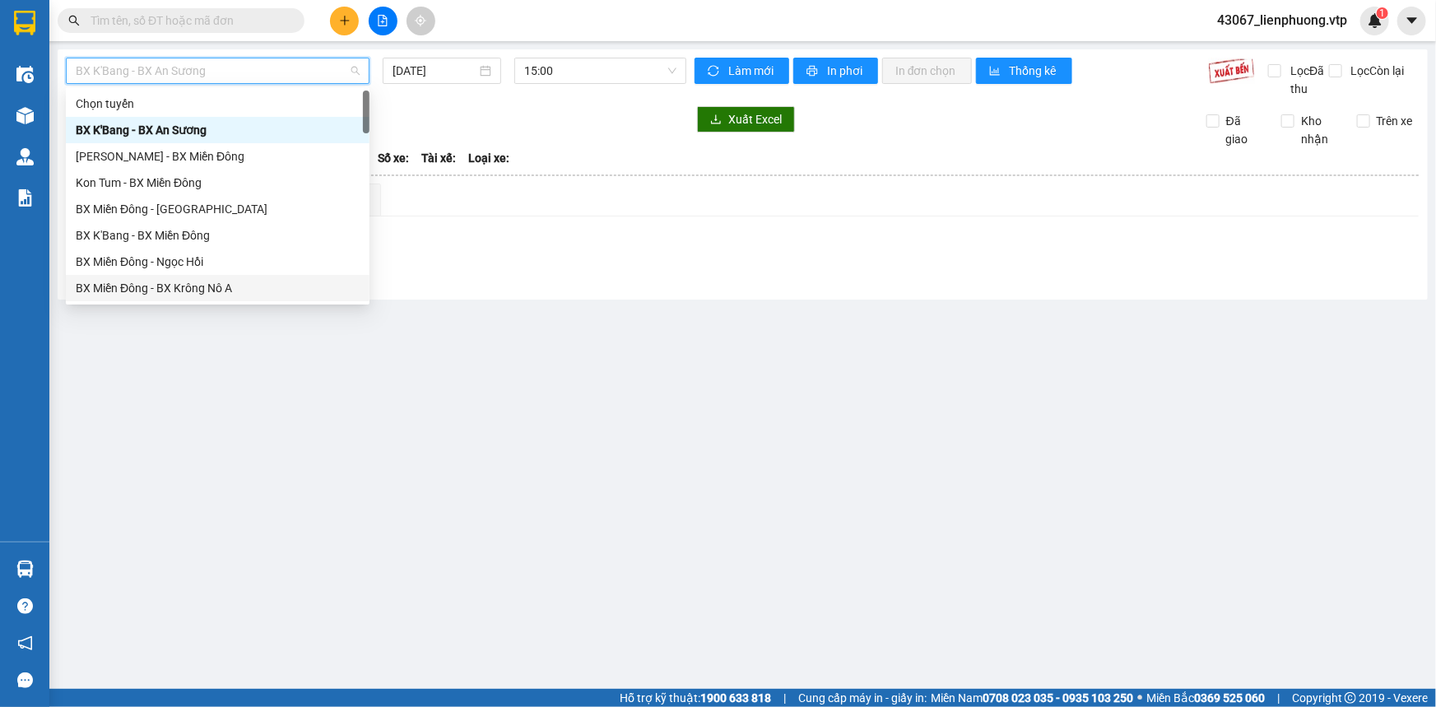
click at [244, 288] on div "BX Miền Đông - BX Krông Nô A" at bounding box center [218, 288] width 284 height 18
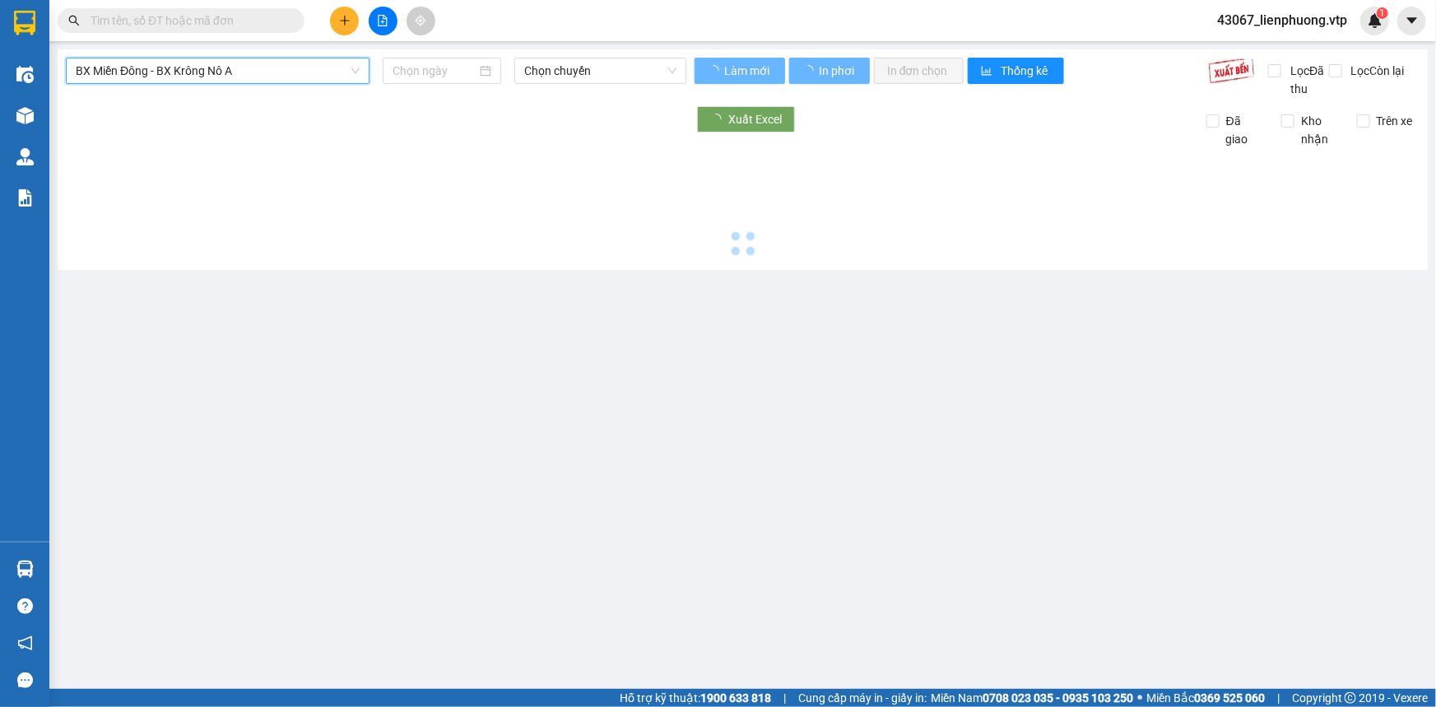
type input "[DATE]"
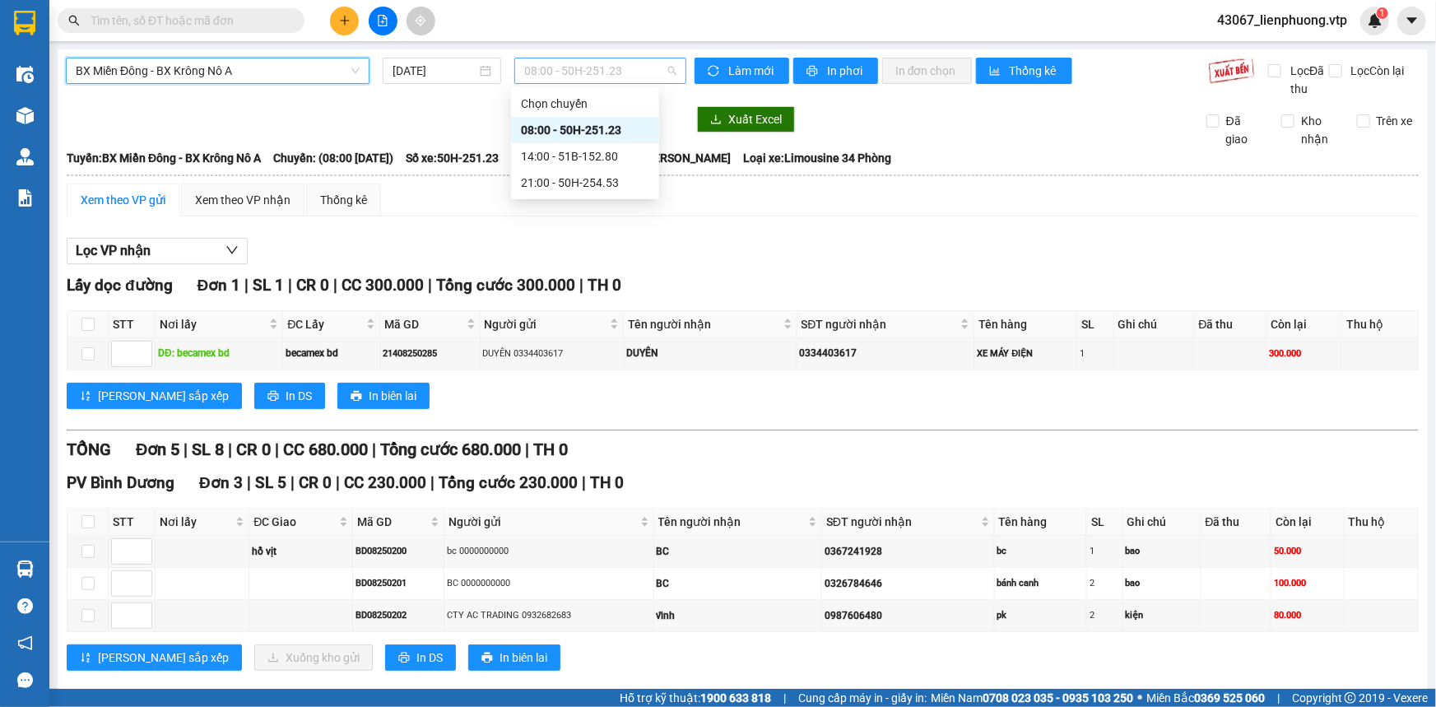
click at [609, 72] on span "08:00 - 50H-251.23" at bounding box center [600, 70] width 152 height 25
click at [603, 155] on div "14:00 - 51B-152.80" at bounding box center [585, 156] width 128 height 18
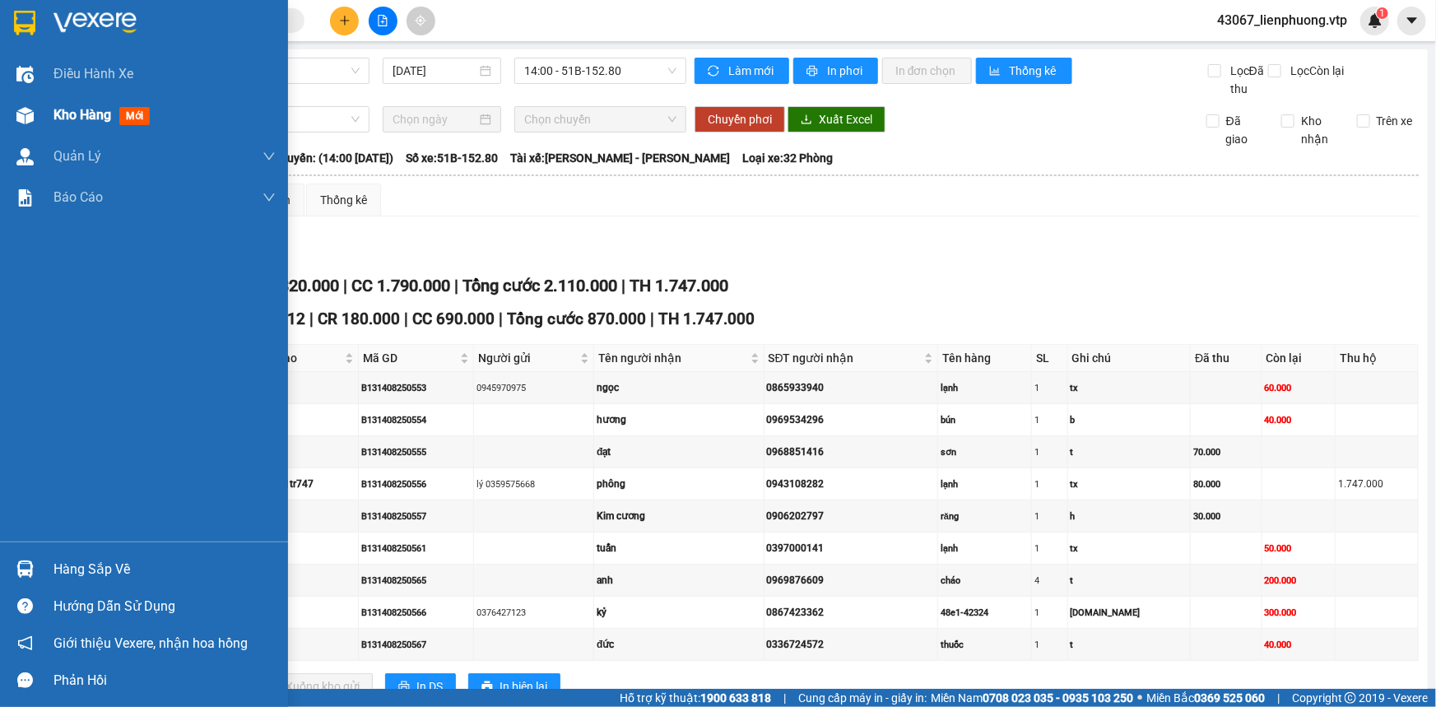
click at [99, 109] on span "Kho hàng" at bounding box center [82, 115] width 58 height 16
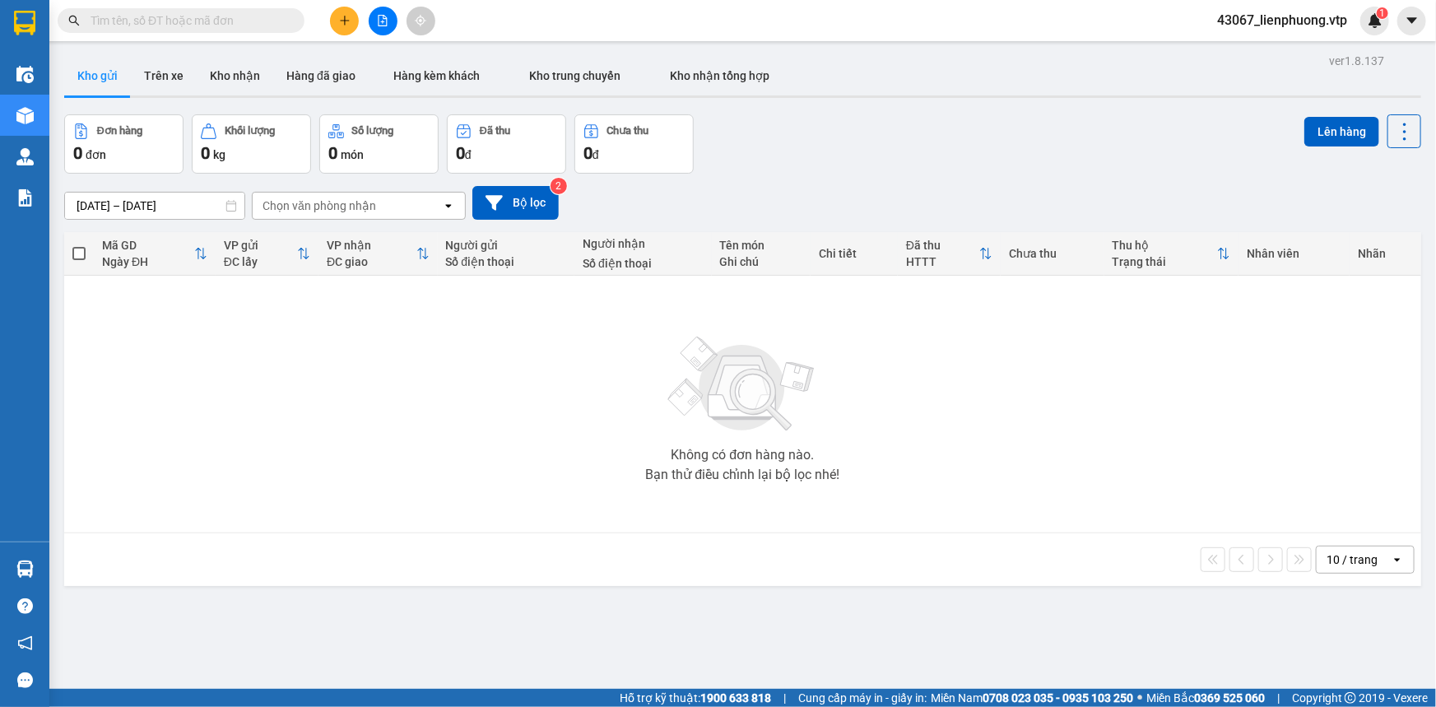
drag, startPoint x: 496, startPoint y: 481, endPoint x: 336, endPoint y: 63, distance: 448.1
click at [498, 477] on div "Không có đơn hàng nào. Bạn thử điều chỉnh lại bộ lọc nhé!" at bounding box center [742, 404] width 1340 height 247
